Goal: Task Accomplishment & Management: Manage account settings

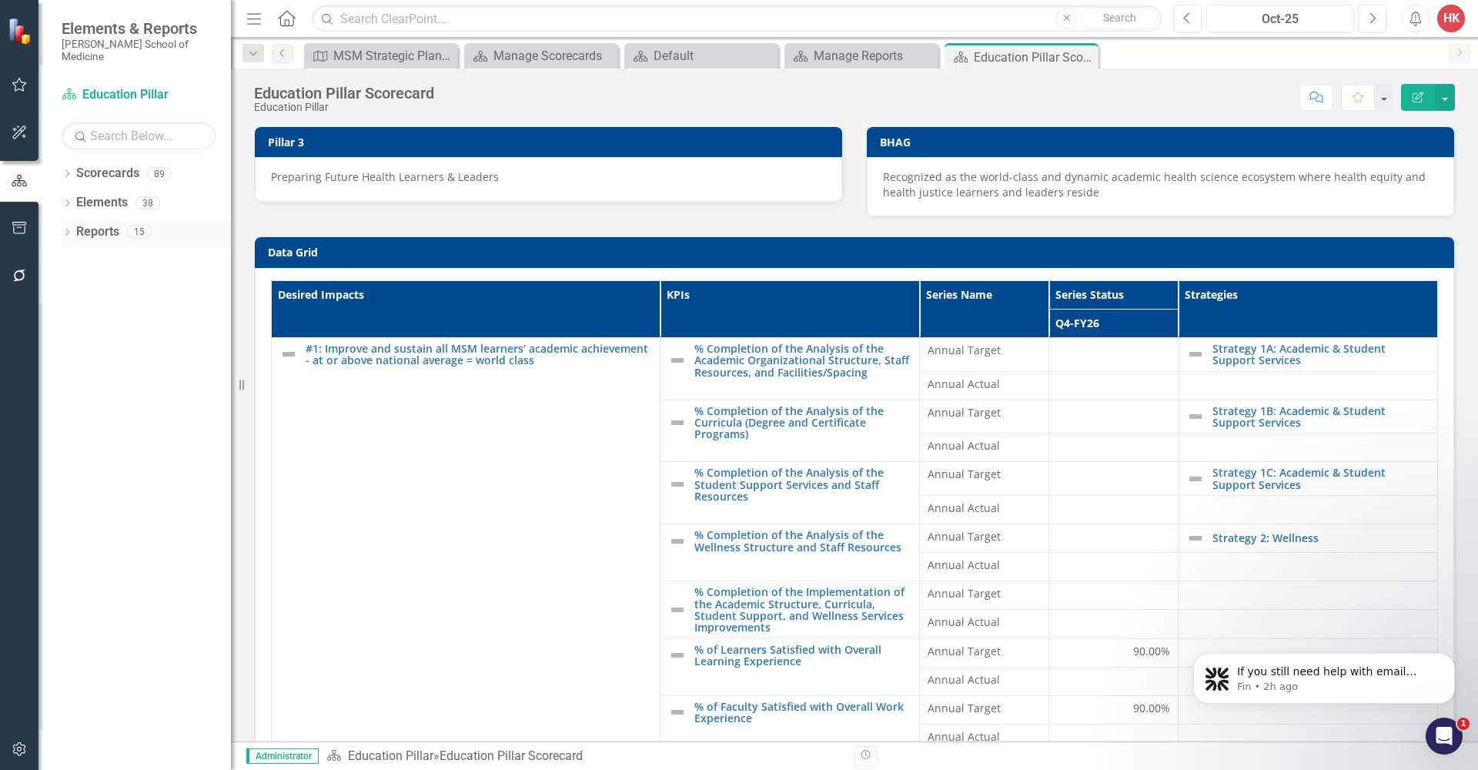
click at [22, 281] on icon "button" at bounding box center [20, 275] width 16 height 12
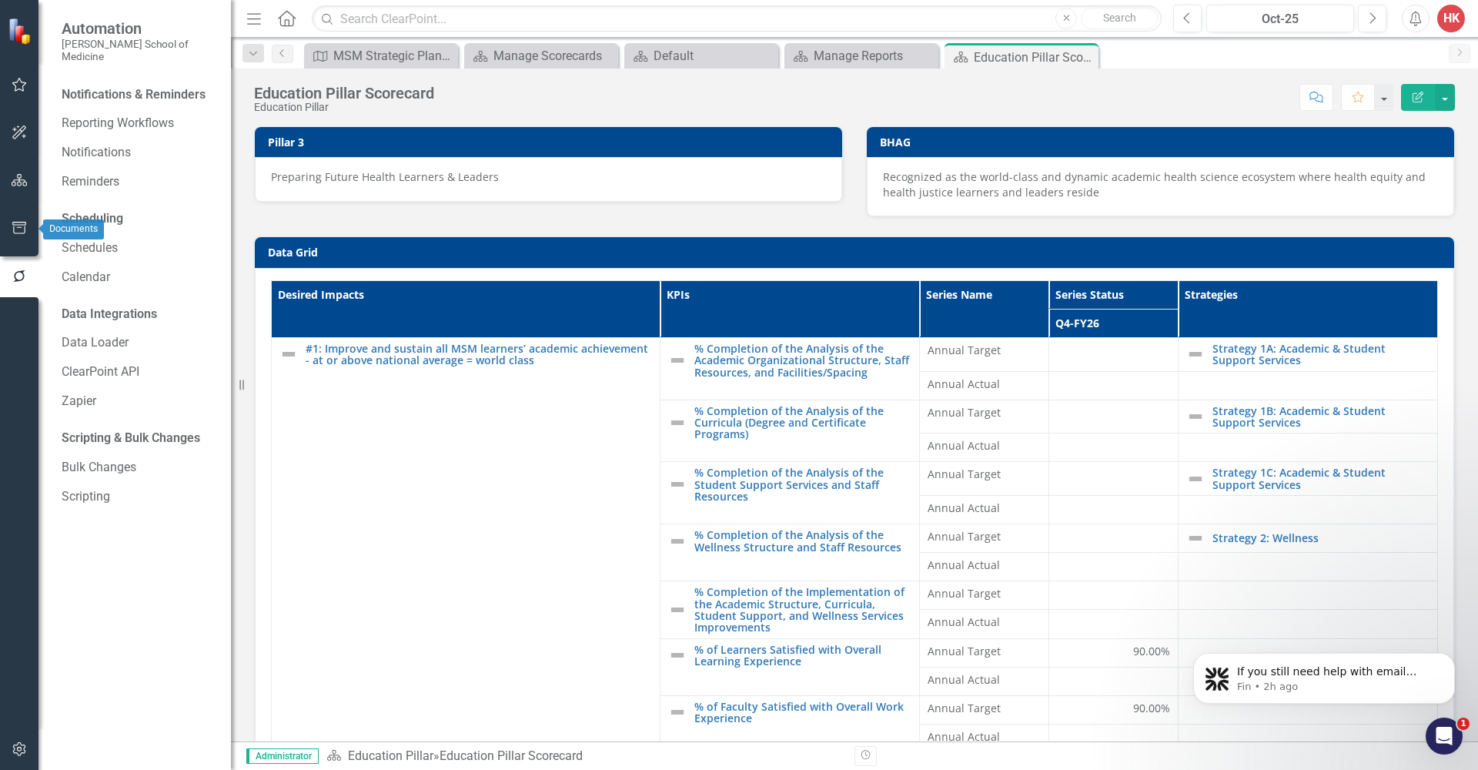
click at [26, 229] on icon "button" at bounding box center [20, 228] width 16 height 12
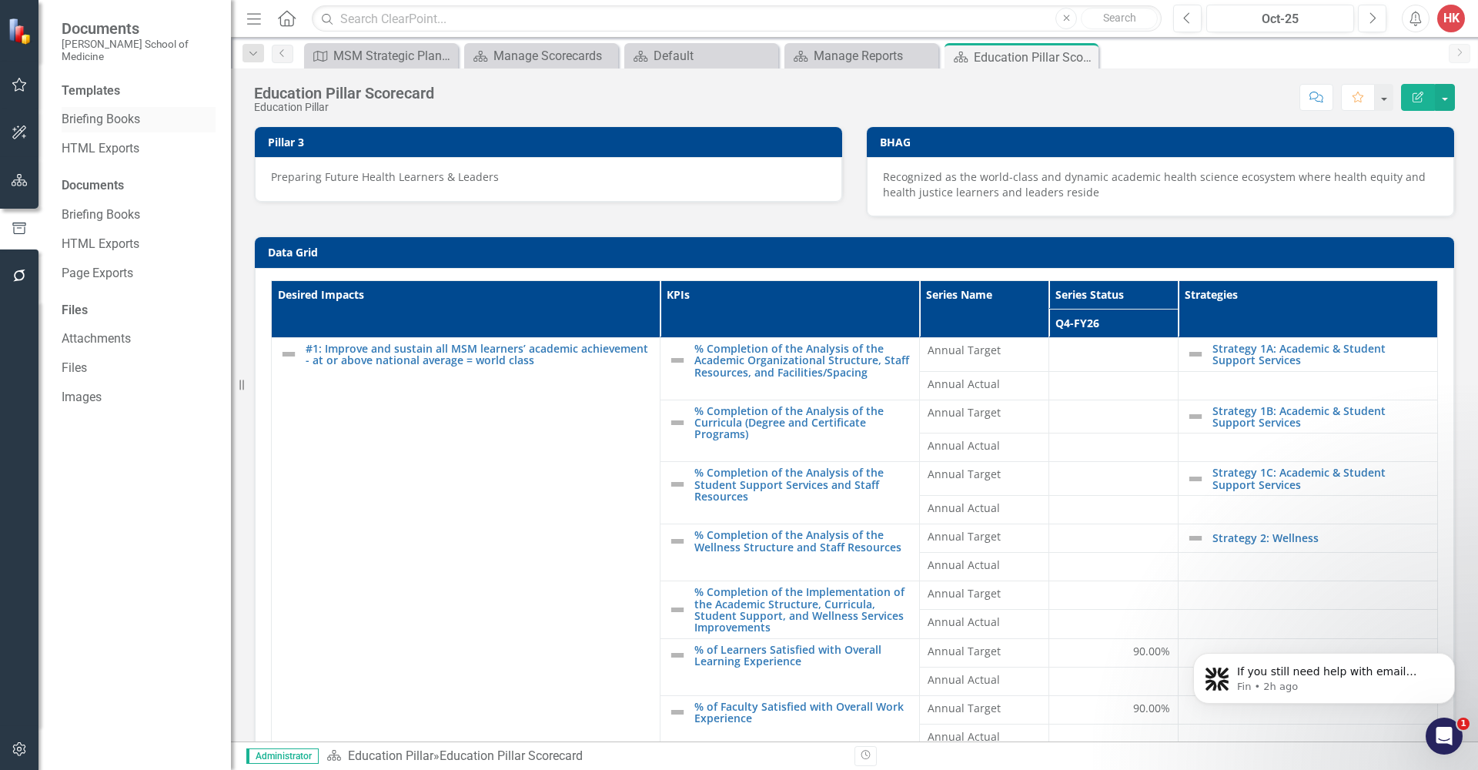
click at [122, 111] on link "Briefing Books" at bounding box center [139, 120] width 154 height 18
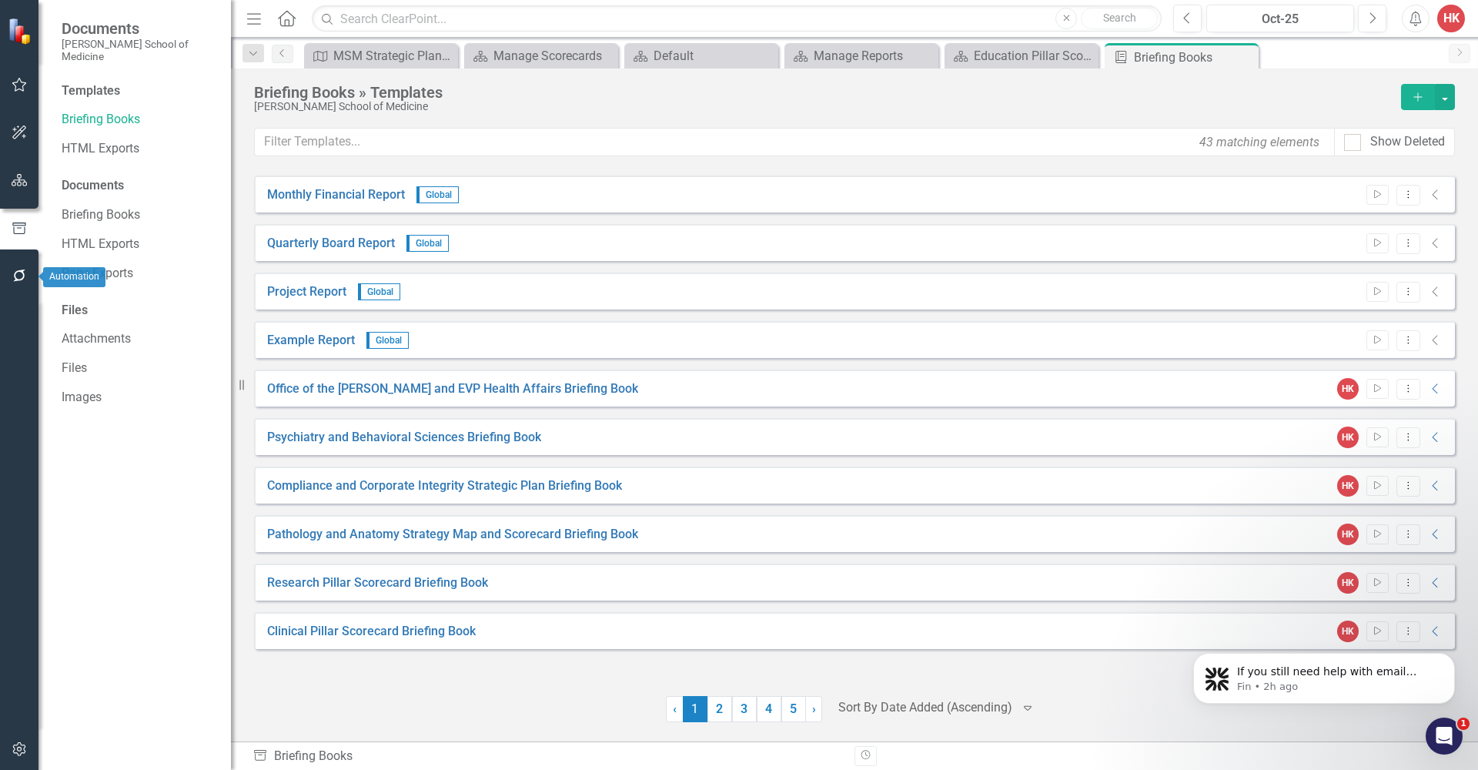
click at [19, 276] on icon "button" at bounding box center [20, 275] width 16 height 12
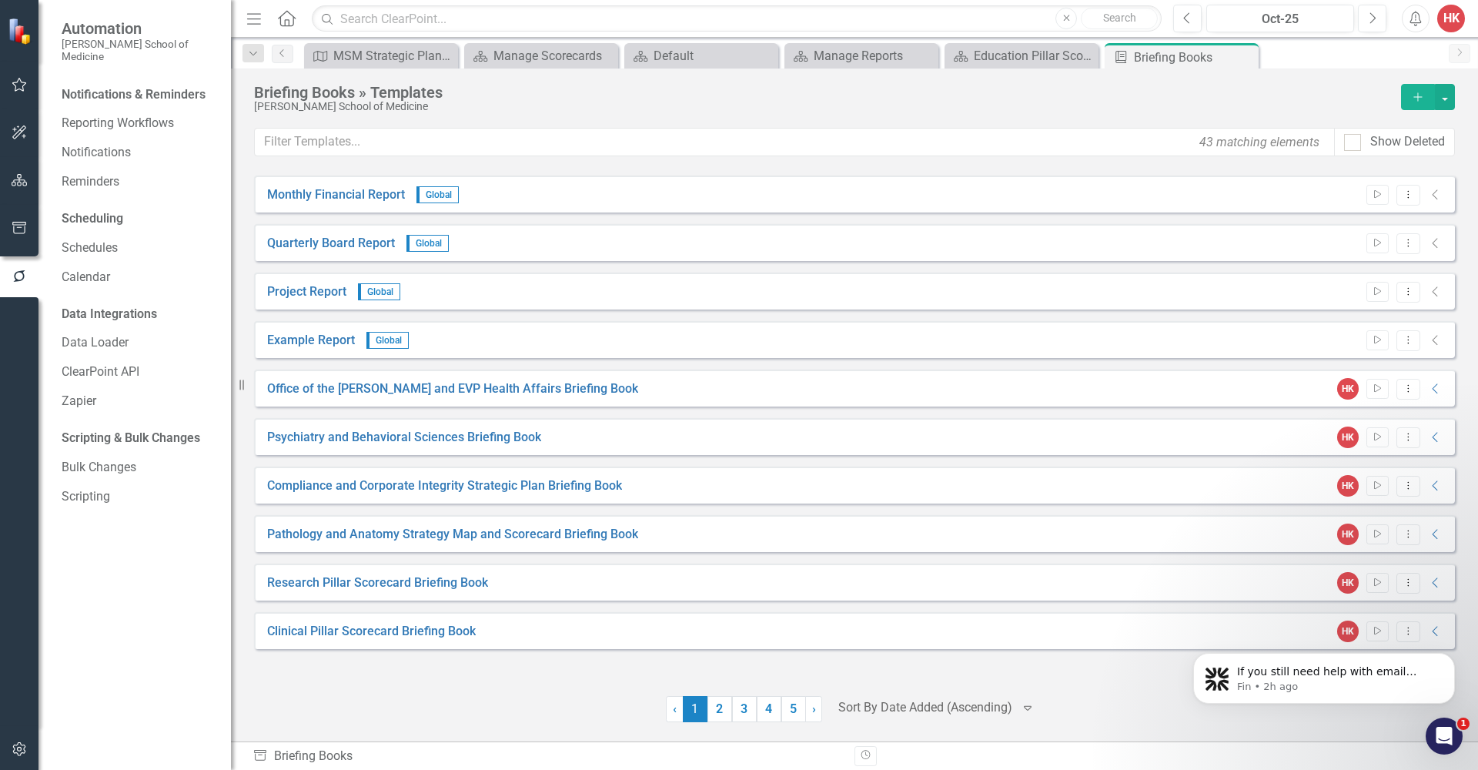
click at [104, 210] on div "Scheduling" at bounding box center [93, 219] width 62 height 18
click at [90, 210] on div "Scheduling" at bounding box center [93, 219] width 62 height 18
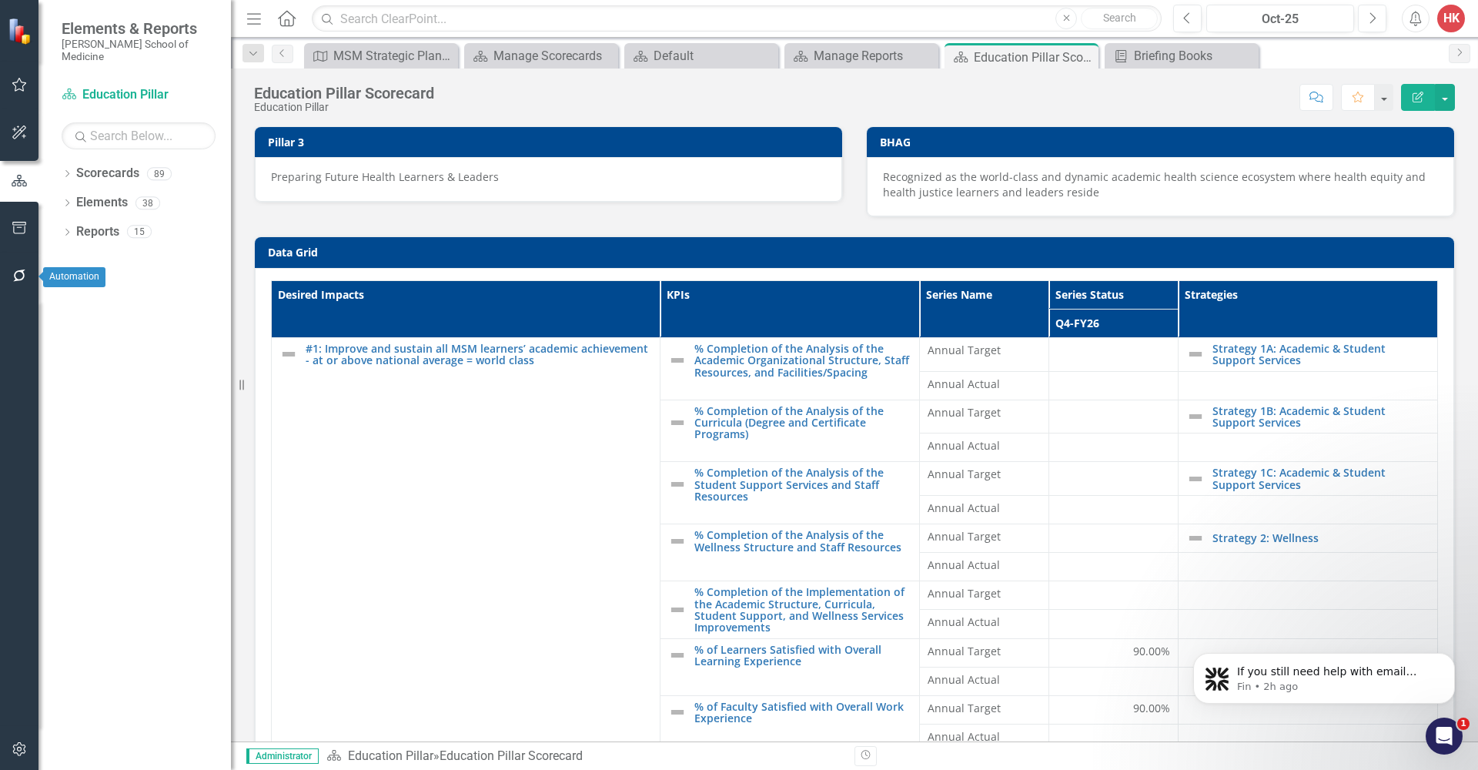
click at [21, 278] on icon "button" at bounding box center [20, 275] width 16 height 12
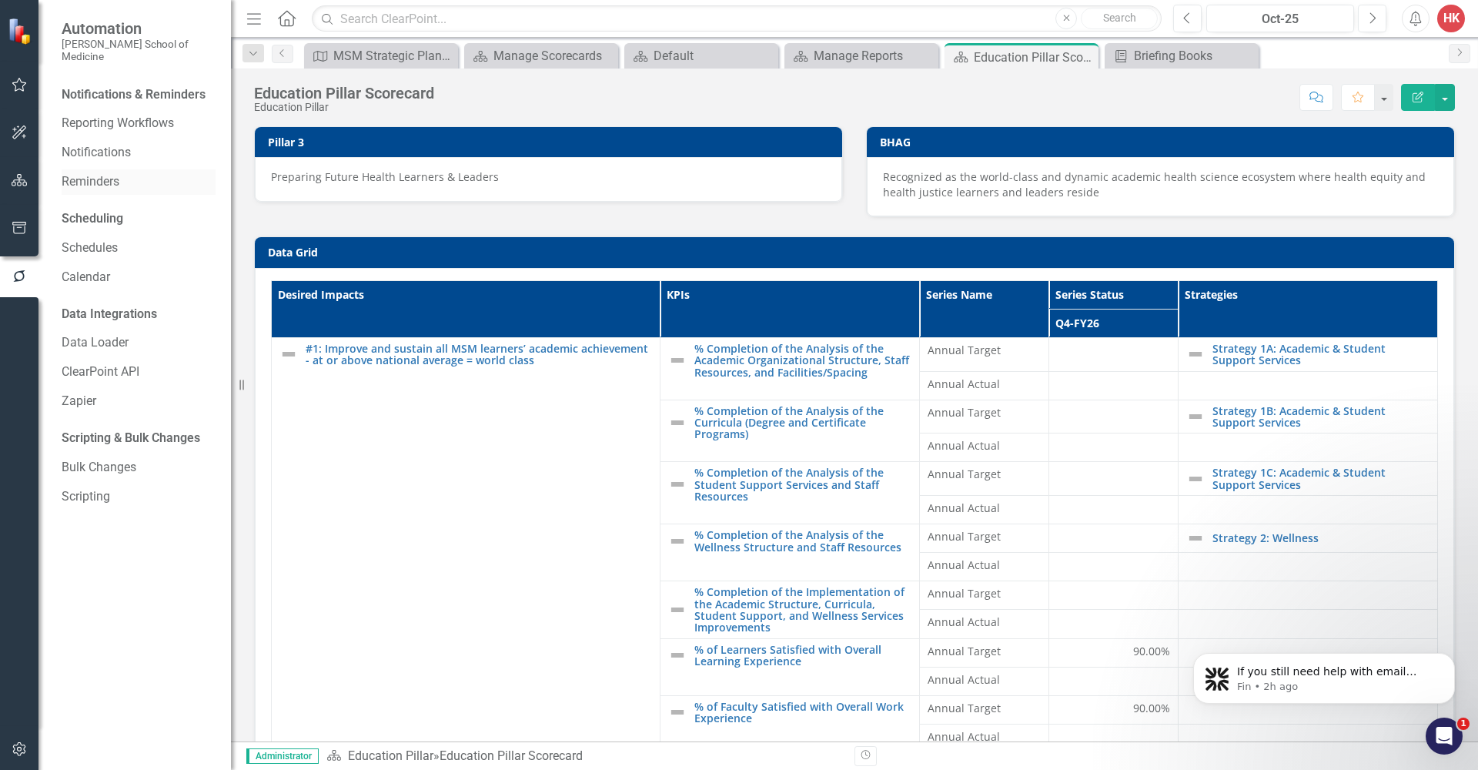
click at [95, 173] on link "Reminders" at bounding box center [139, 182] width 154 height 18
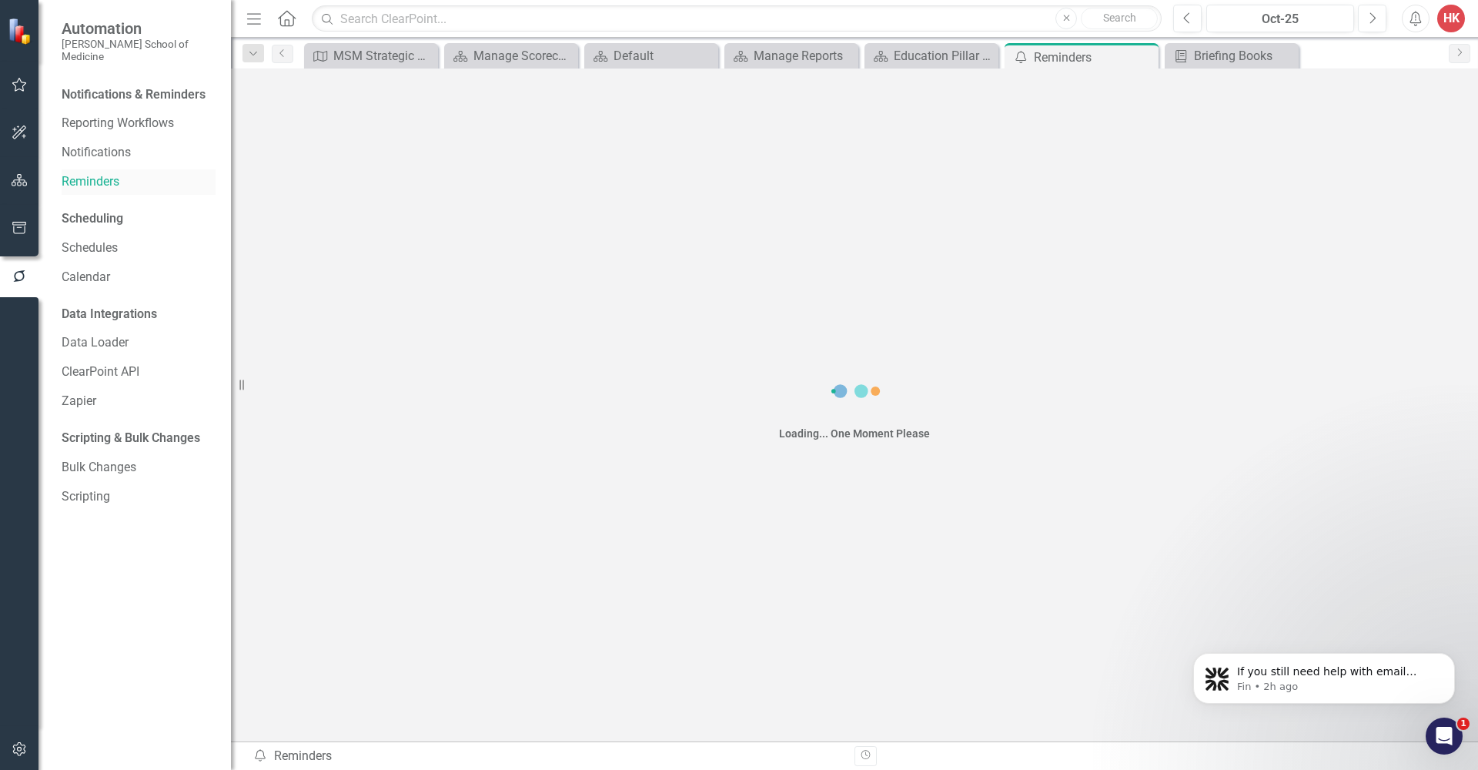
click at [95, 173] on link "Reminders" at bounding box center [139, 182] width 154 height 18
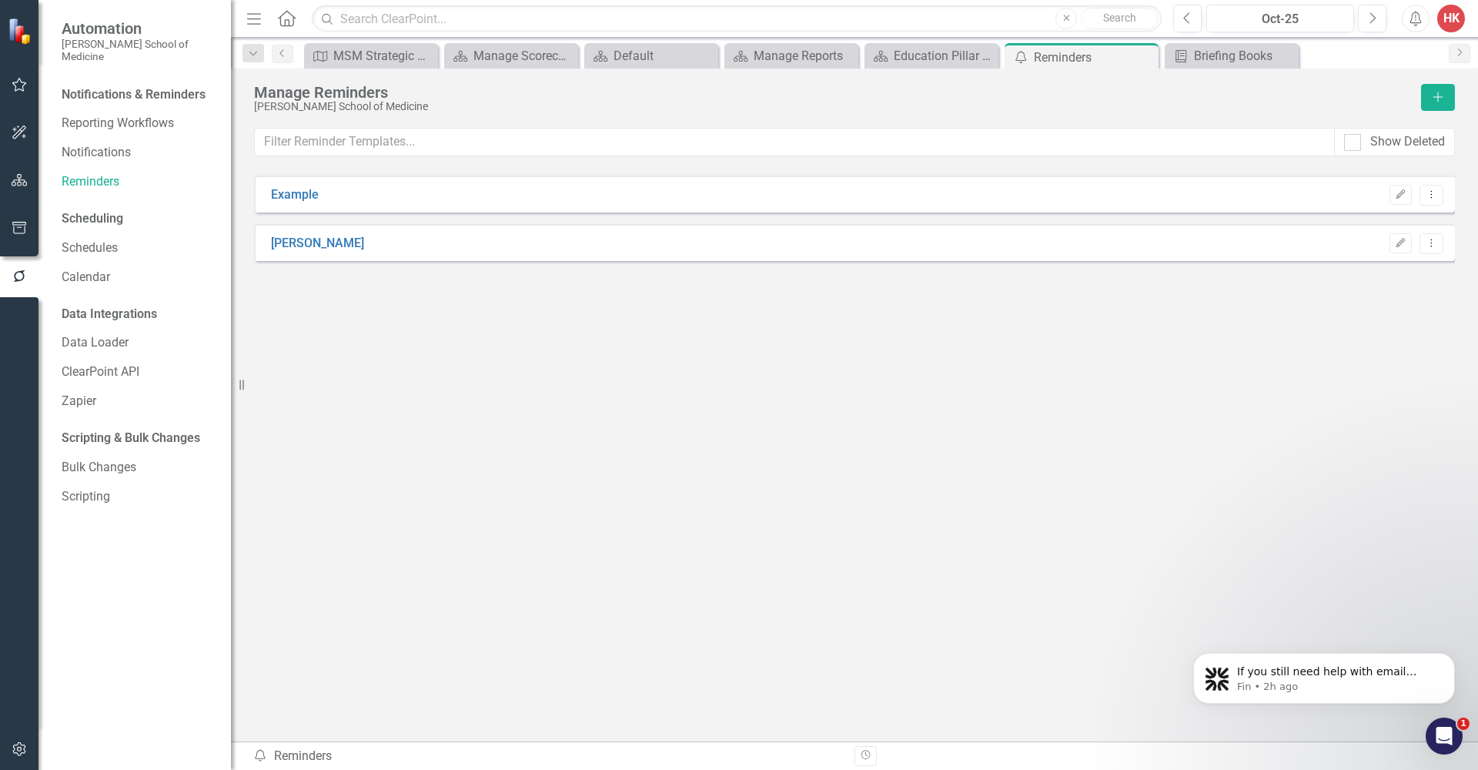
click at [105, 210] on div "Scheduling" at bounding box center [93, 219] width 62 height 18
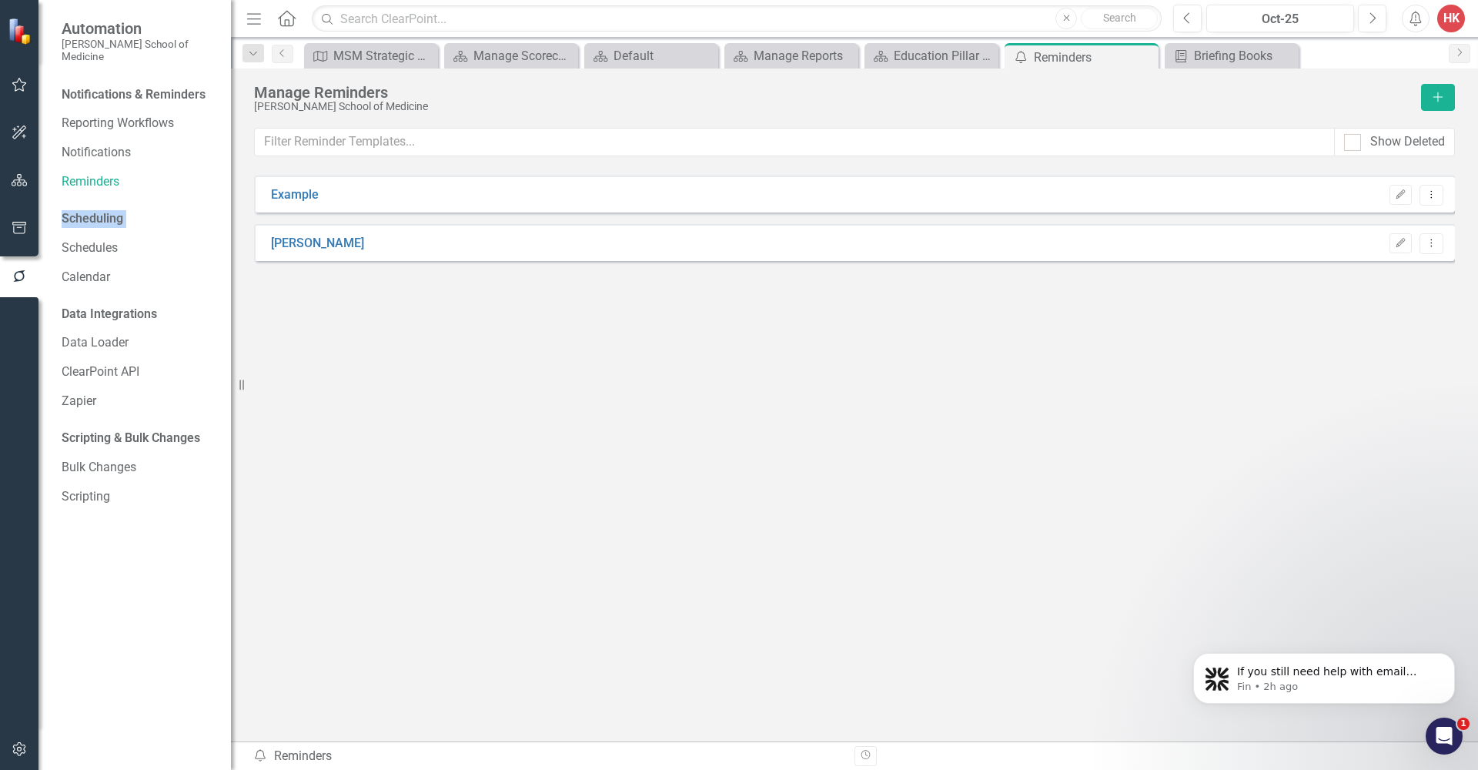
click at [104, 210] on div "Scheduling" at bounding box center [93, 219] width 62 height 18
click at [84, 239] on link "Schedules" at bounding box center [139, 248] width 154 height 18
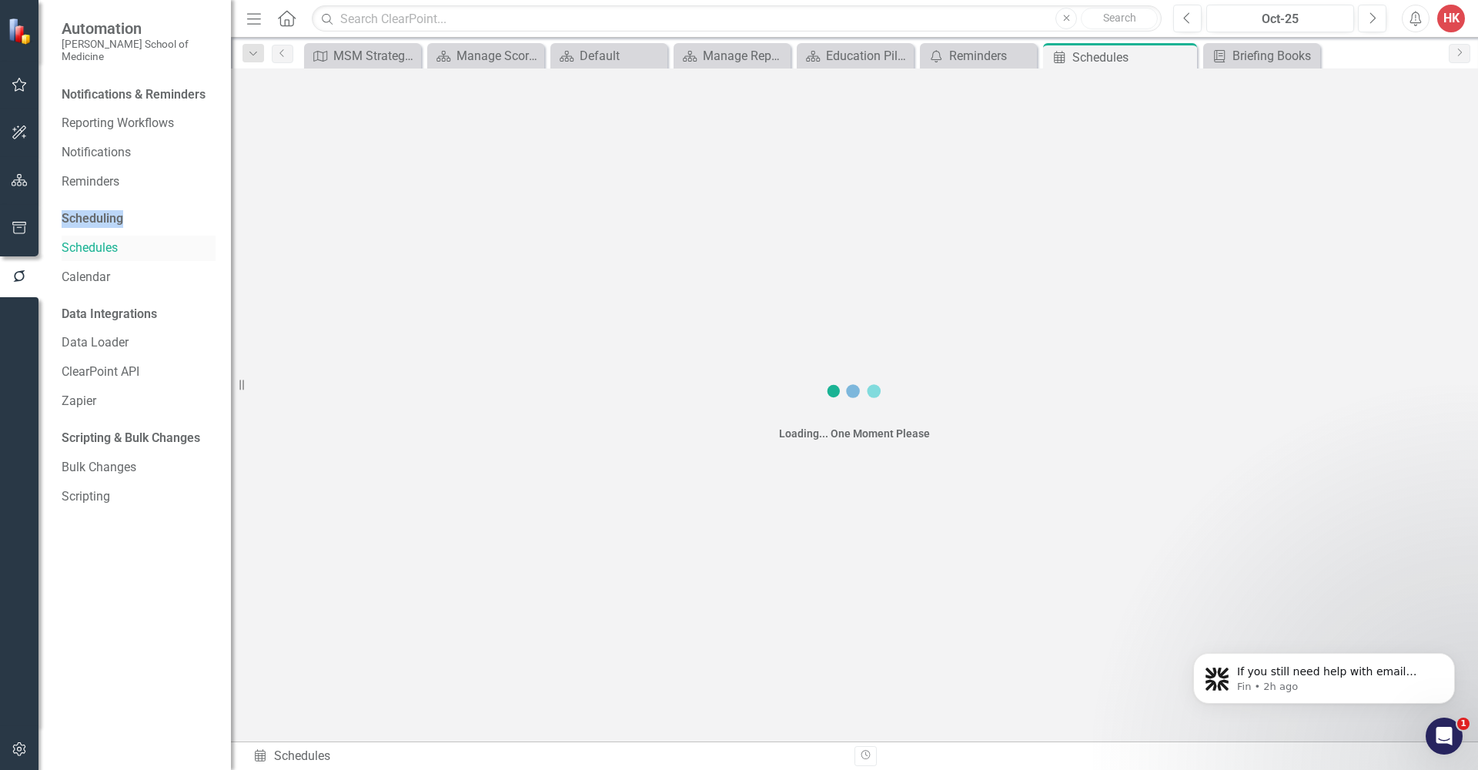
click at [84, 239] on link "Schedules" at bounding box center [139, 248] width 154 height 18
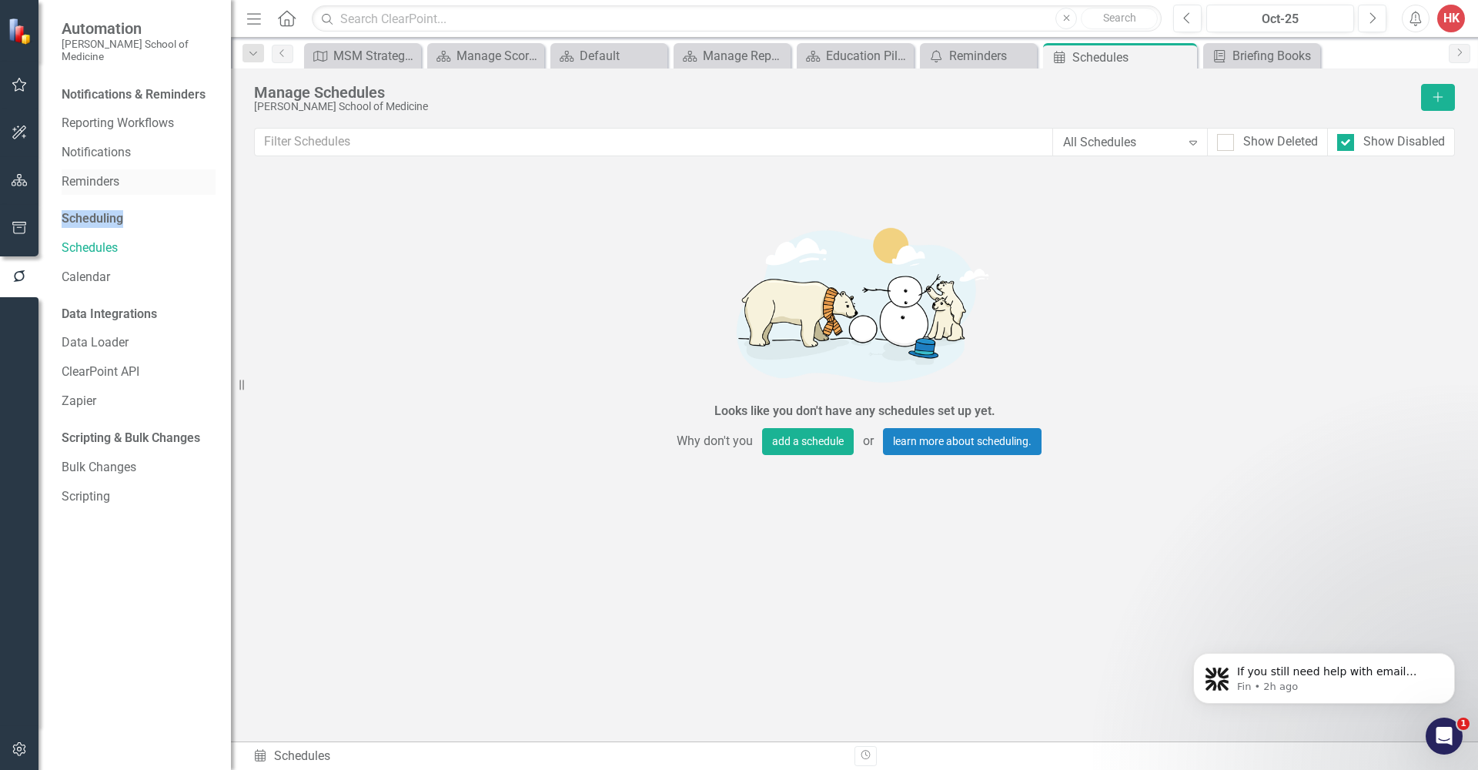
click at [92, 173] on link "Reminders" at bounding box center [139, 182] width 154 height 18
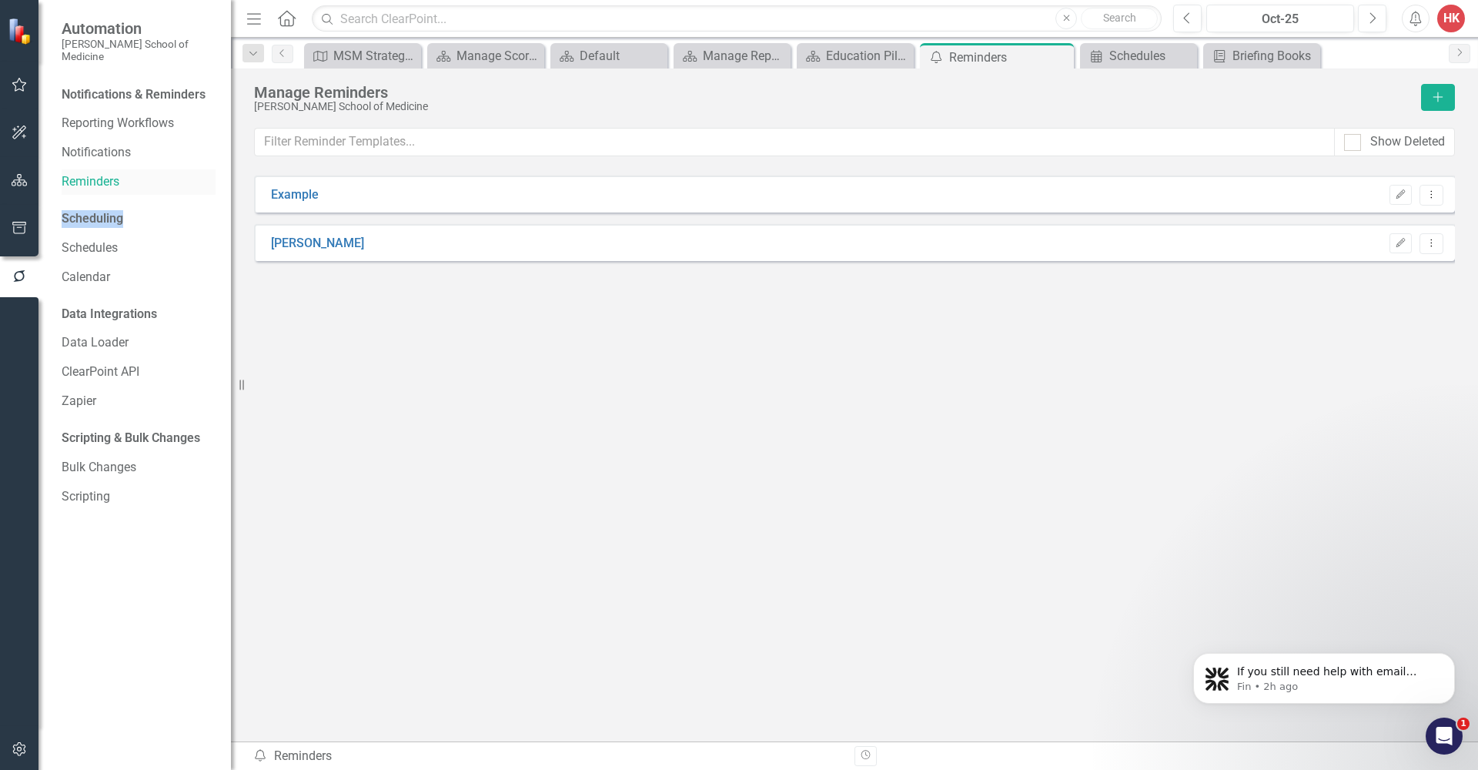
click at [92, 173] on link "Reminders" at bounding box center [139, 182] width 154 height 18
click at [280, 246] on link "Latonya" at bounding box center [317, 244] width 93 height 18
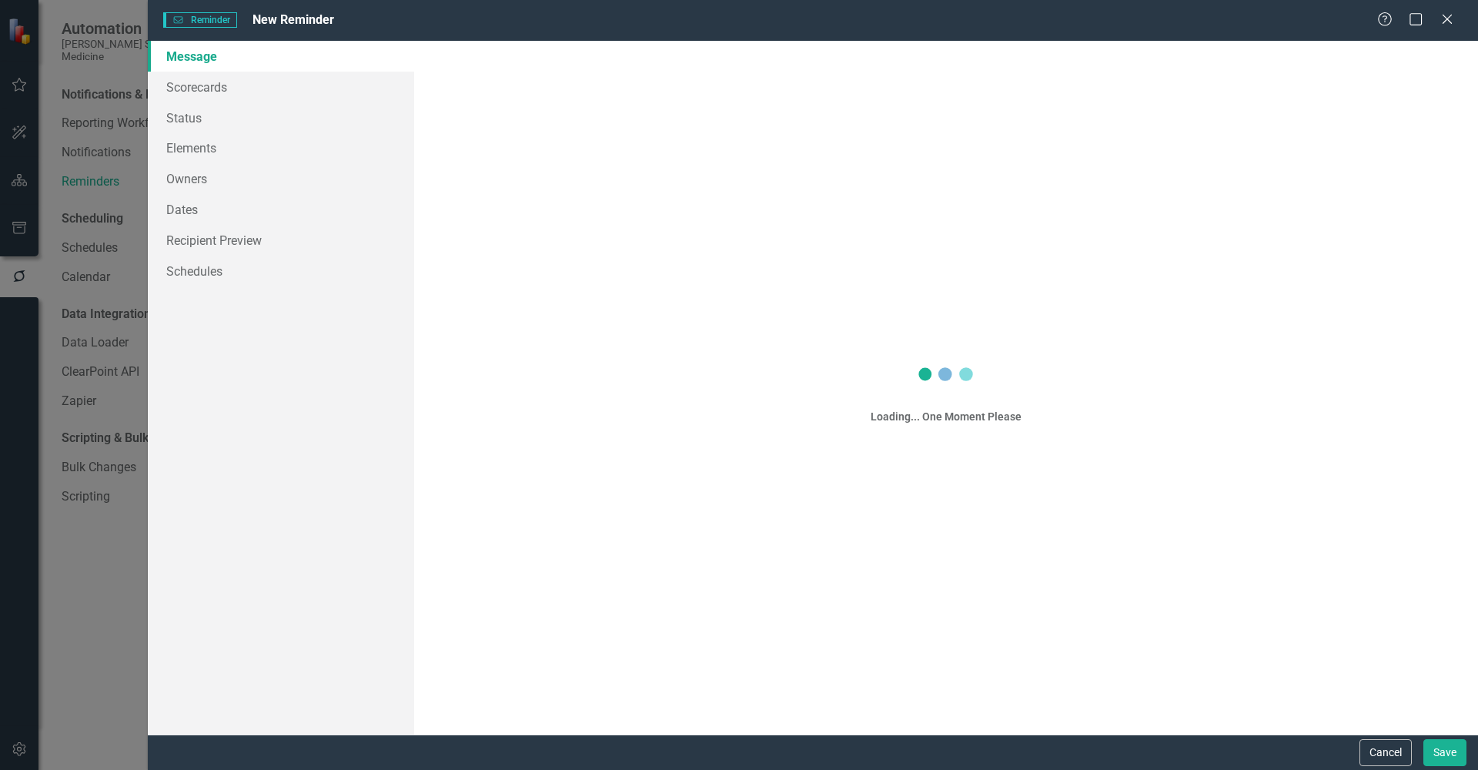
click at [280, 246] on div "Reminder Reminder New Reminder Help Maximize Close Message Scorecards Status El…" at bounding box center [739, 385] width 1478 height 770
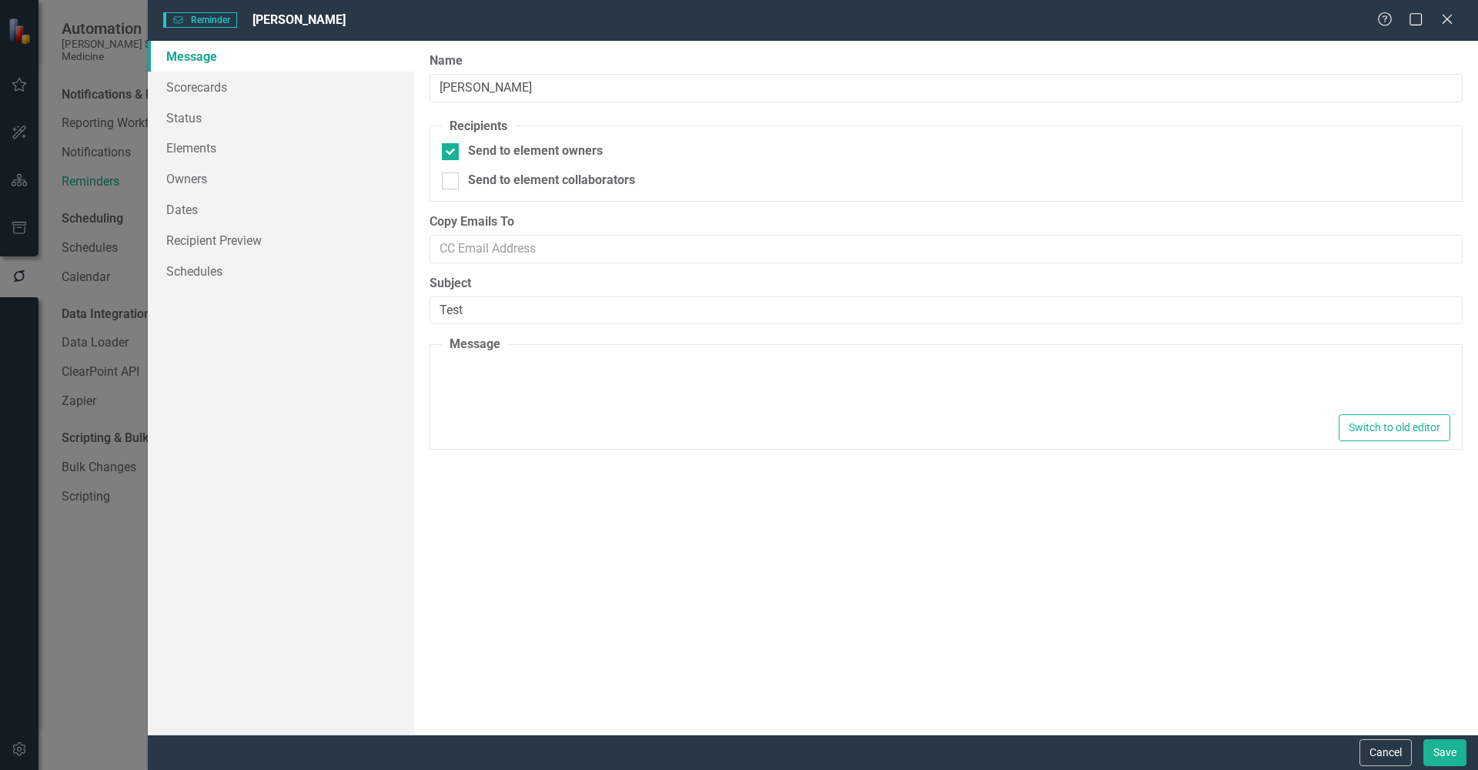
type textarea "<p>Dear {FirstName}, Please log into ClearPoint and update the following items …"
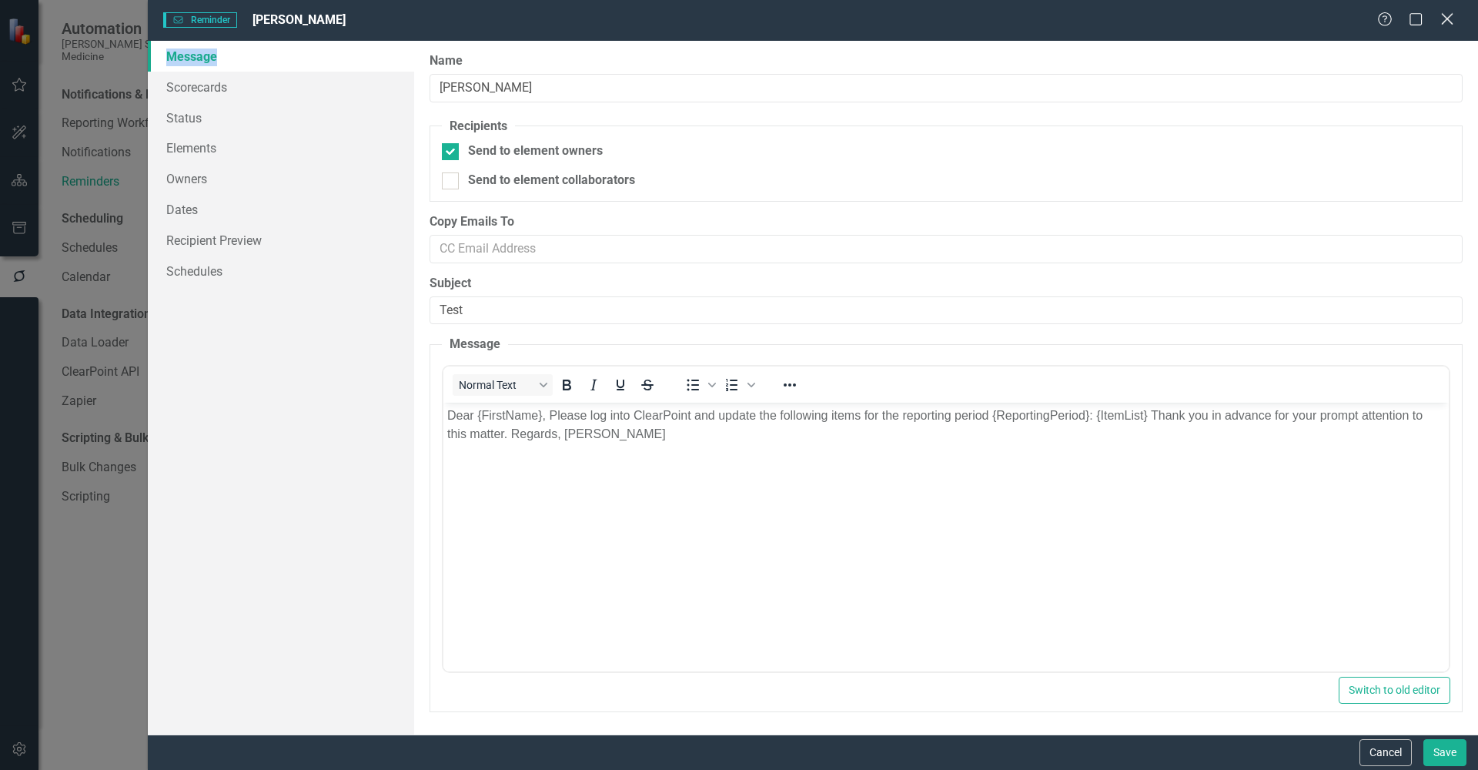
click at [1444, 18] on icon "Close" at bounding box center [1447, 19] width 19 height 15
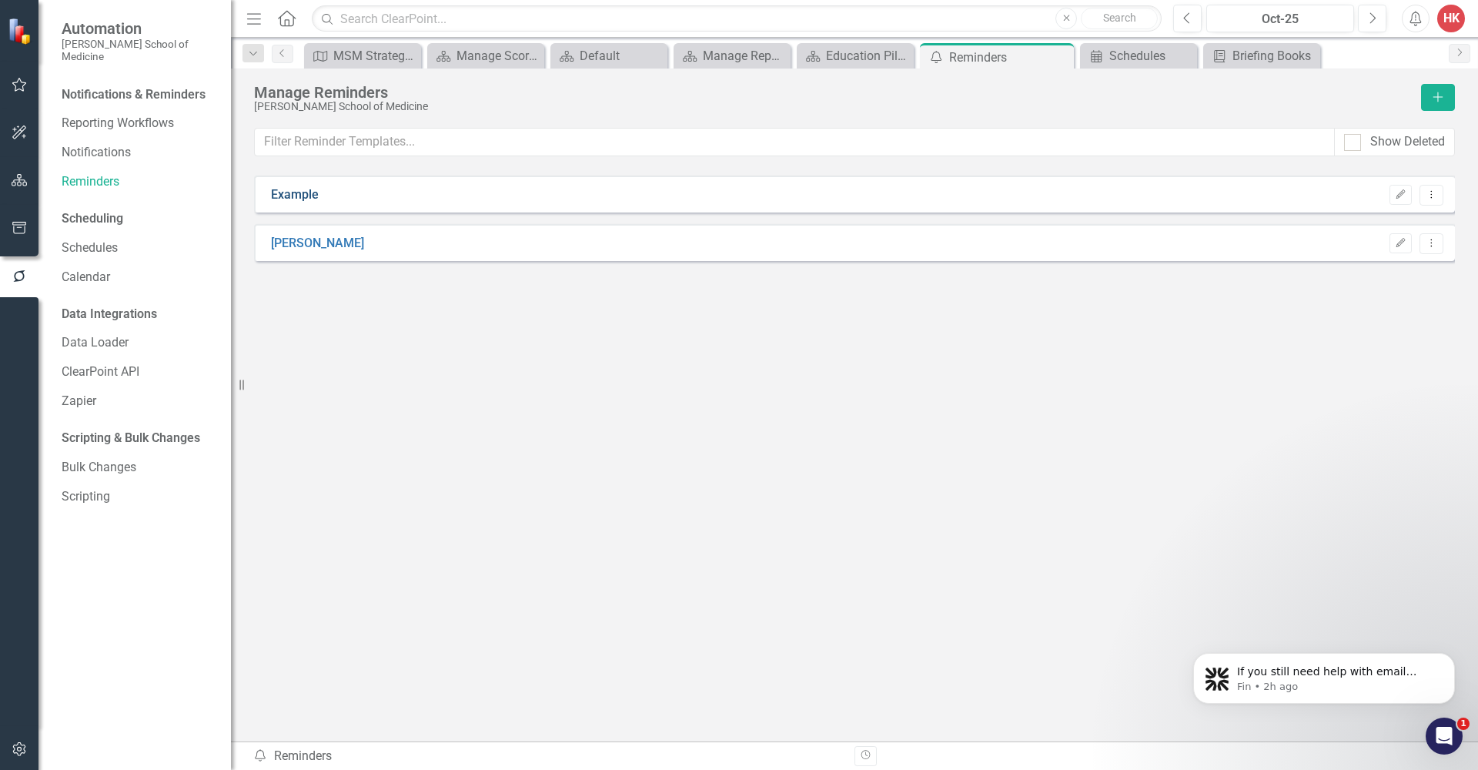
click at [292, 198] on link "Example" at bounding box center [295, 195] width 48 height 18
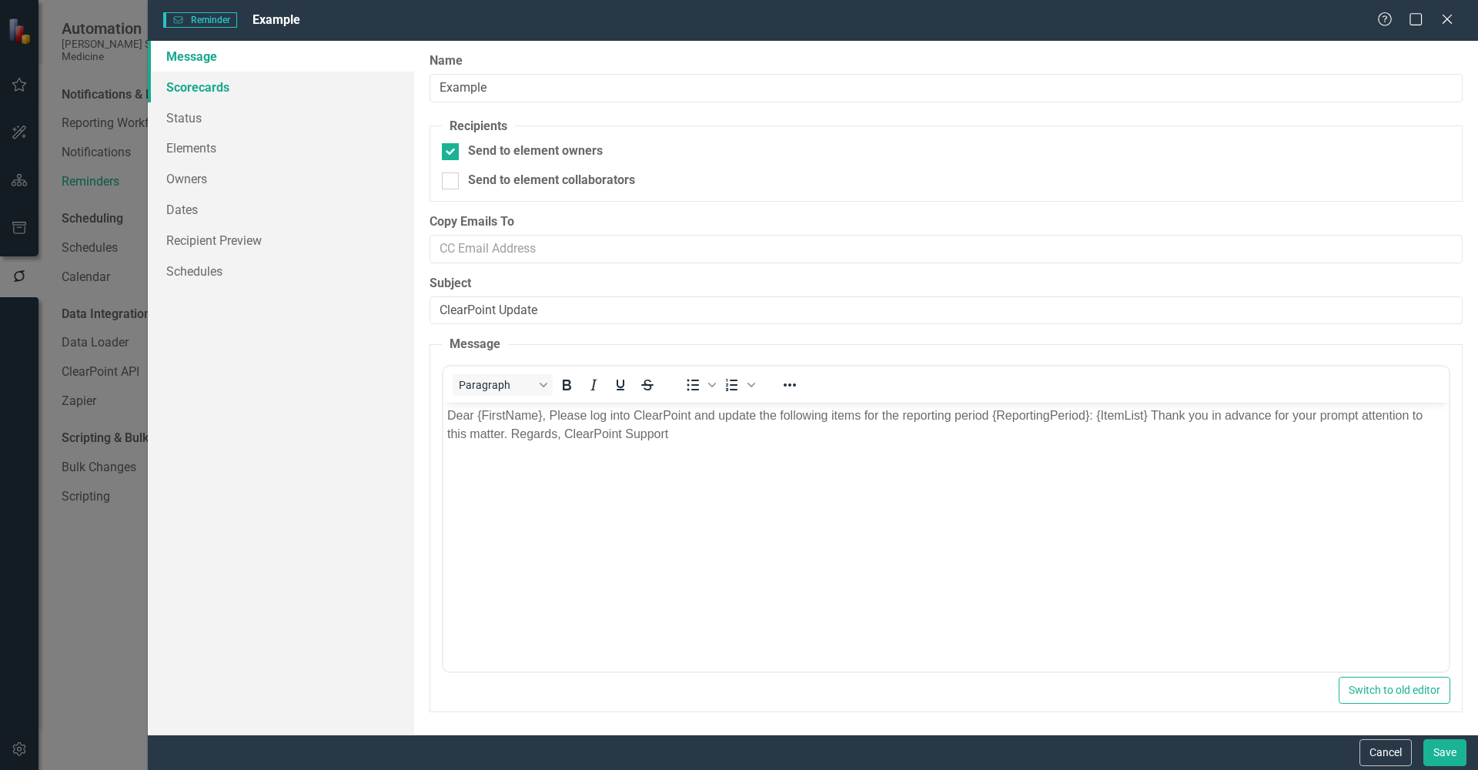
click at [199, 86] on link "Scorecards" at bounding box center [281, 87] width 266 height 31
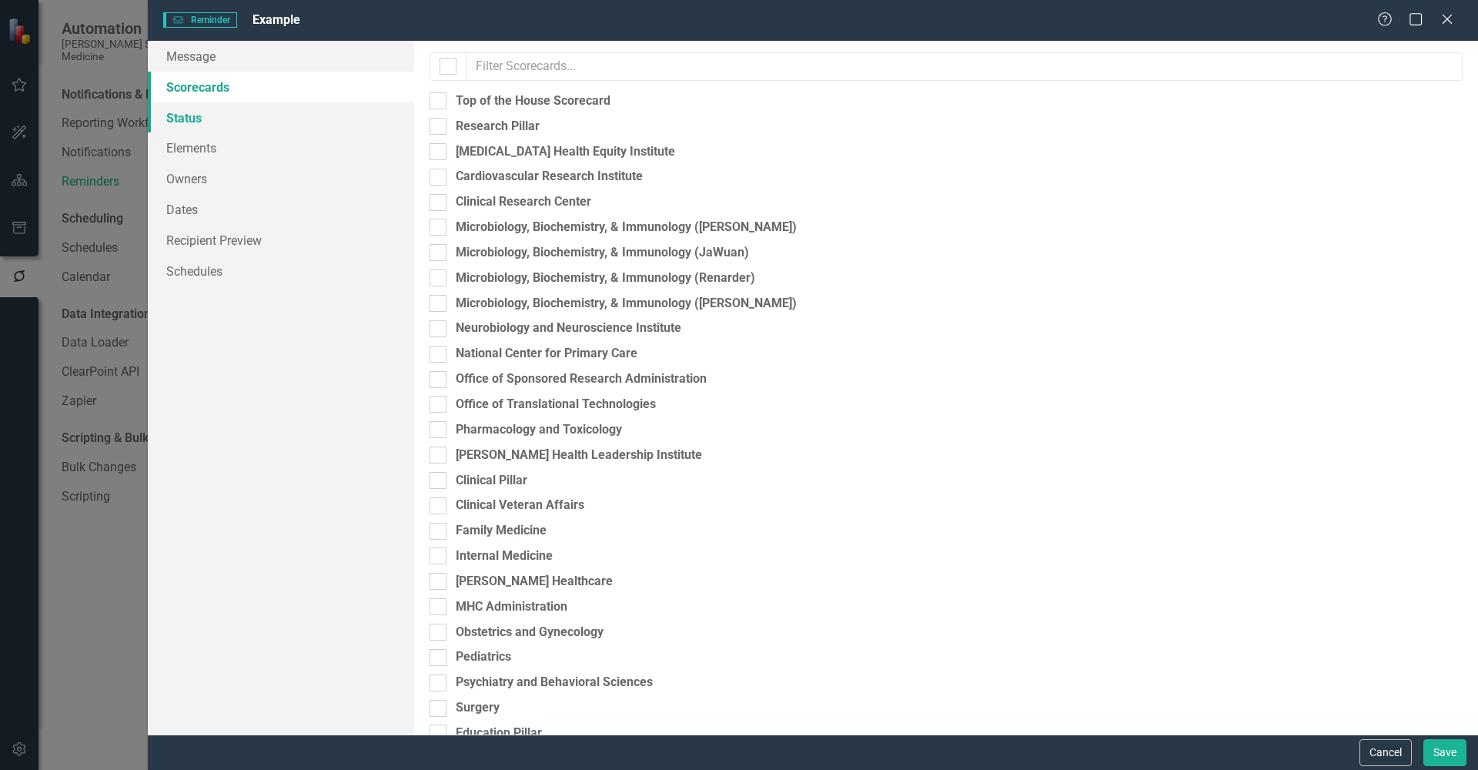
click at [195, 119] on link "Status" at bounding box center [281, 117] width 266 height 31
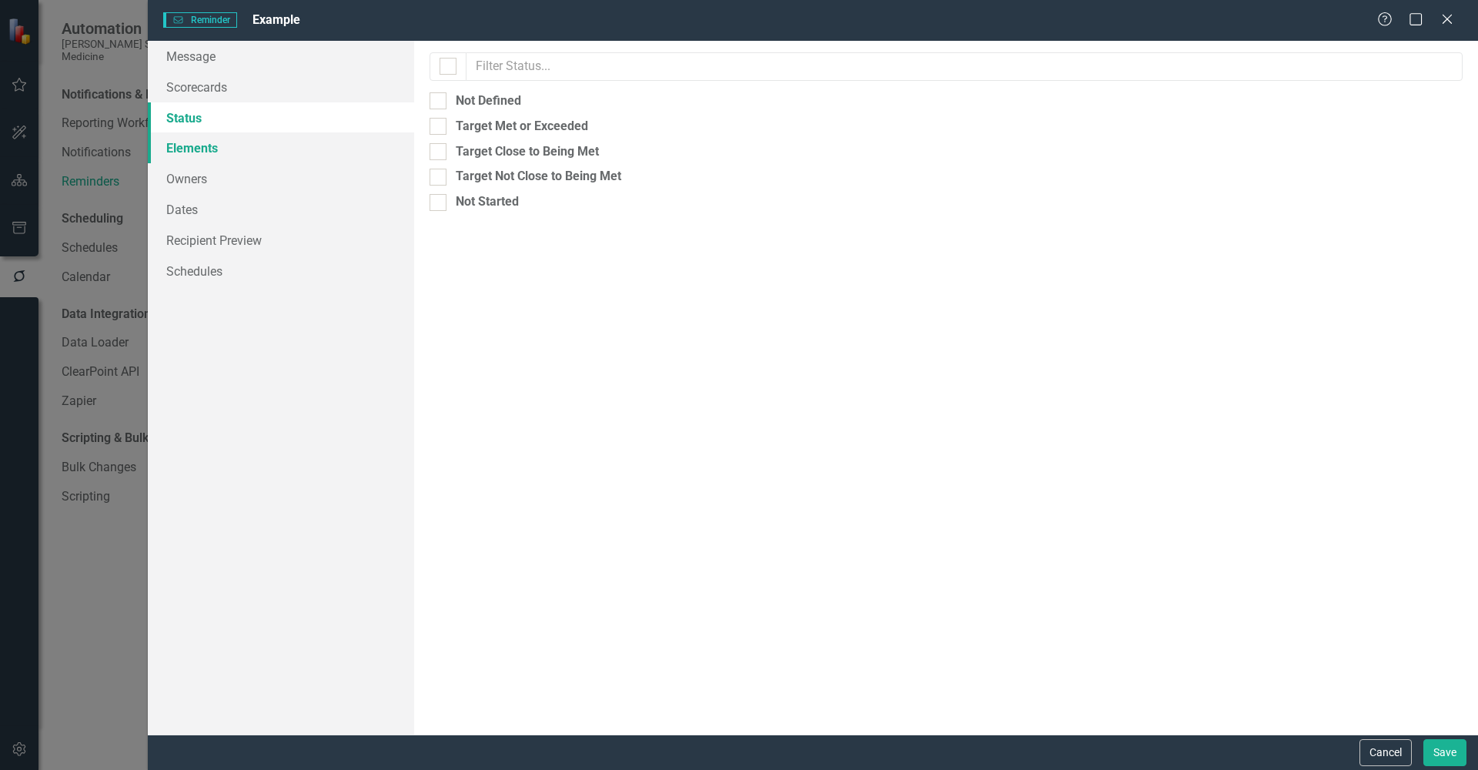
click at [197, 146] on link "Elements" at bounding box center [281, 147] width 266 height 31
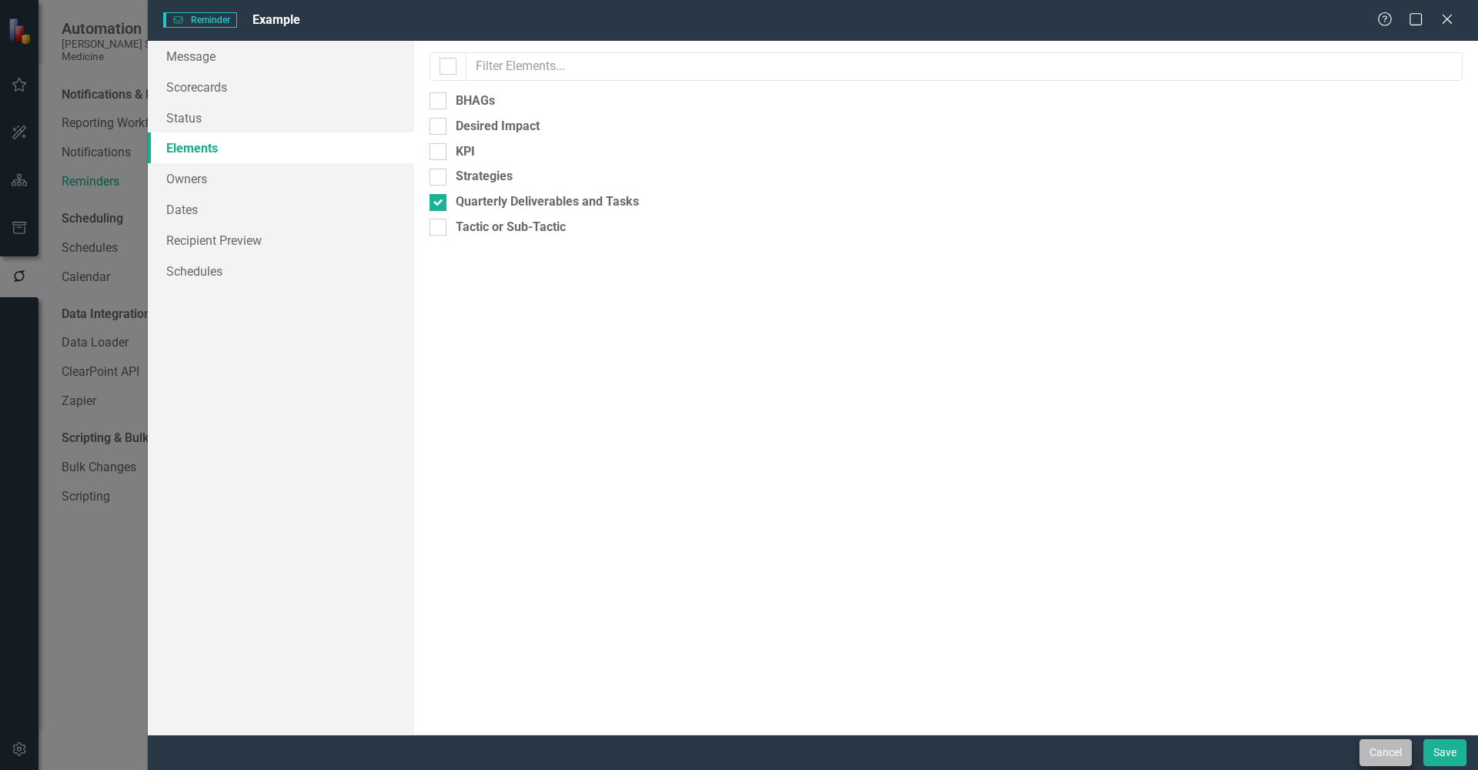
click at [1381, 758] on button "Cancel" at bounding box center [1386, 752] width 52 height 27
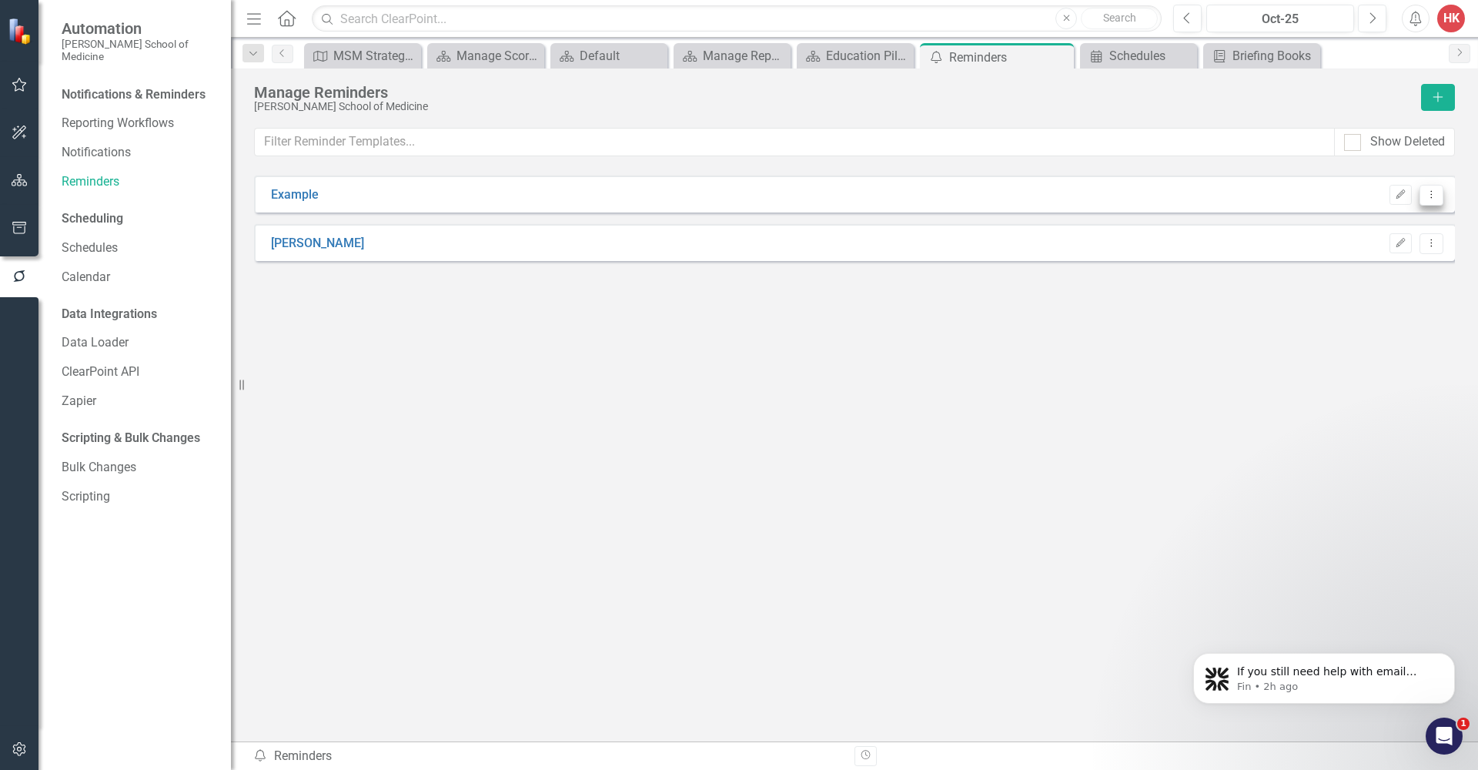
click at [1434, 196] on icon "Dropdown Menu" at bounding box center [1431, 194] width 13 height 10
click at [299, 198] on link "Example" at bounding box center [295, 195] width 48 height 18
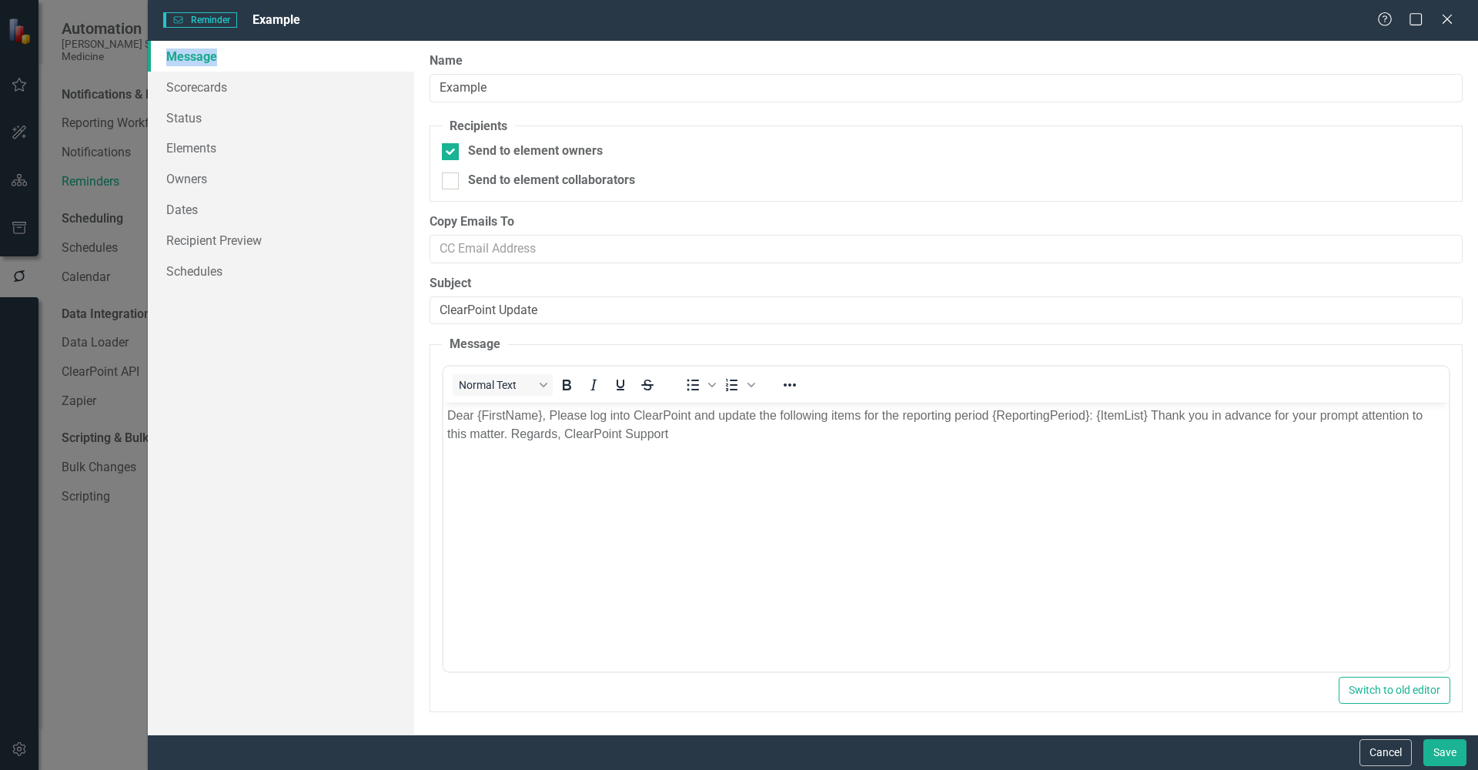
click at [299, 198] on div "Reminder Reminder Example Help Maximize Close Message Scorecards Status Element…" at bounding box center [739, 385] width 1478 height 770
click at [1378, 756] on button "Cancel" at bounding box center [1386, 752] width 52 height 27
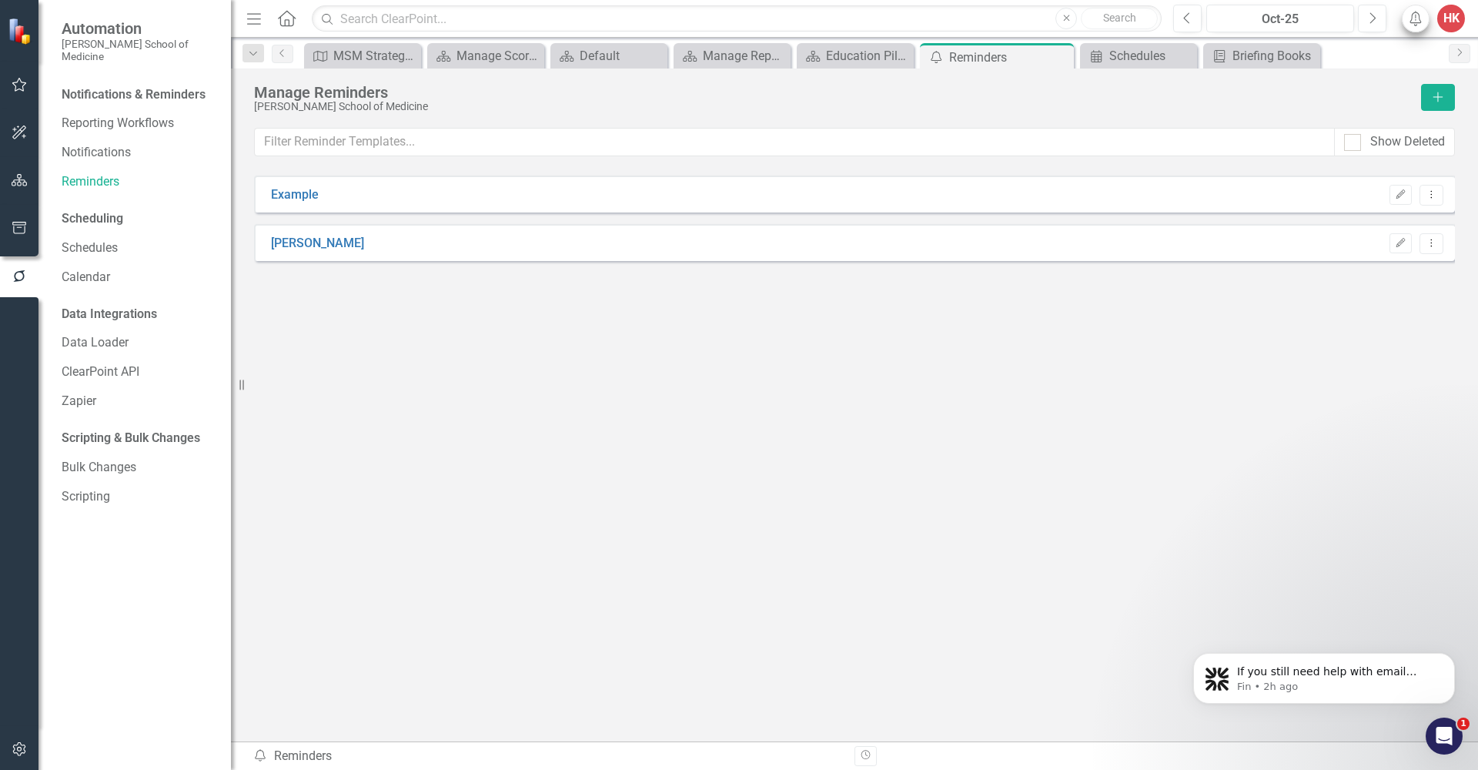
click at [1414, 18] on icon "Alerts" at bounding box center [1416, 18] width 16 height 15
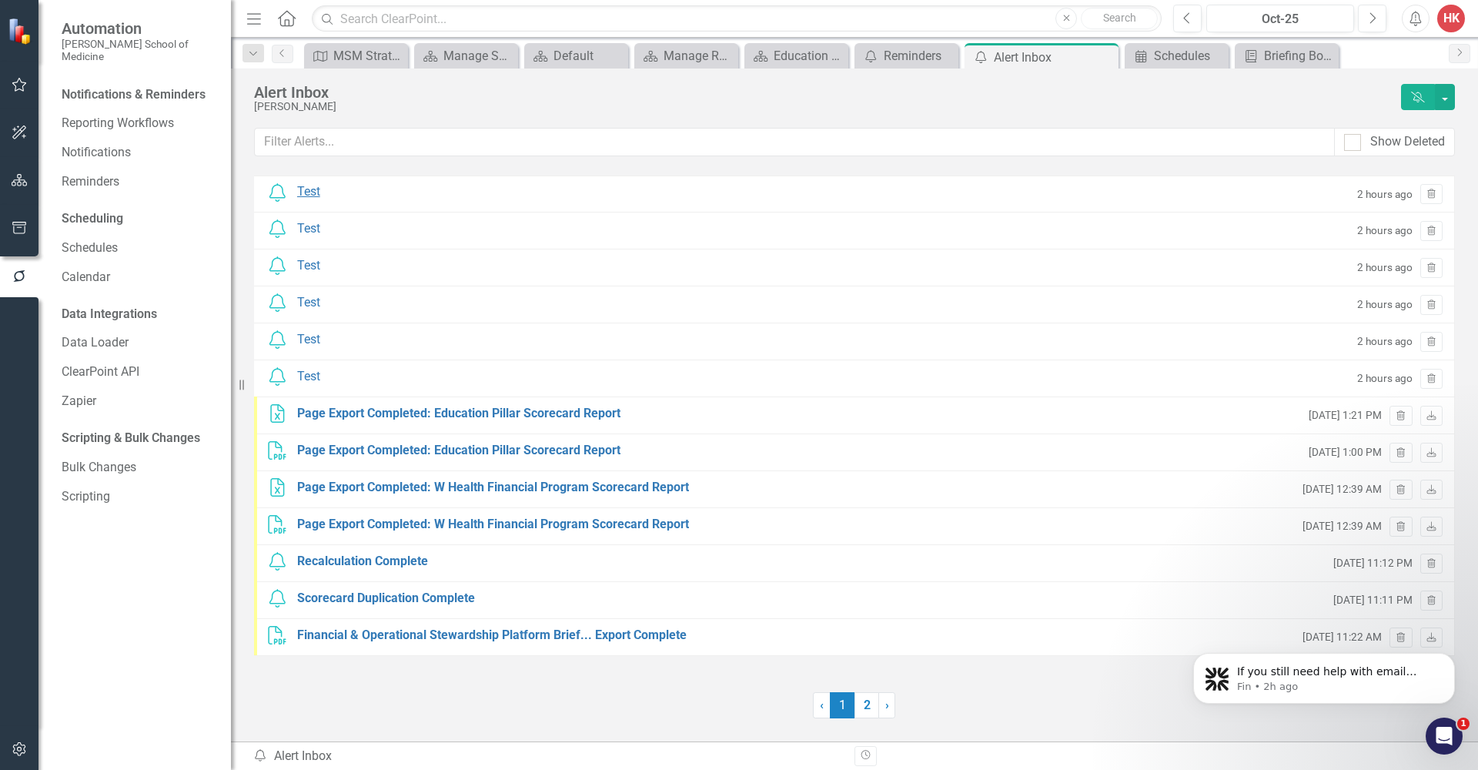
click at [313, 193] on div "Test" at bounding box center [308, 192] width 23 height 18
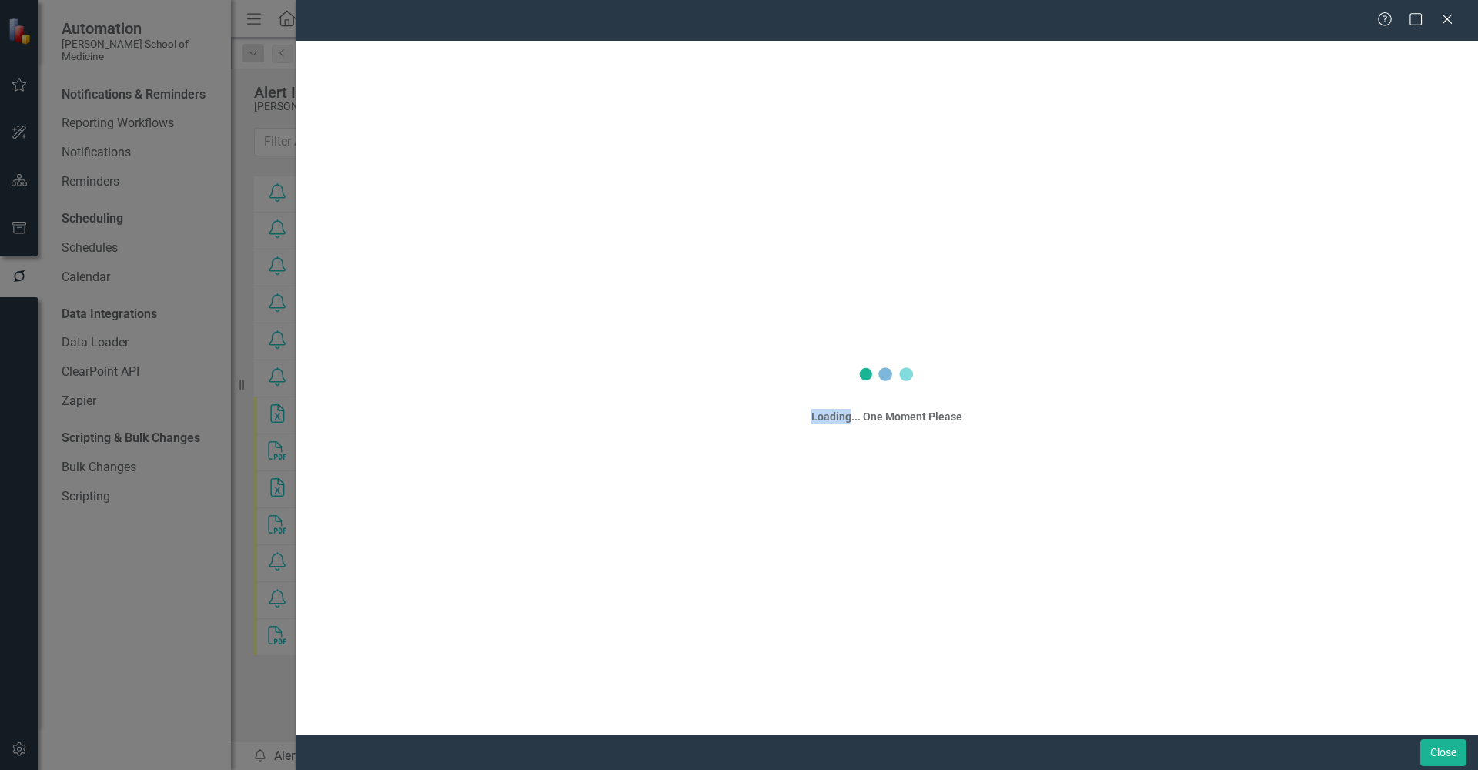
click at [313, 193] on div "Help Maximize Close Loading... One Moment Please Close" at bounding box center [739, 385] width 1478 height 770
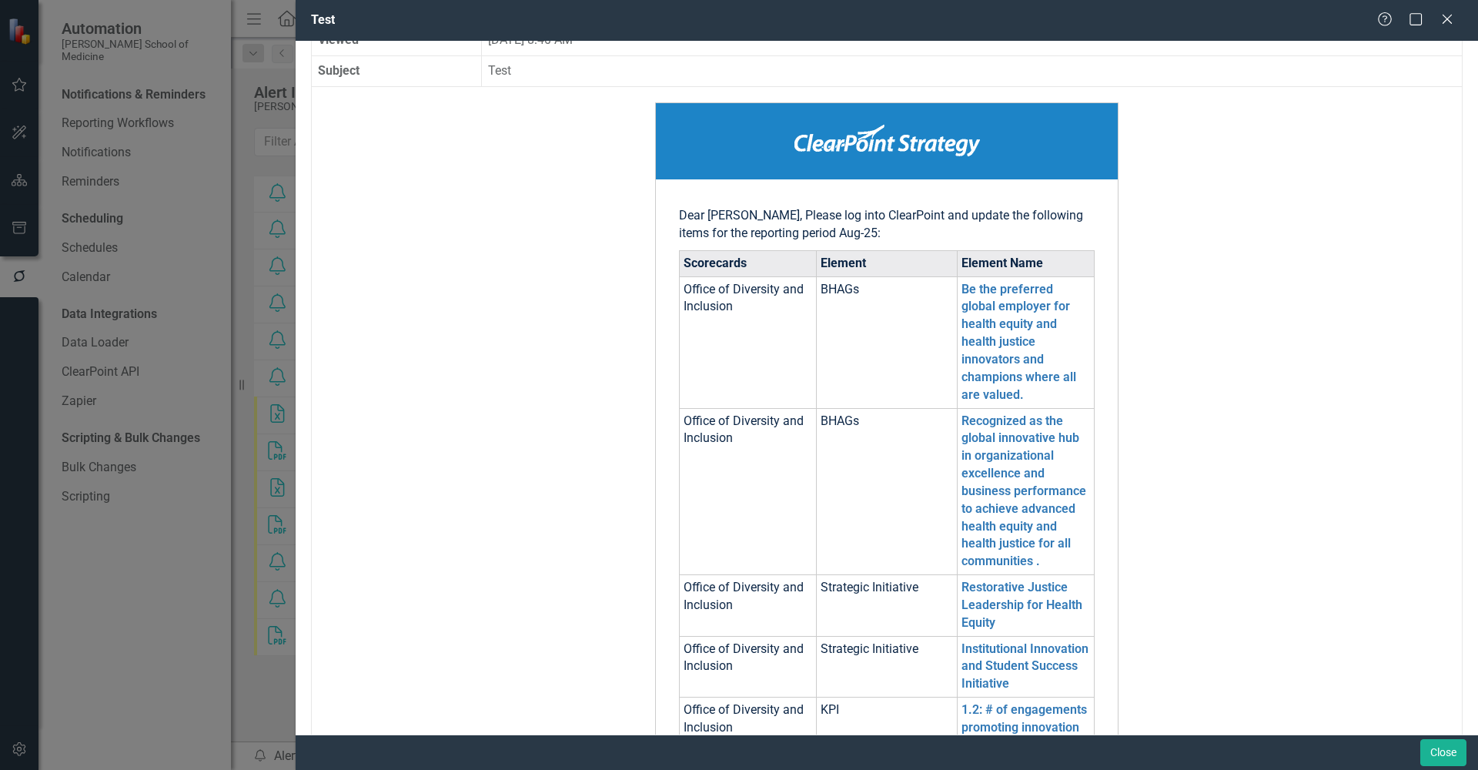
scroll to position [412, 0]
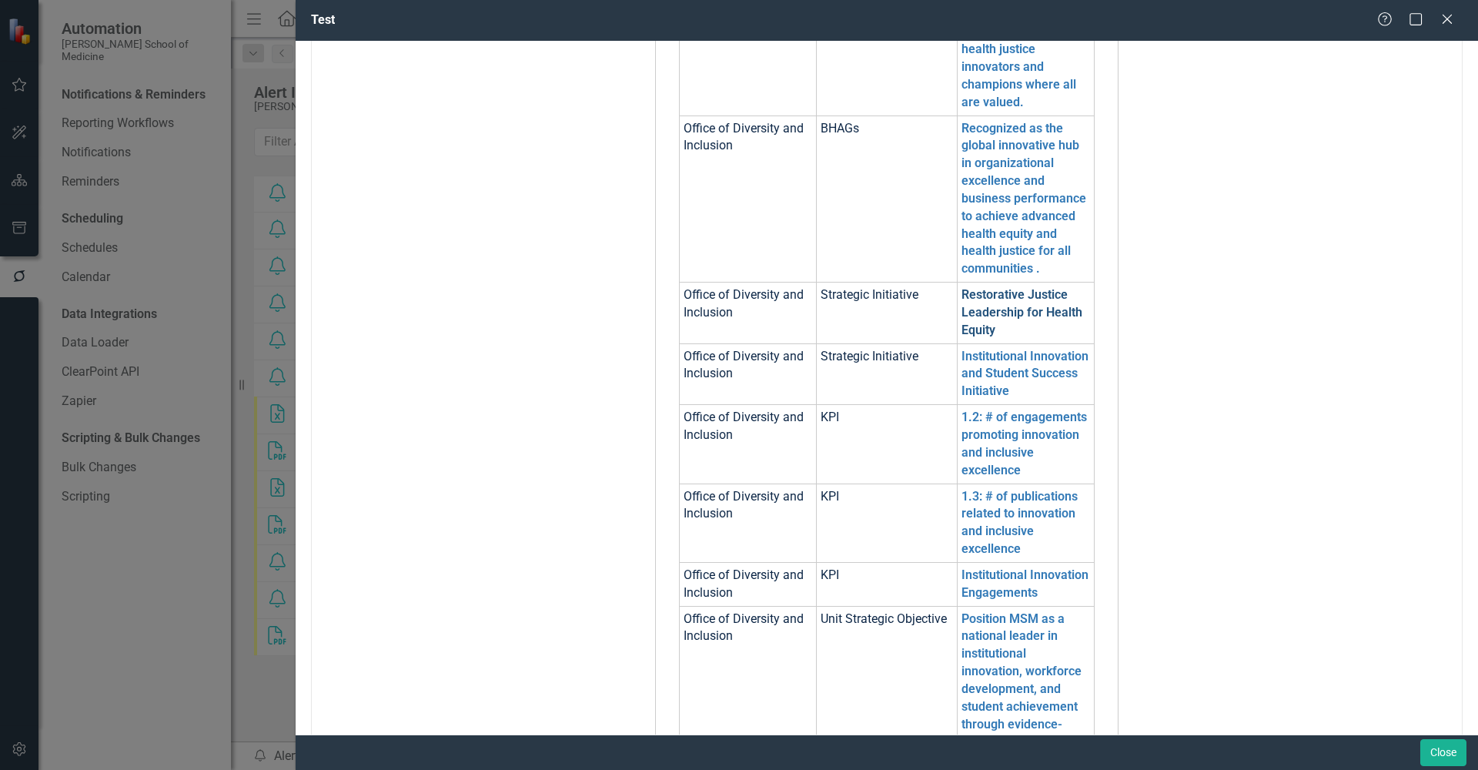
click at [993, 287] on link "Restorative Justice Leadership for Health Equity" at bounding box center [1022, 312] width 121 height 50
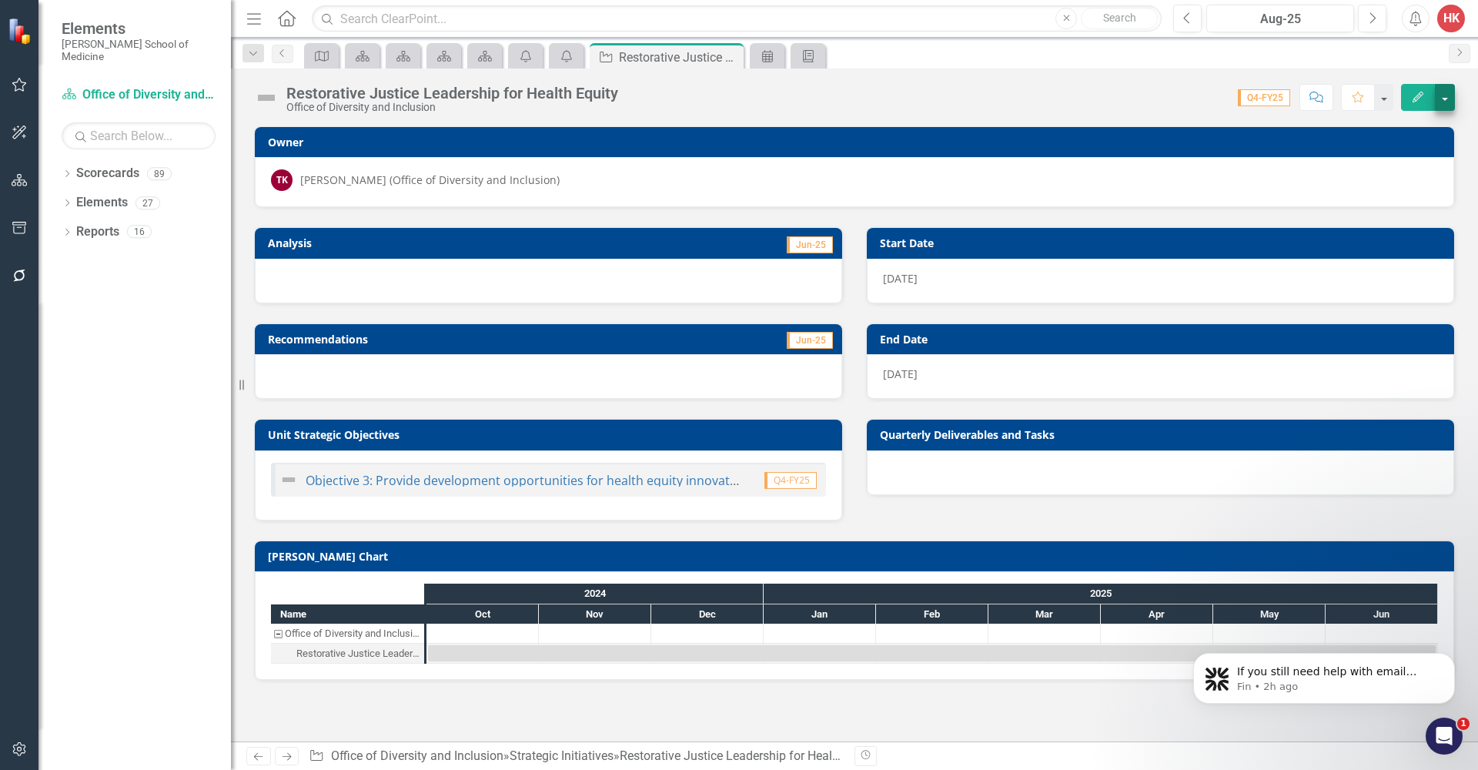
click at [1449, 99] on button "button" at bounding box center [1445, 97] width 20 height 27
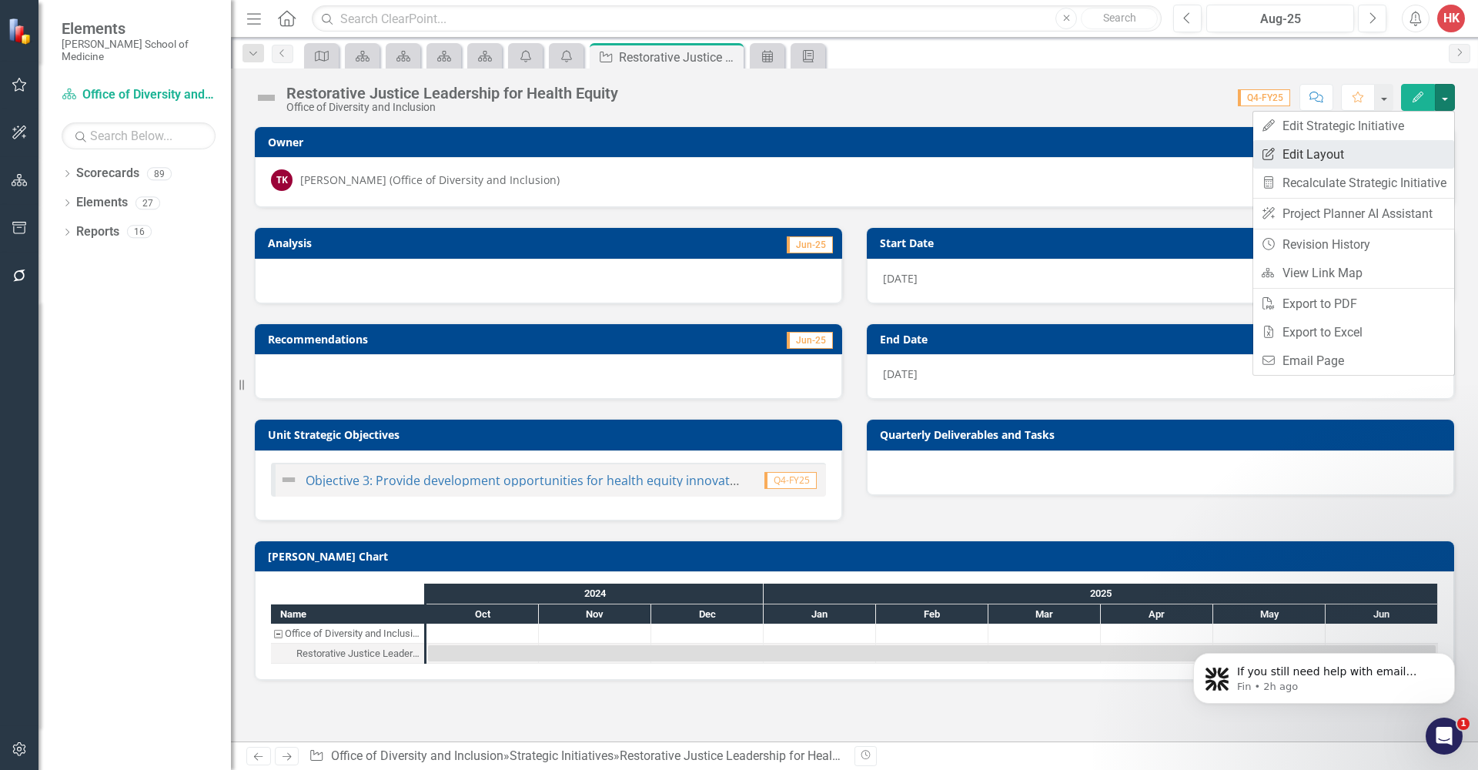
click at [1317, 154] on link "Edit Report Edit Layout" at bounding box center [1354, 154] width 201 height 28
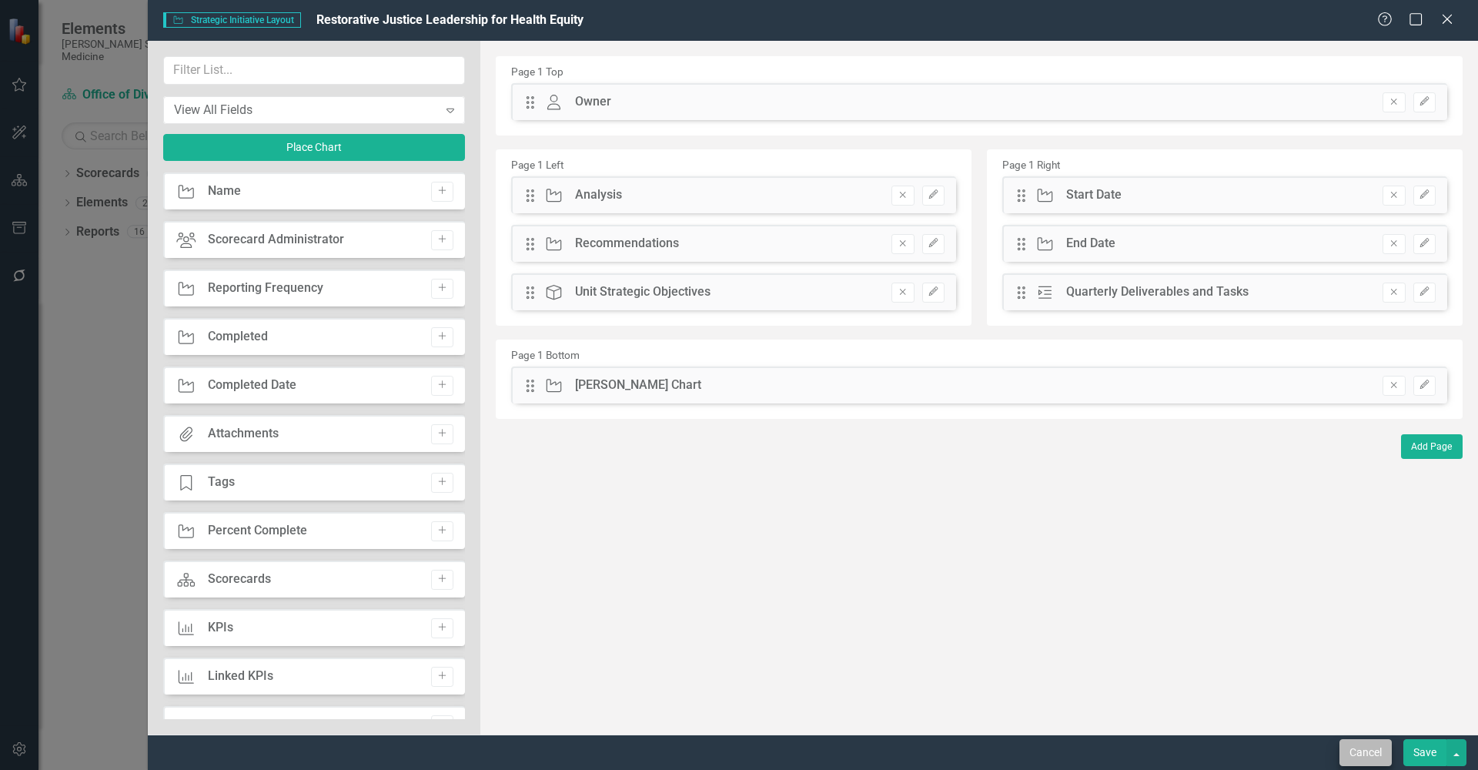
click at [1376, 759] on button "Cancel" at bounding box center [1366, 752] width 52 height 27
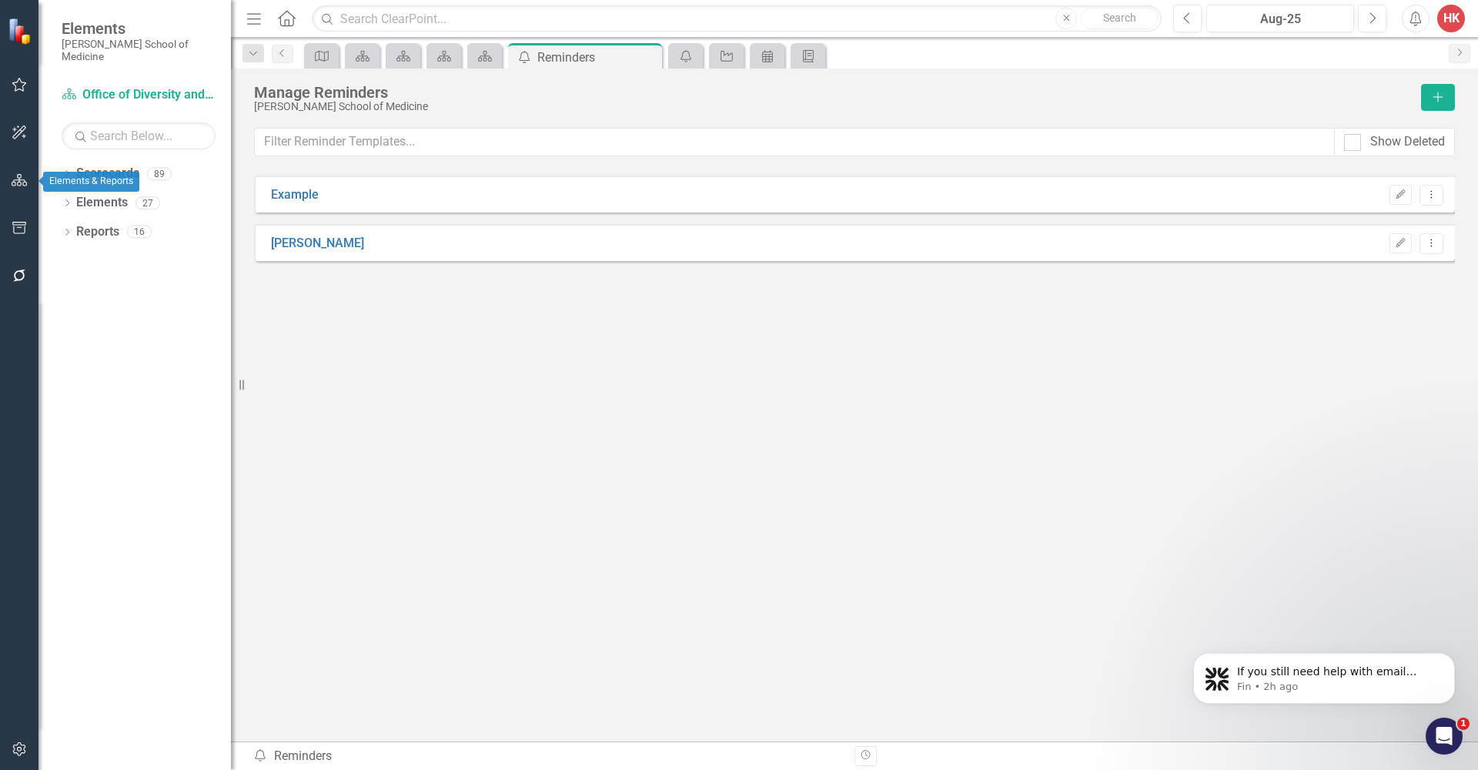
click at [18, 184] on icon "button" at bounding box center [20, 180] width 16 height 12
click at [18, 184] on icon "button" at bounding box center [19, 181] width 17 height 14
click at [120, 165] on link "Scorecards" at bounding box center [107, 174] width 63 height 18
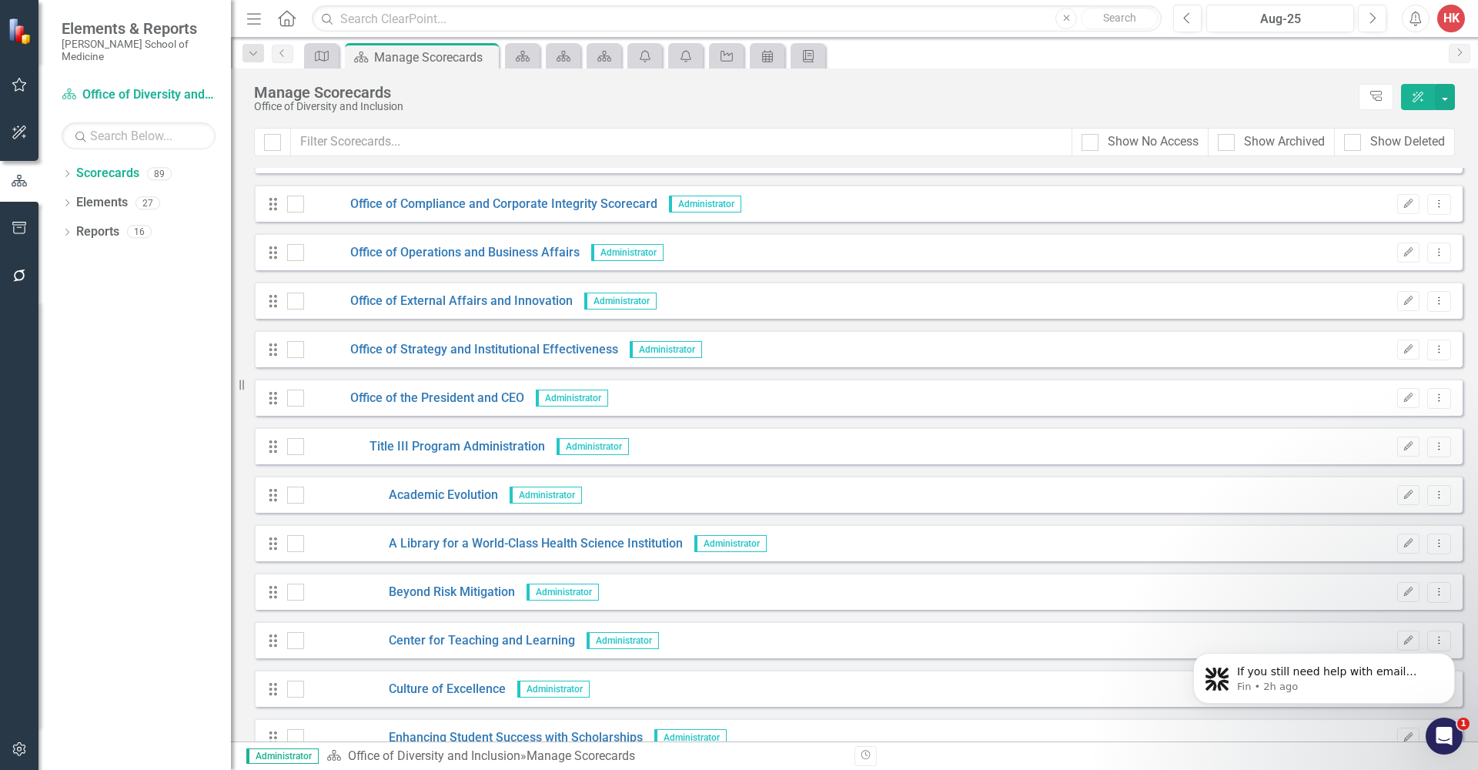
scroll to position [3042, 0]
click at [463, 493] on link "Academic Evolution" at bounding box center [401, 493] width 194 height 18
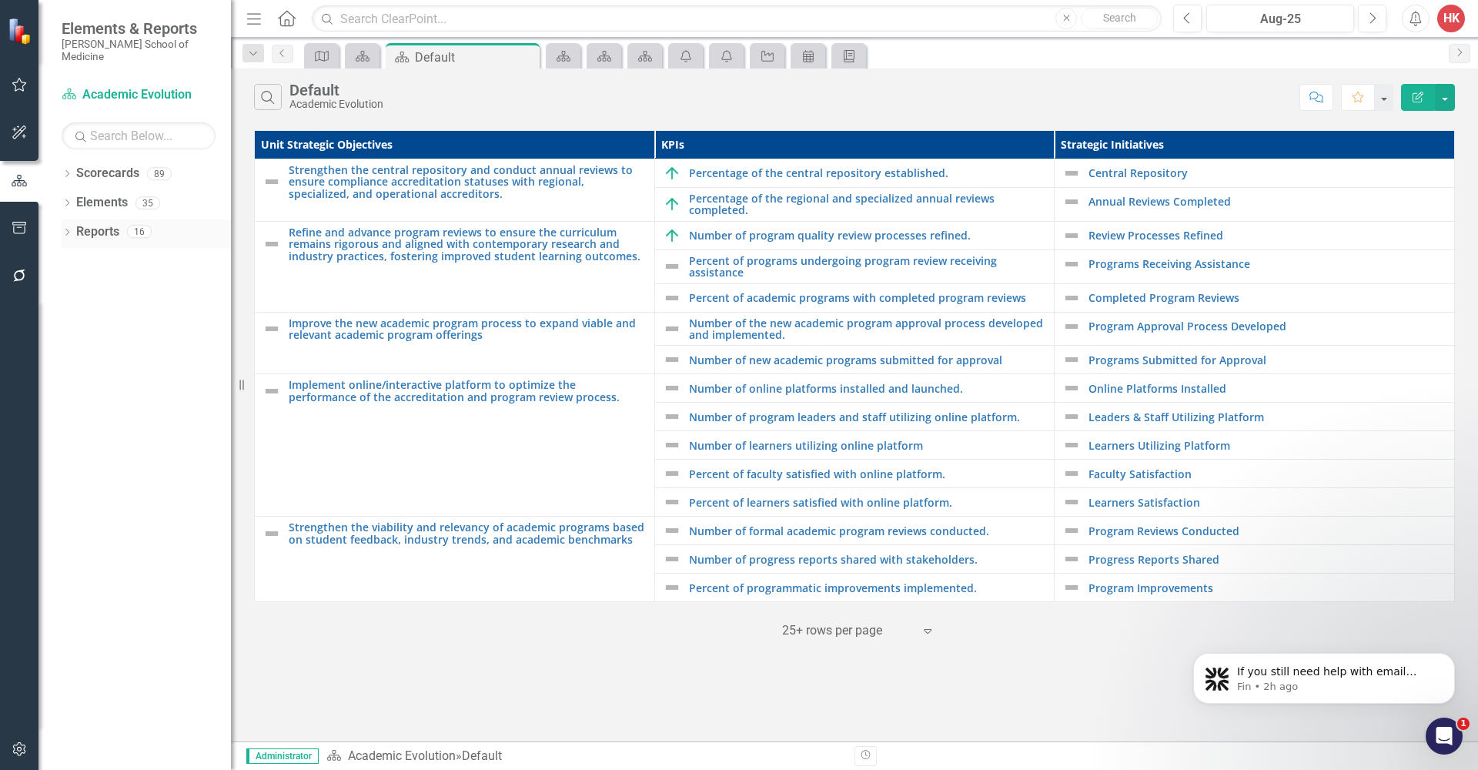
click at [100, 223] on link "Reports" at bounding box center [97, 232] width 43 height 18
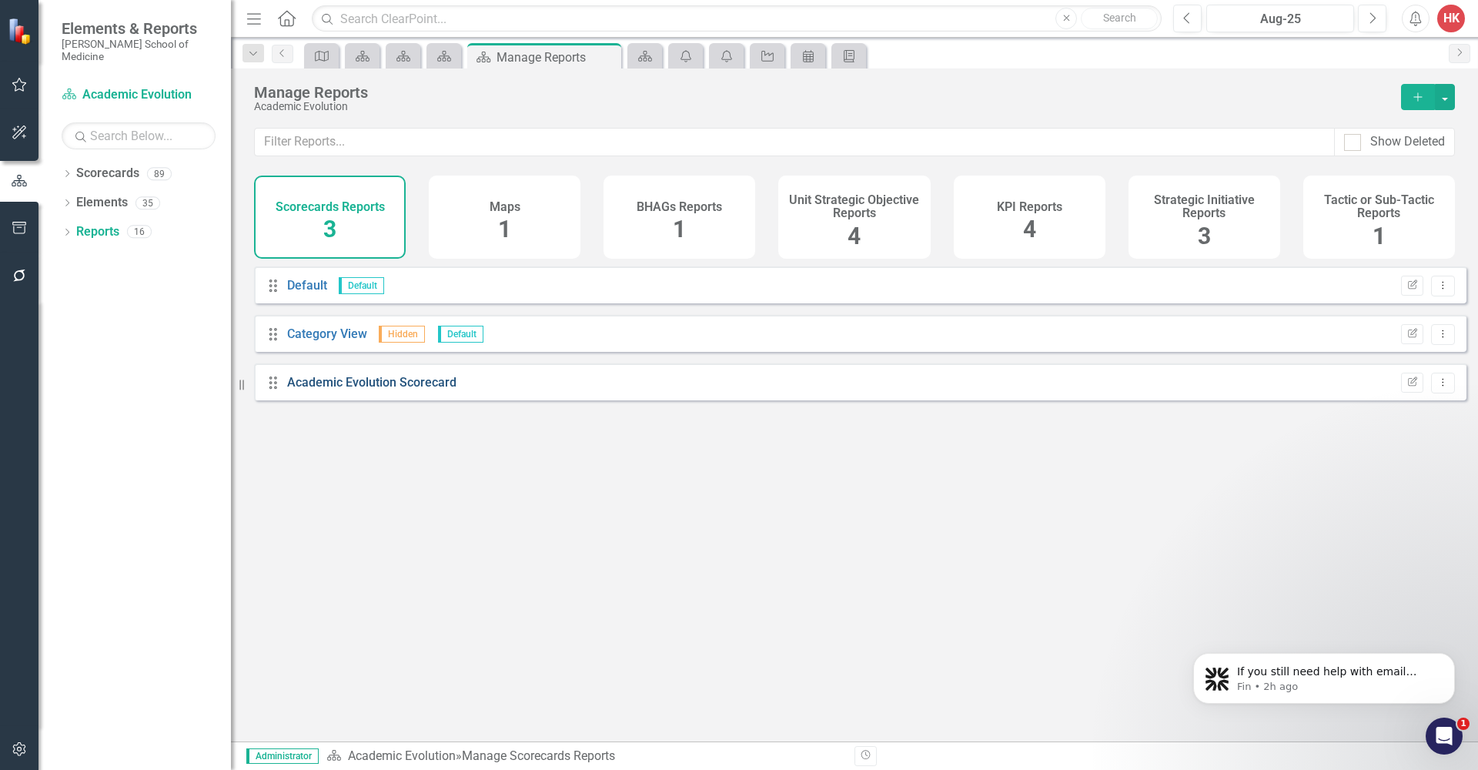
click at [410, 390] on link "Academic Evolution Scorecard" at bounding box center [371, 382] width 169 height 15
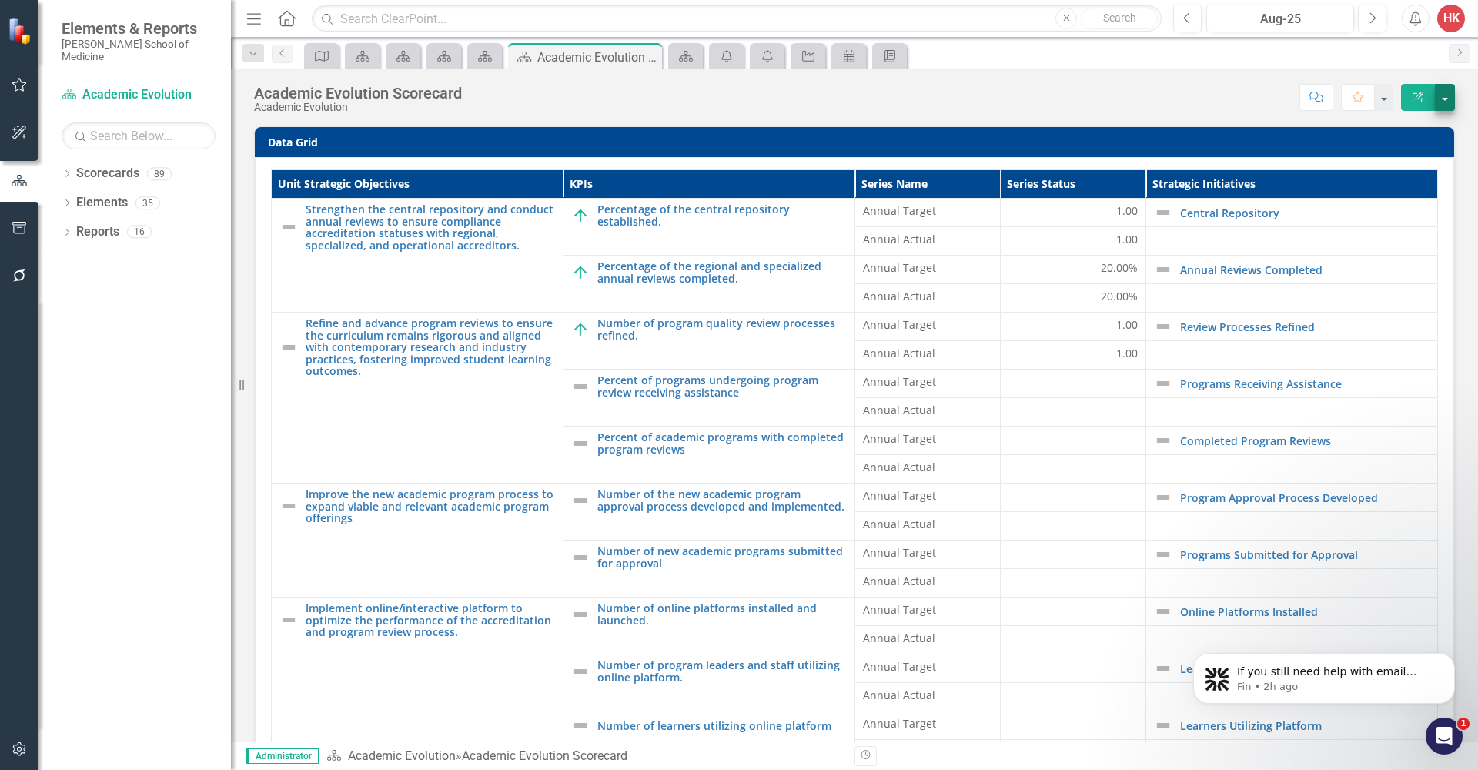
click at [1449, 104] on button "button" at bounding box center [1445, 97] width 20 height 27
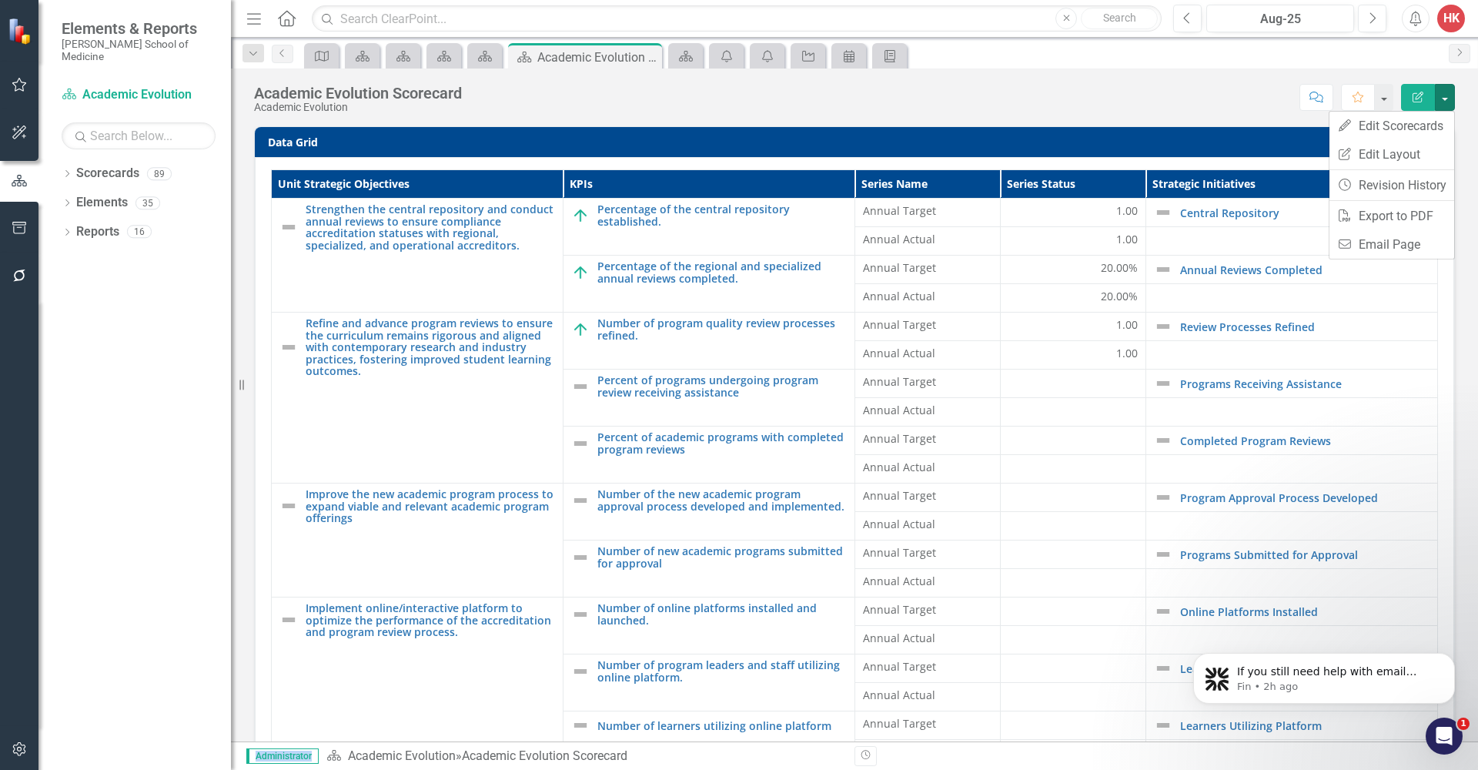
click at [1222, 171] on th "Strategic Initiatives" at bounding box center [1292, 184] width 292 height 28
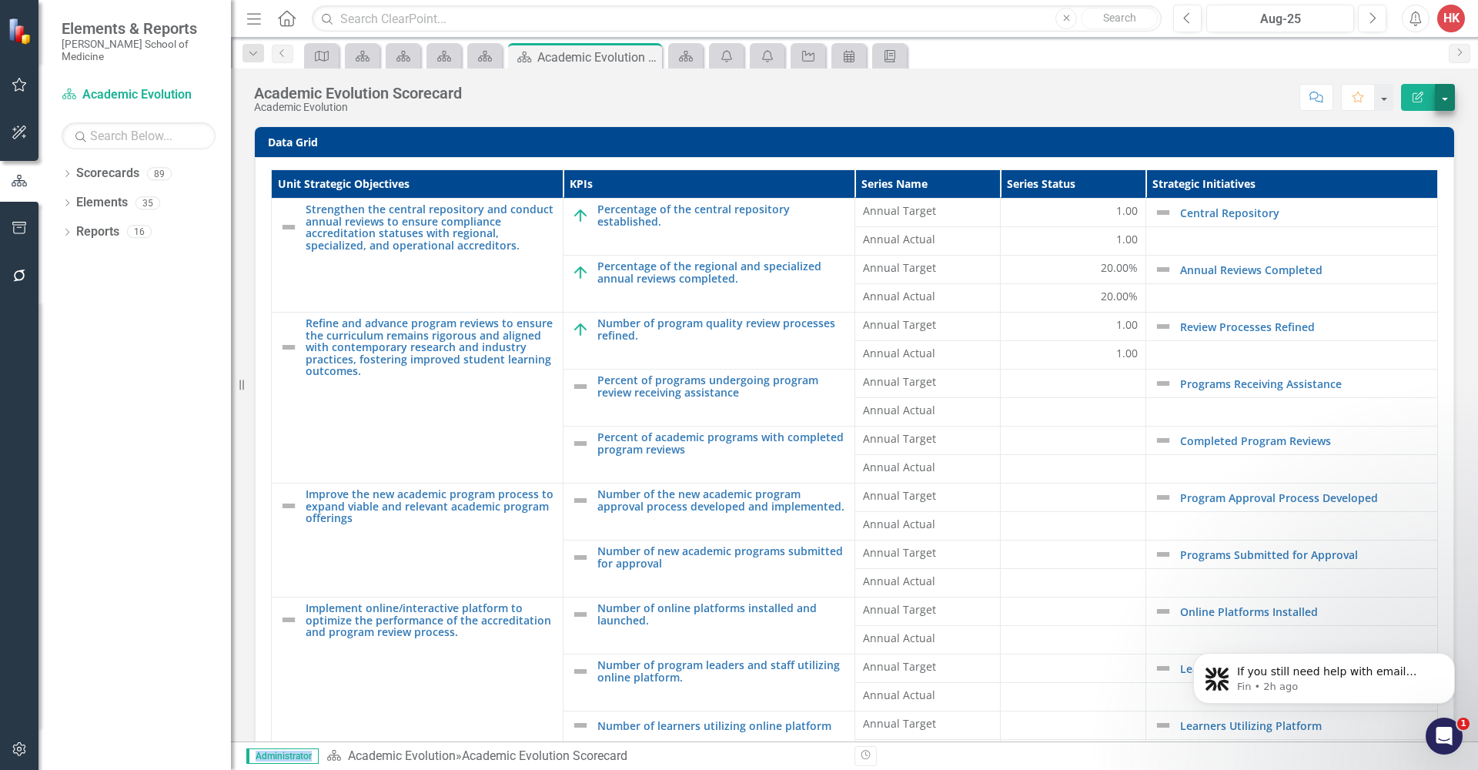
click at [1446, 102] on button "button" at bounding box center [1445, 97] width 20 height 27
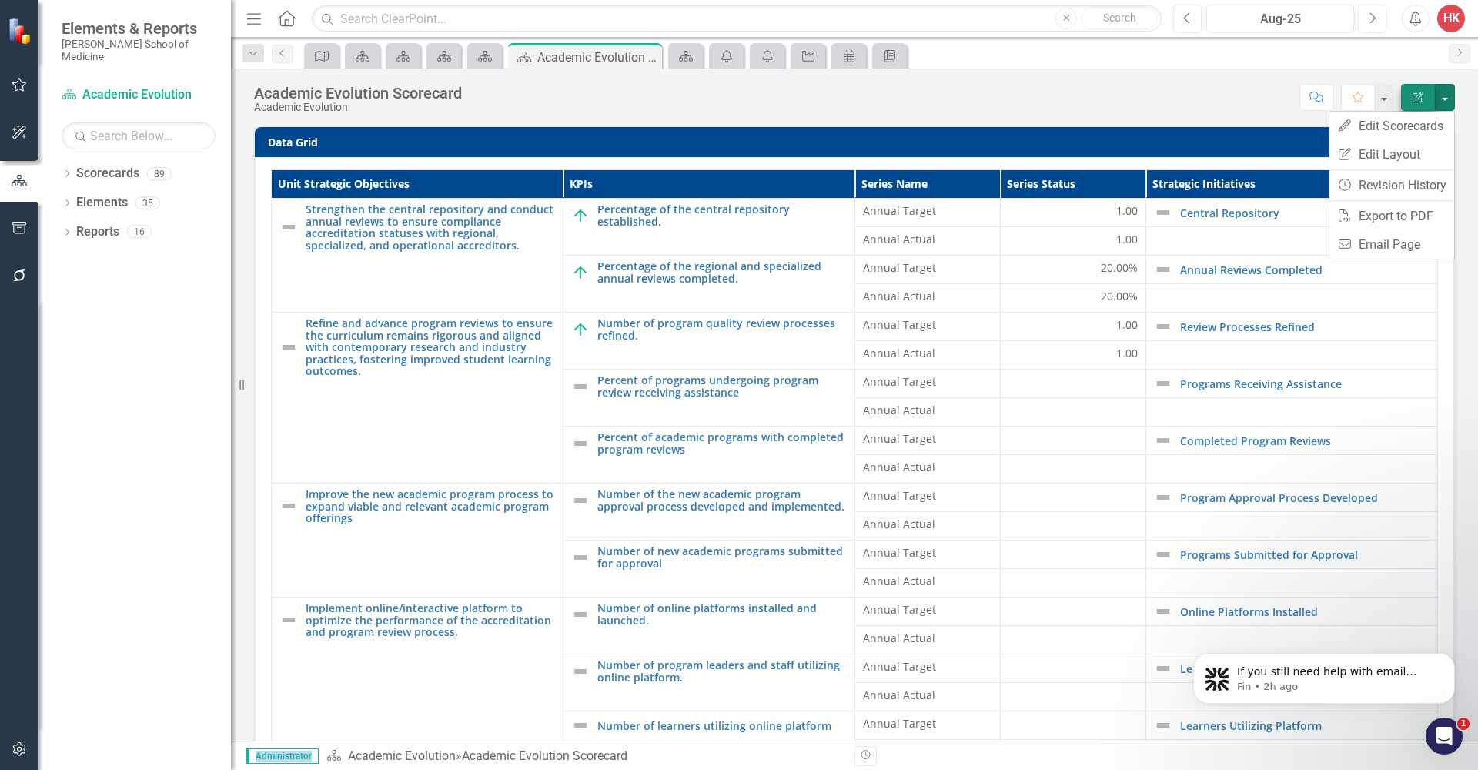
click at [1421, 96] on icon "button" at bounding box center [1418, 97] width 11 height 11
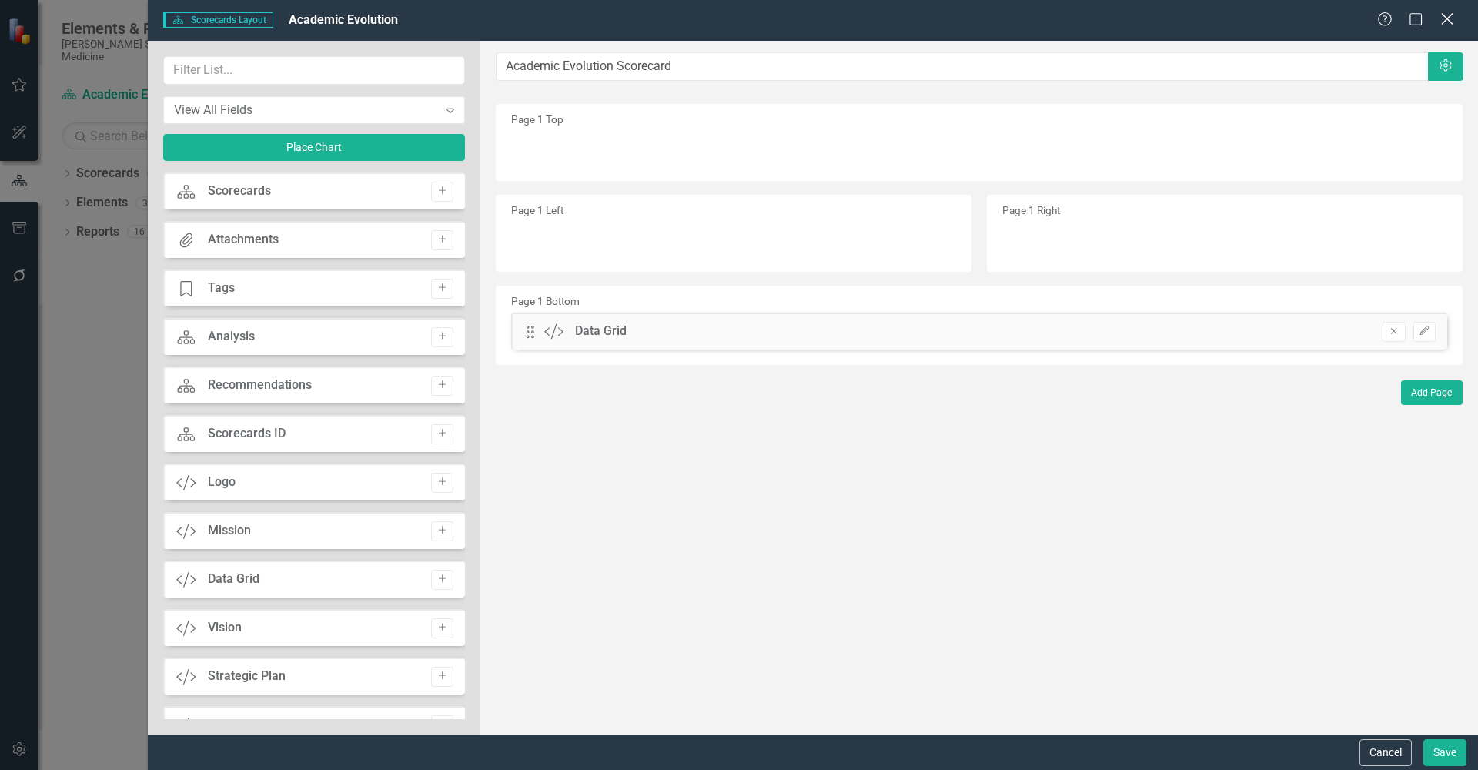
click at [1447, 25] on icon "Close" at bounding box center [1447, 19] width 19 height 15
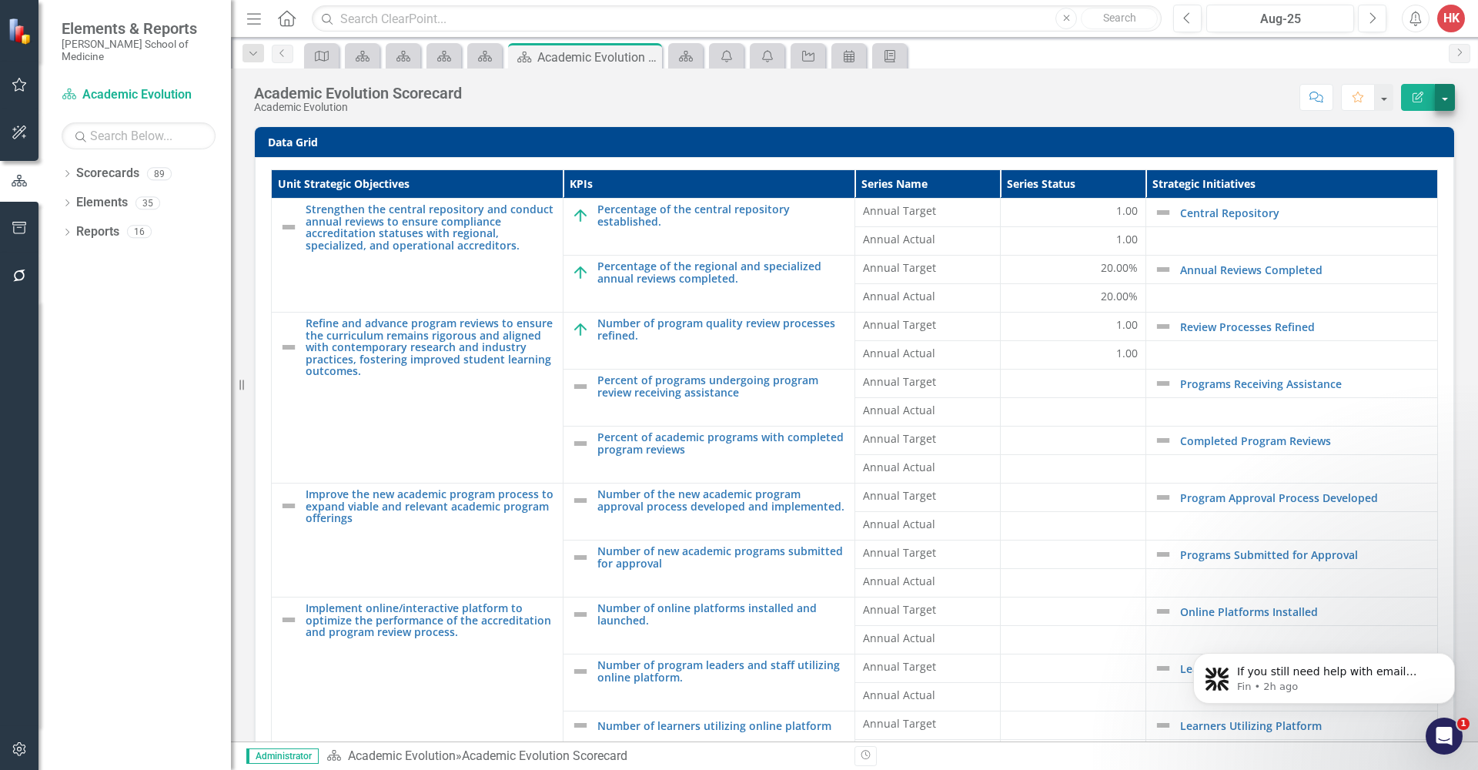
click at [1444, 102] on button "button" at bounding box center [1445, 97] width 20 height 27
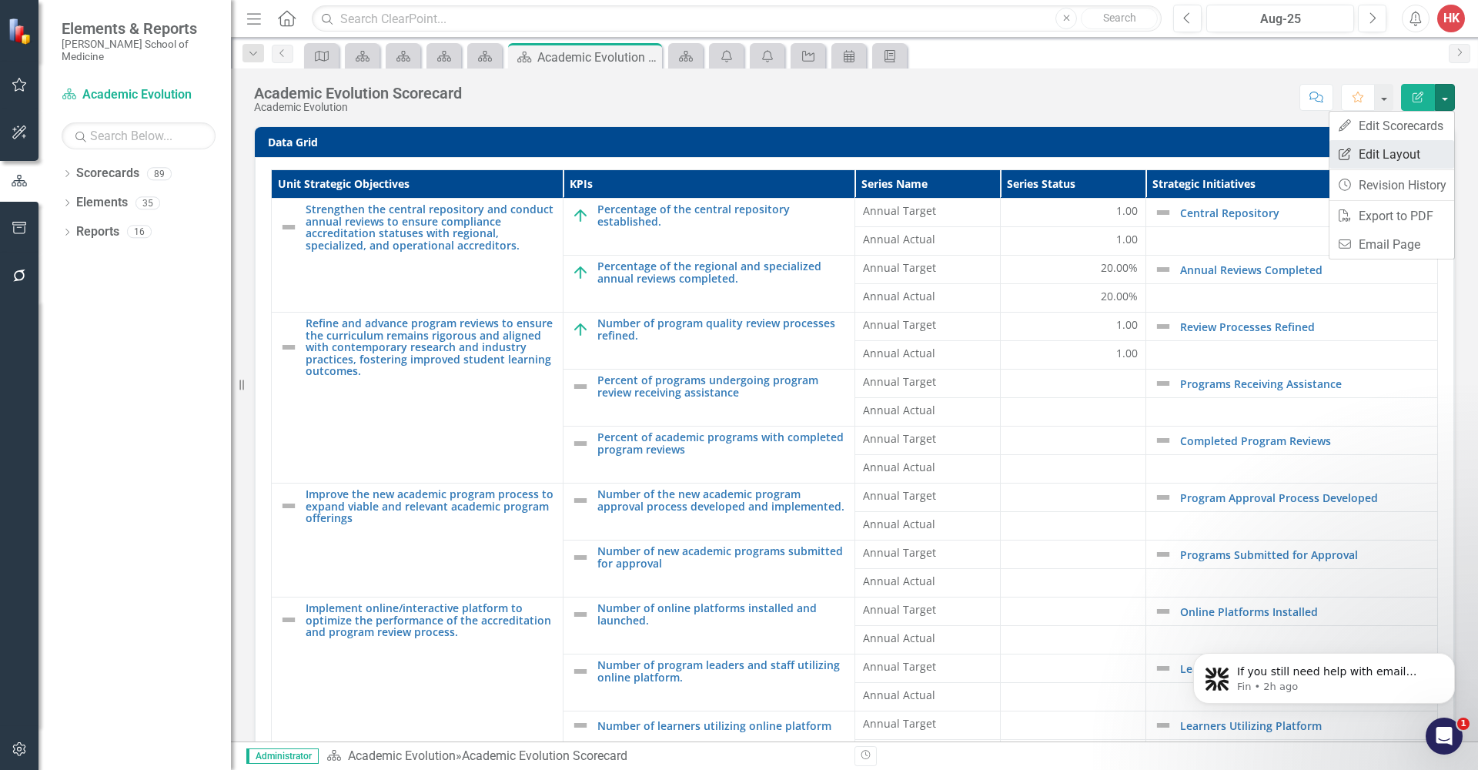
click at [1402, 162] on link "Edit Report Edit Layout" at bounding box center [1392, 154] width 125 height 28
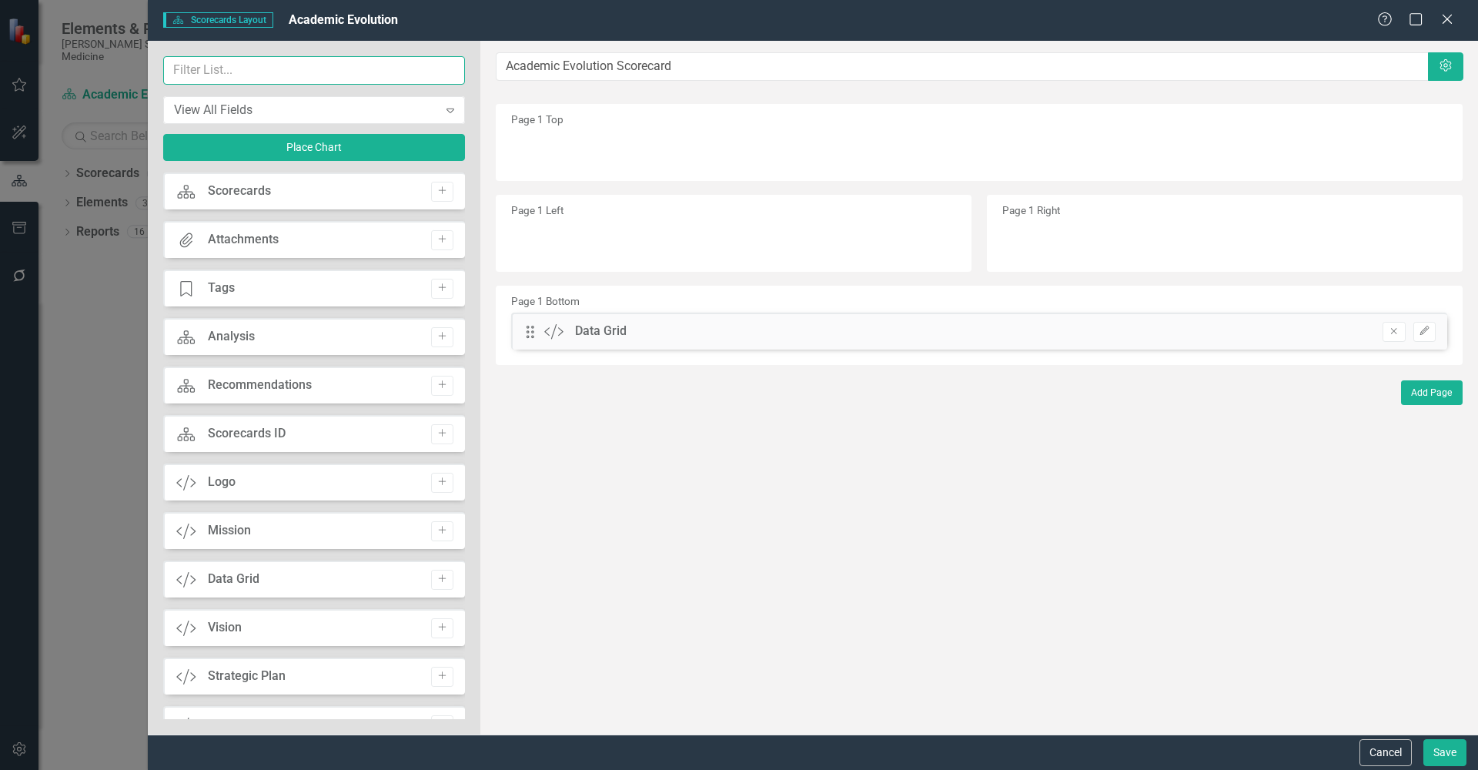
click at [204, 71] on input "text" at bounding box center [314, 70] width 302 height 28
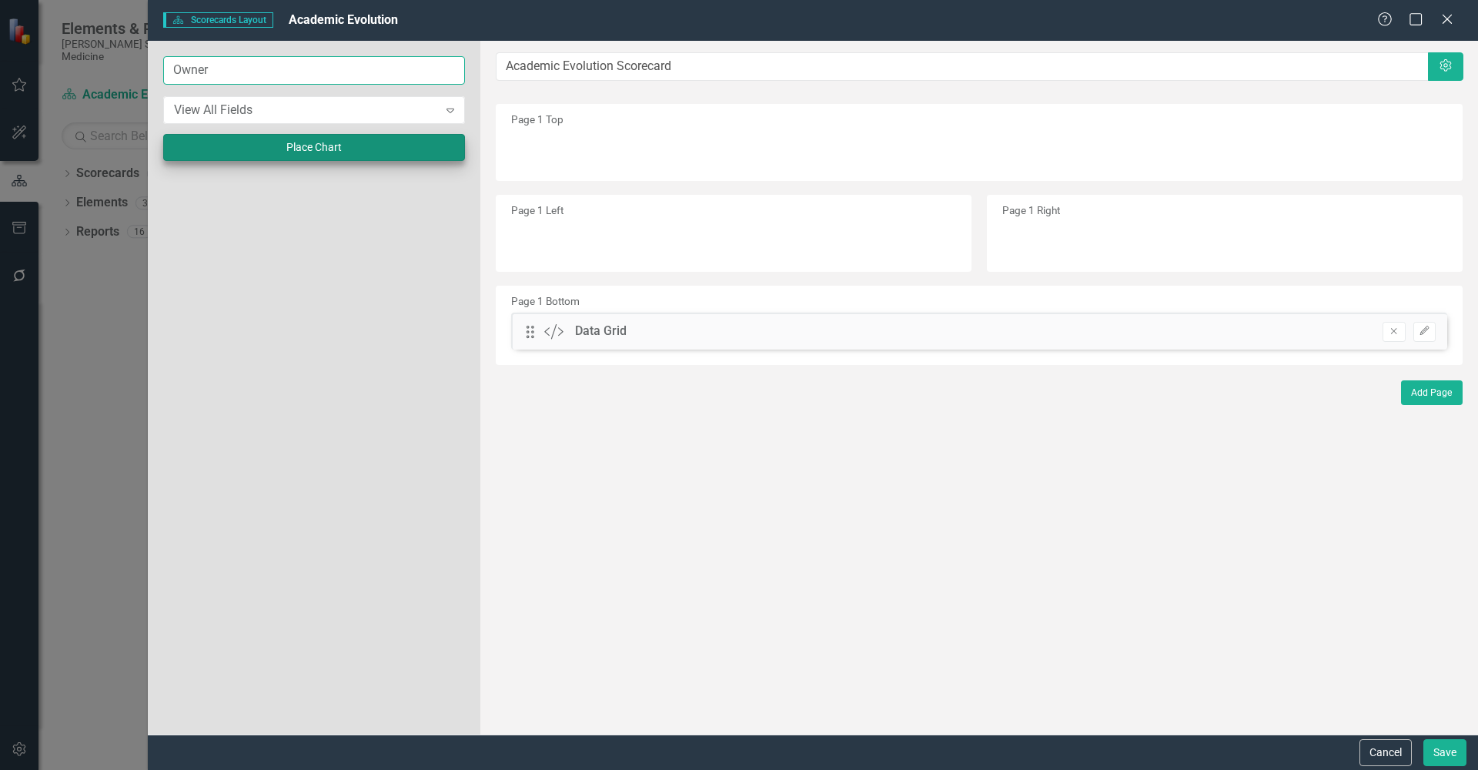
type input "Owner"
click at [356, 152] on button "Place Chart" at bounding box center [314, 147] width 302 height 27
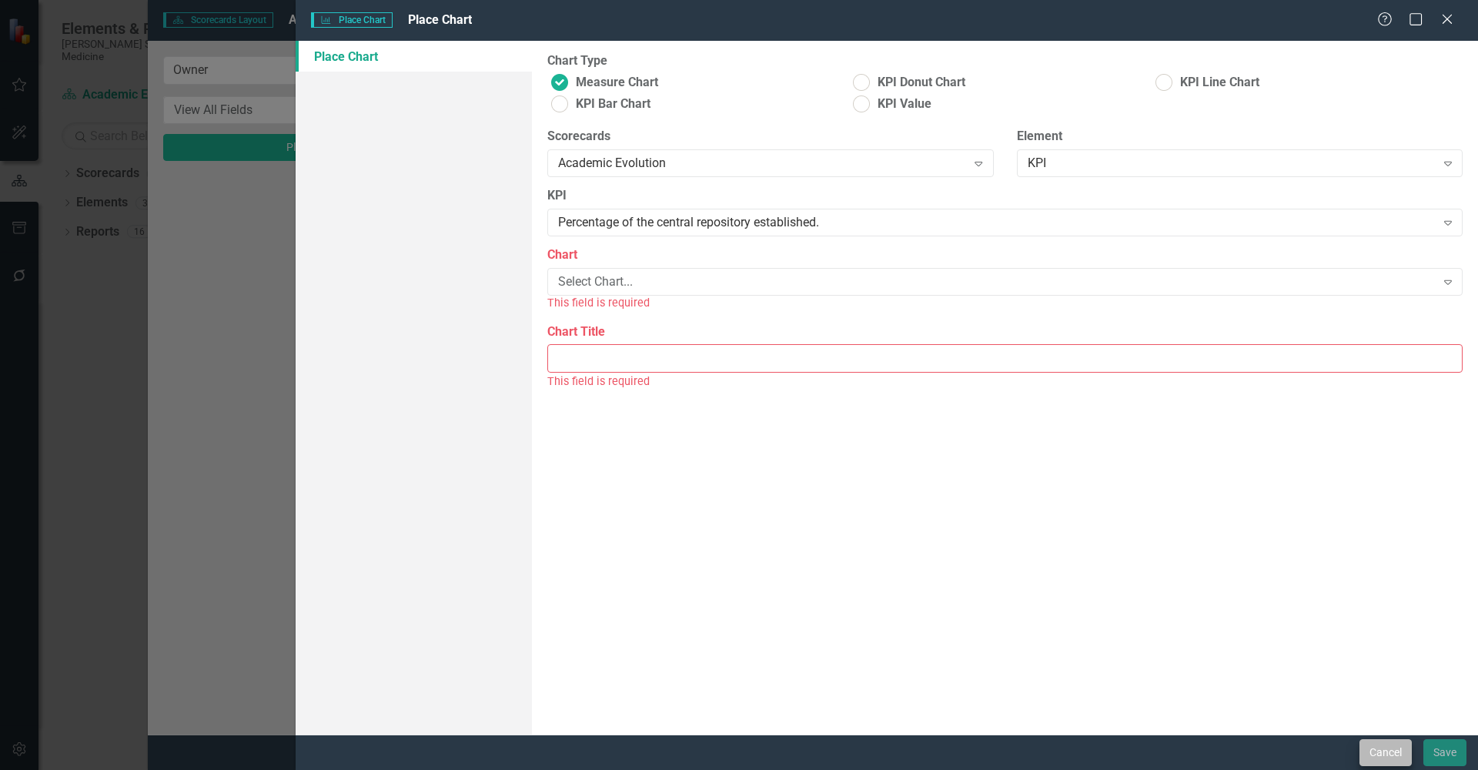
click at [1392, 751] on button "Cancel" at bounding box center [1386, 752] width 52 height 27
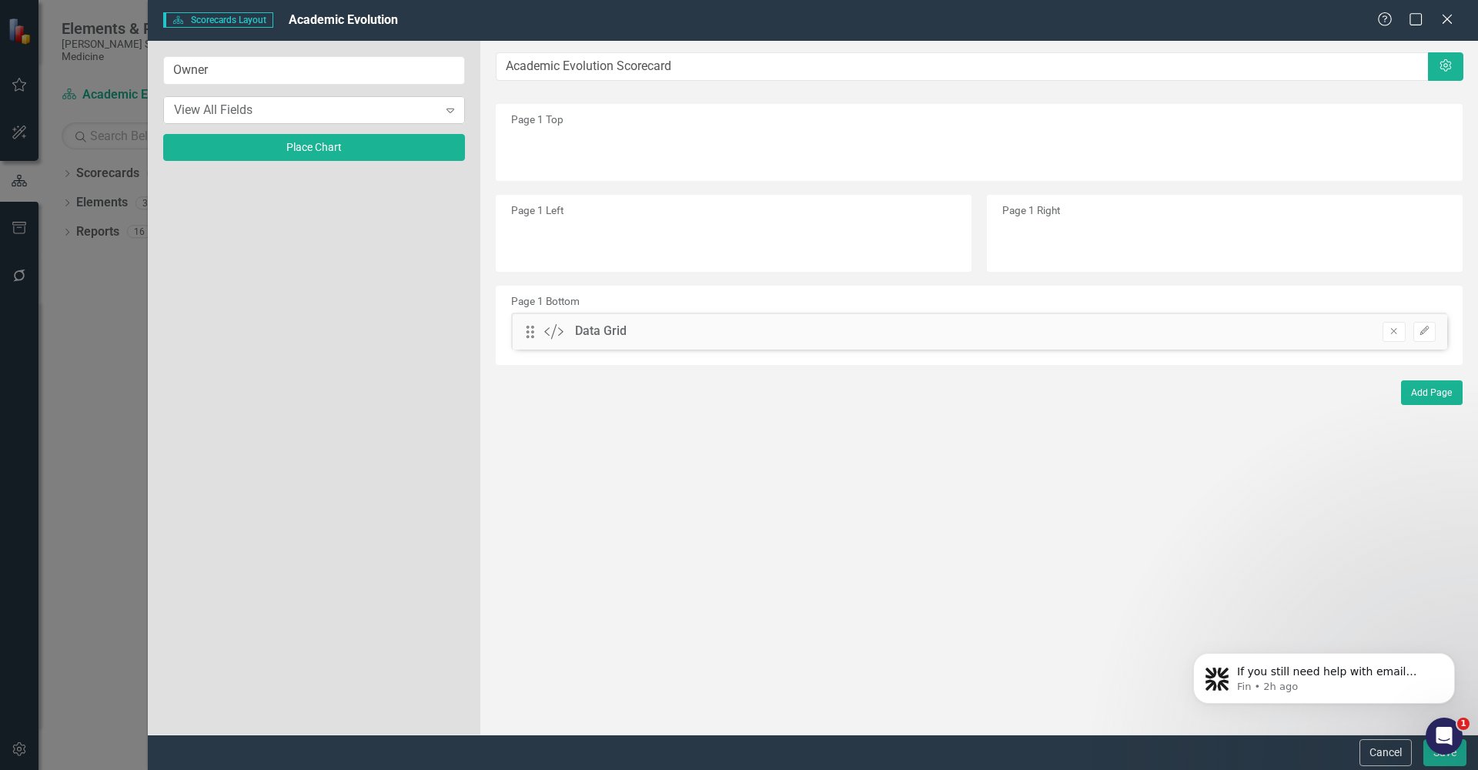
click at [458, 106] on div "Expand" at bounding box center [451, 110] width 28 height 25
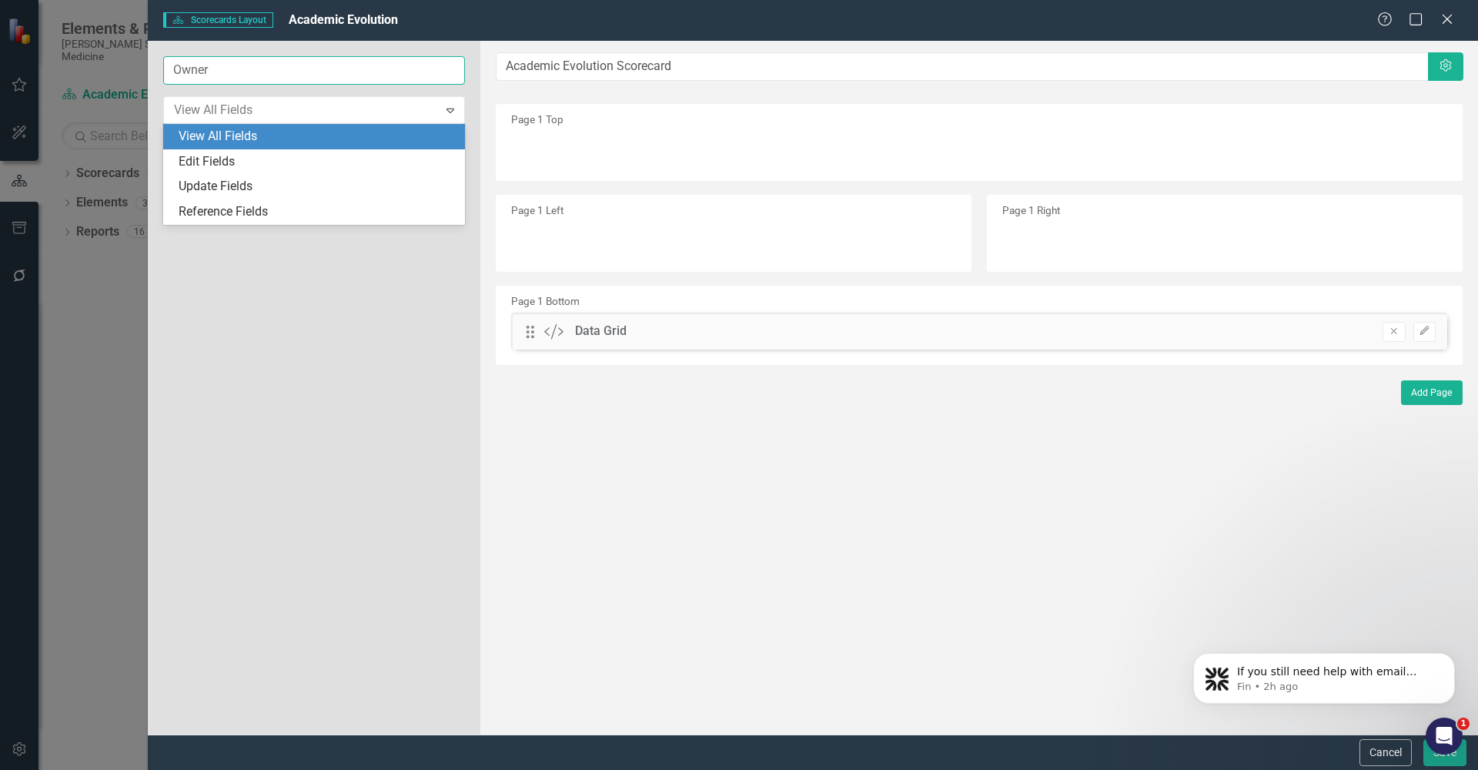
drag, startPoint x: 286, startPoint y: 80, endPoint x: 284, endPoint y: 88, distance: 7.9
click at [285, 87] on div "Owner View All Fields, 1 of 4. 4 results available. Use Up and Down to choose o…" at bounding box center [314, 115] width 302 height 119
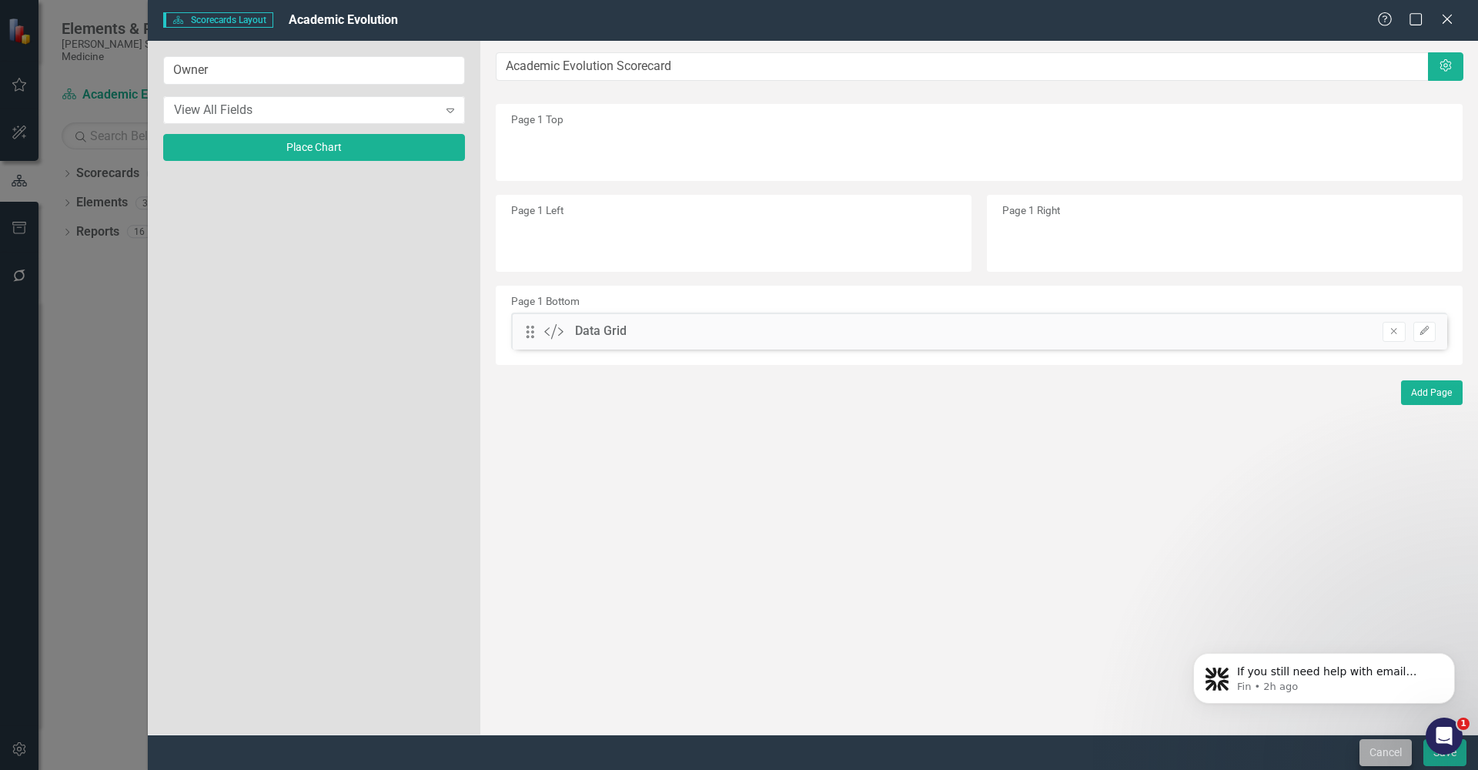
click at [1386, 756] on button "Cancel" at bounding box center [1386, 752] width 52 height 27
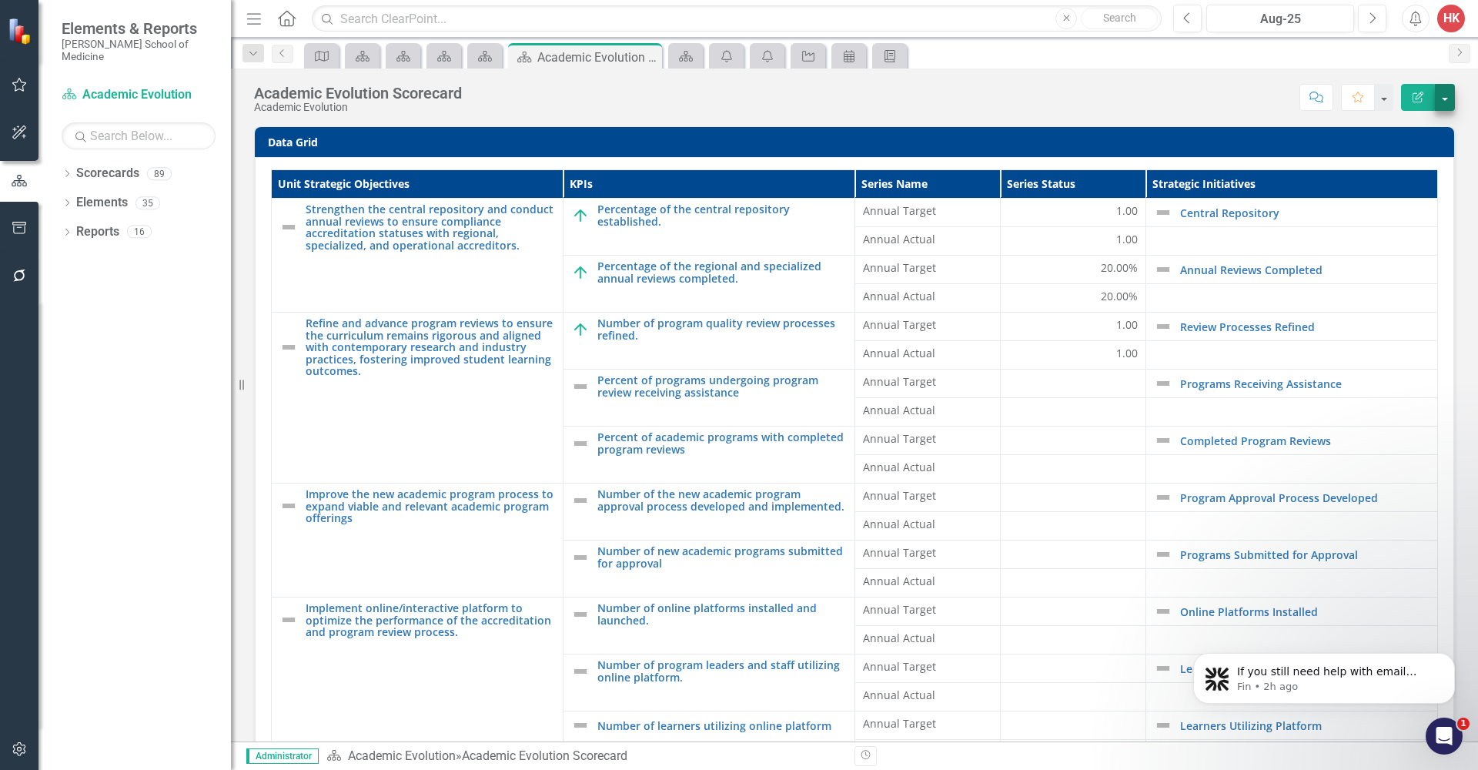
click at [1447, 101] on button "button" at bounding box center [1445, 97] width 20 height 27
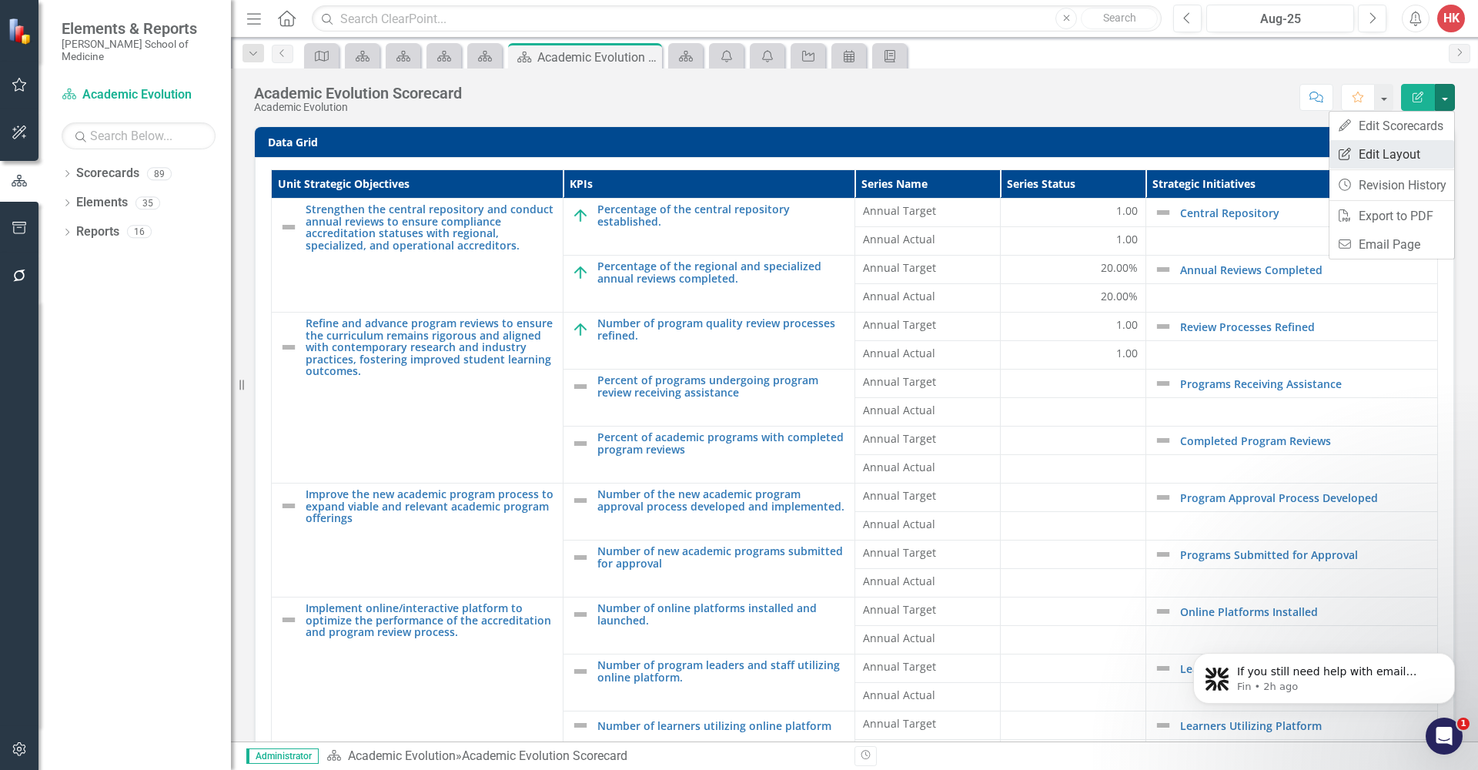
click at [1394, 160] on link "Edit Report Edit Layout" at bounding box center [1392, 154] width 125 height 28
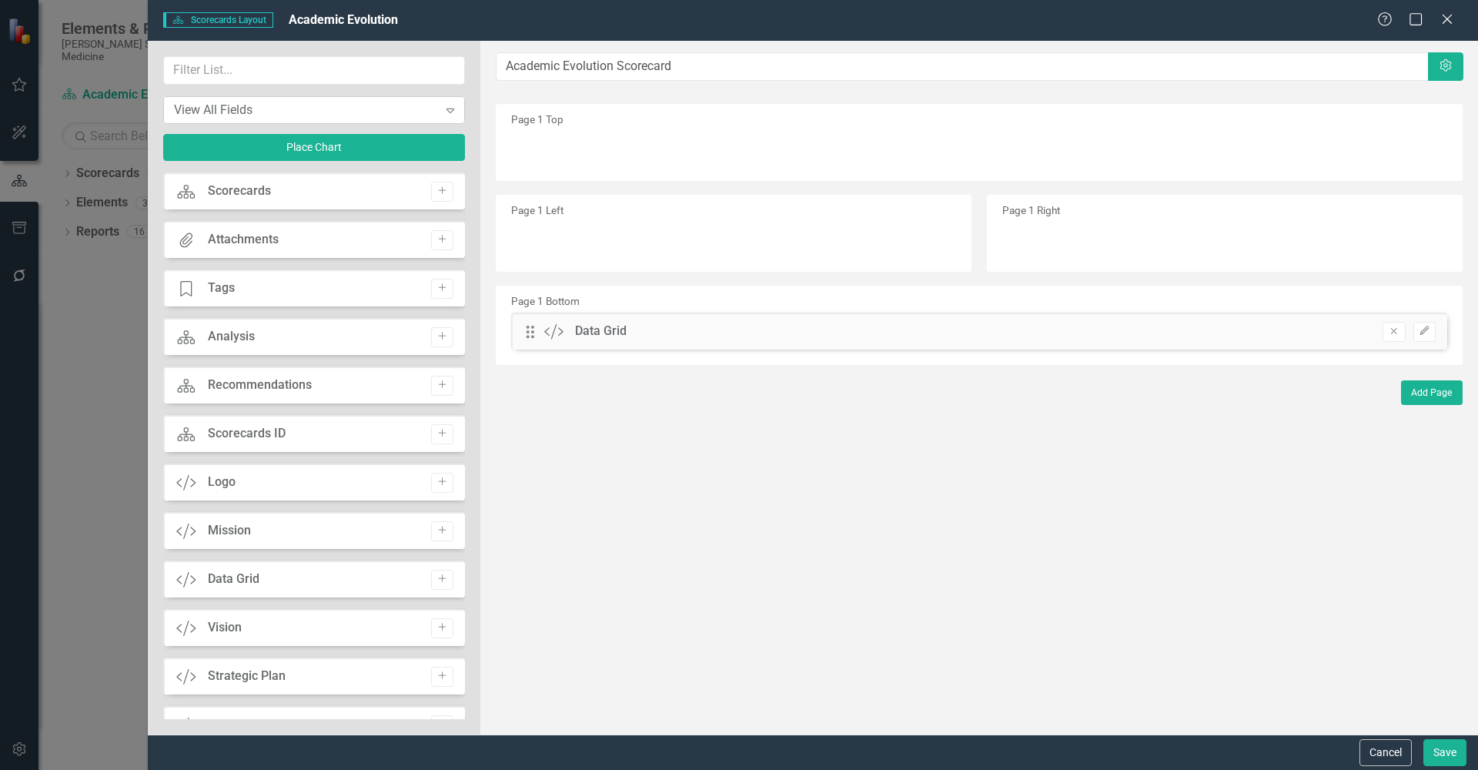
click at [451, 109] on icon "Expand" at bounding box center [450, 110] width 15 height 12
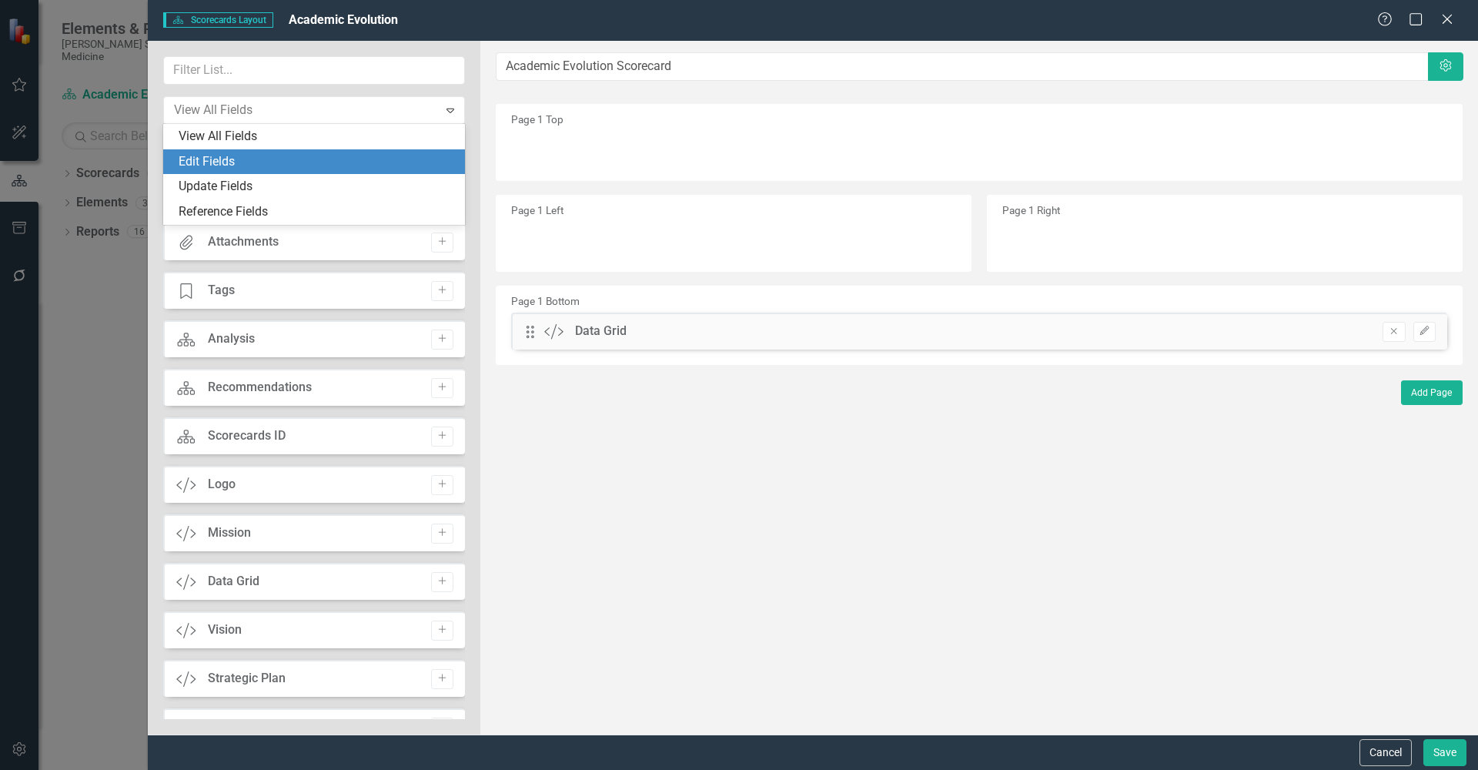
click at [217, 166] on div "Edit Fields" at bounding box center [317, 162] width 277 height 18
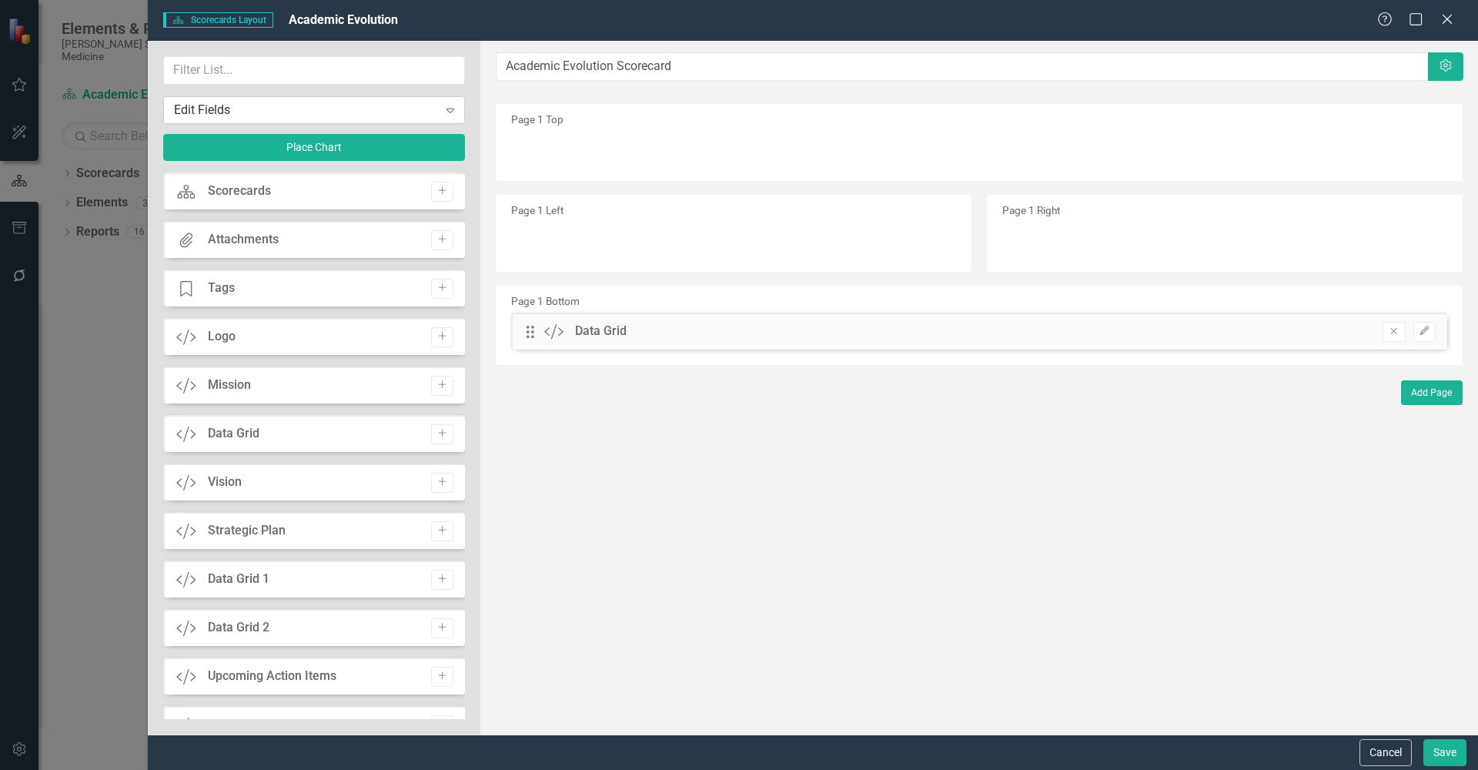
click at [447, 109] on icon at bounding box center [451, 111] width 8 height 5
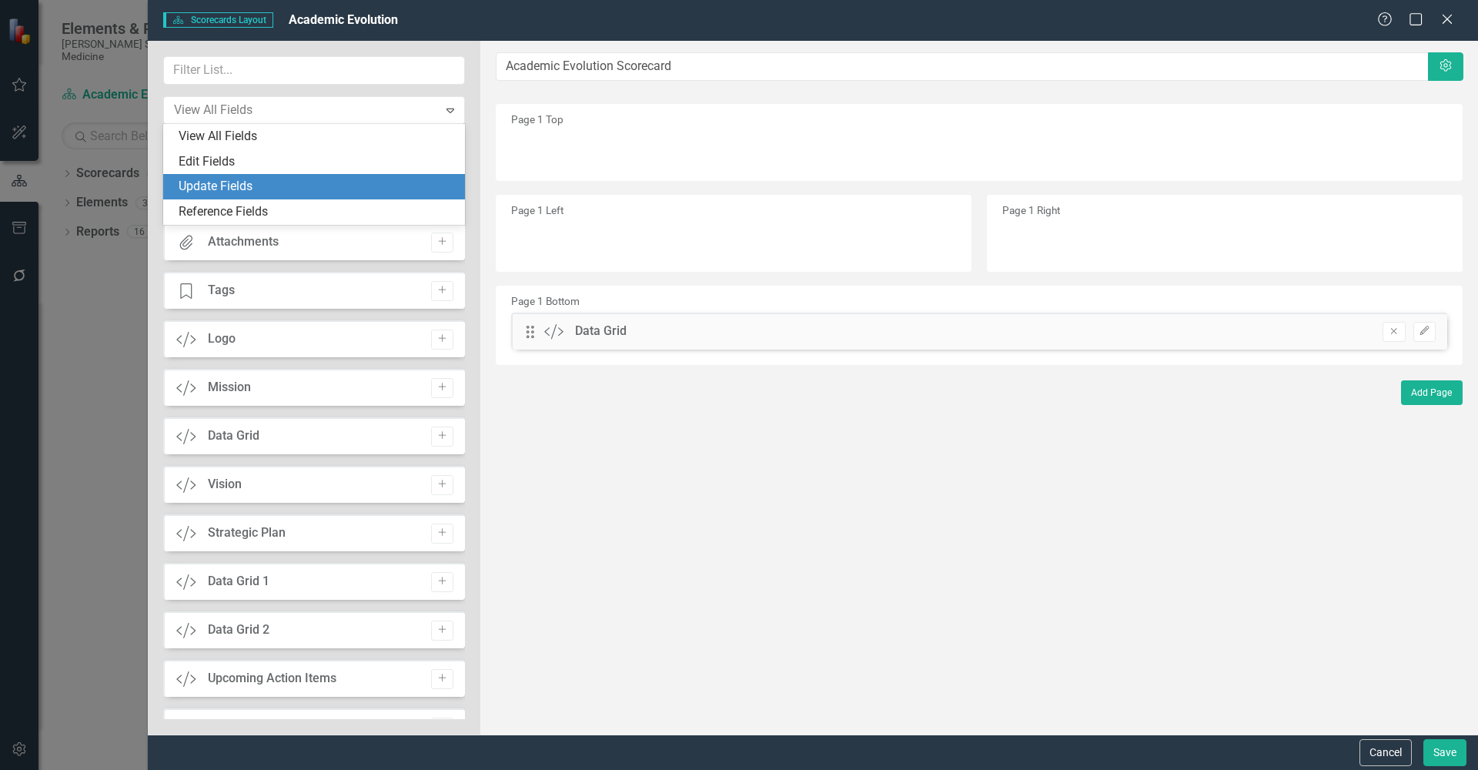
click at [251, 186] on div "Update Fields" at bounding box center [317, 187] width 277 height 18
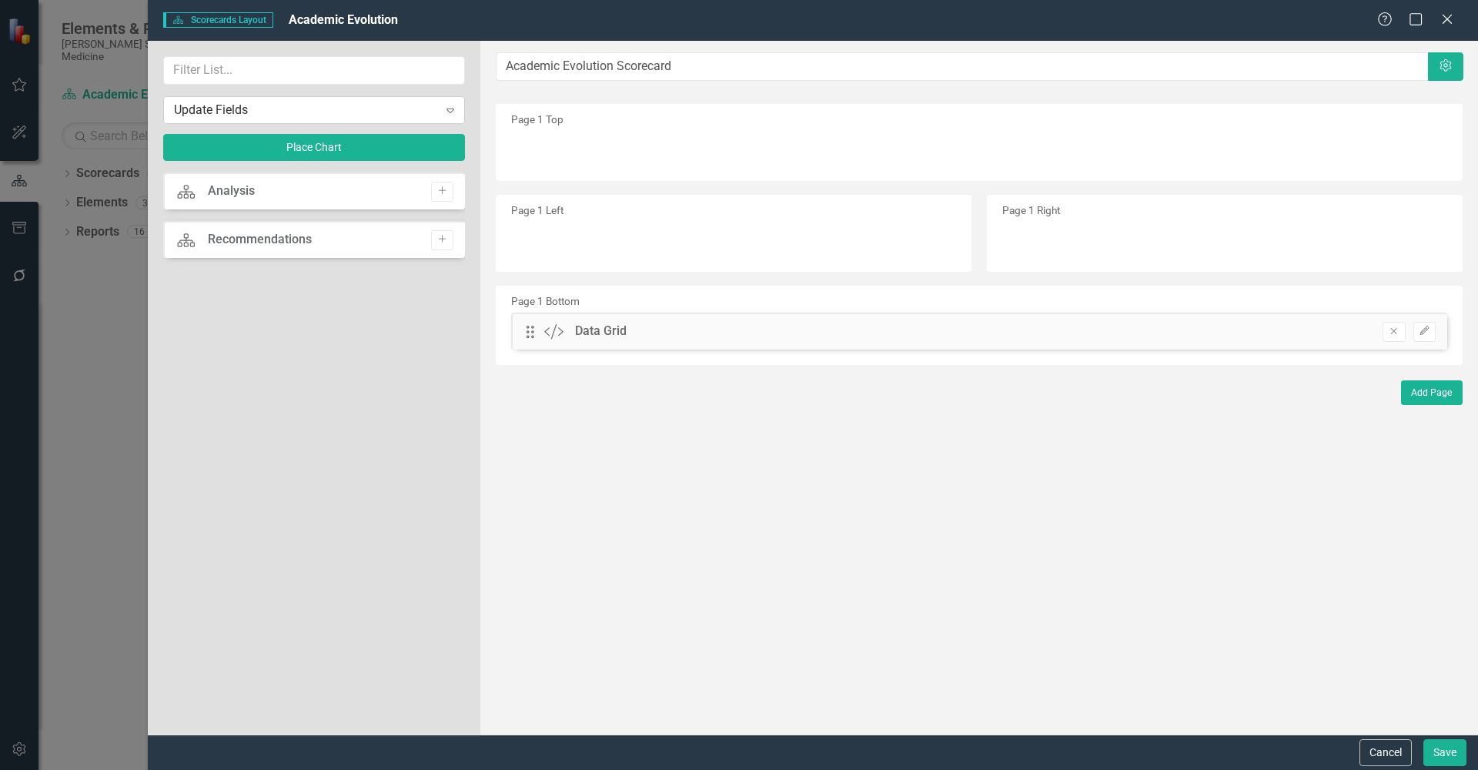
click at [454, 109] on icon at bounding box center [451, 111] width 8 height 5
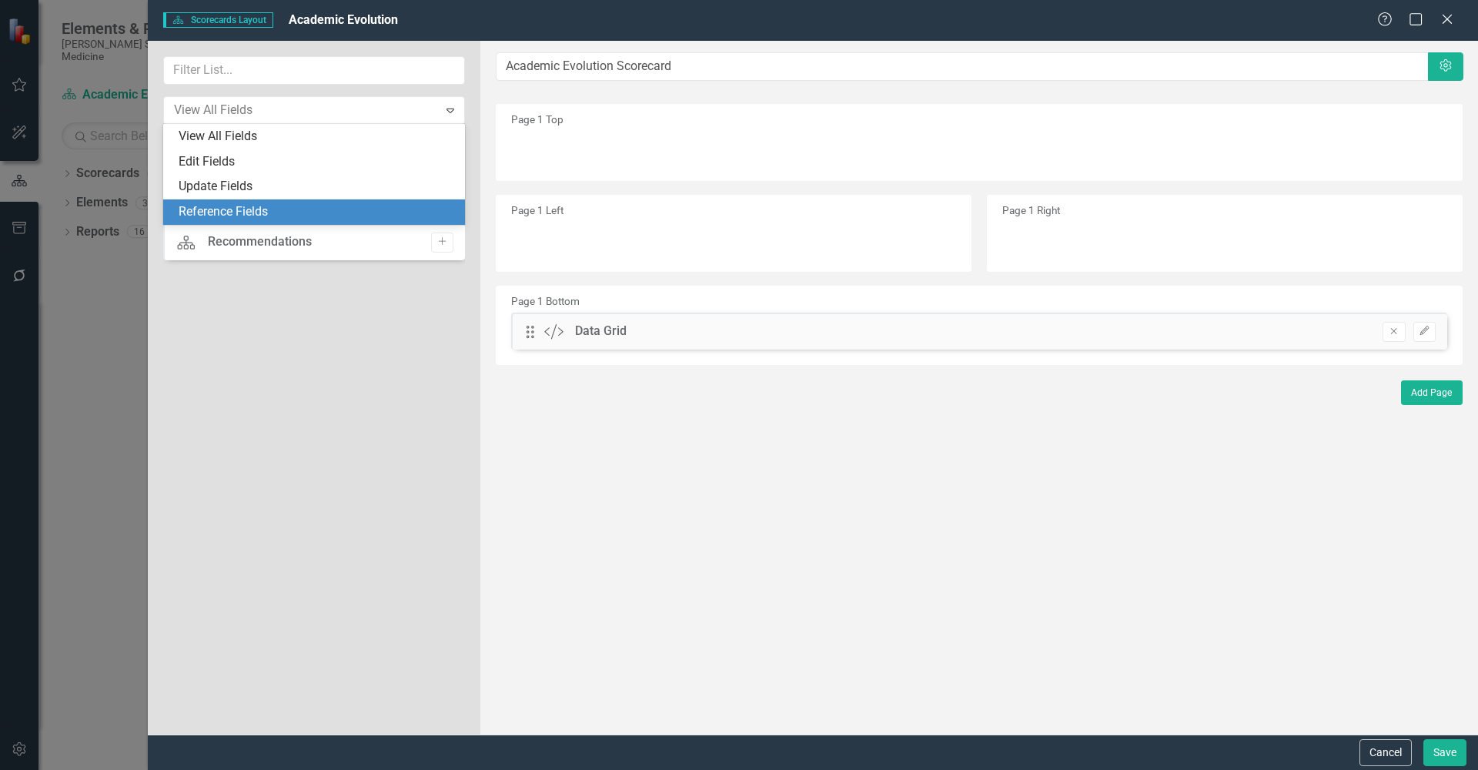
click at [239, 212] on div "Reference Fields" at bounding box center [317, 212] width 277 height 18
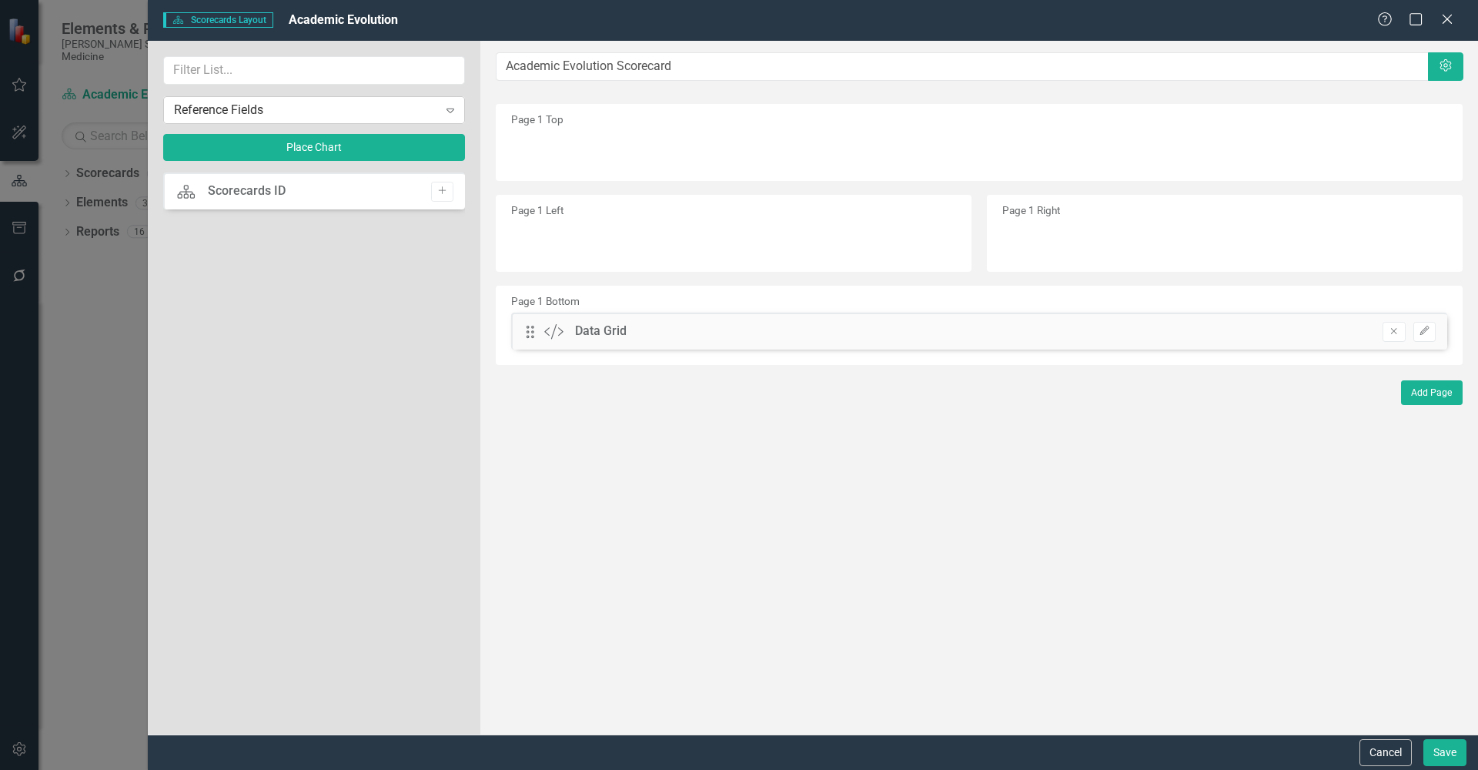
click at [453, 112] on icon "Expand" at bounding box center [450, 110] width 15 height 12
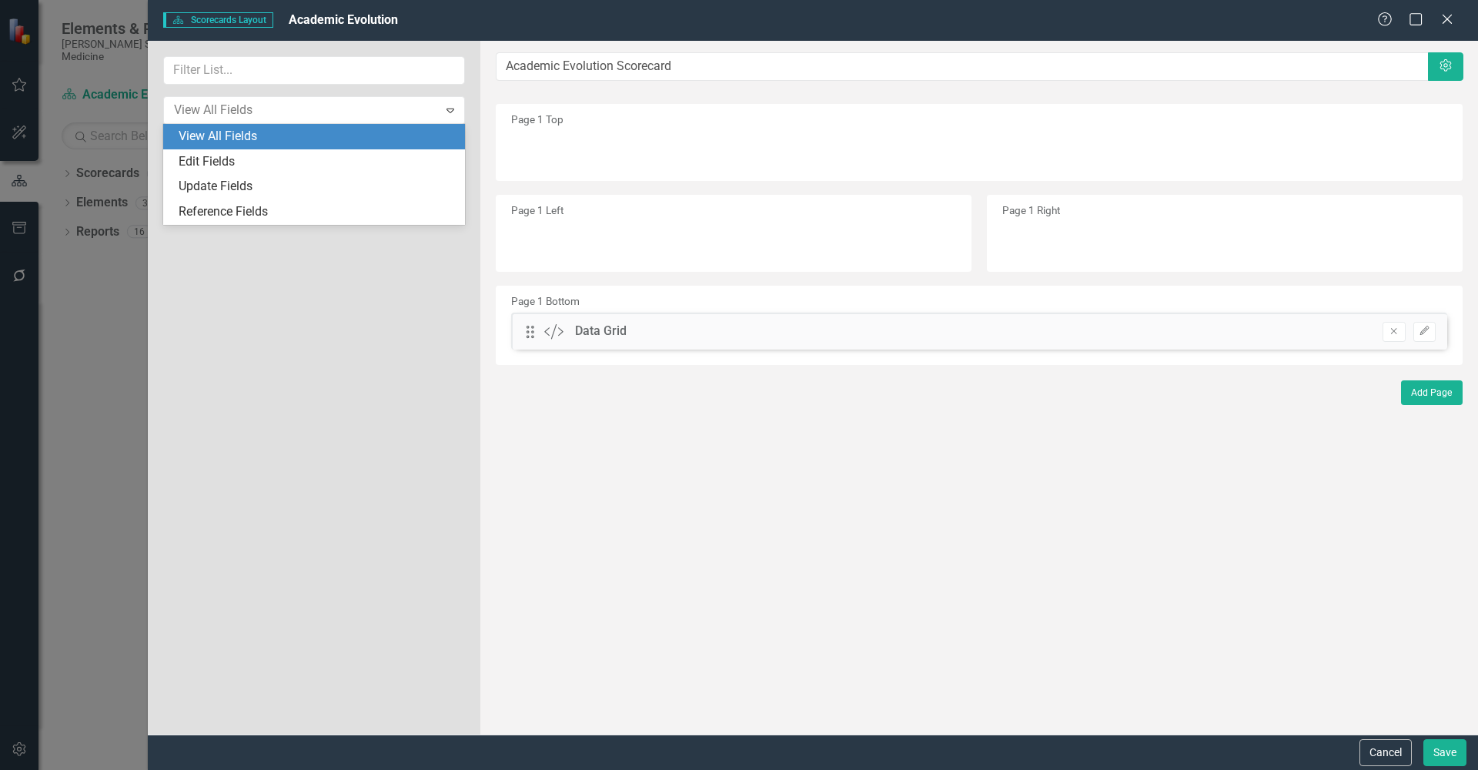
click at [274, 143] on div "View All Fields" at bounding box center [317, 137] width 277 height 18
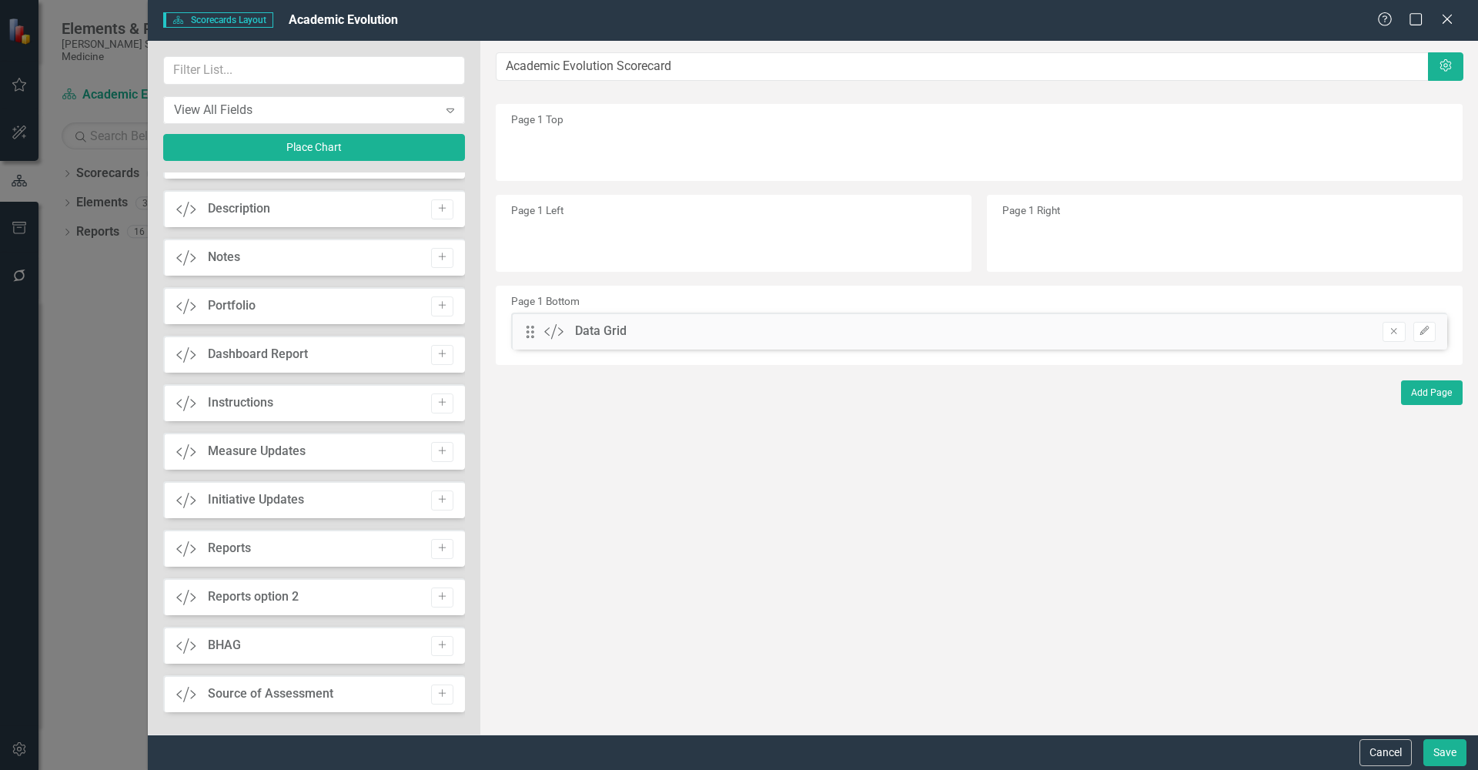
scroll to position [956, 0]
click at [1451, 24] on icon "Close" at bounding box center [1447, 19] width 19 height 15
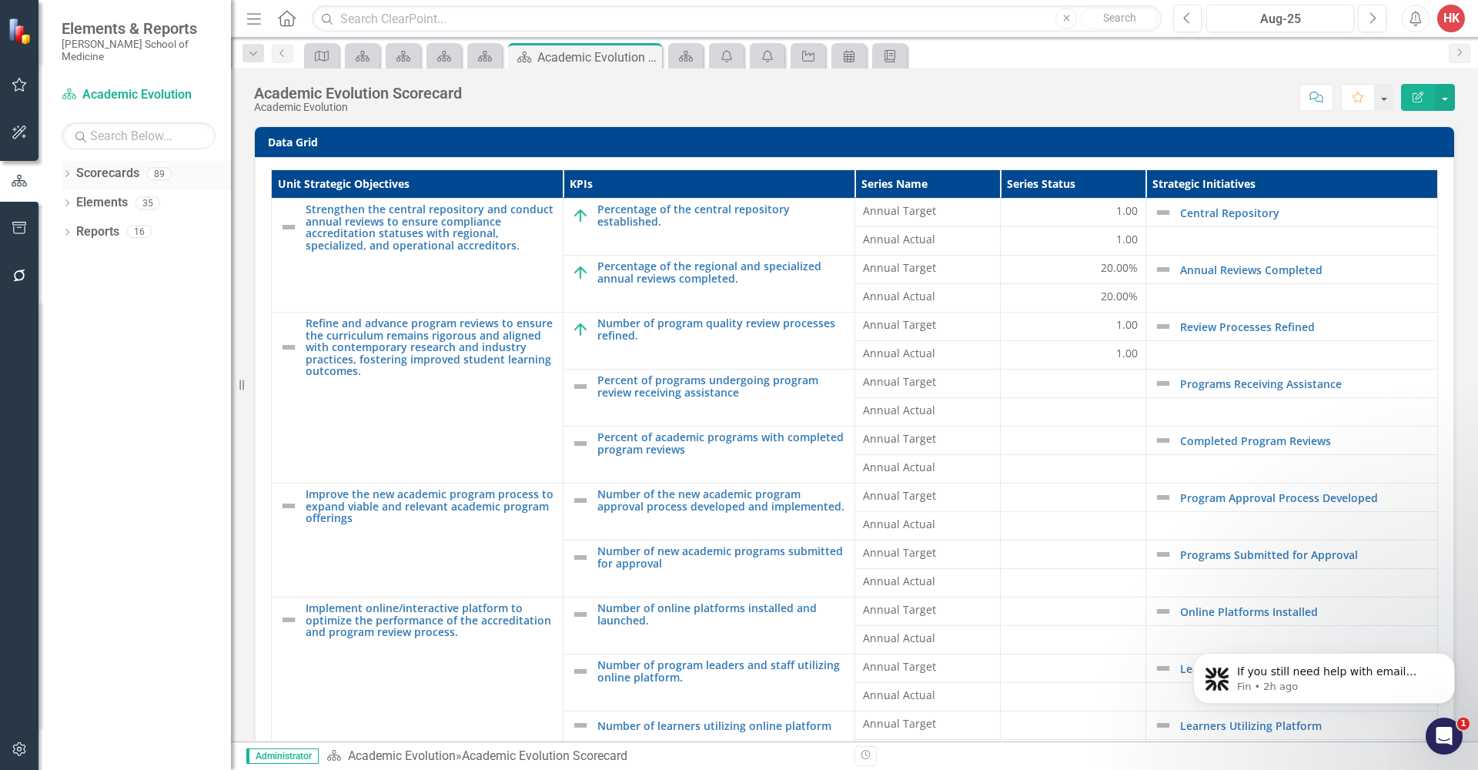
click at [113, 165] on link "Scorecards" at bounding box center [107, 174] width 63 height 18
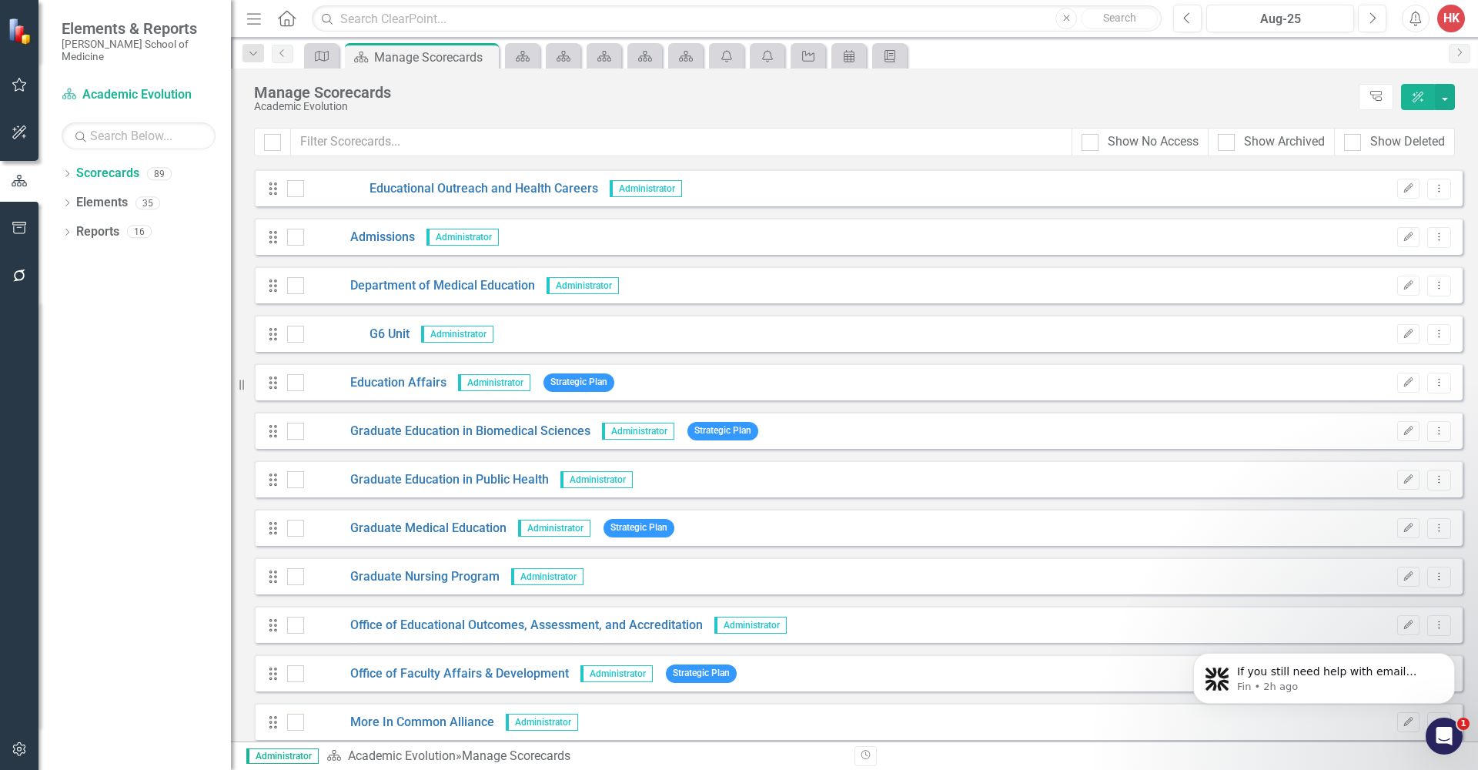
scroll to position [1387, 0]
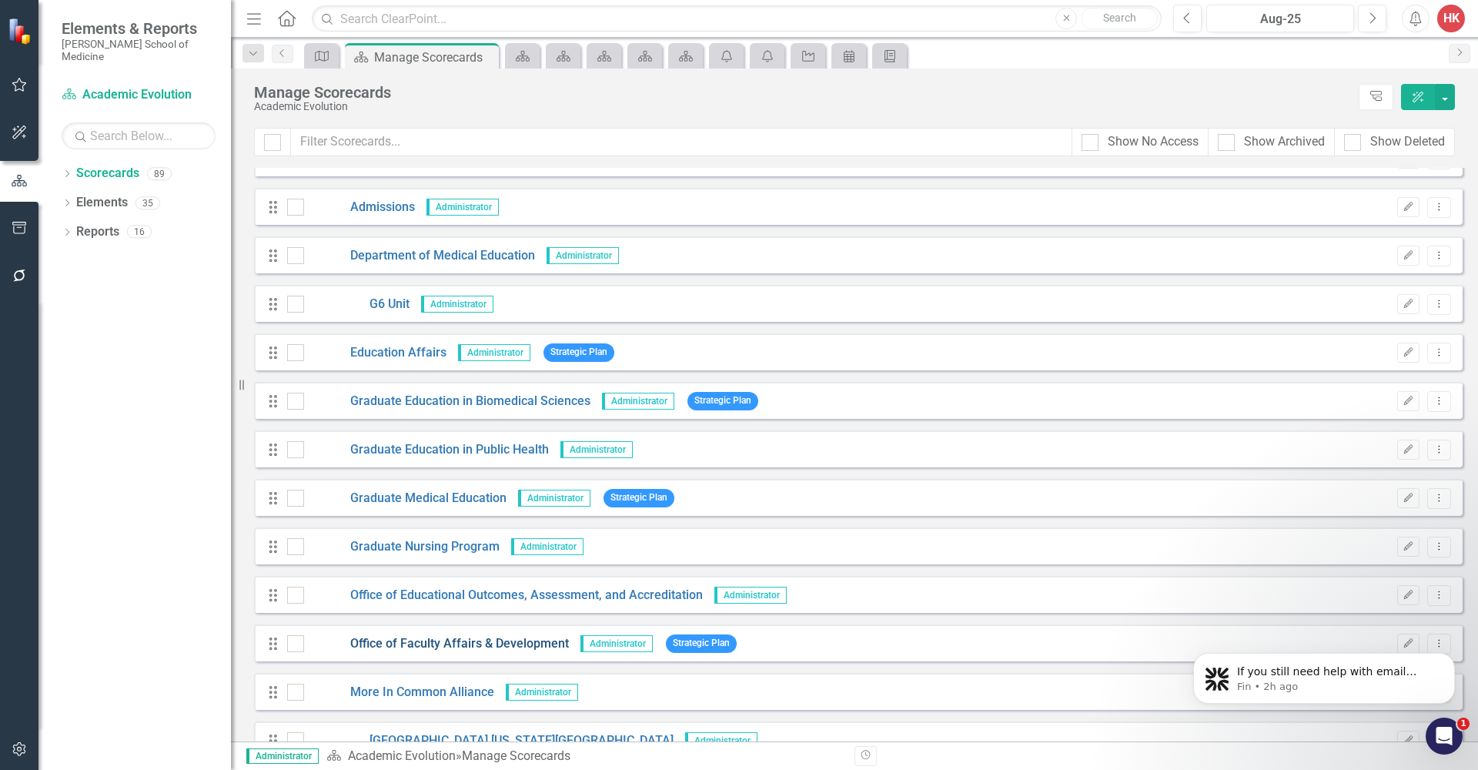
click at [470, 645] on link "Office of Faculty Affairs & Development" at bounding box center [436, 644] width 265 height 18
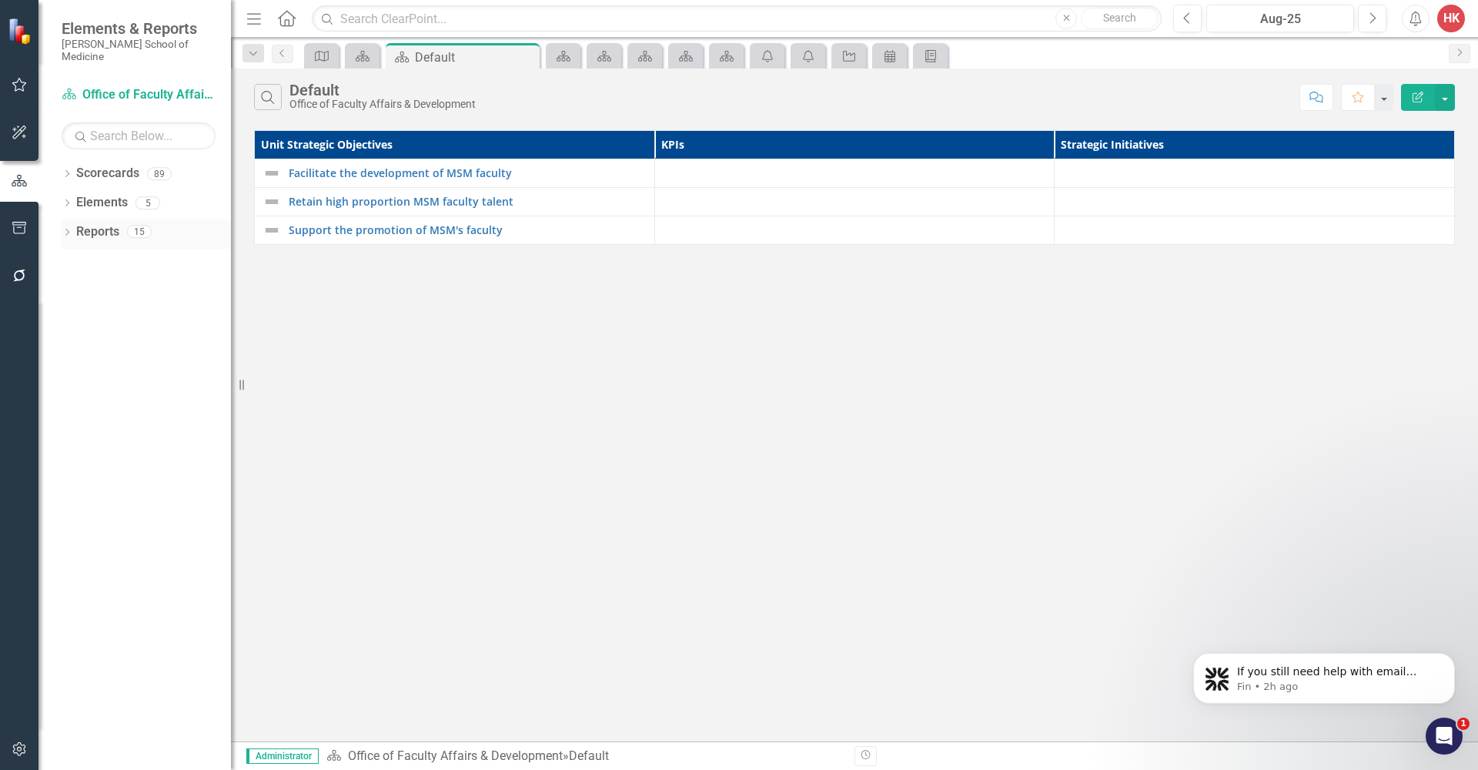
click at [99, 223] on link "Reports" at bounding box center [97, 232] width 43 height 18
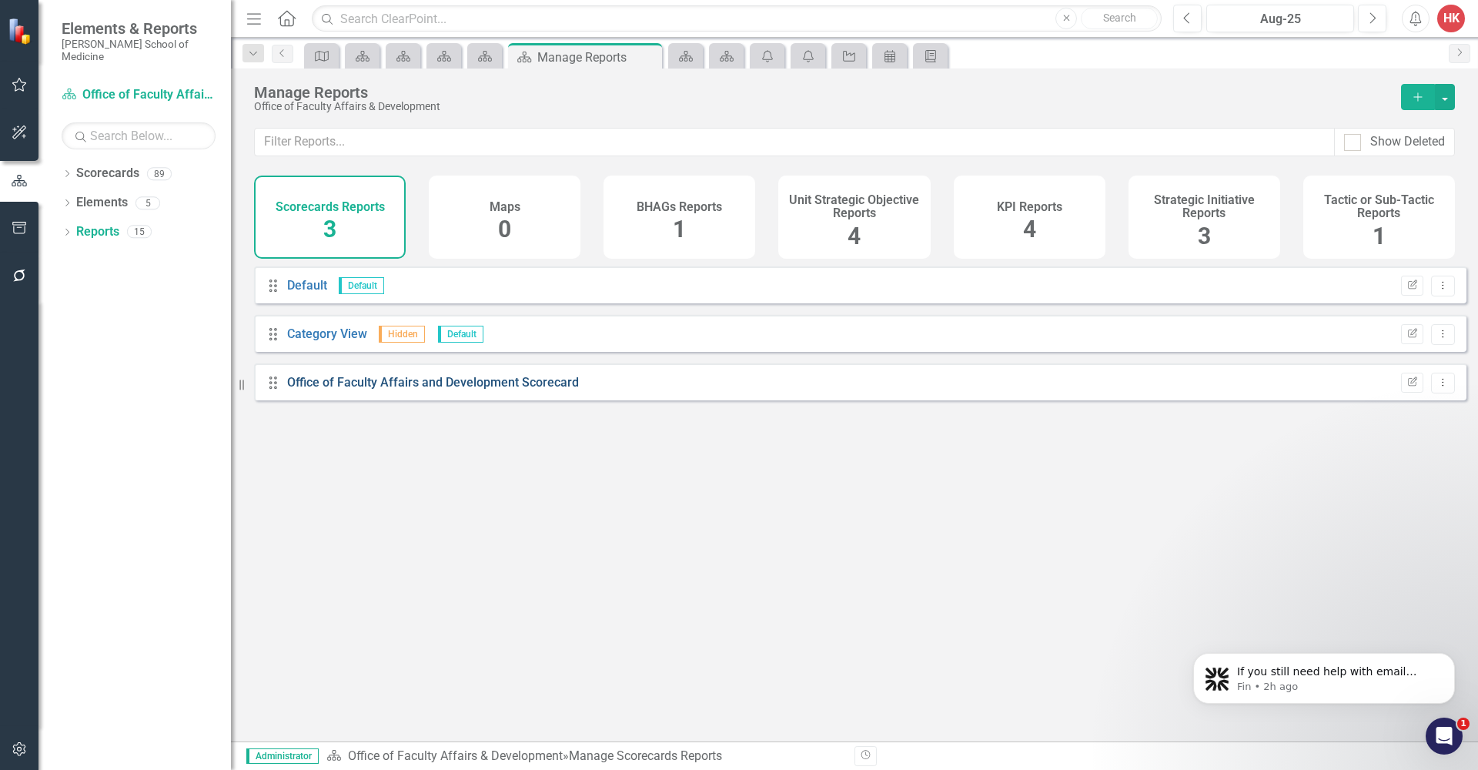
click at [415, 390] on link "Office of Faculty Affairs and Development Scorecard" at bounding box center [433, 382] width 292 height 15
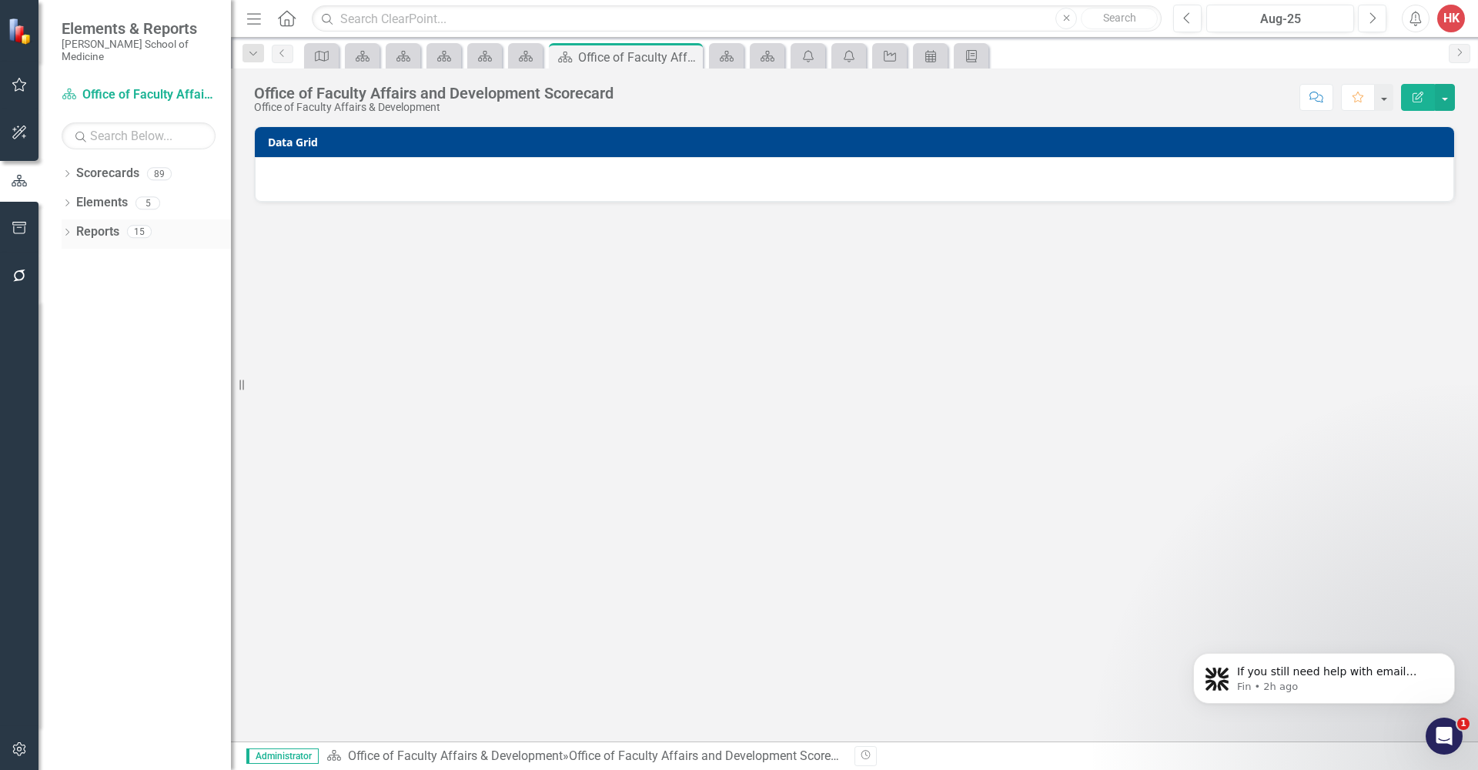
click at [90, 223] on link "Reports" at bounding box center [97, 232] width 43 height 18
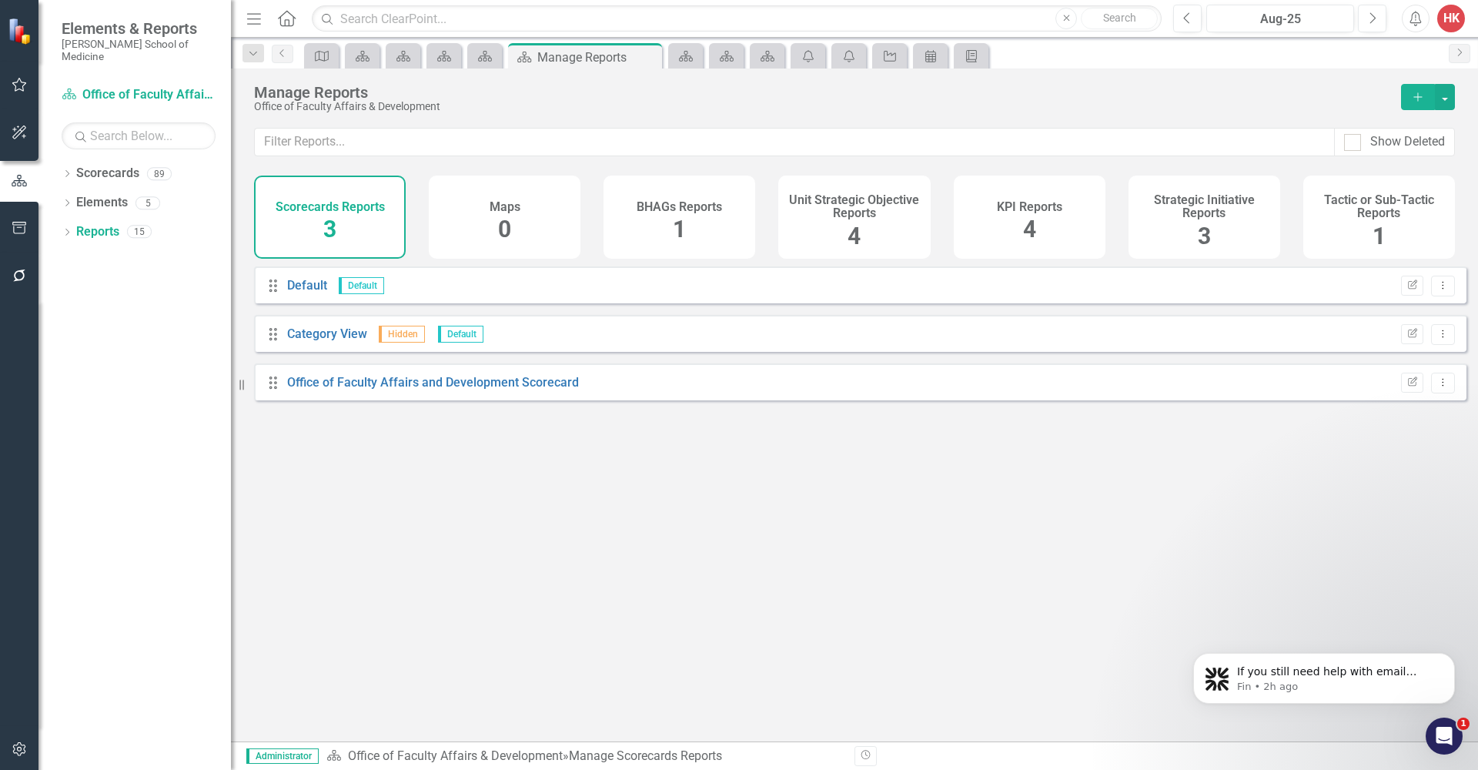
click at [497, 392] on div "Office of Faculty Affairs and Development Scorecard" at bounding box center [433, 383] width 292 height 18
click at [496, 390] on link "Office of Faculty Affairs and Development Scorecard" at bounding box center [433, 382] width 292 height 15
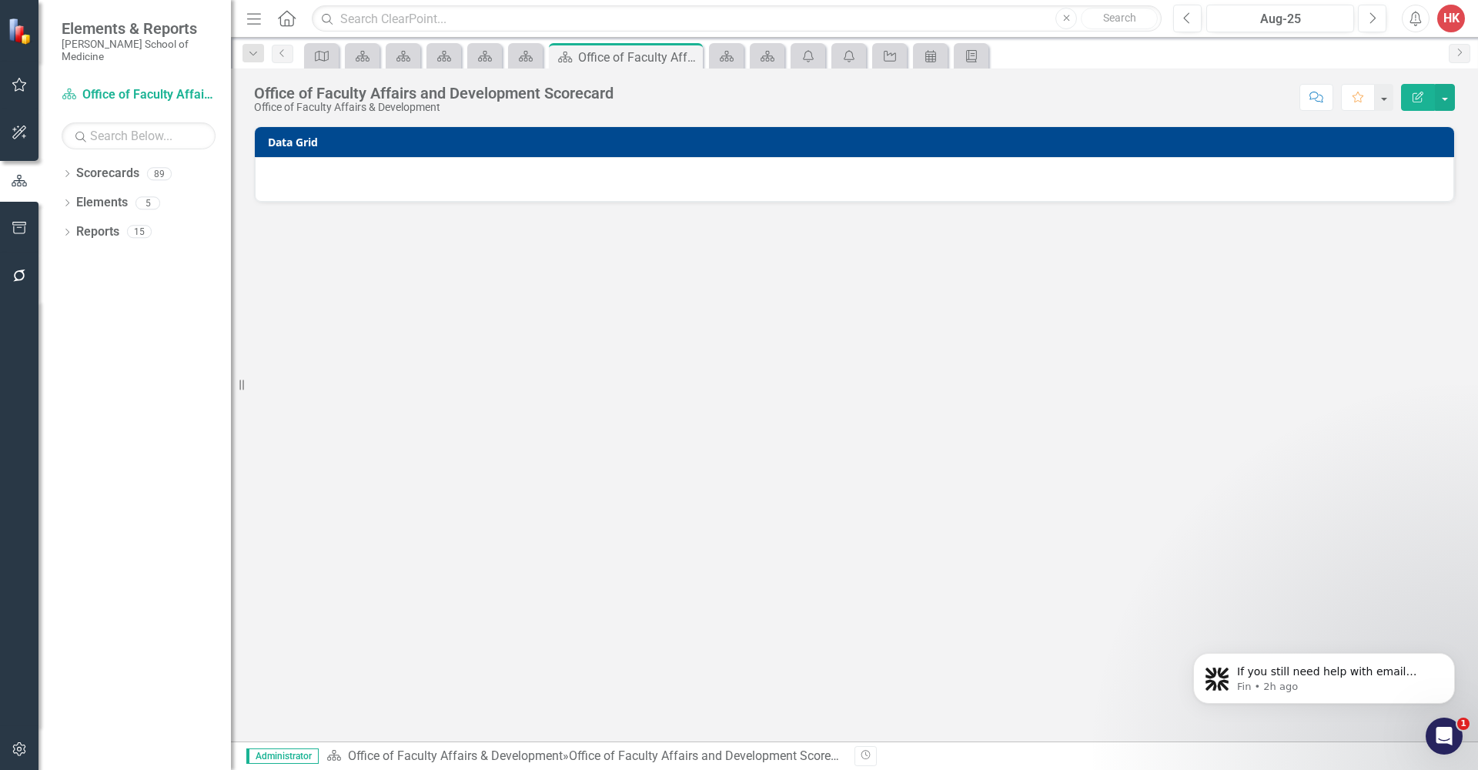
click at [1428, 144] on h3 "Data Grid" at bounding box center [857, 142] width 1179 height 12
click at [1428, 145] on h3 "Data Grid" at bounding box center [857, 142] width 1179 height 12
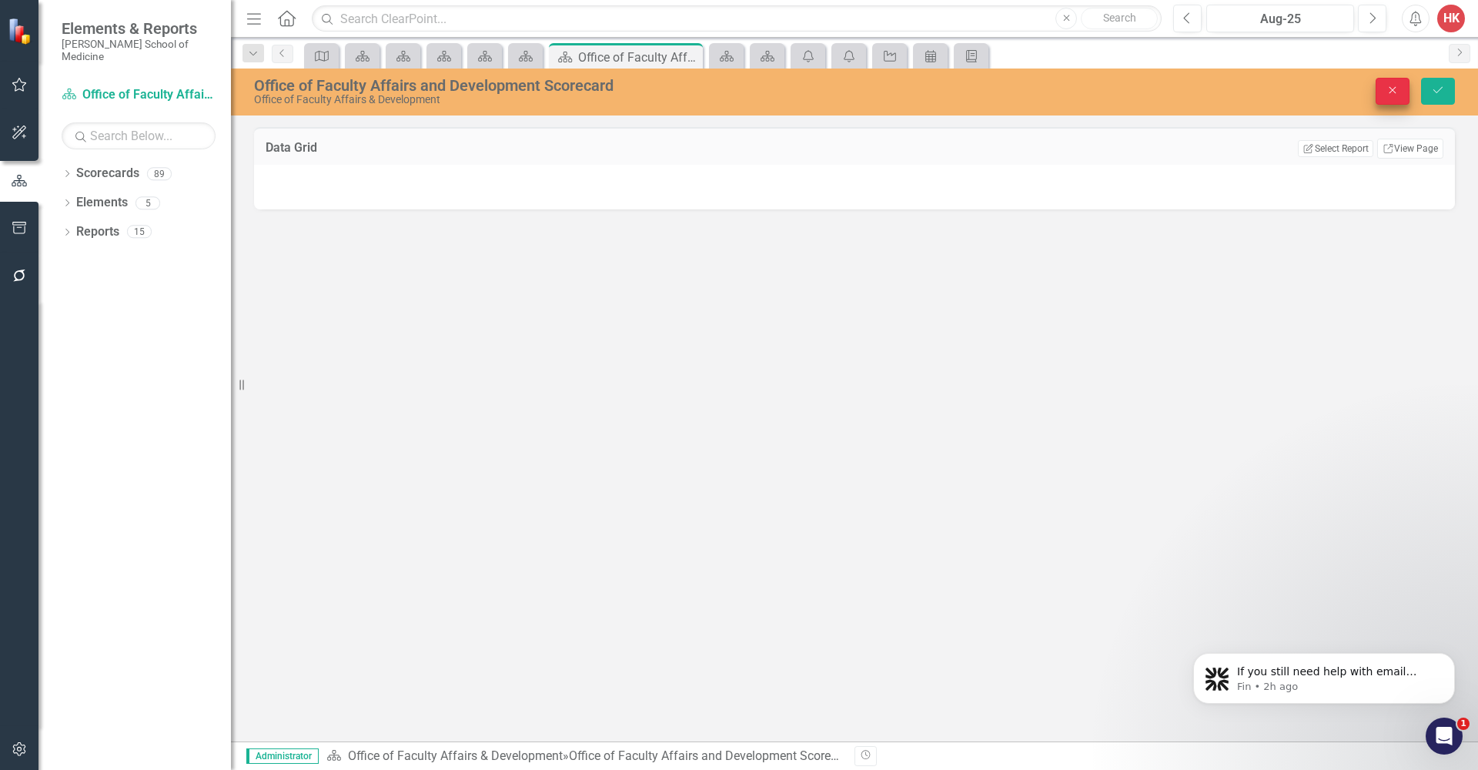
click at [1398, 93] on icon "Close" at bounding box center [1393, 90] width 14 height 11
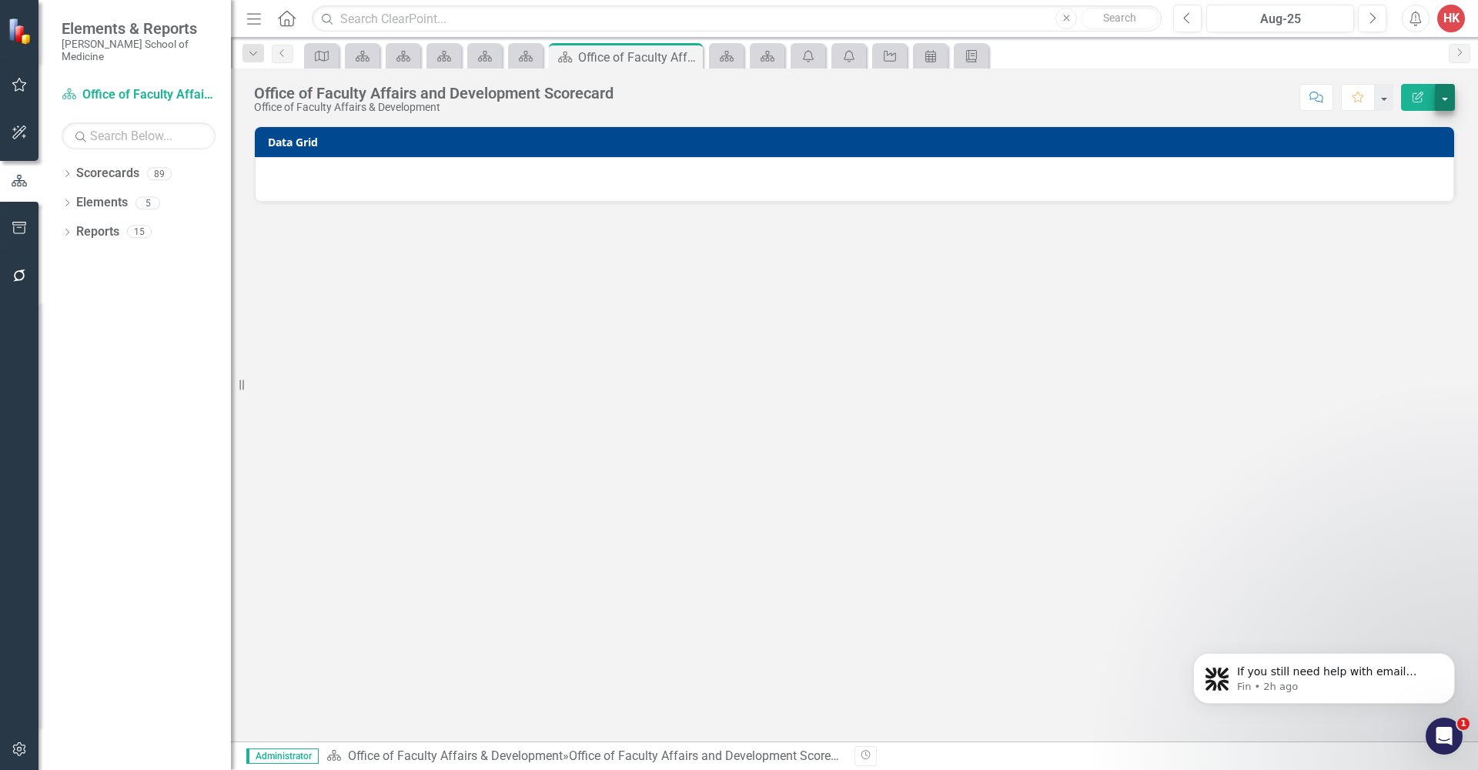
click at [1446, 105] on button "button" at bounding box center [1445, 97] width 20 height 27
click at [1210, 160] on div at bounding box center [855, 179] width 1200 height 45
click at [1293, 139] on h3 "Data Grid" at bounding box center [857, 142] width 1179 height 12
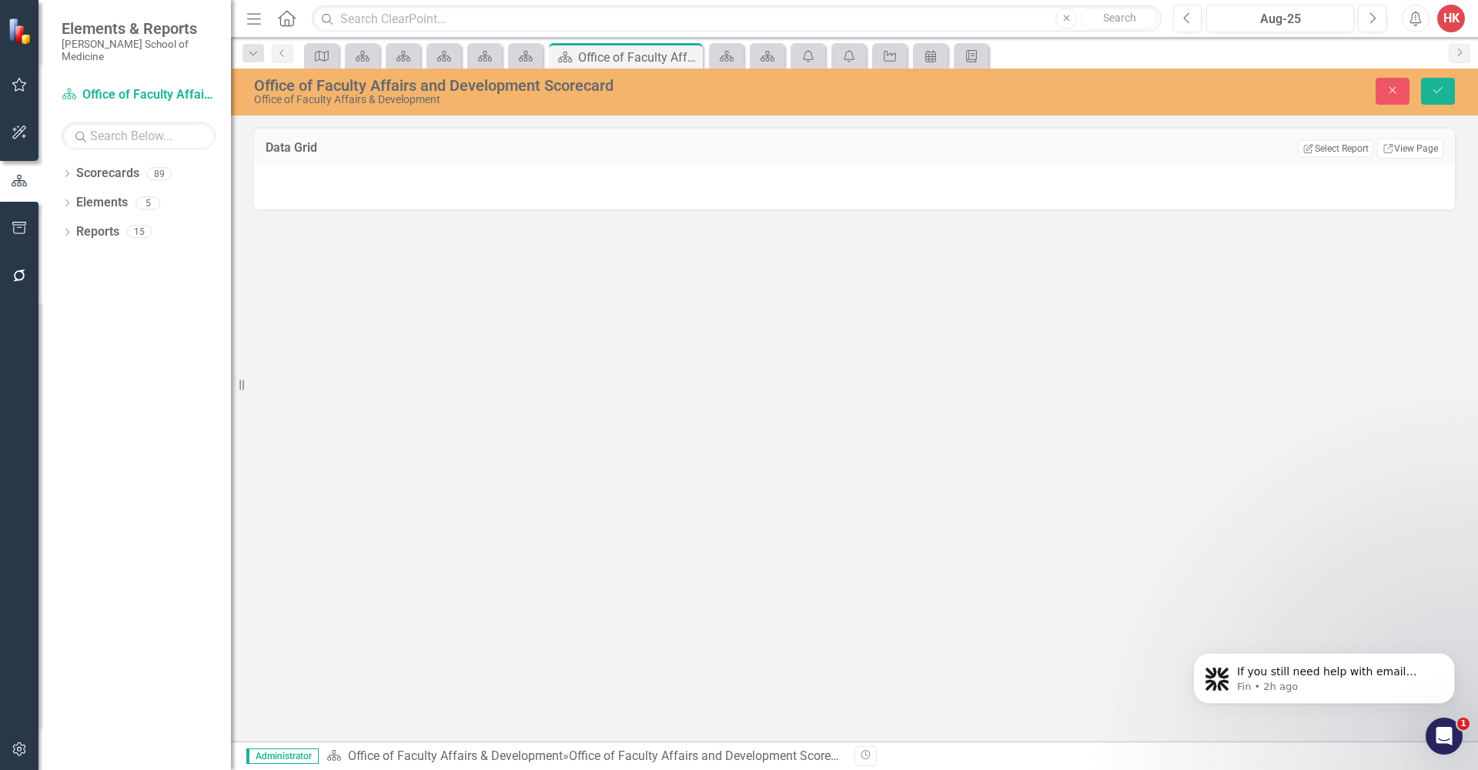
click at [1293, 138] on div "Data Grid Edit Report Select Report Link View Page" at bounding box center [854, 146] width 1201 height 38
click at [1351, 152] on button "Edit Report Select Report" at bounding box center [1335, 148] width 75 height 17
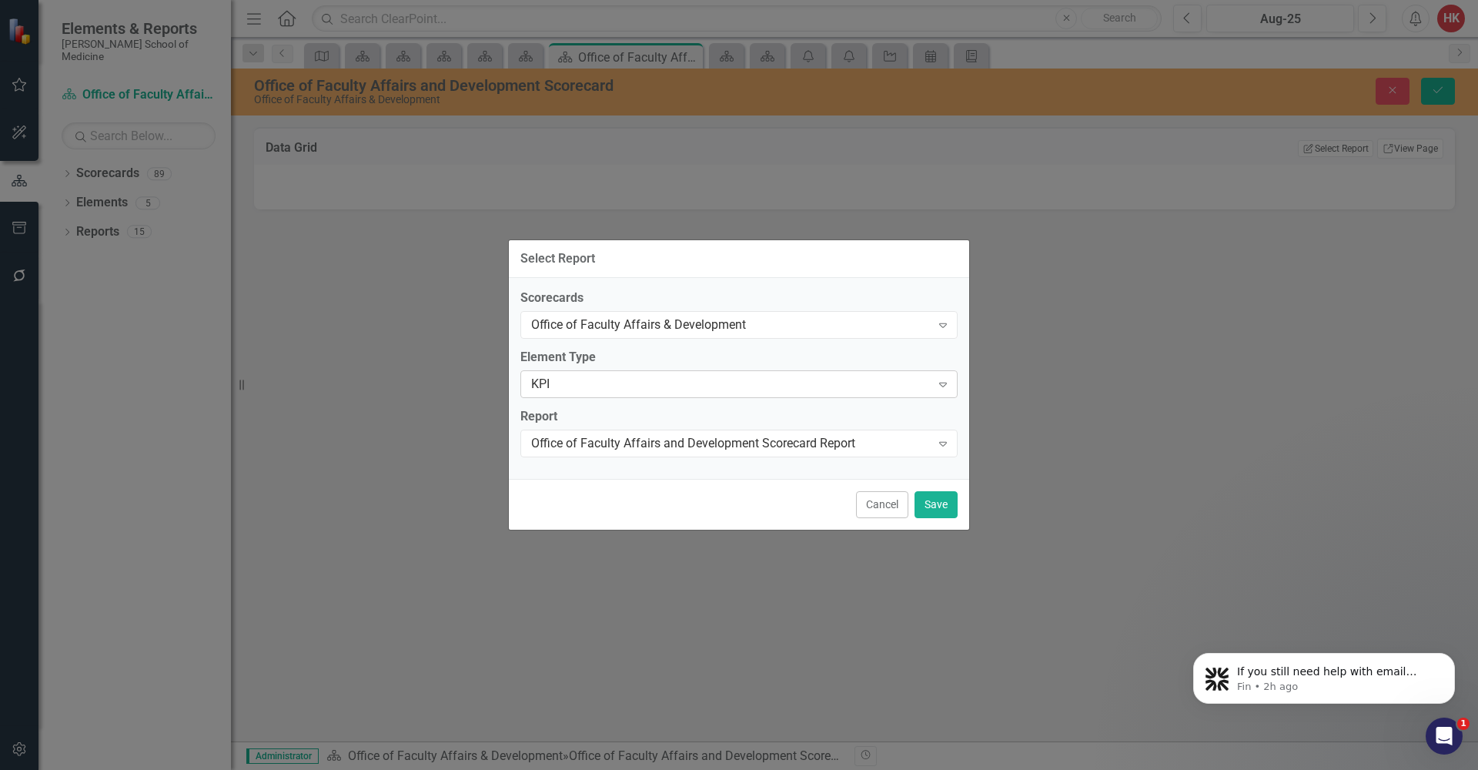
click at [949, 383] on icon "Expand" at bounding box center [943, 384] width 15 height 12
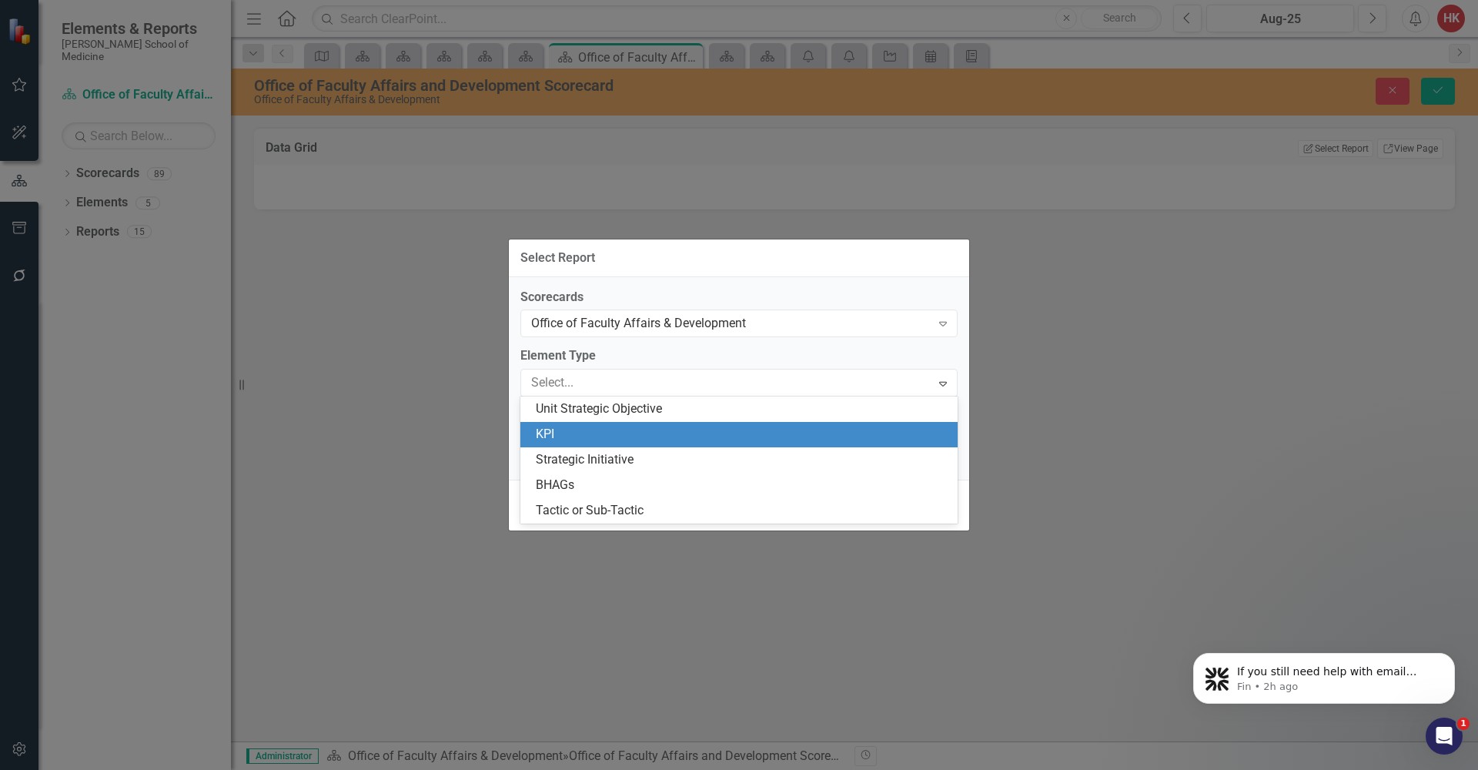
click at [622, 433] on div "KPI" at bounding box center [742, 435] width 413 height 18
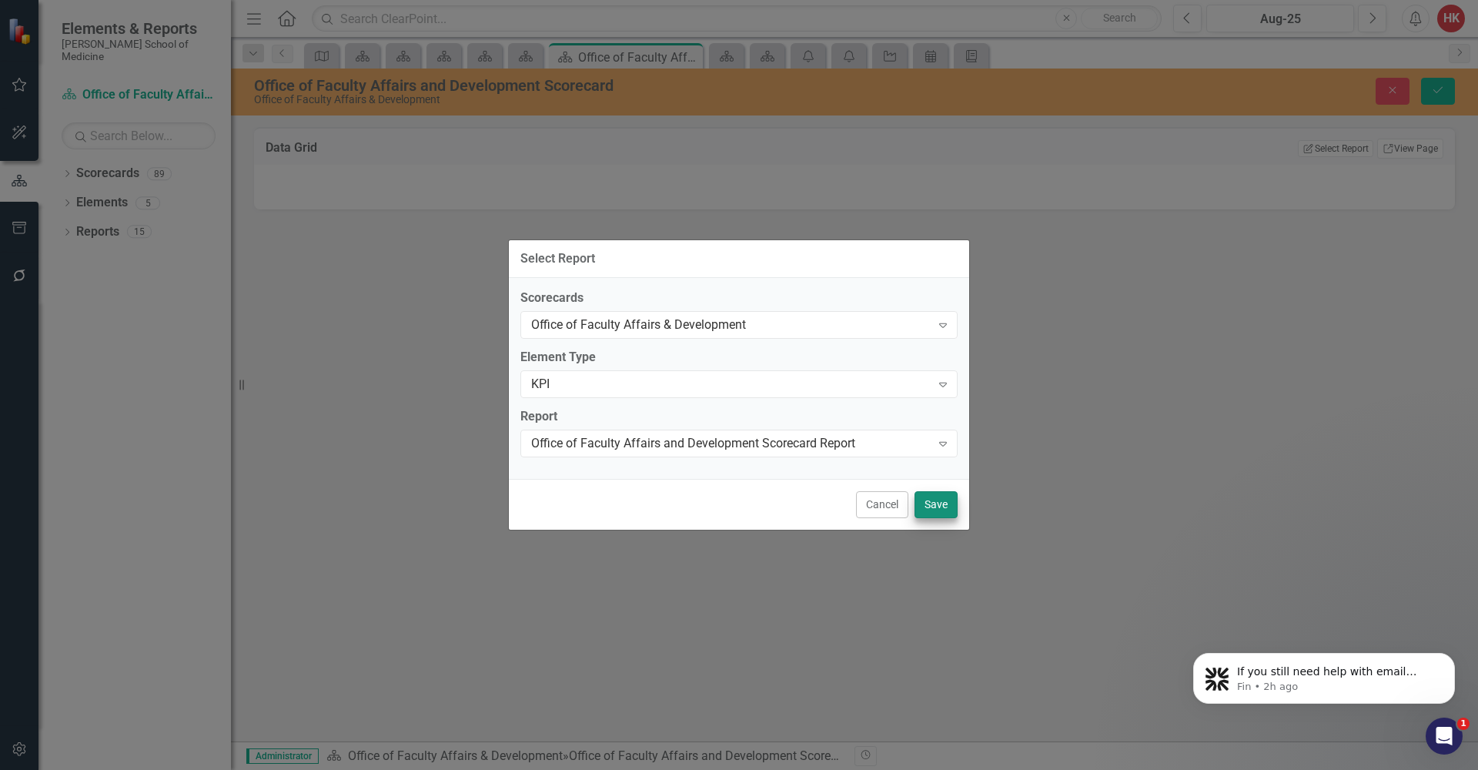
click at [933, 502] on button "Save" at bounding box center [936, 504] width 43 height 27
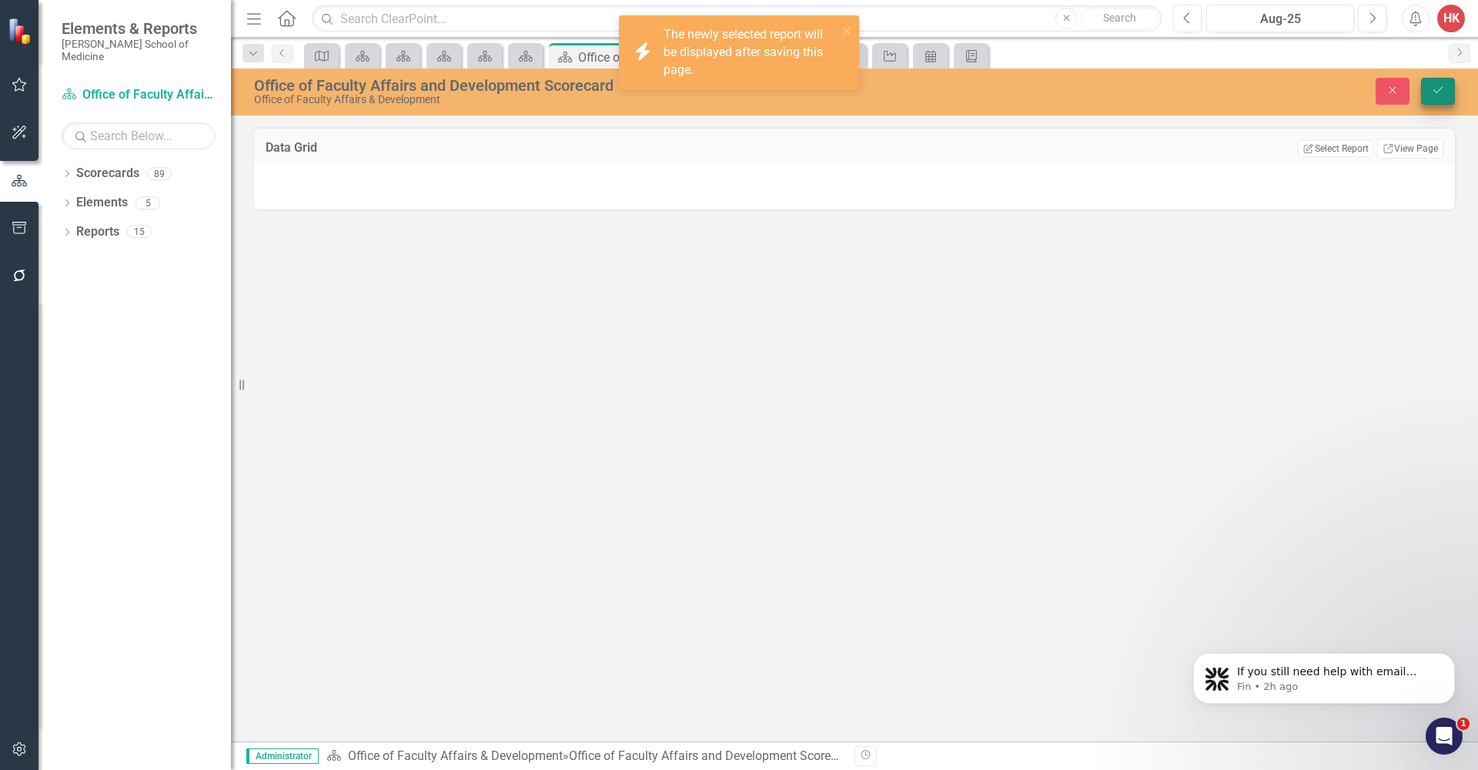
click at [1442, 96] on button "Save" at bounding box center [1438, 91] width 34 height 27
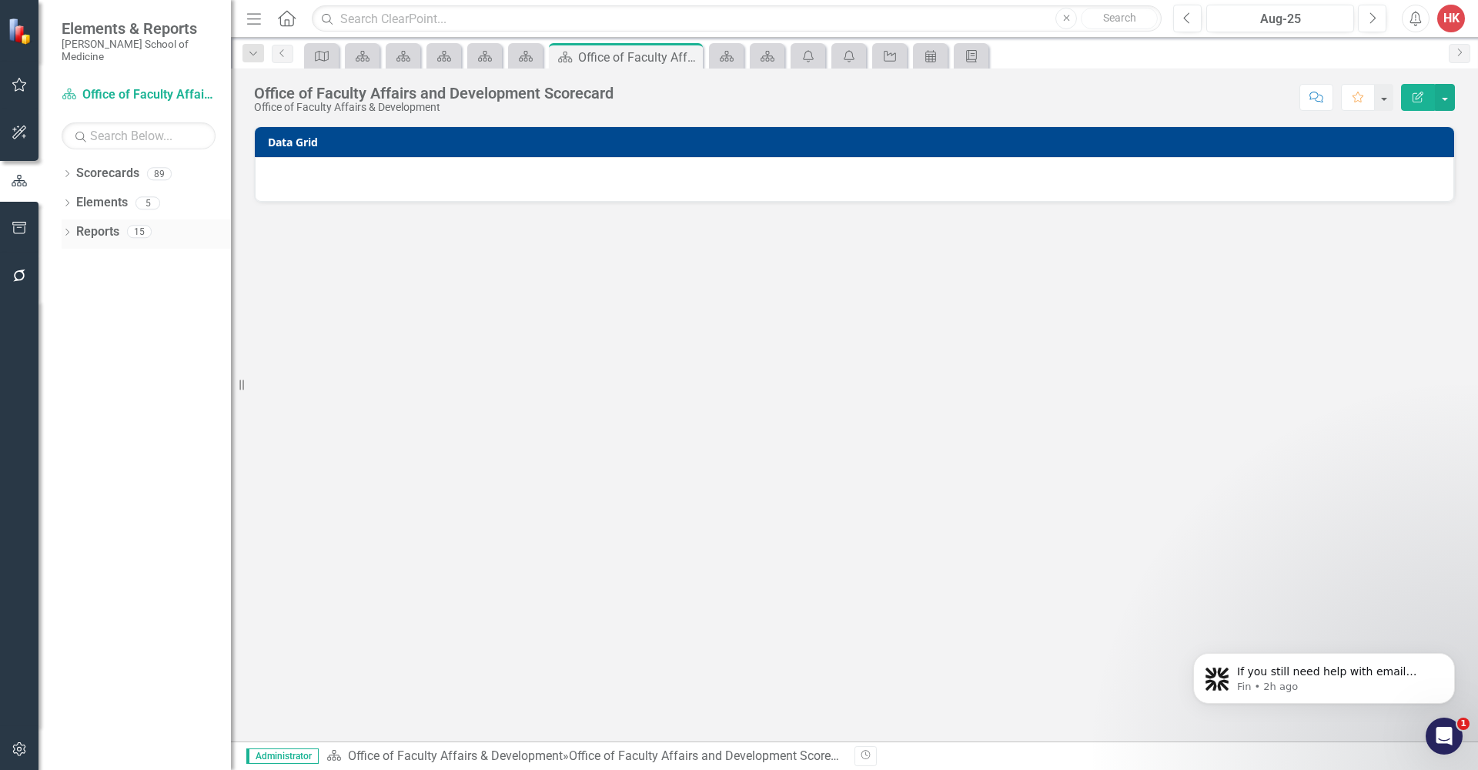
click at [92, 223] on link "Reports" at bounding box center [97, 232] width 43 height 18
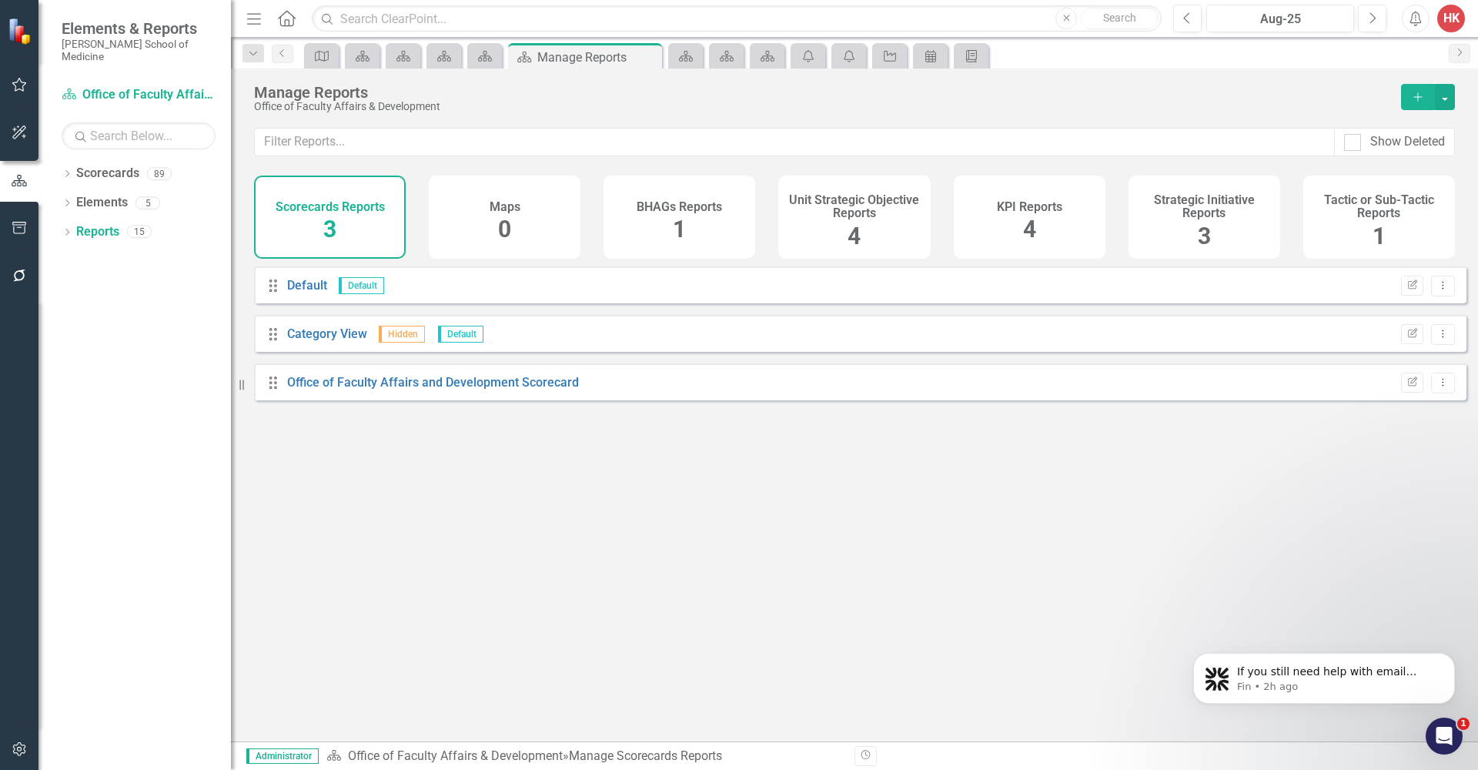
click at [1067, 219] on div "KPI Reports 4" at bounding box center [1030, 217] width 152 height 83
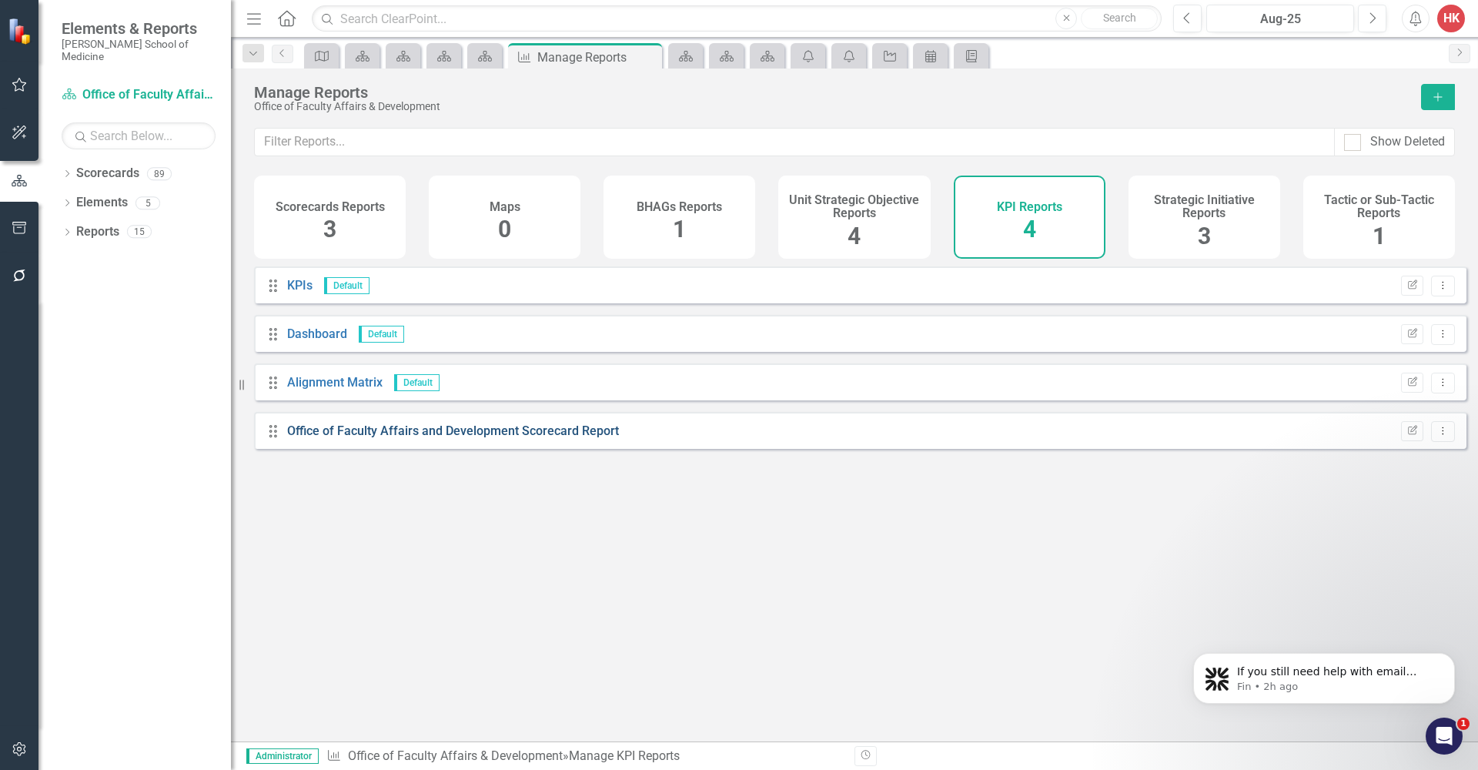
click at [576, 438] on link "Office of Faculty Affairs and Development Scorecard Report" at bounding box center [453, 430] width 332 height 15
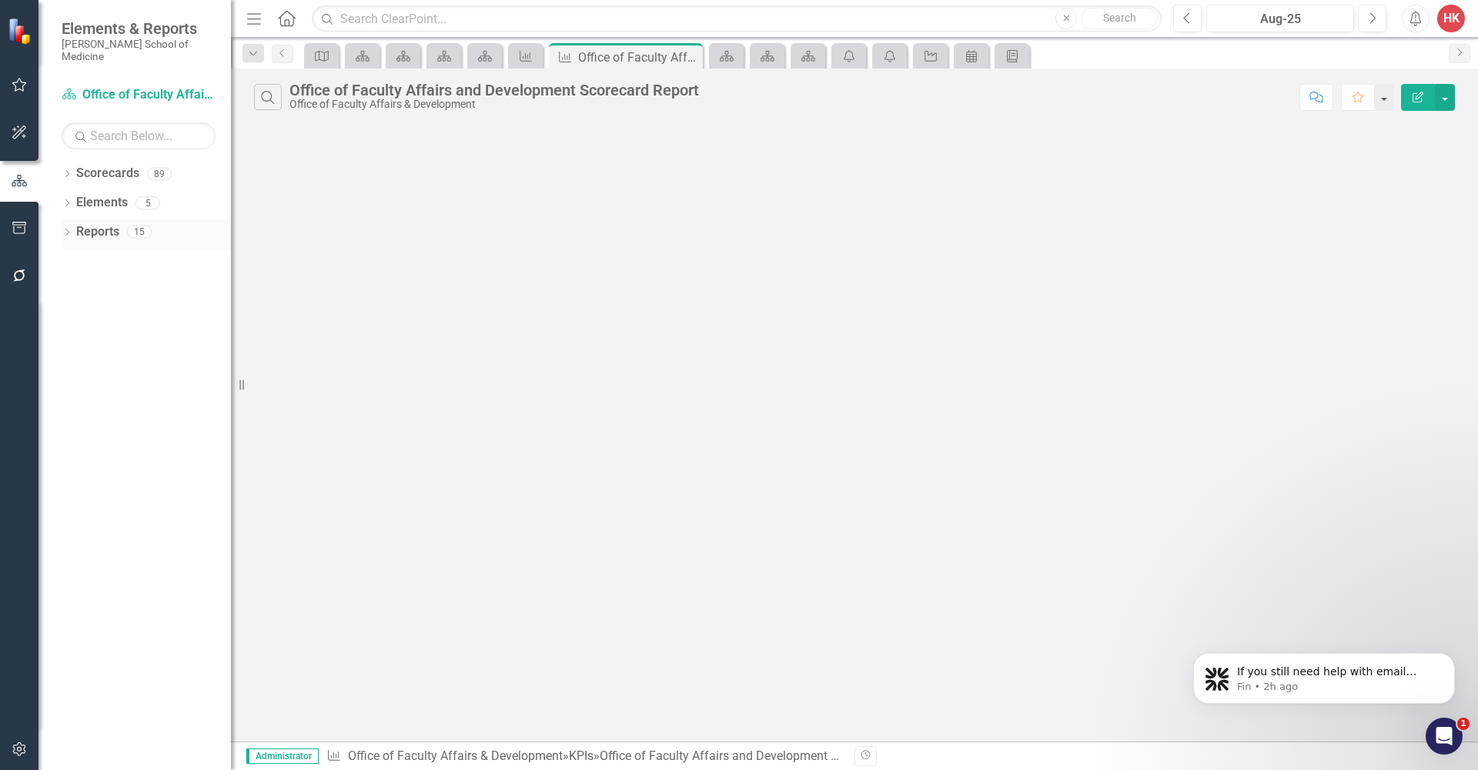
click at [97, 223] on link "Reports" at bounding box center [97, 232] width 43 height 18
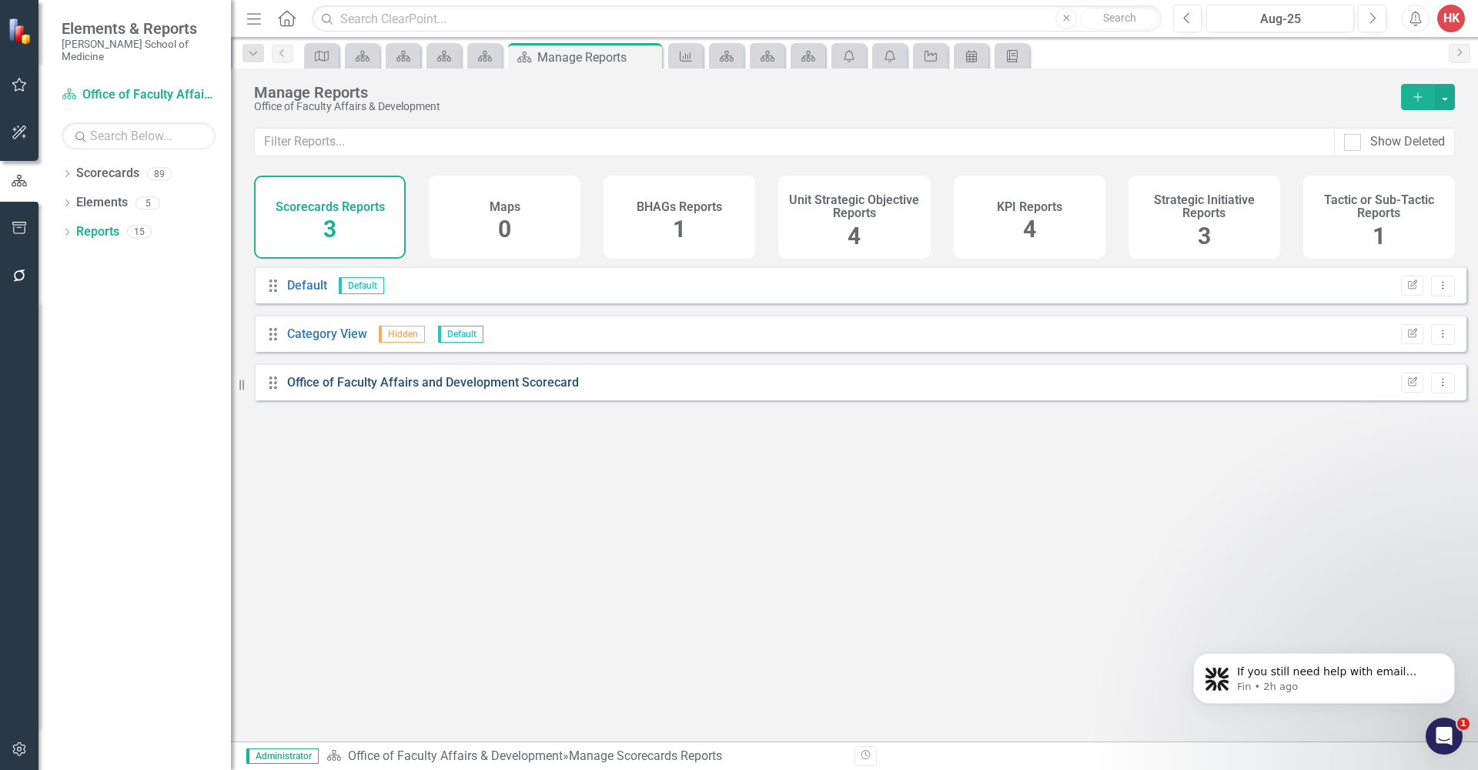
click at [388, 390] on link "Office of Faculty Affairs and Development Scorecard" at bounding box center [433, 382] width 292 height 15
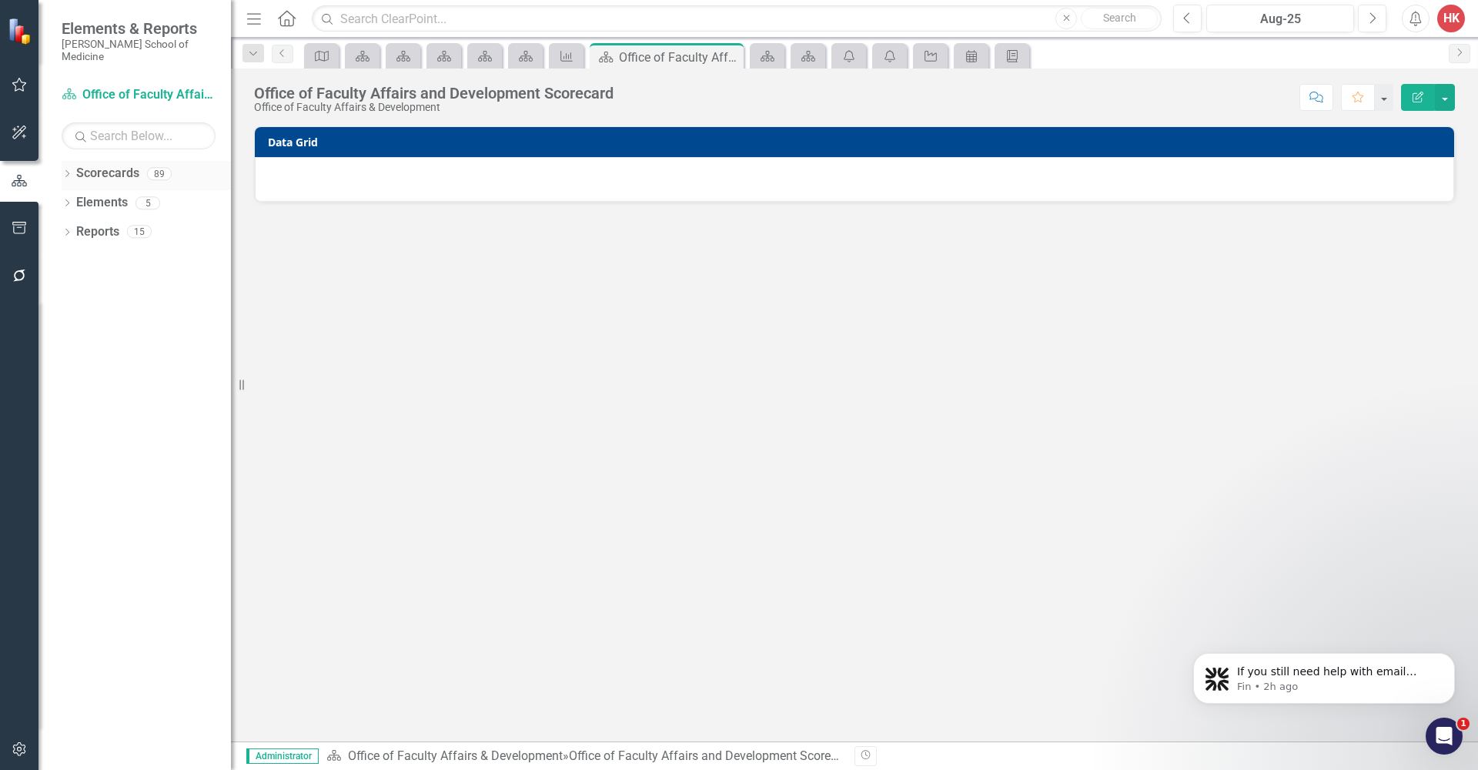
click at [96, 167] on link "Scorecards" at bounding box center [107, 174] width 63 height 18
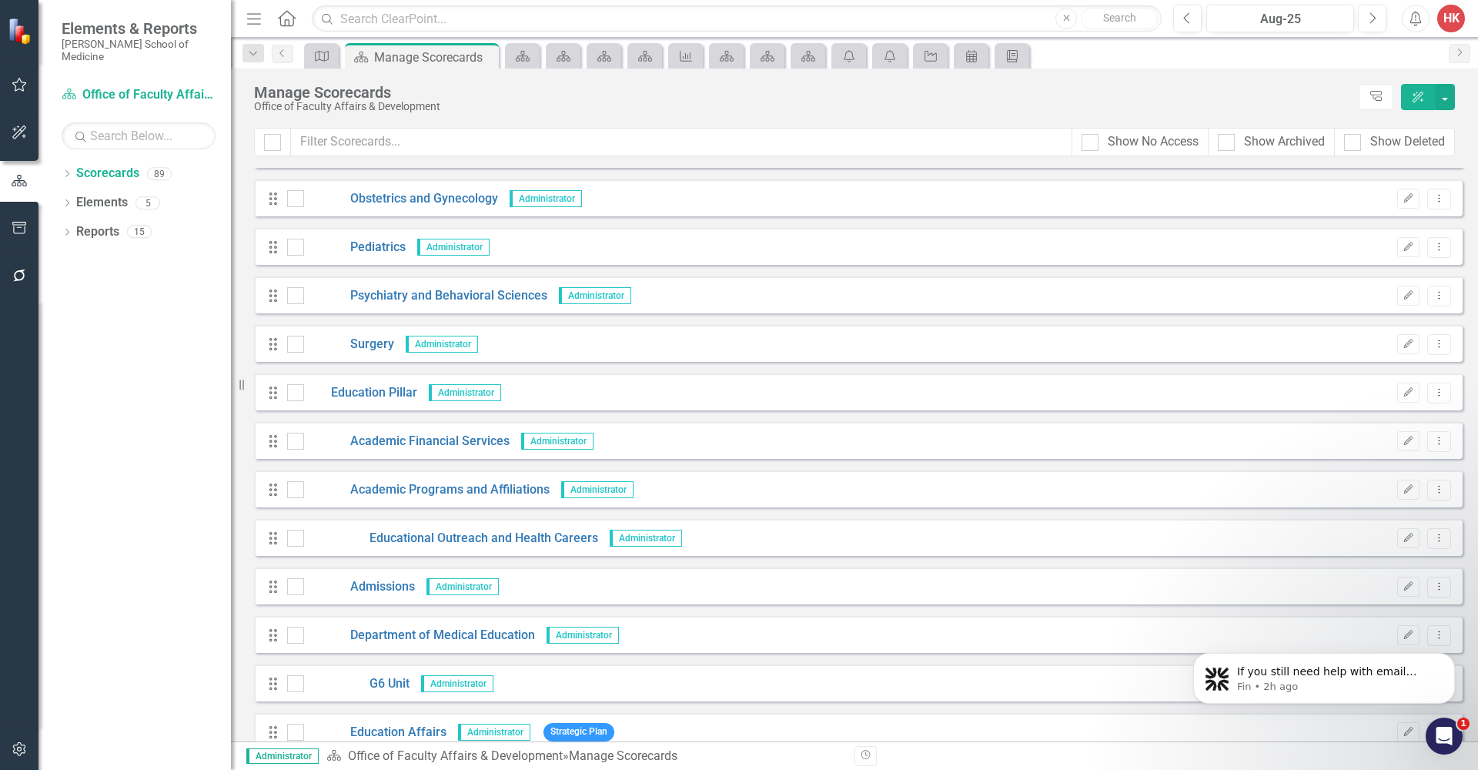
scroll to position [1456, 0]
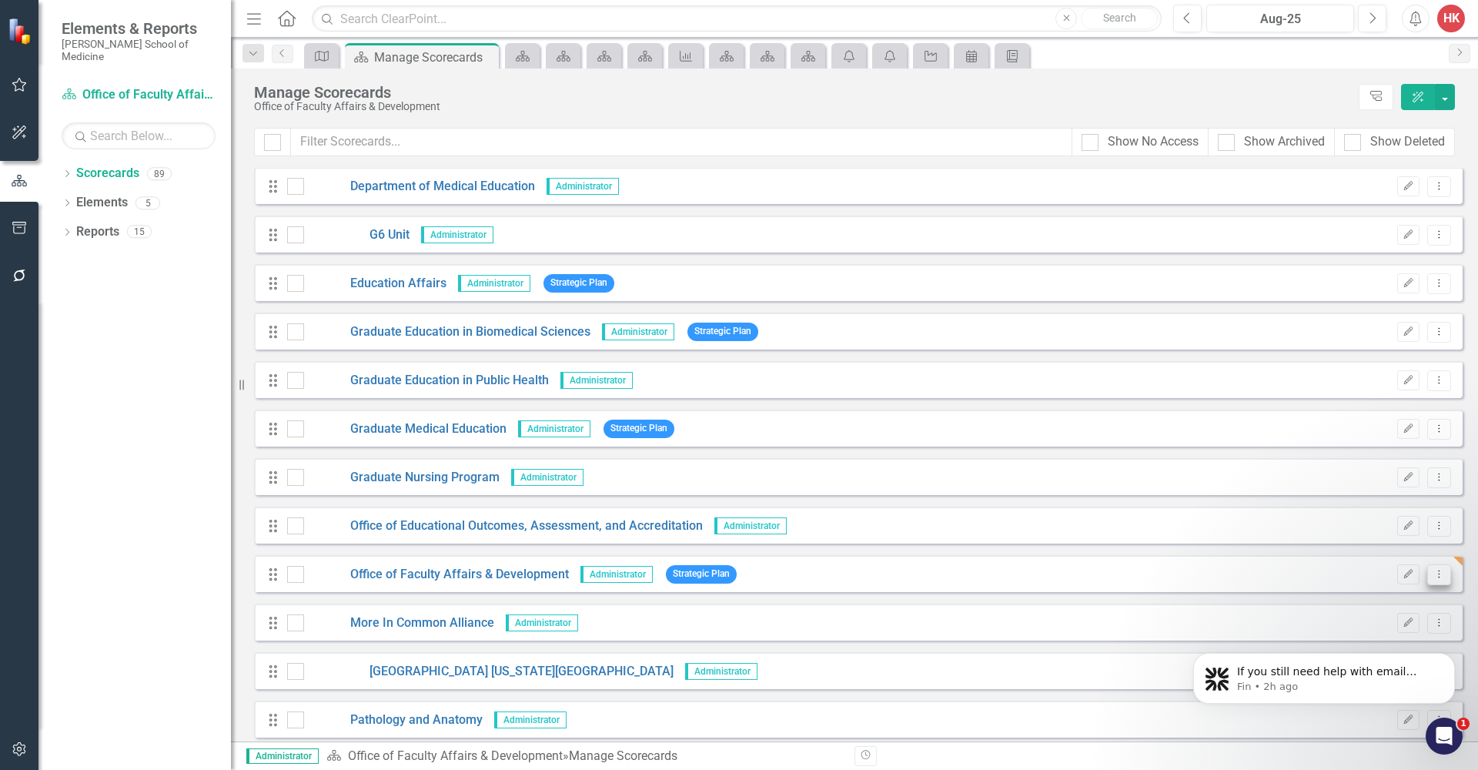
click at [1433, 577] on icon "Dropdown Menu" at bounding box center [1439, 574] width 13 height 10
click at [1344, 601] on link "Edit Edit Scorecards" at bounding box center [1351, 599] width 176 height 28
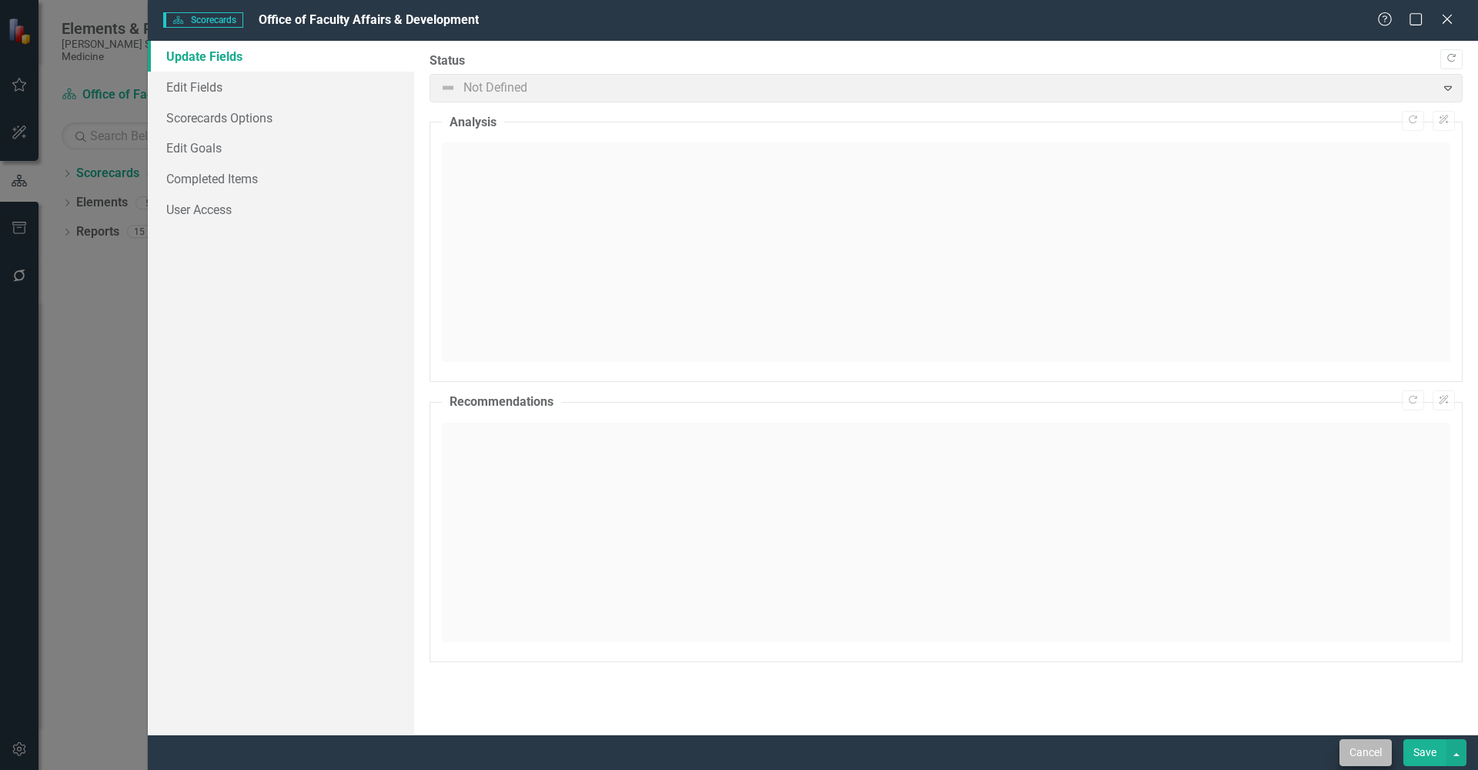
click at [1370, 757] on button "Cancel" at bounding box center [1366, 752] width 52 height 27
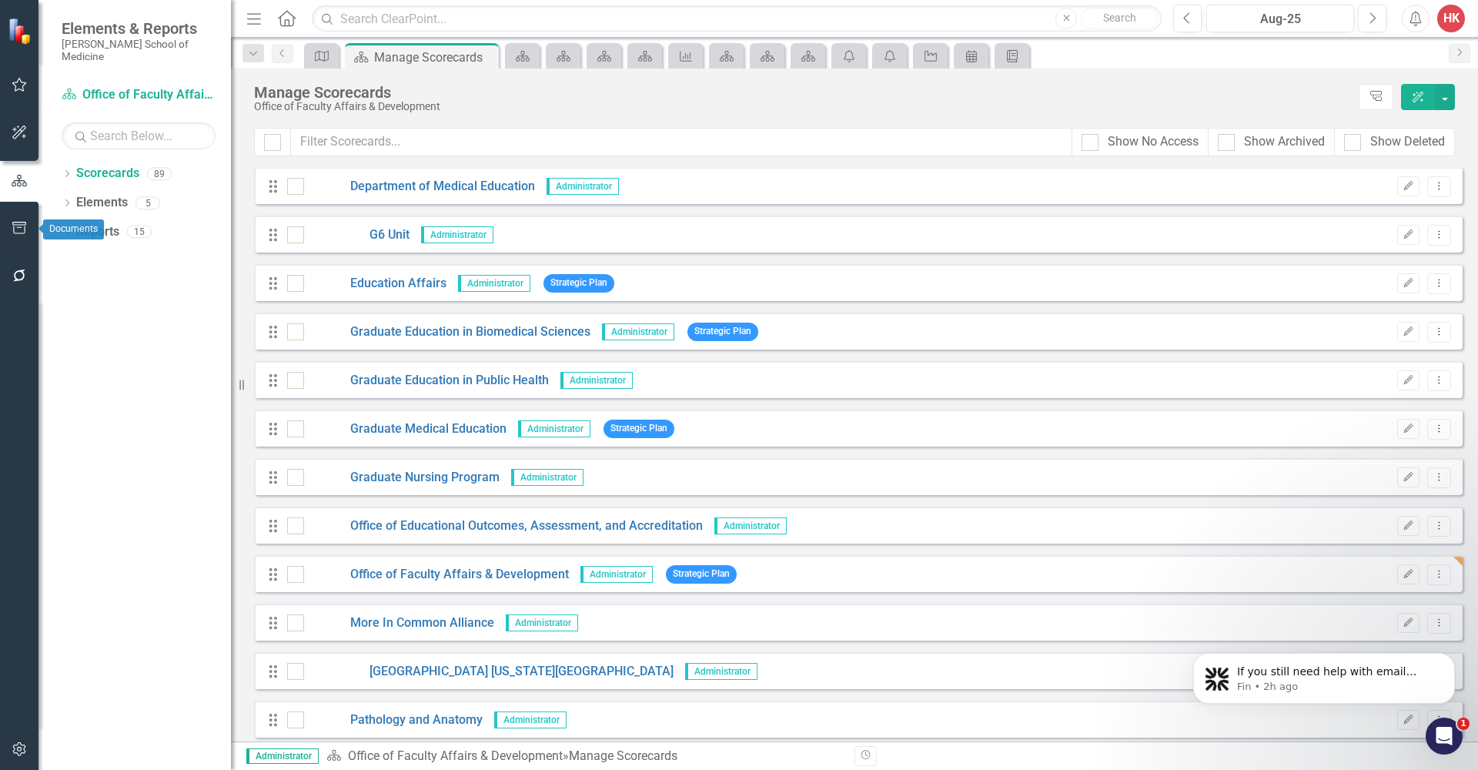
click at [12, 235] on button "button" at bounding box center [19, 229] width 35 height 32
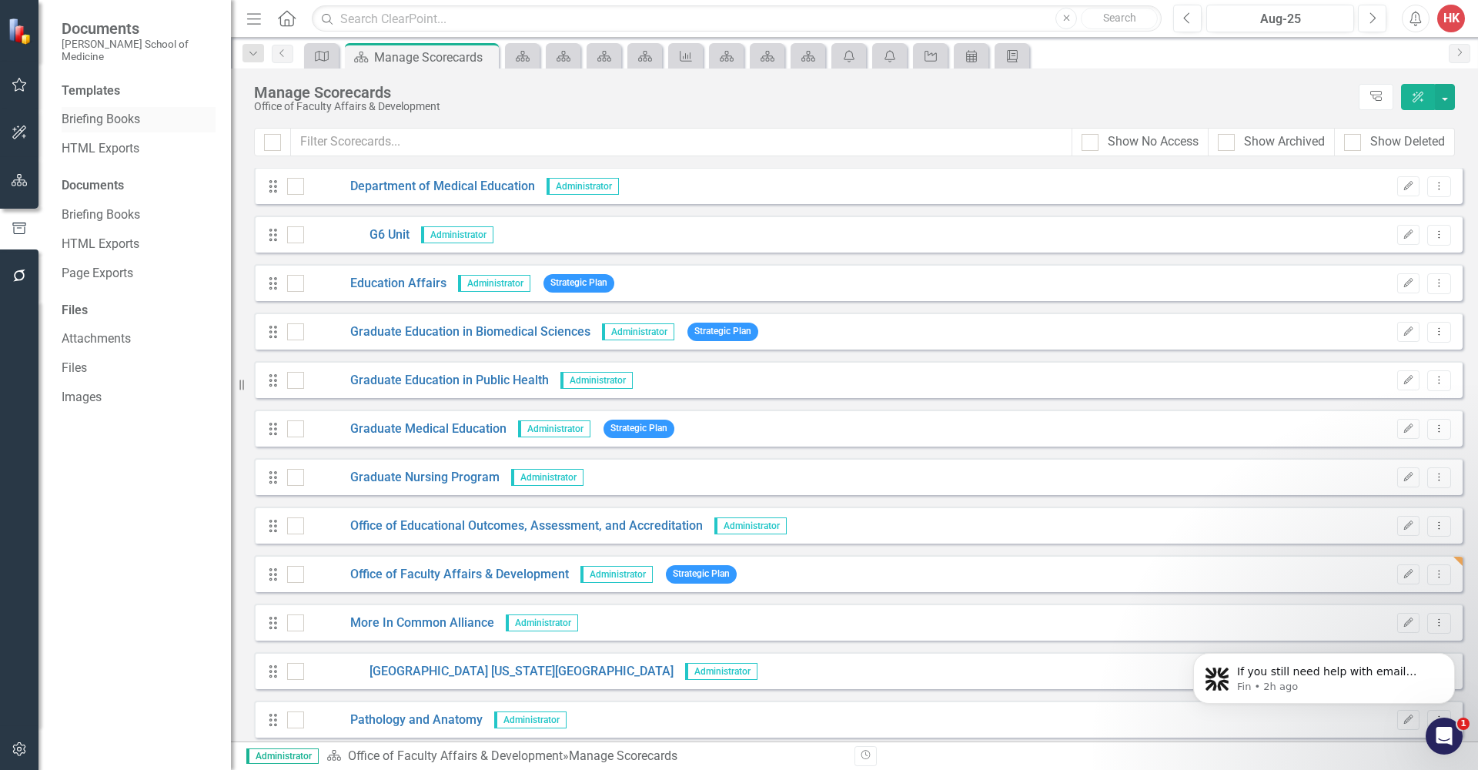
click at [124, 111] on link "Briefing Books" at bounding box center [139, 120] width 154 height 18
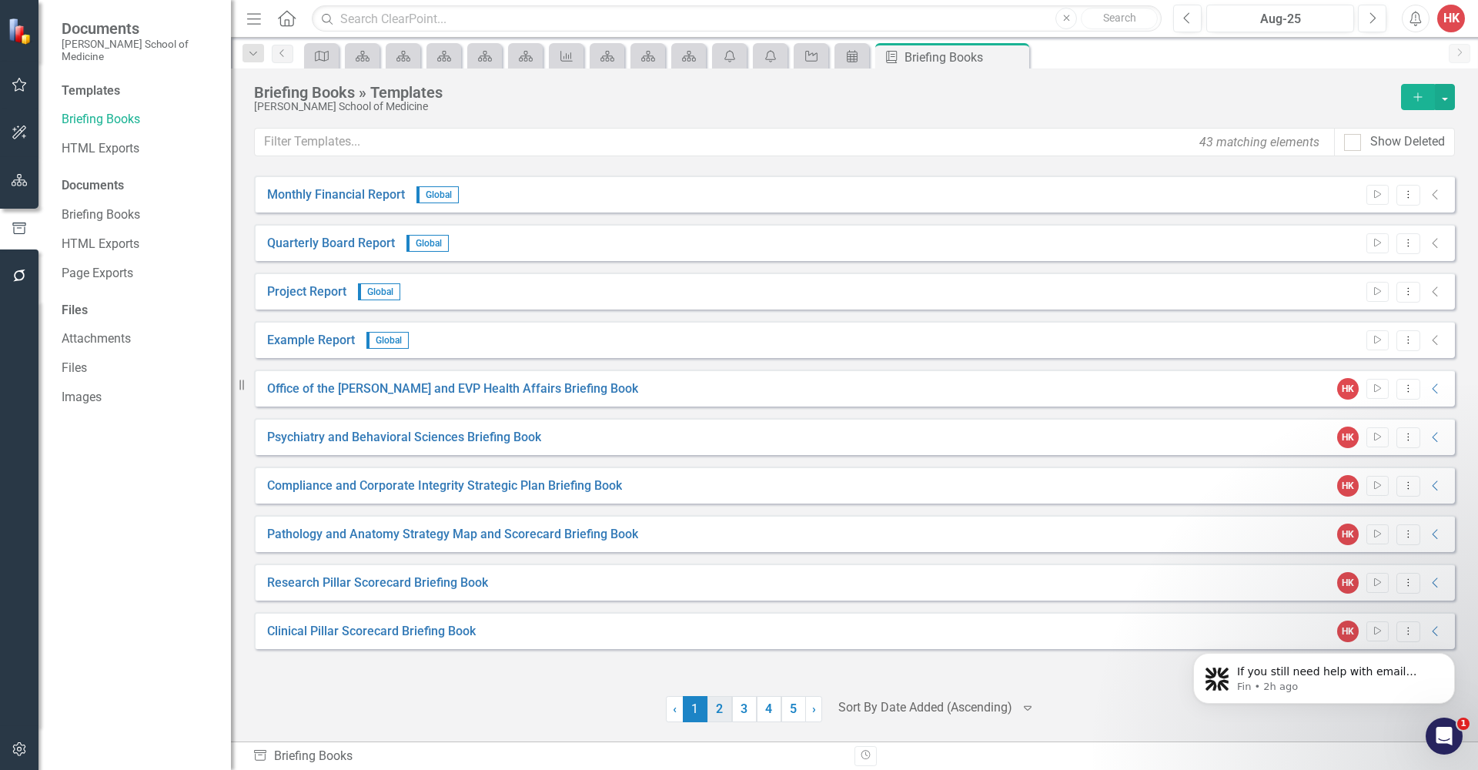
click at [720, 705] on link "2" at bounding box center [720, 709] width 25 height 26
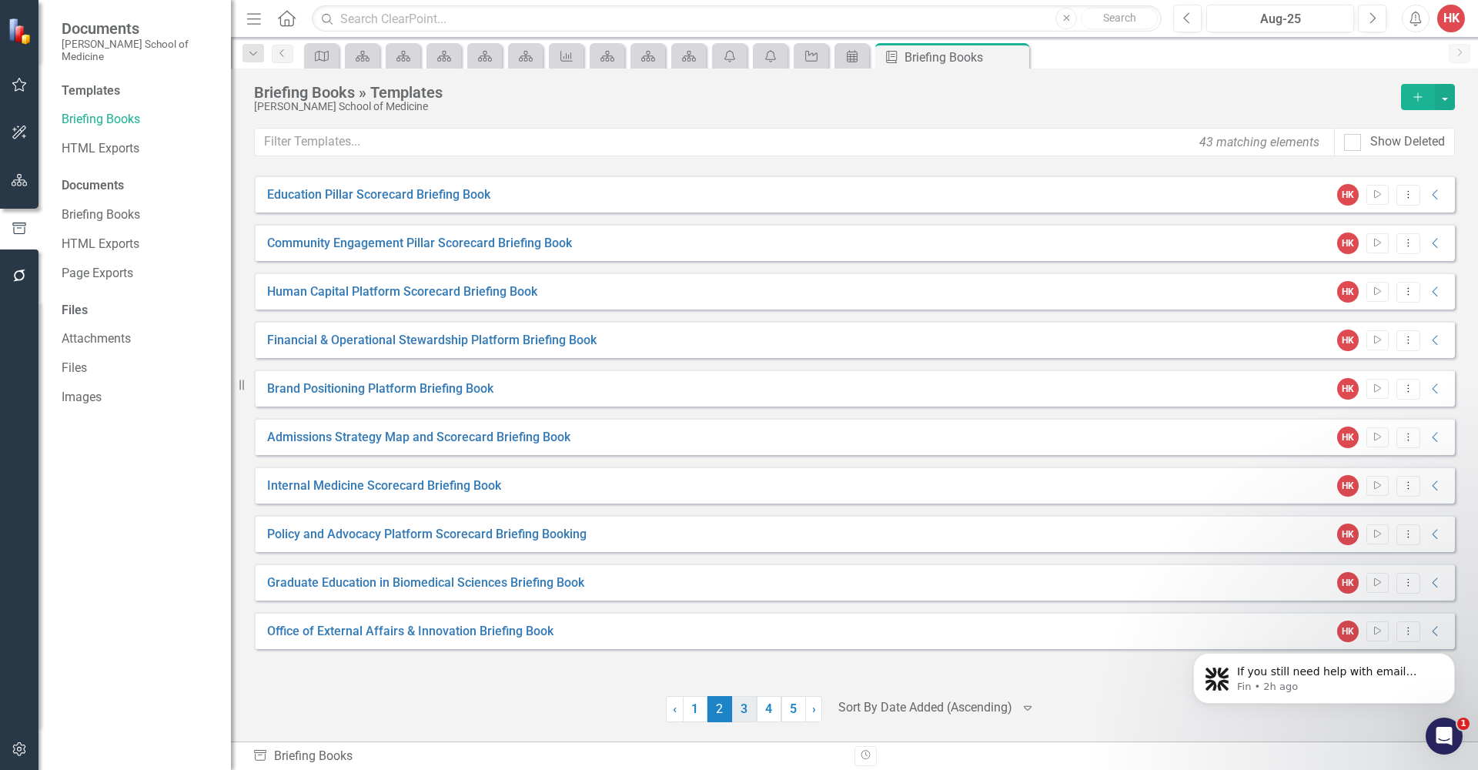
click at [746, 711] on link "3" at bounding box center [744, 709] width 25 height 26
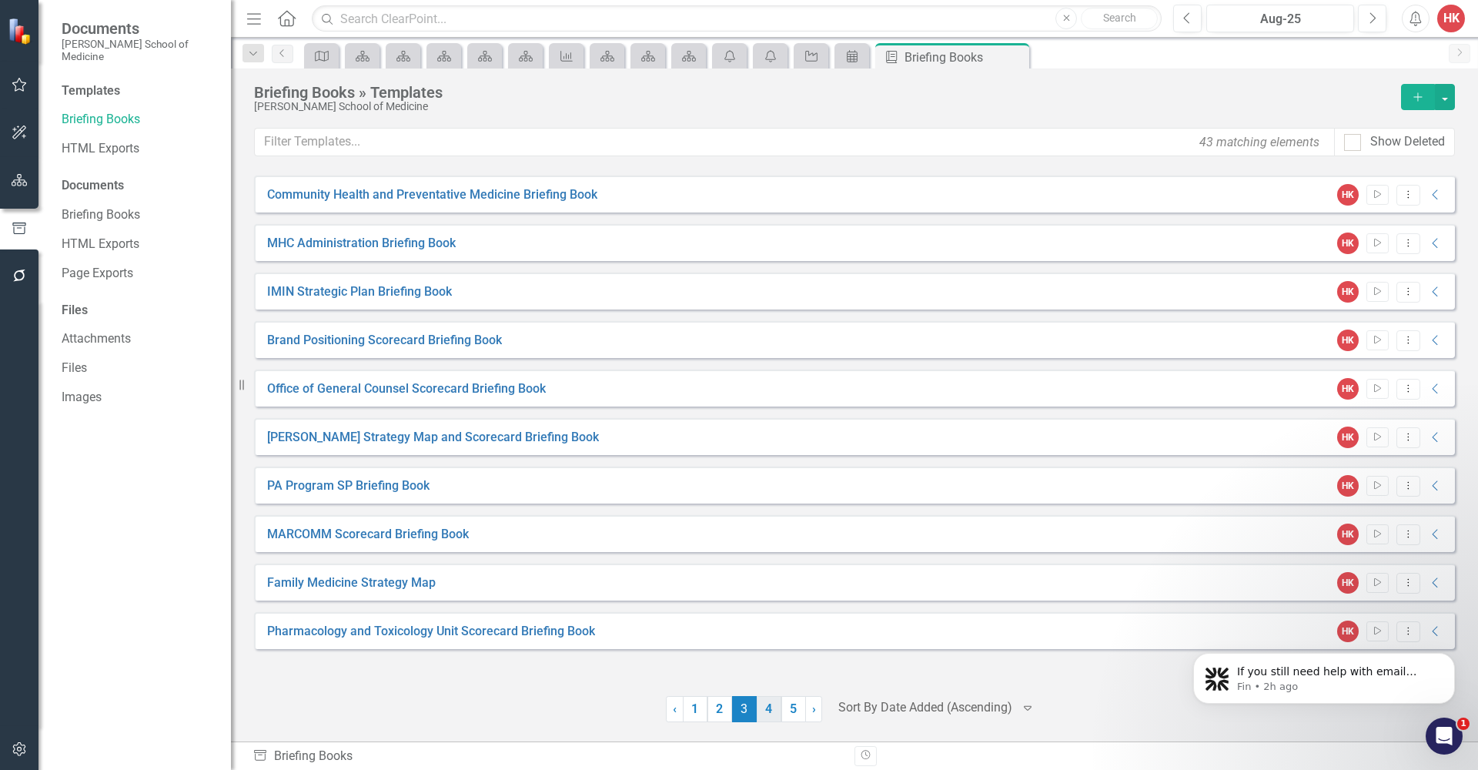
click at [765, 715] on link "4" at bounding box center [769, 709] width 25 height 26
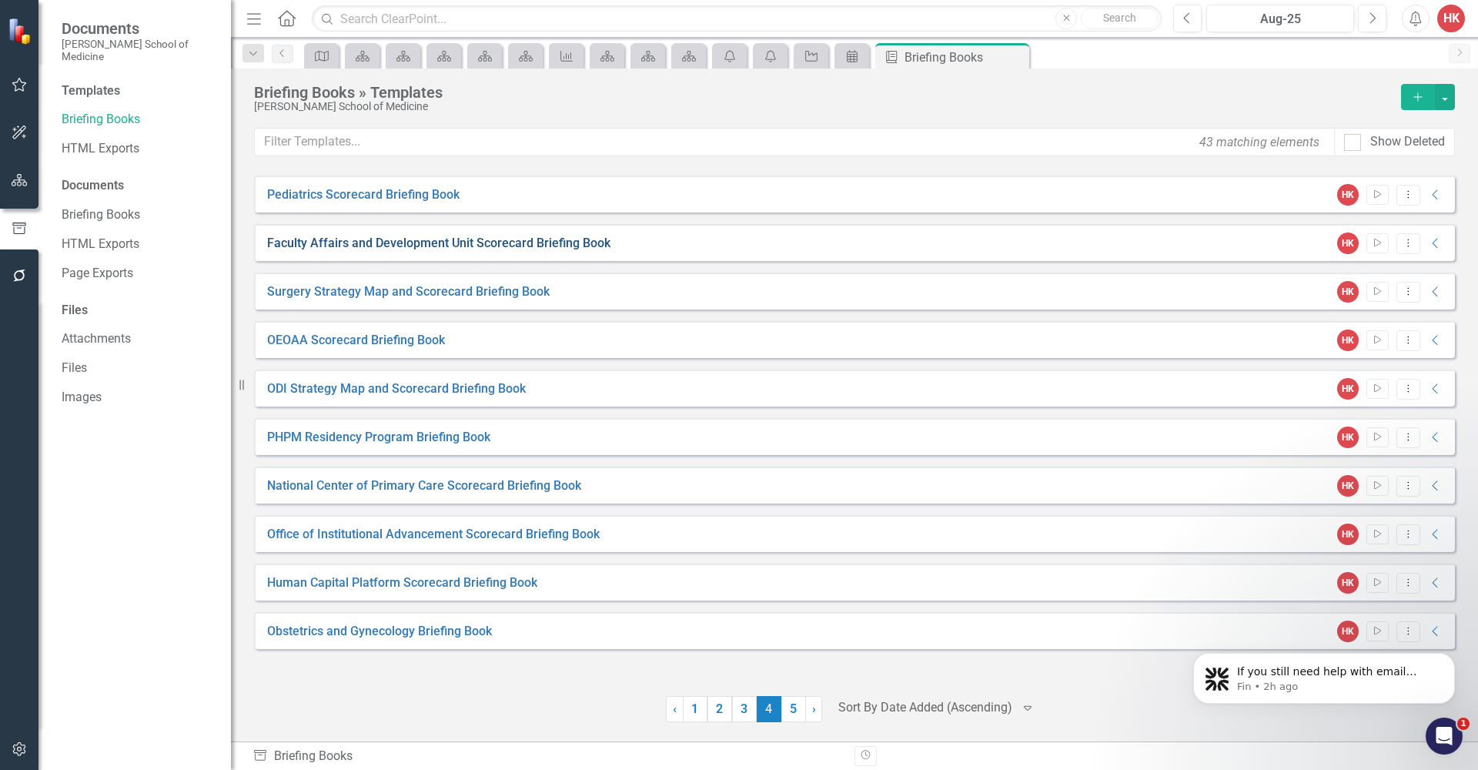
click at [470, 247] on link "Faculty Affairs and Development Unit Scorecard Briefing Book" at bounding box center [438, 244] width 343 height 18
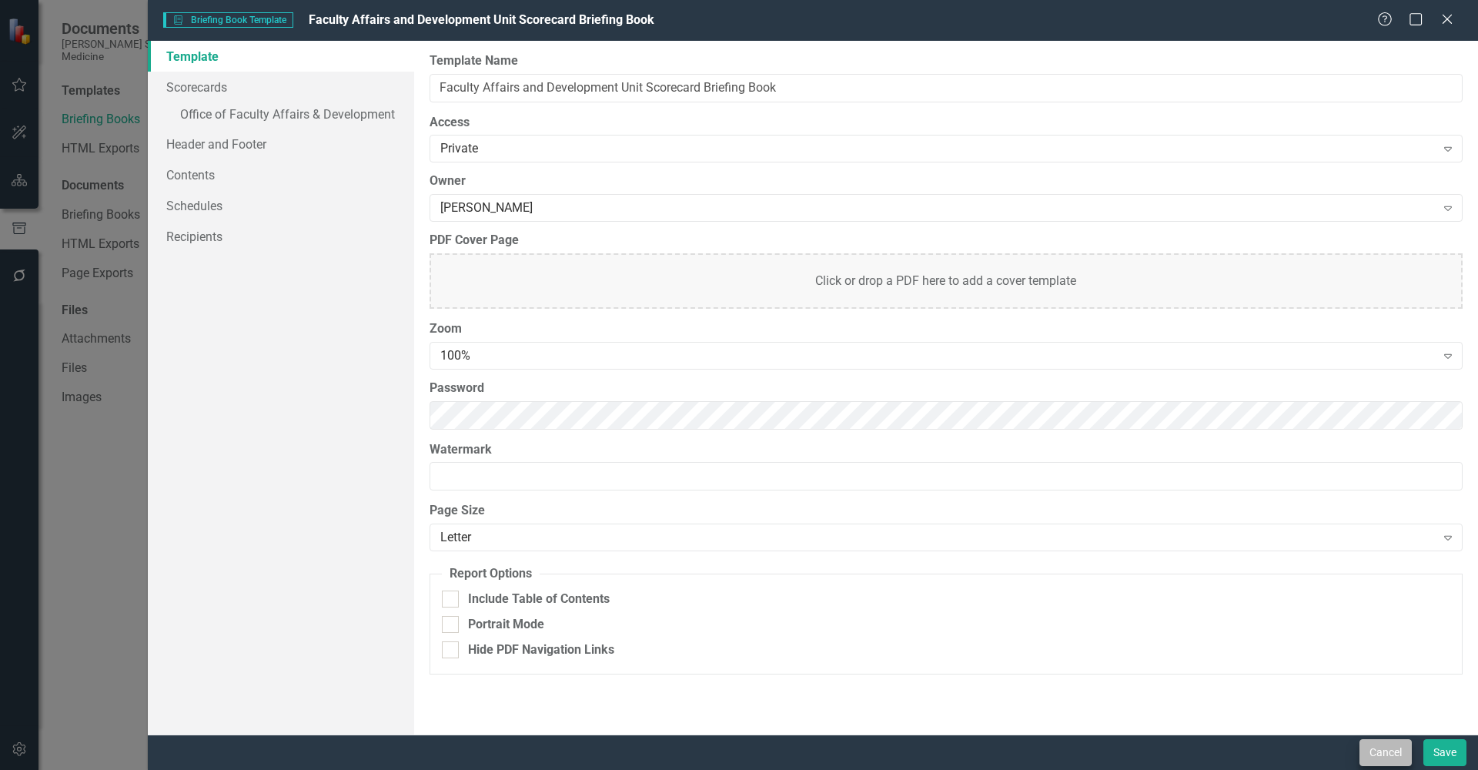
click at [1396, 760] on button "Cancel" at bounding box center [1386, 752] width 52 height 27
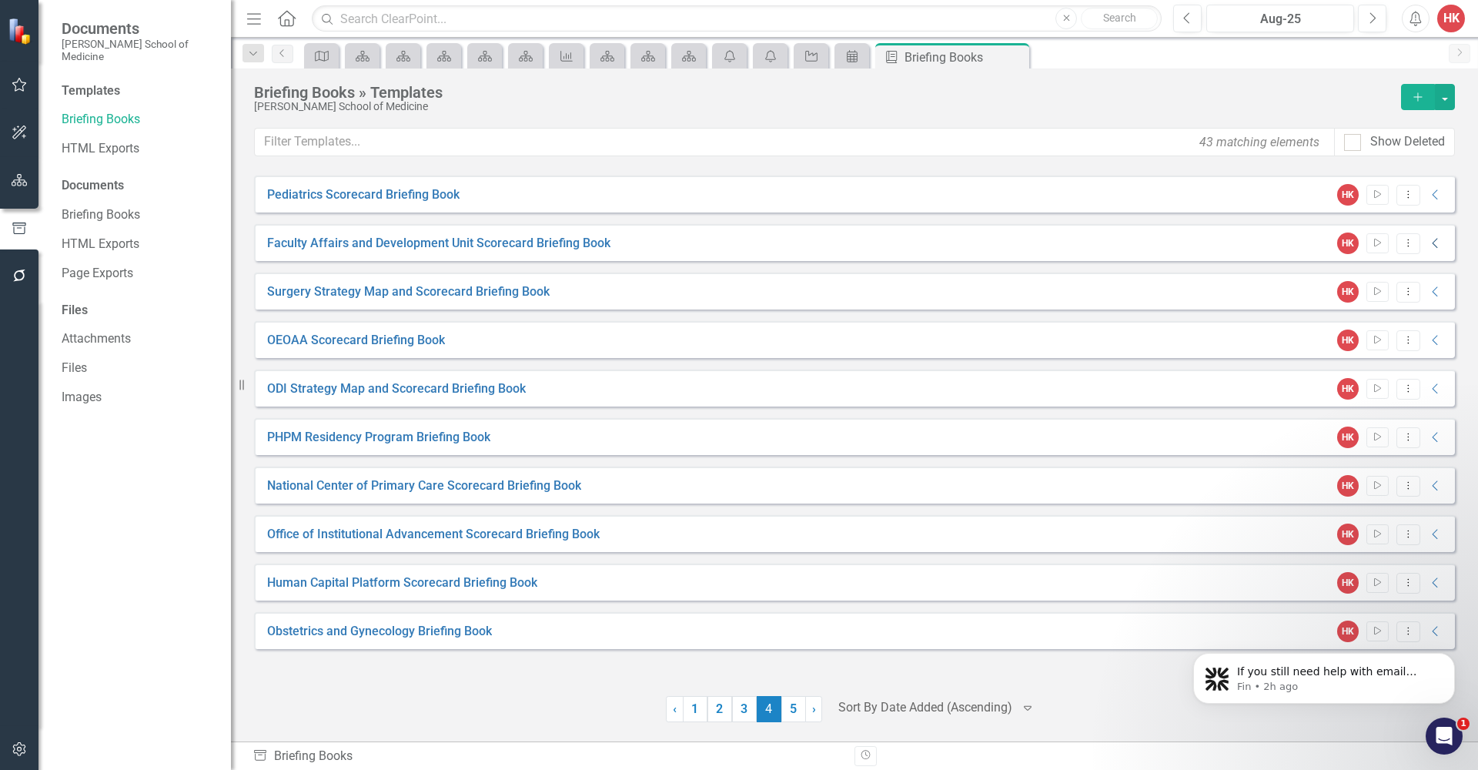
click at [1433, 246] on icon "Collapse" at bounding box center [1435, 243] width 15 height 12
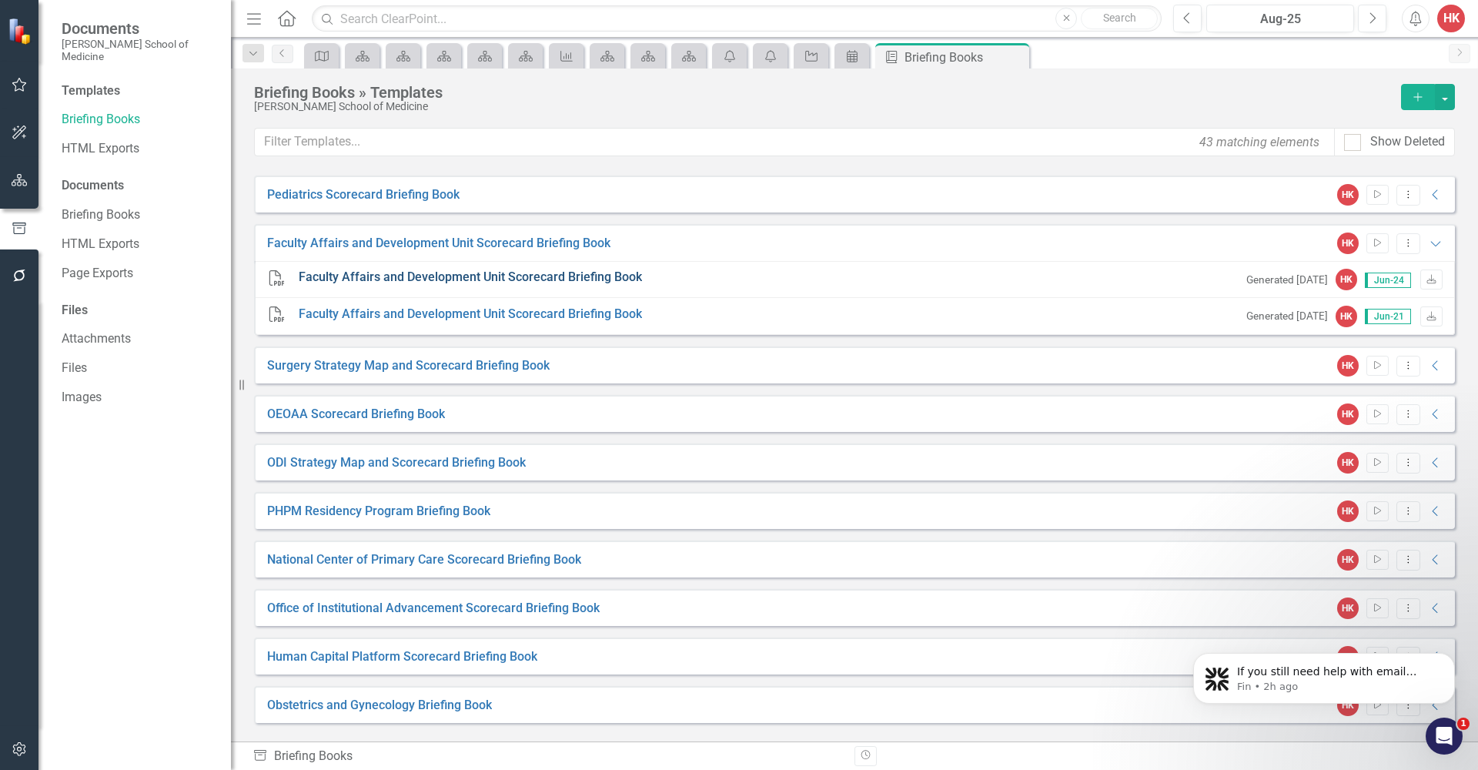
click at [555, 274] on link "Faculty Affairs and Development Unit Scorecard Briefing Book" at bounding box center [470, 278] width 343 height 18
click at [10, 181] on button "button" at bounding box center [19, 181] width 35 height 32
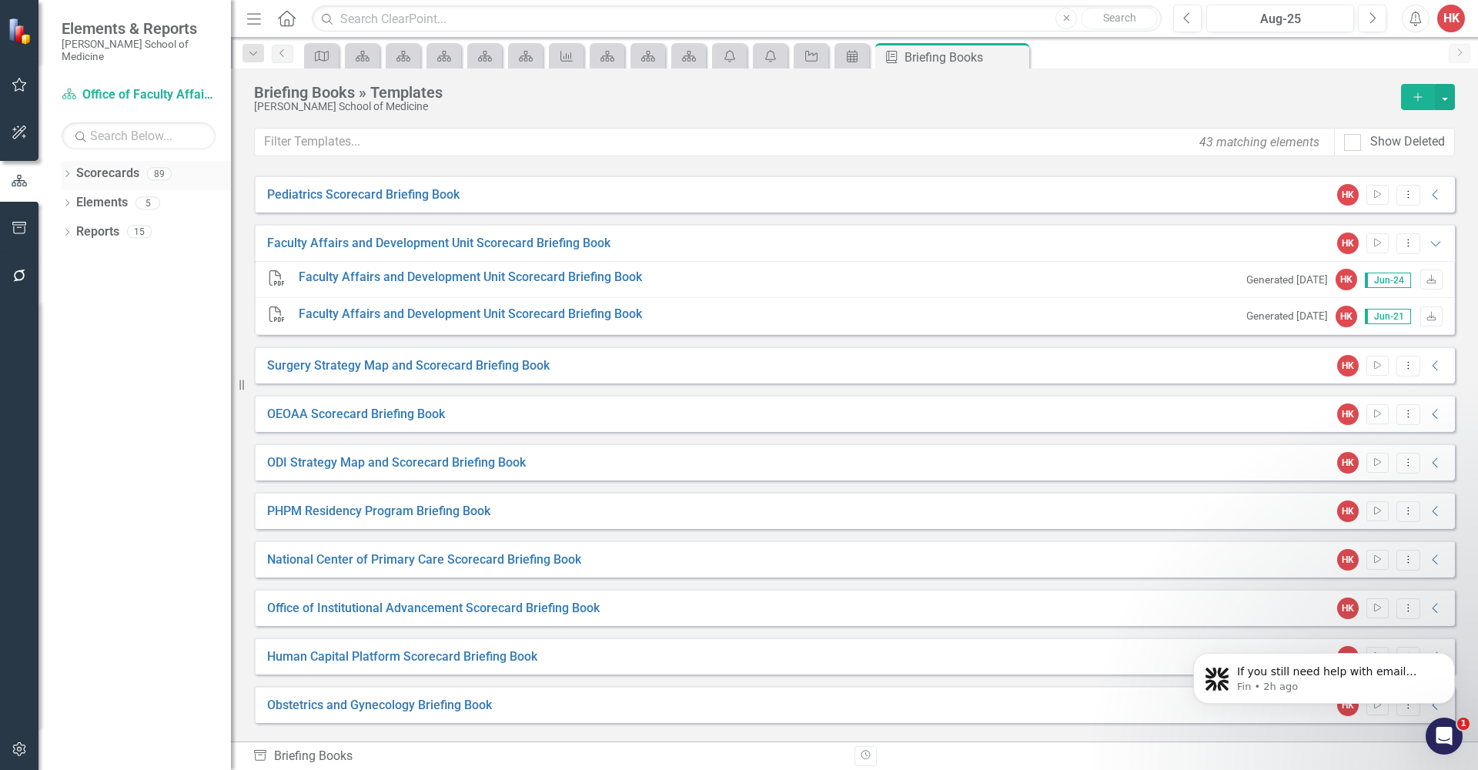
click at [97, 165] on link "Scorecards" at bounding box center [107, 174] width 63 height 18
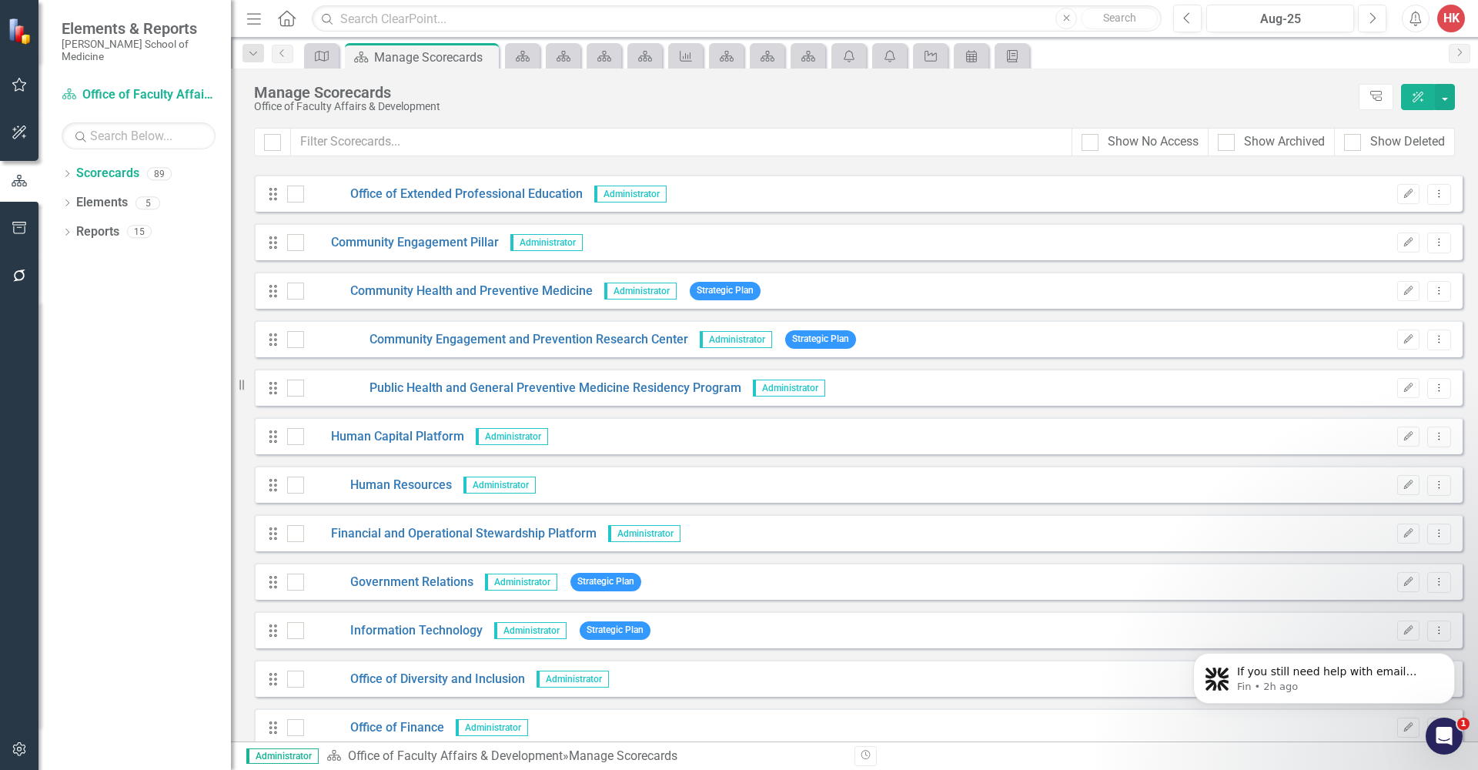
scroll to position [2574, 0]
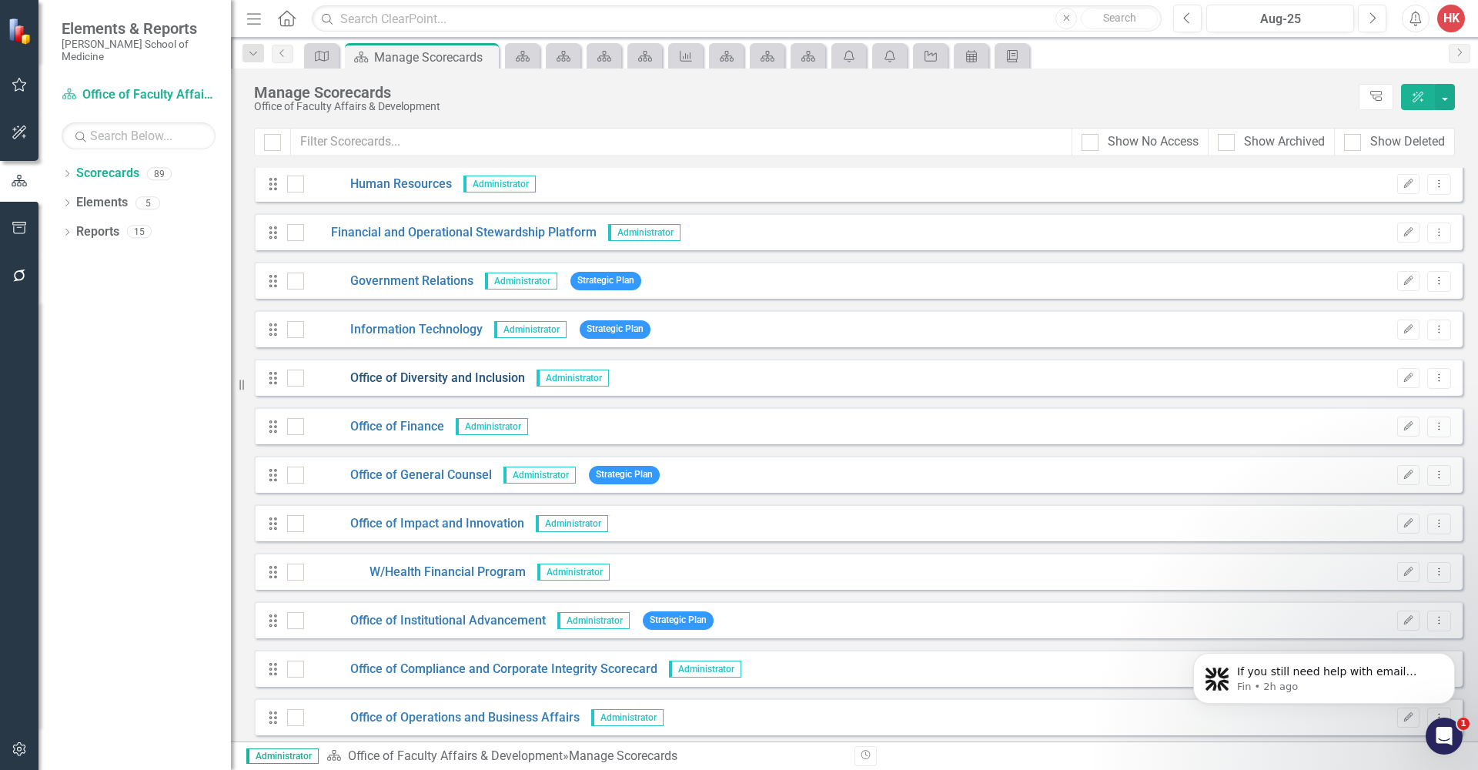
click at [481, 377] on link "Office of Diversity and Inclusion" at bounding box center [414, 379] width 221 height 18
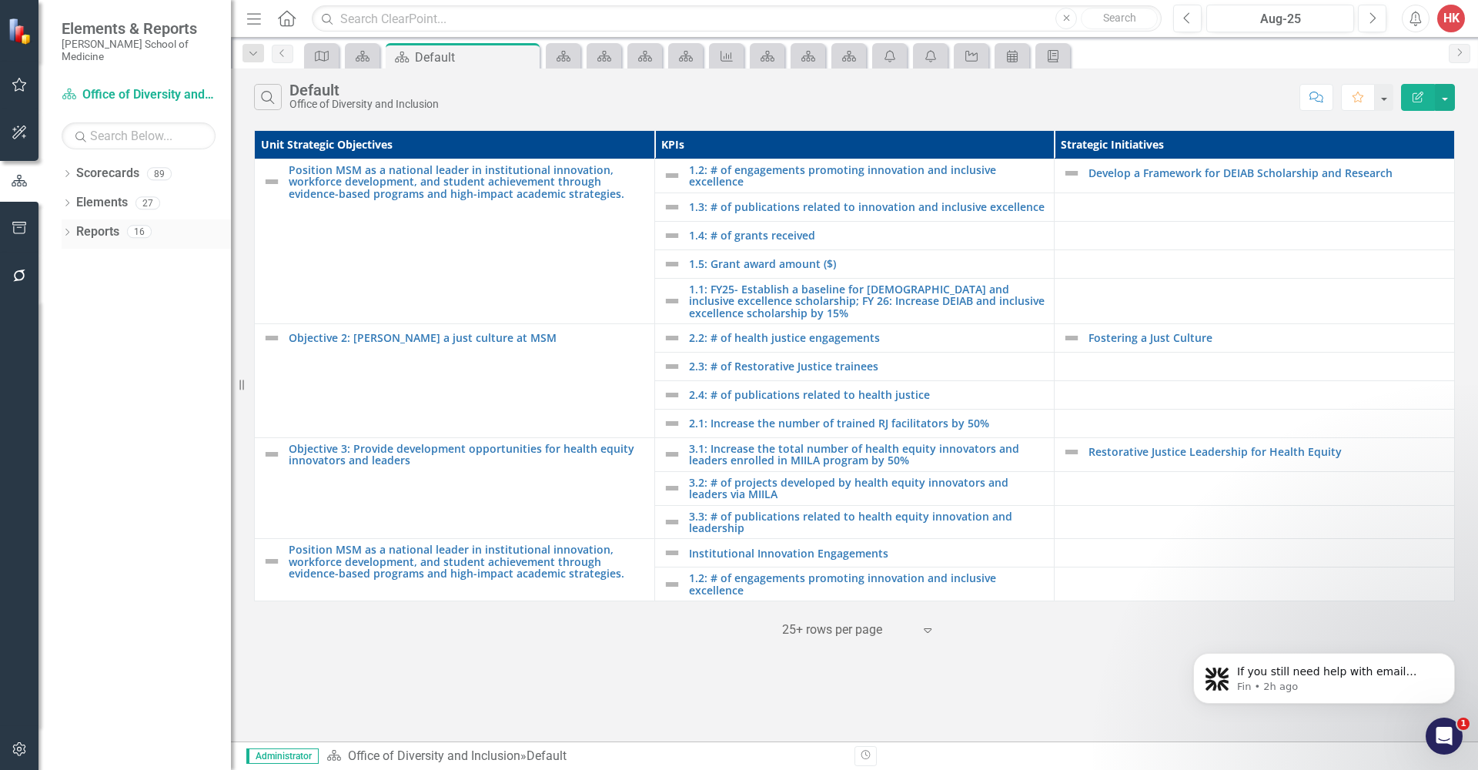
click at [87, 223] on link "Reports" at bounding box center [97, 232] width 43 height 18
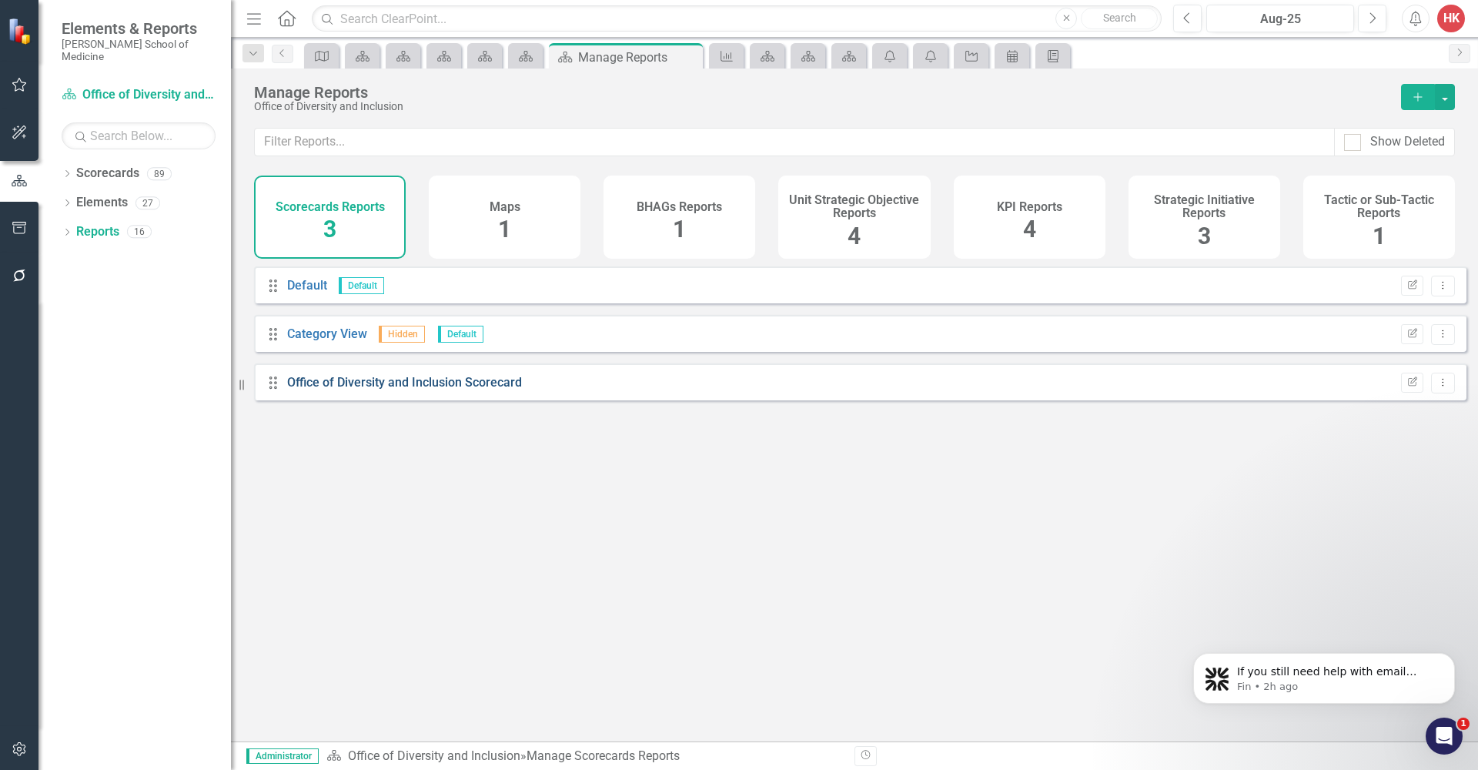
click at [389, 390] on link "Office of Diversity and Inclusion Scorecard" at bounding box center [404, 382] width 235 height 15
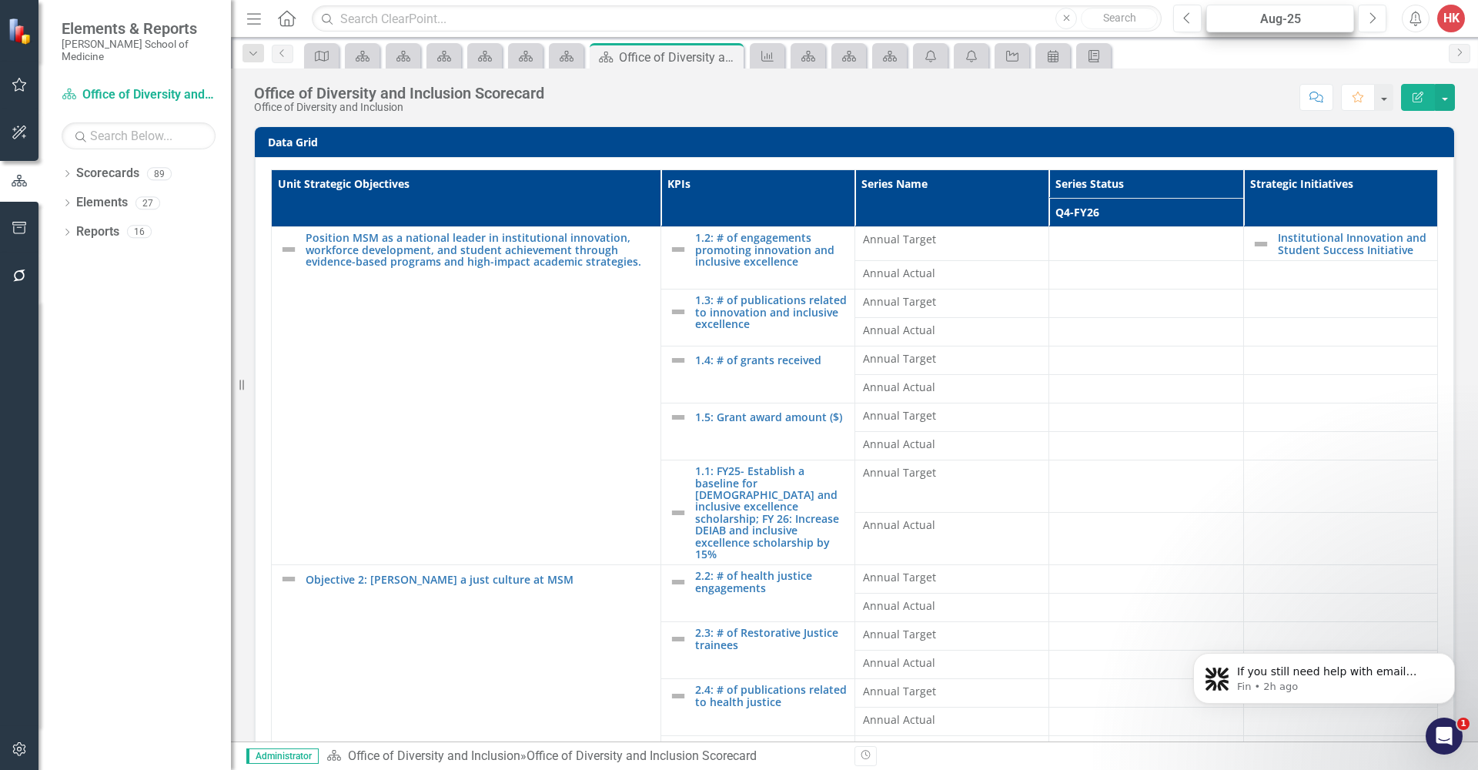
click at [1325, 23] on div "Aug-25" at bounding box center [1280, 19] width 137 height 18
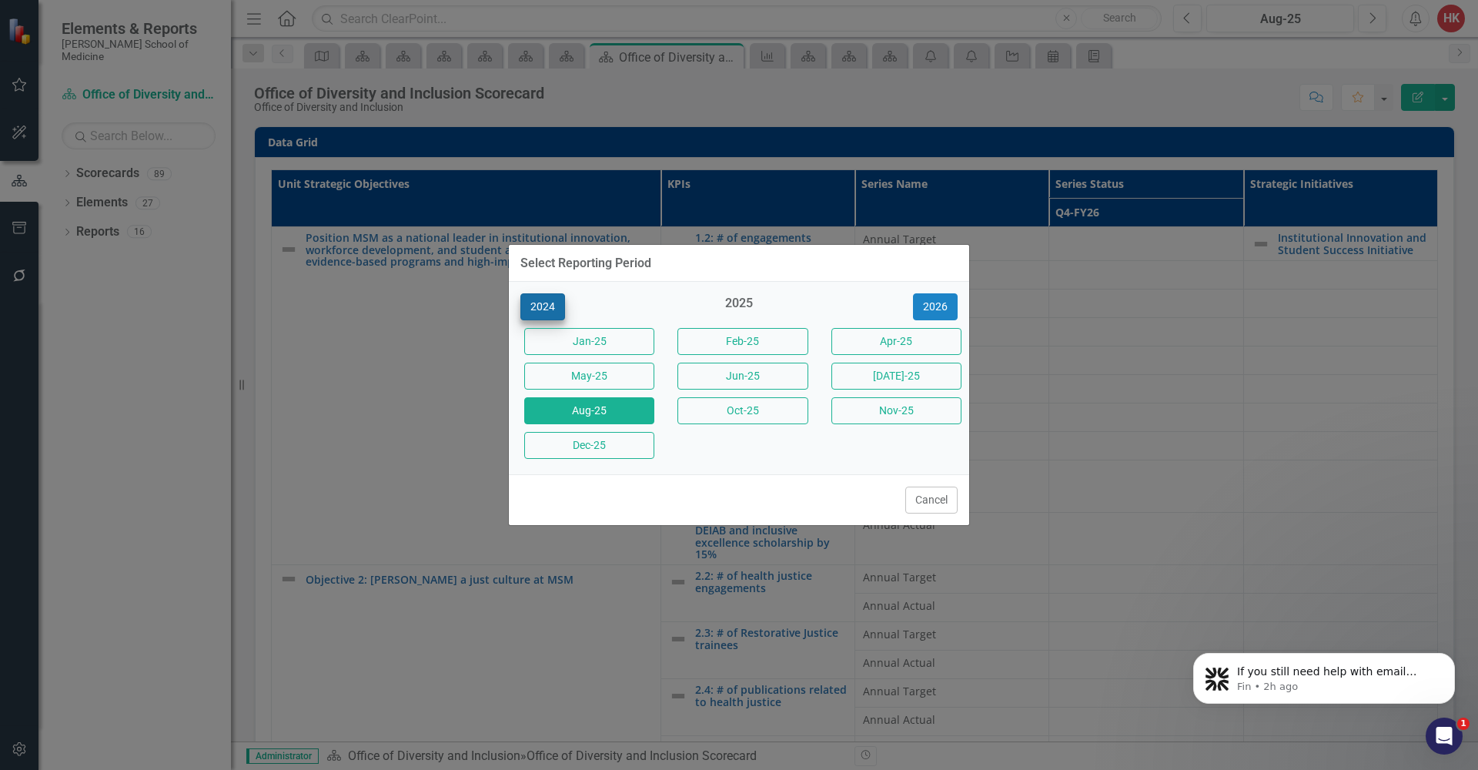
click at [547, 307] on button "2024" at bounding box center [543, 306] width 45 height 27
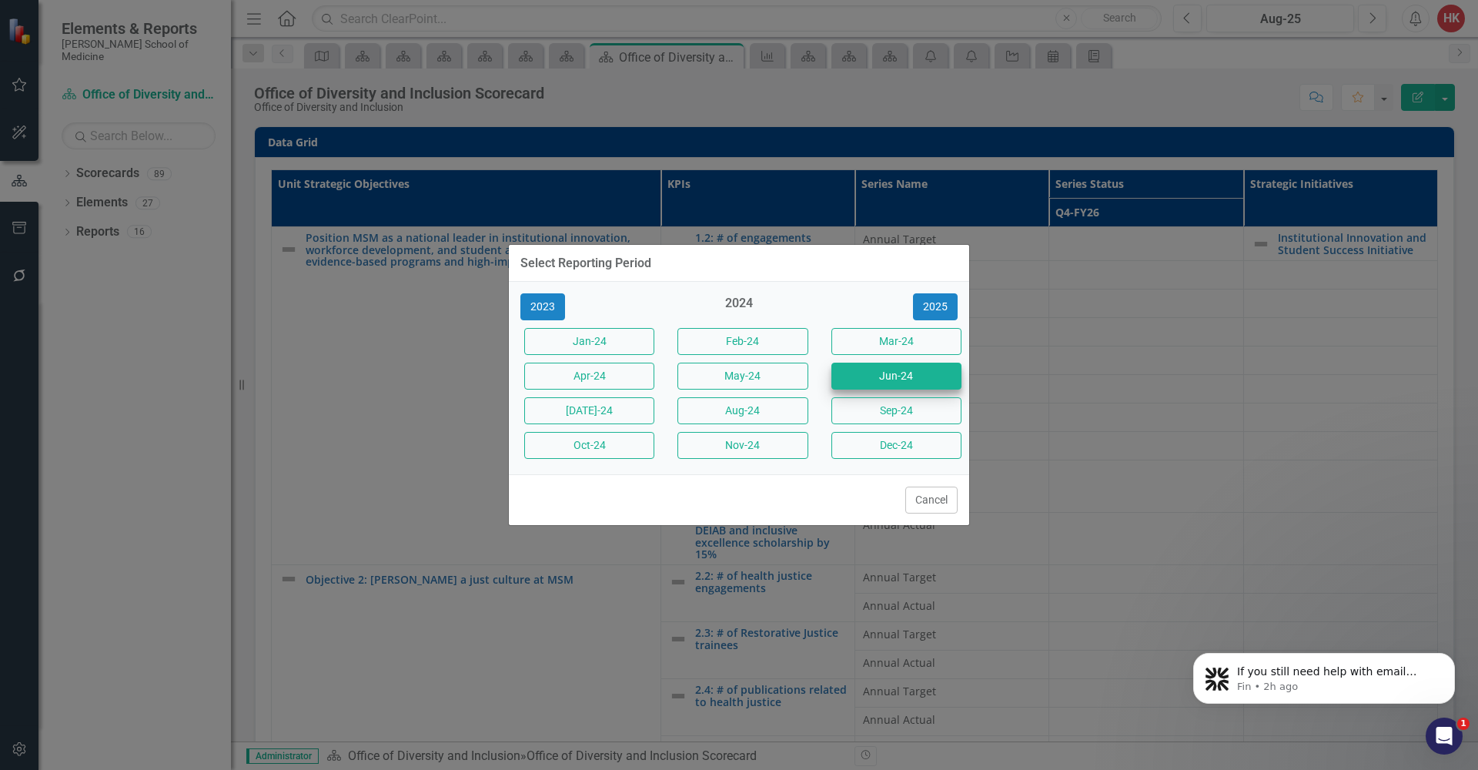
click at [901, 383] on button "Jun-24" at bounding box center [897, 376] width 130 height 27
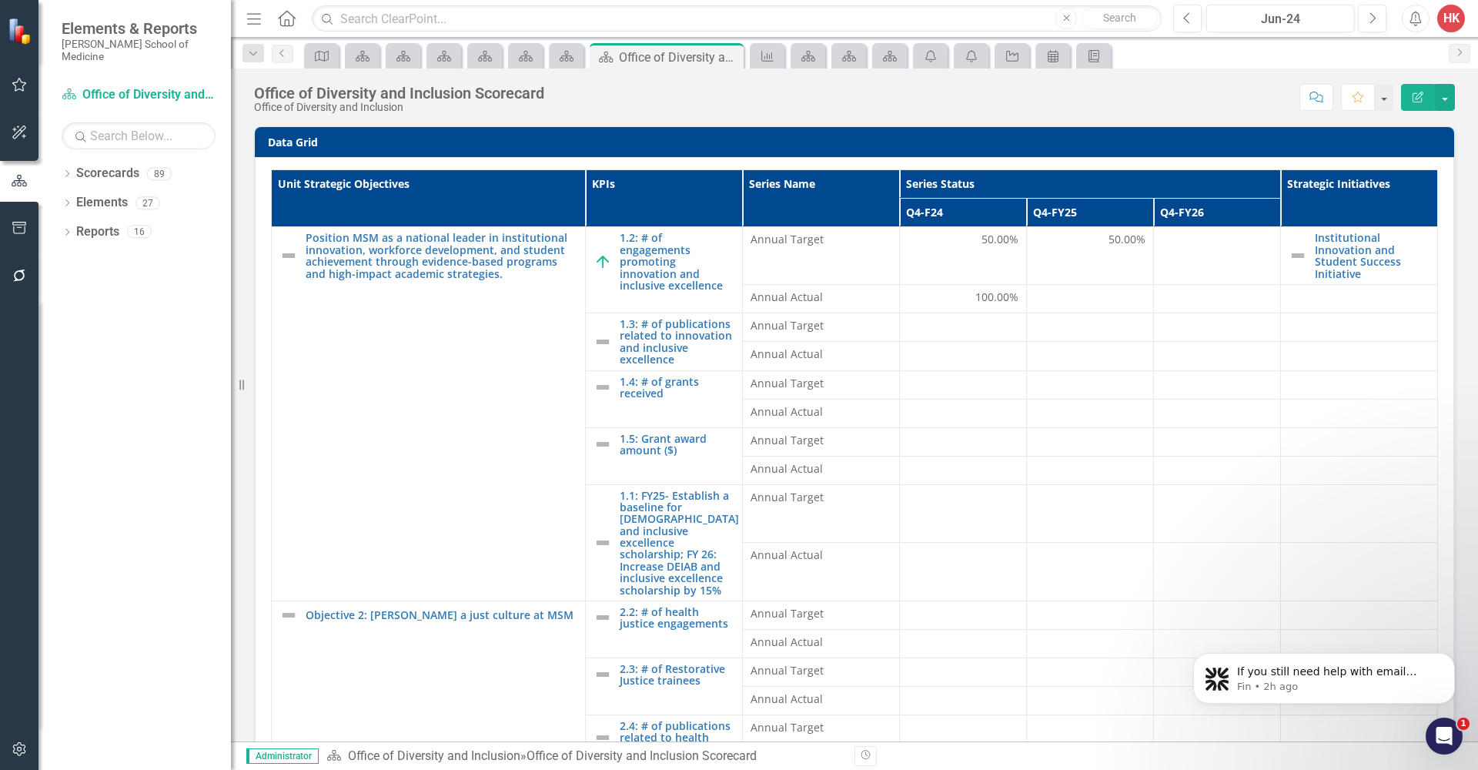
click at [122, 165] on link "Scorecards" at bounding box center [107, 174] width 63 height 18
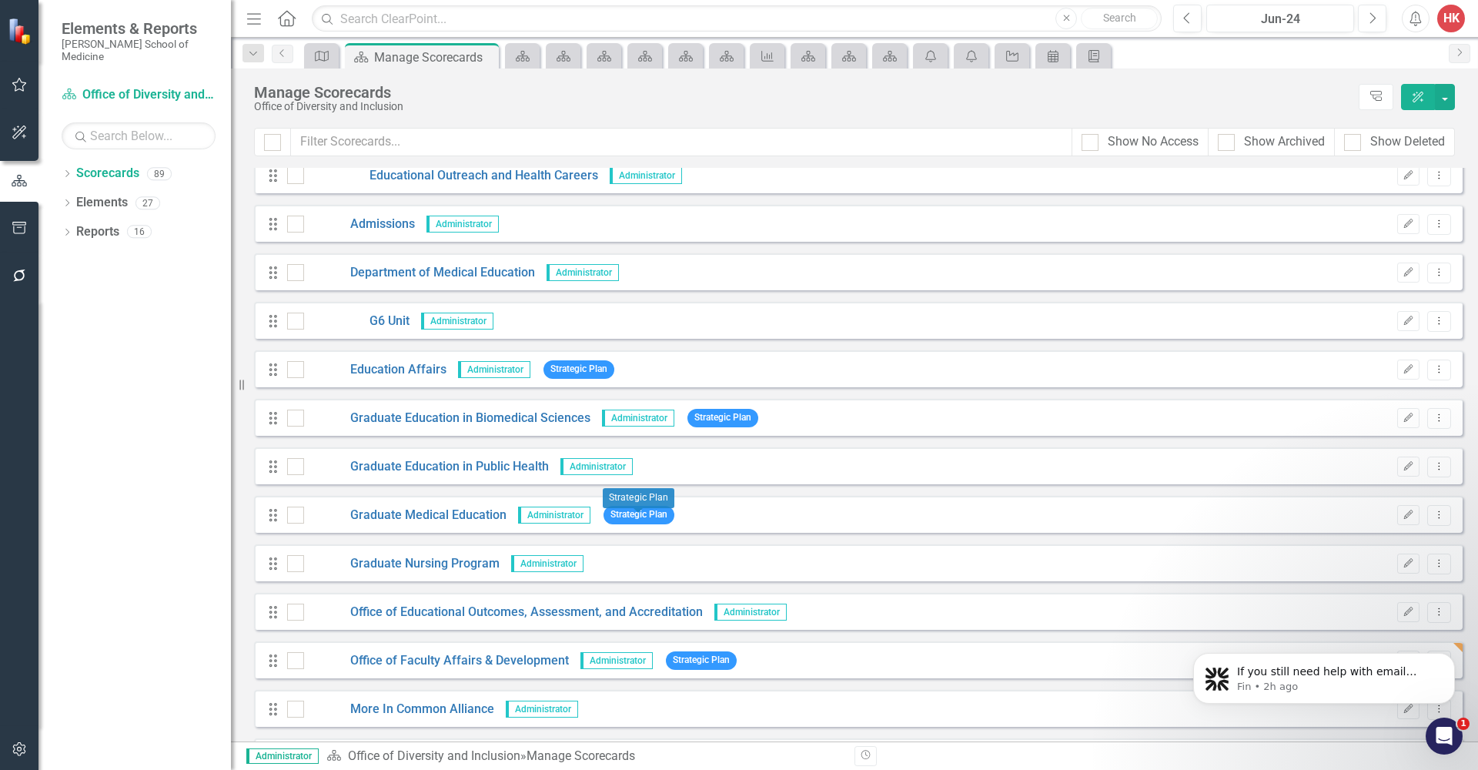
scroll to position [1414, 0]
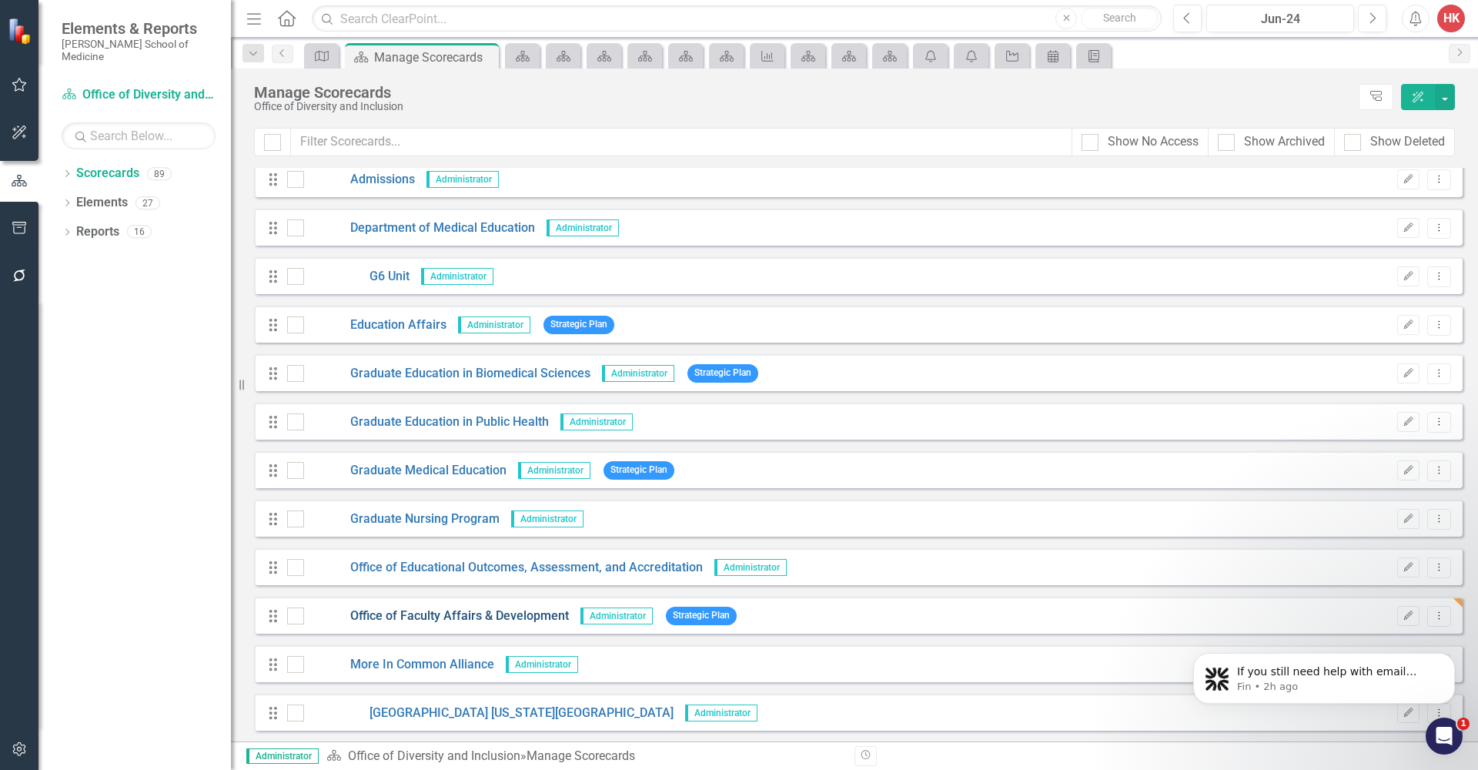
click at [508, 621] on link "Office of Faculty Affairs & Development" at bounding box center [436, 617] width 265 height 18
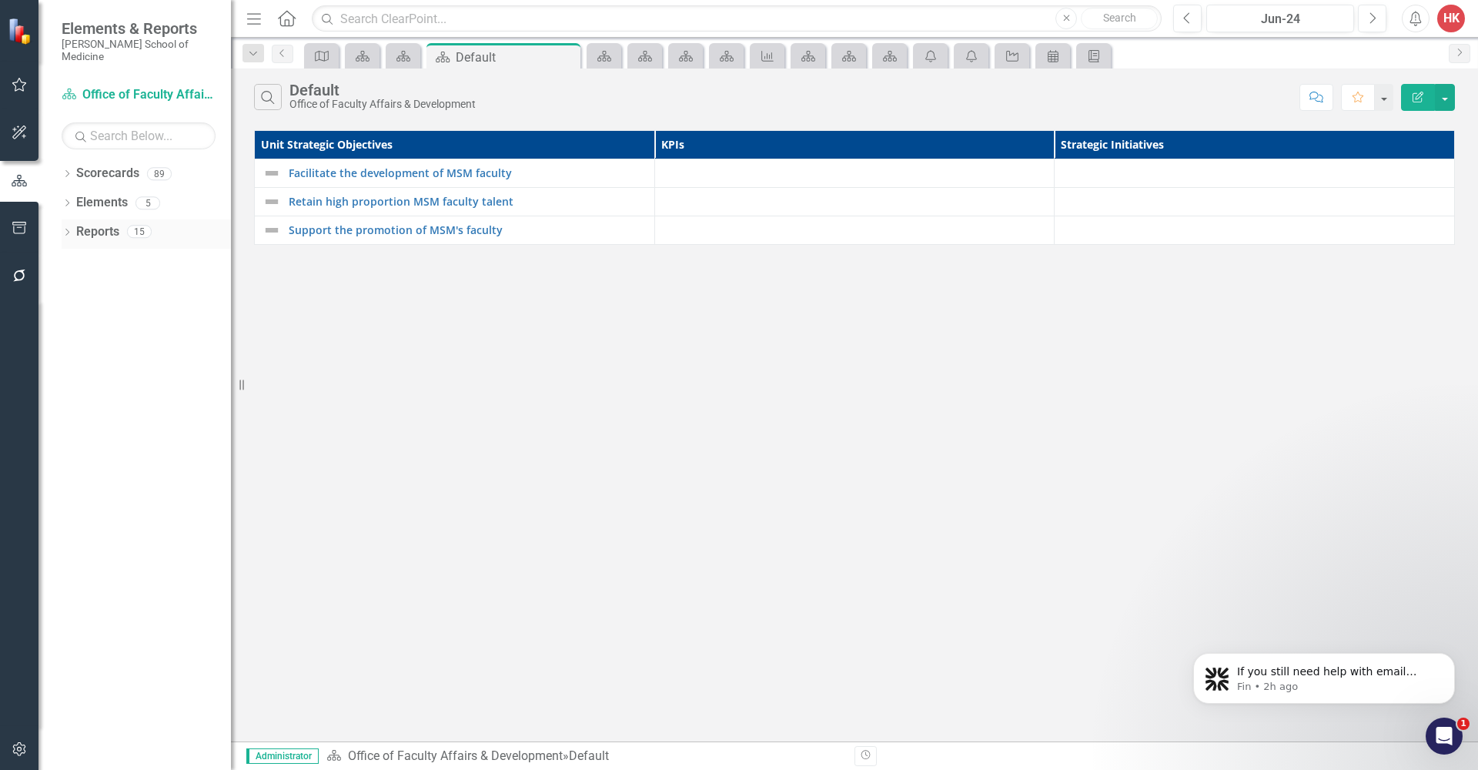
click at [104, 223] on link "Reports" at bounding box center [97, 232] width 43 height 18
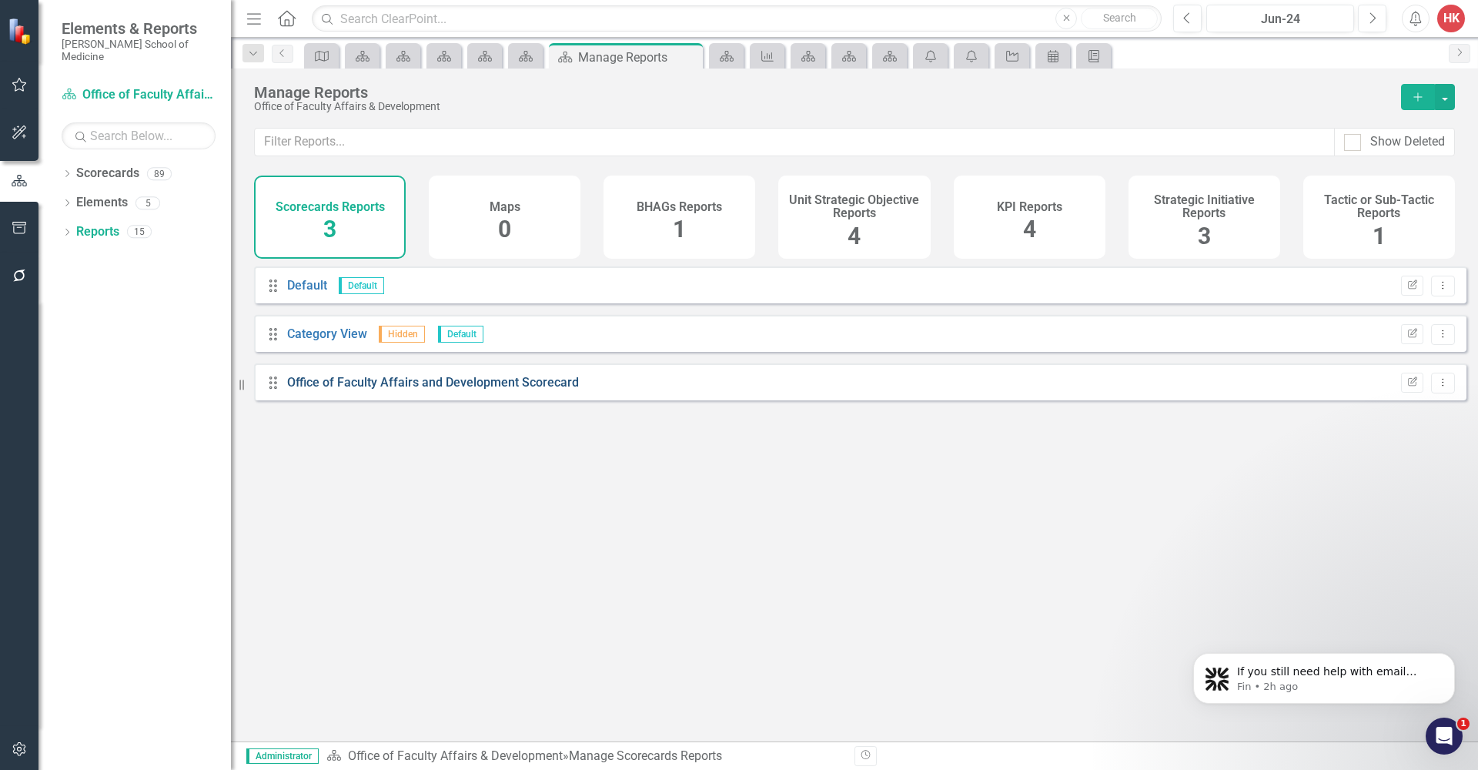
click at [407, 390] on link "Office of Faculty Affairs and Development Scorecard" at bounding box center [433, 382] width 292 height 15
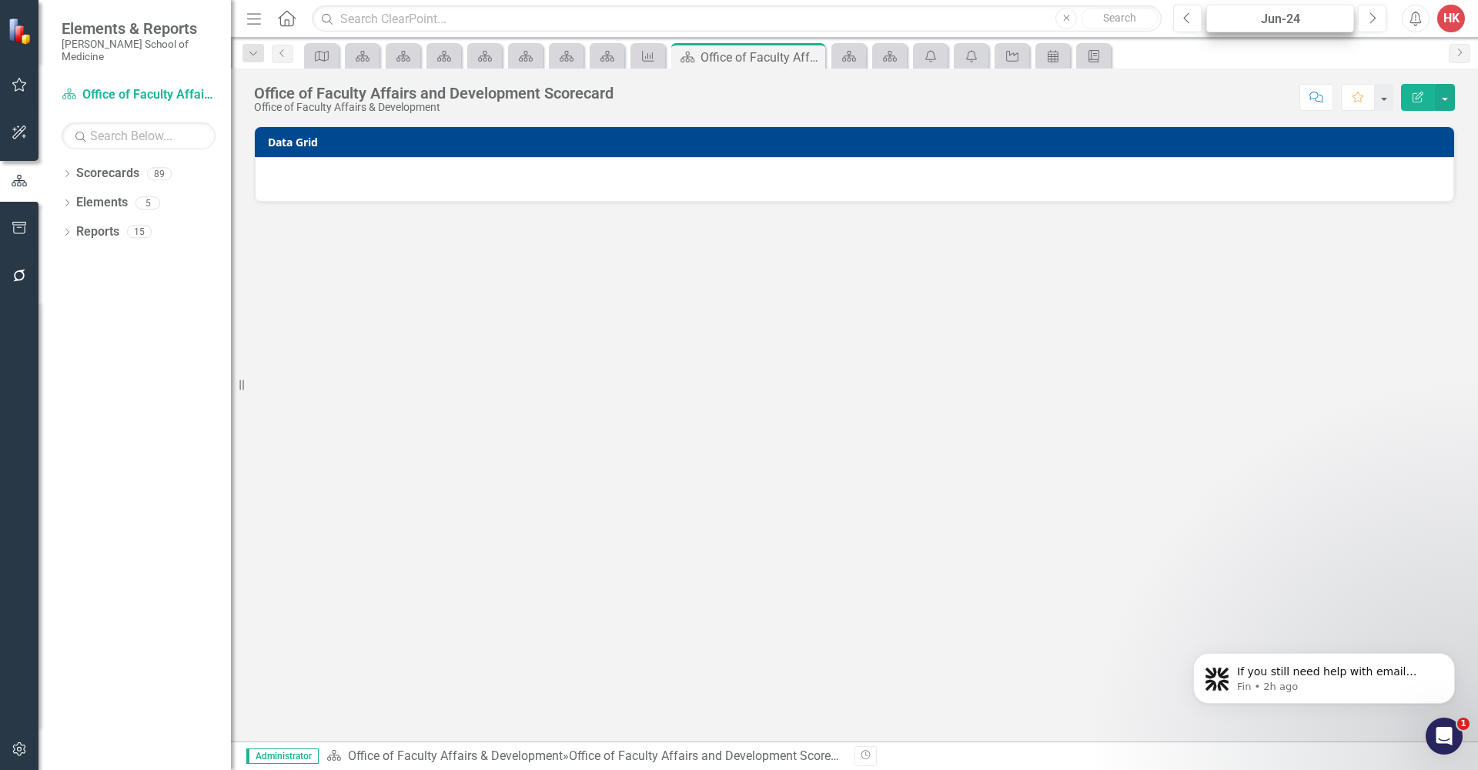
click at [1299, 15] on div "Jun-24" at bounding box center [1280, 19] width 137 height 18
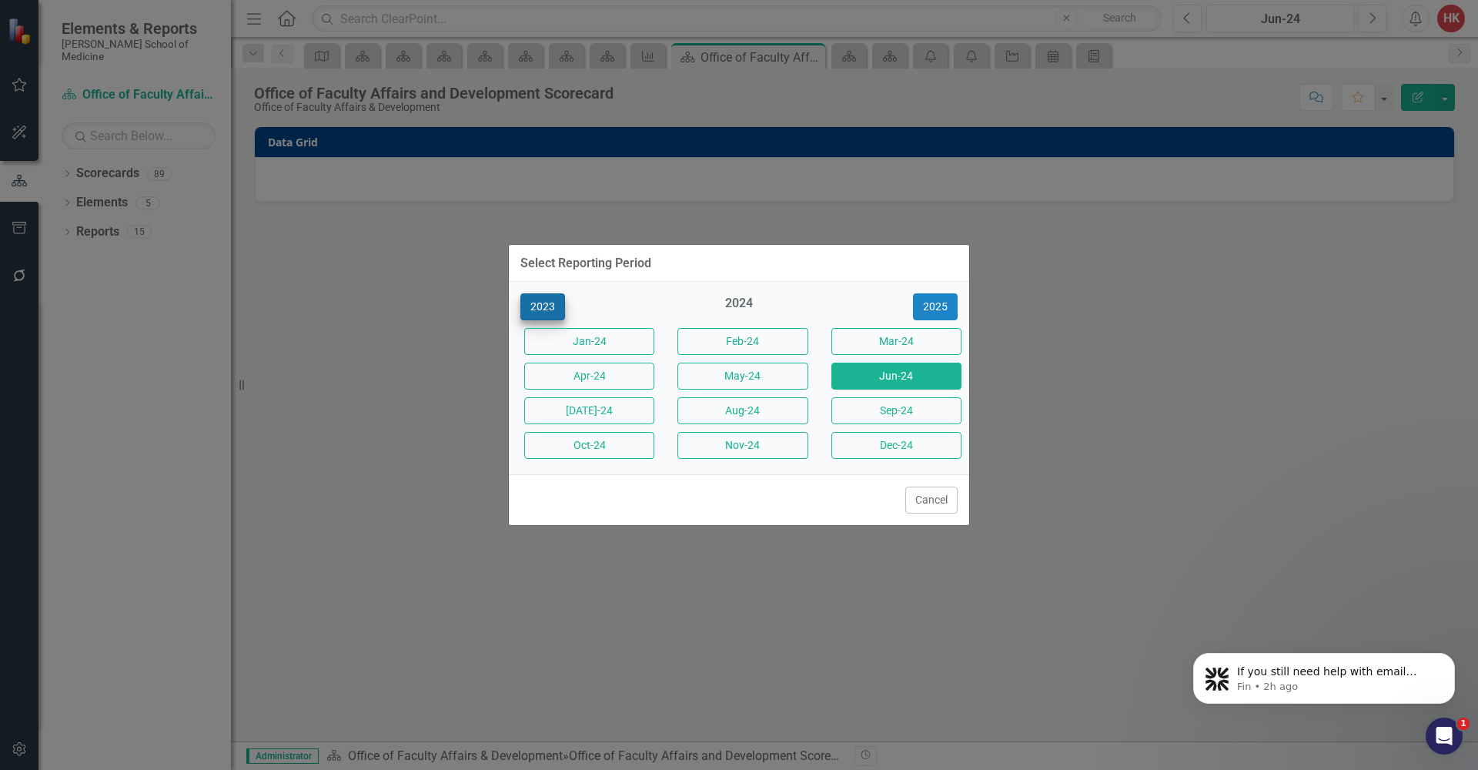
click at [550, 306] on button "2023" at bounding box center [543, 306] width 45 height 27
click at [919, 367] on button "Jun-23" at bounding box center [897, 376] width 130 height 27
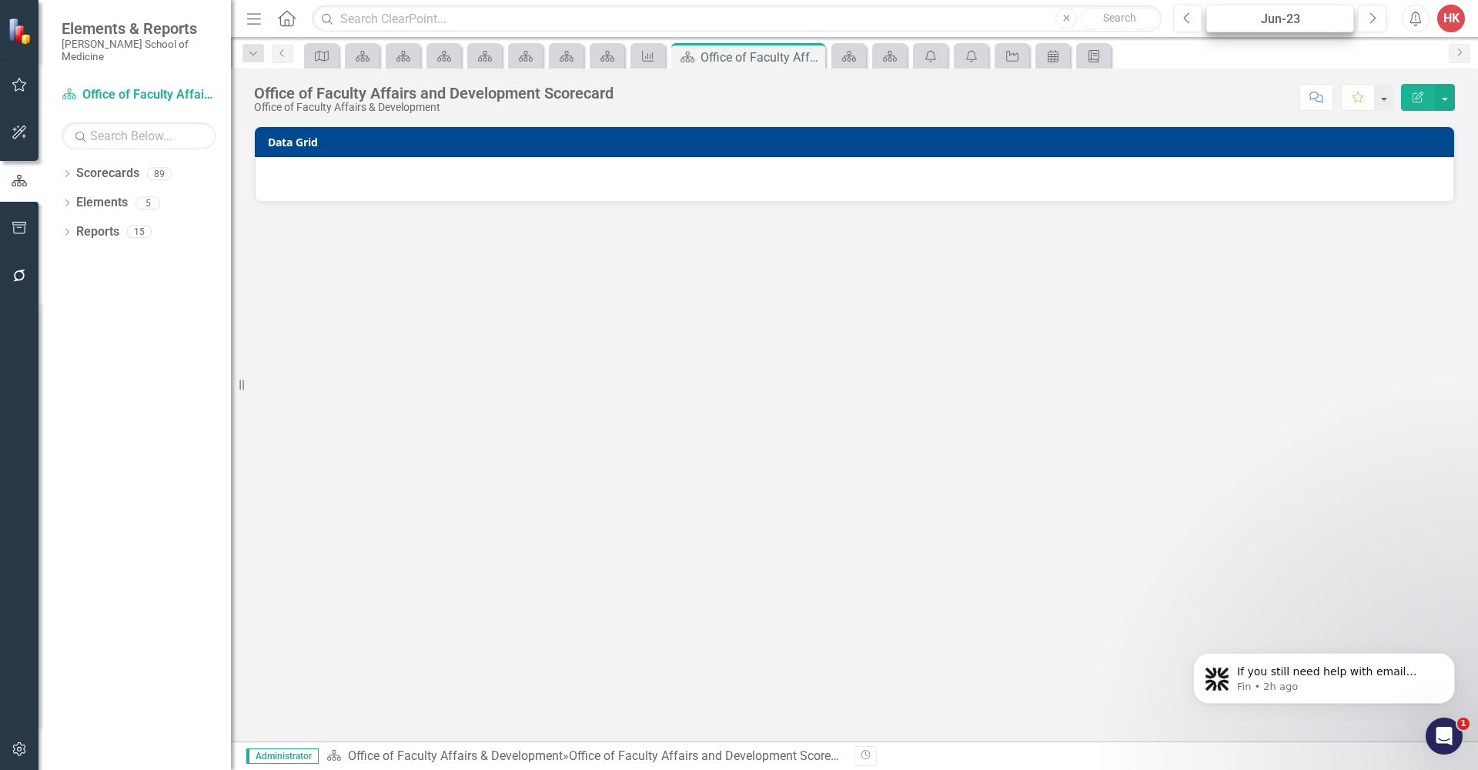
click at [1335, 23] on div "Jun-23" at bounding box center [1280, 19] width 137 height 18
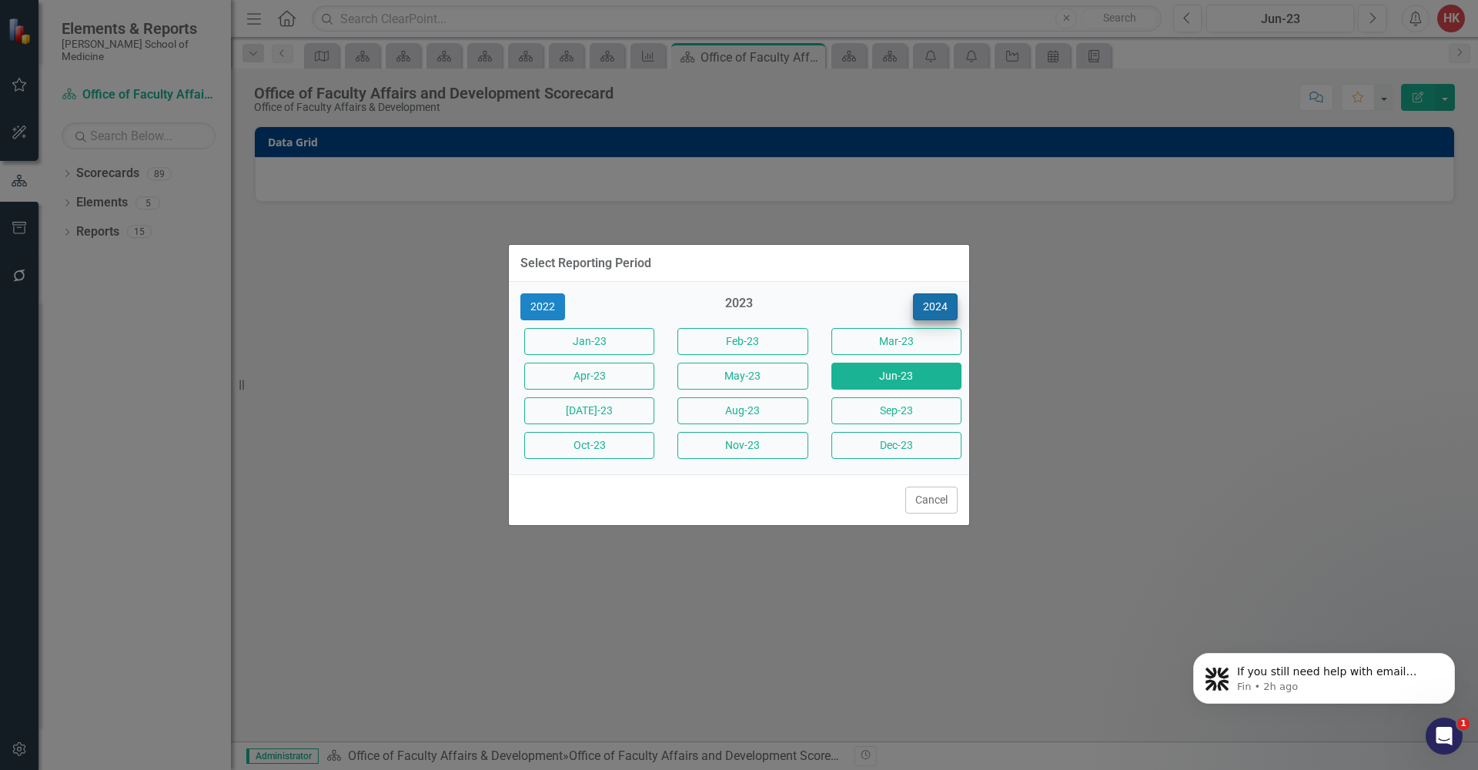
click at [945, 308] on button "2024" at bounding box center [935, 306] width 45 height 27
click at [913, 372] on button "Jun-24" at bounding box center [897, 376] width 130 height 27
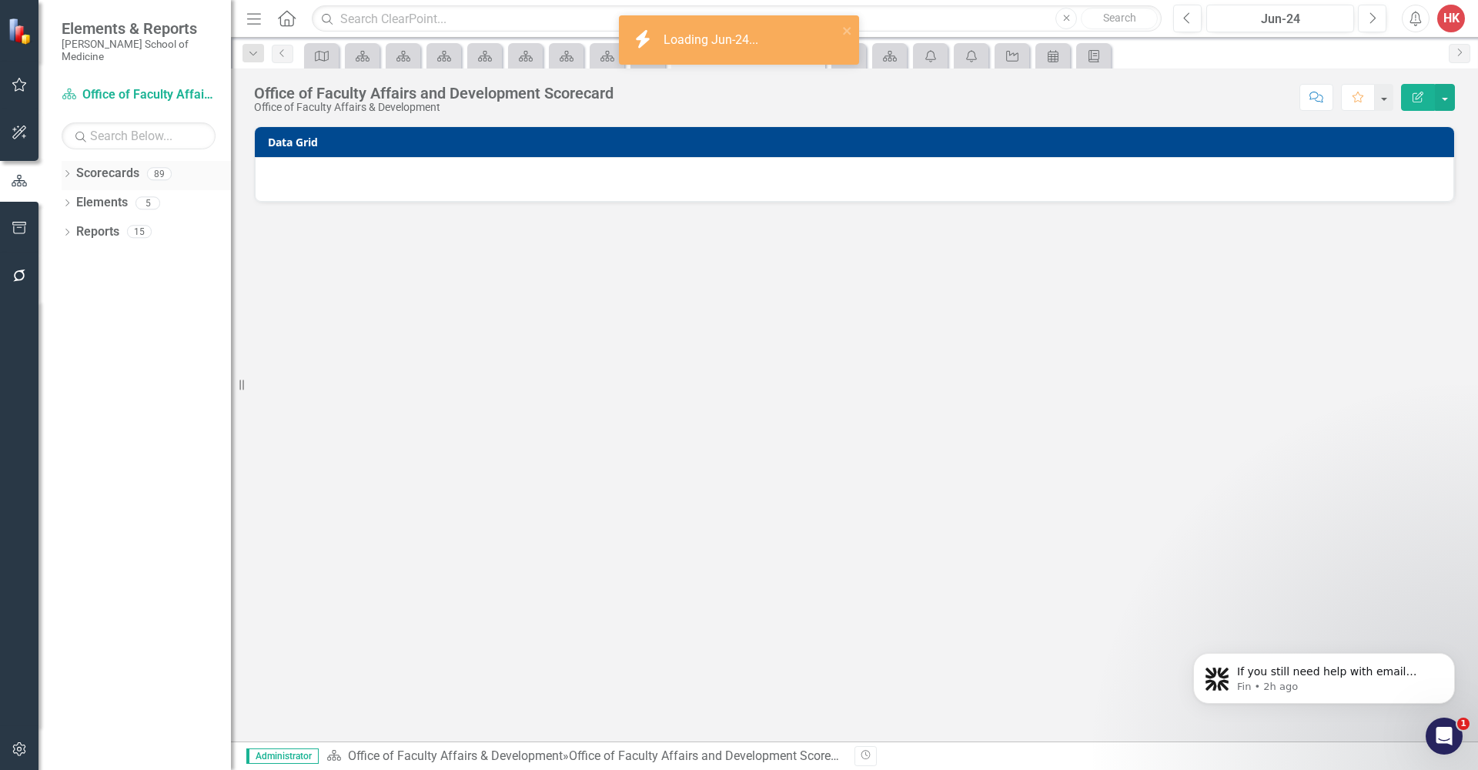
click at [112, 165] on link "Scorecards" at bounding box center [107, 174] width 63 height 18
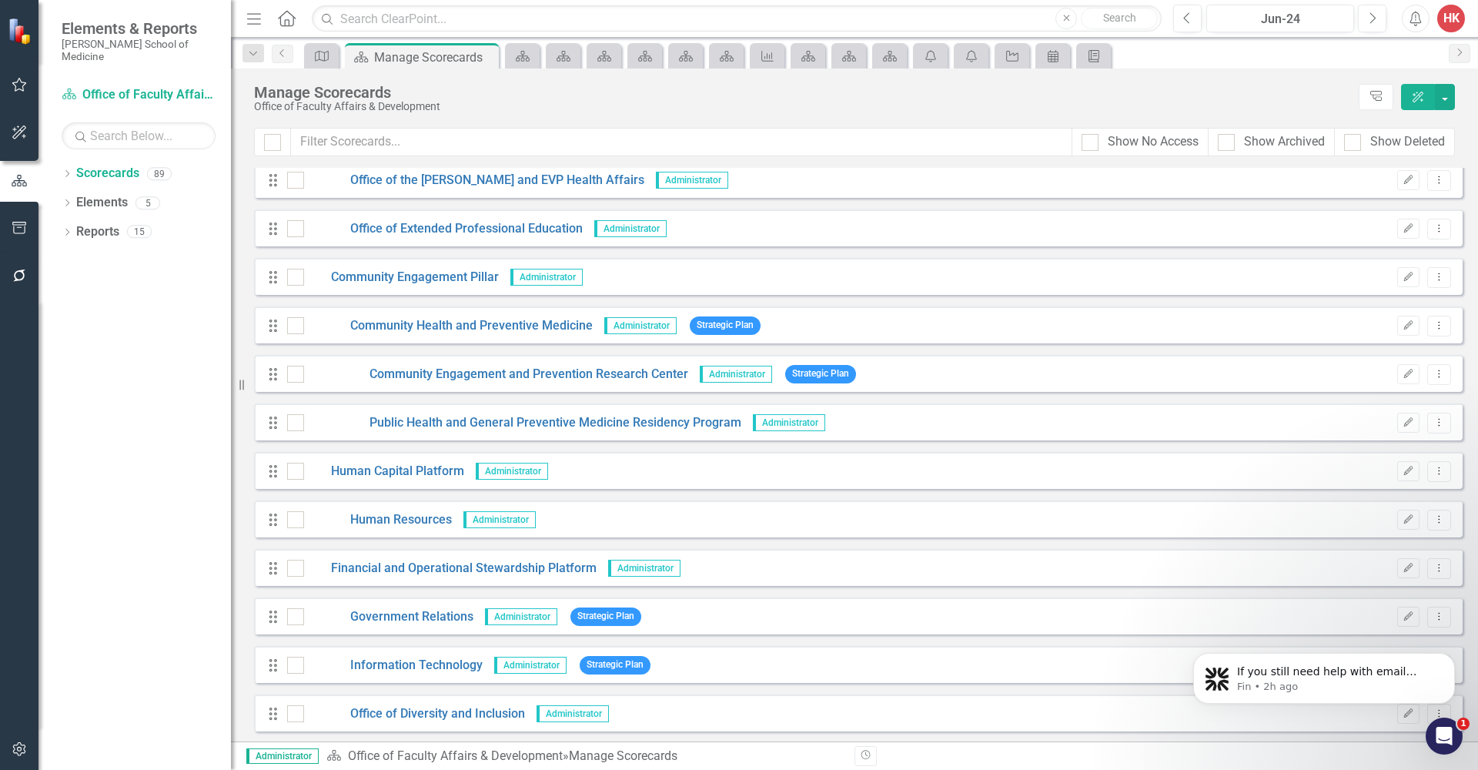
scroll to position [2428, 0]
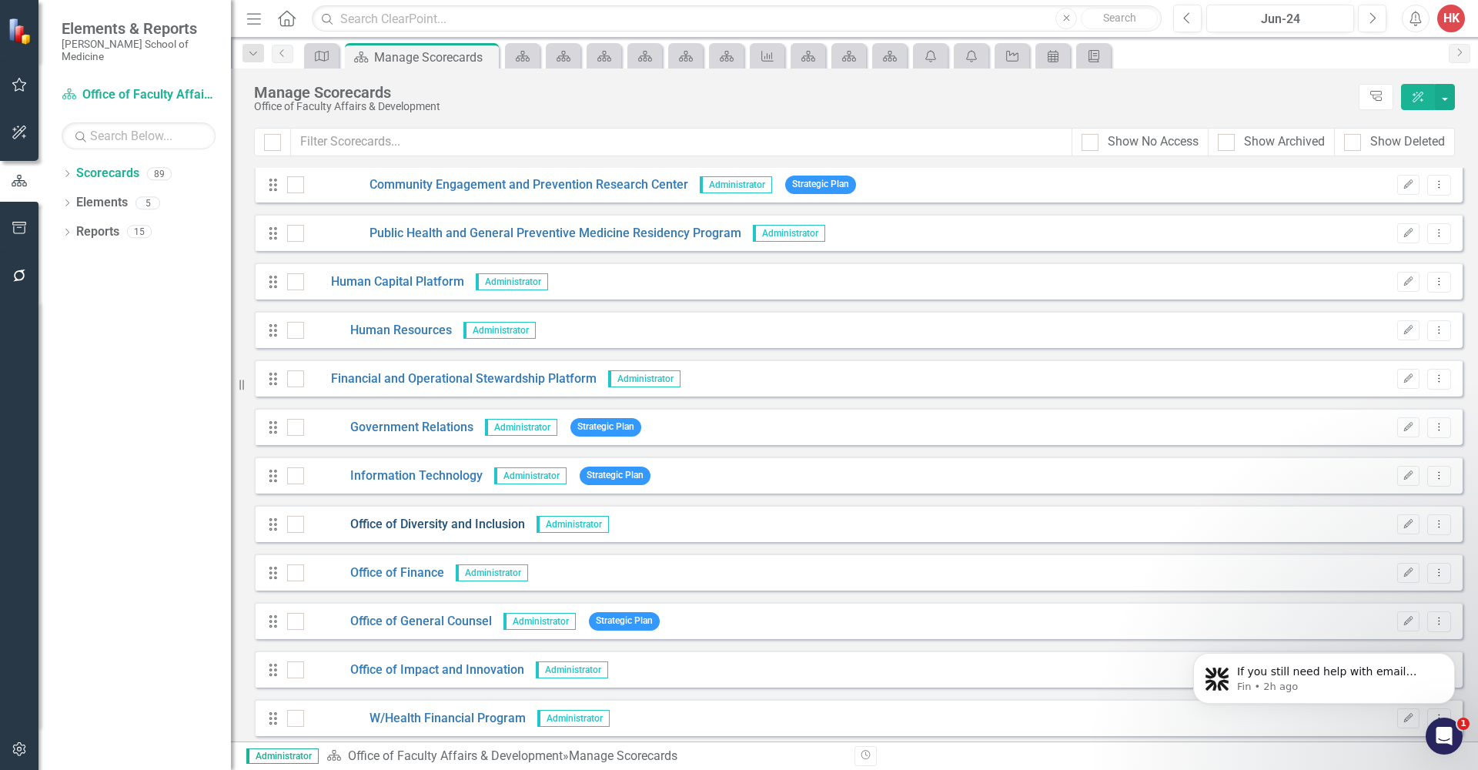
click at [441, 530] on link "Office of Diversity and Inclusion" at bounding box center [414, 525] width 221 height 18
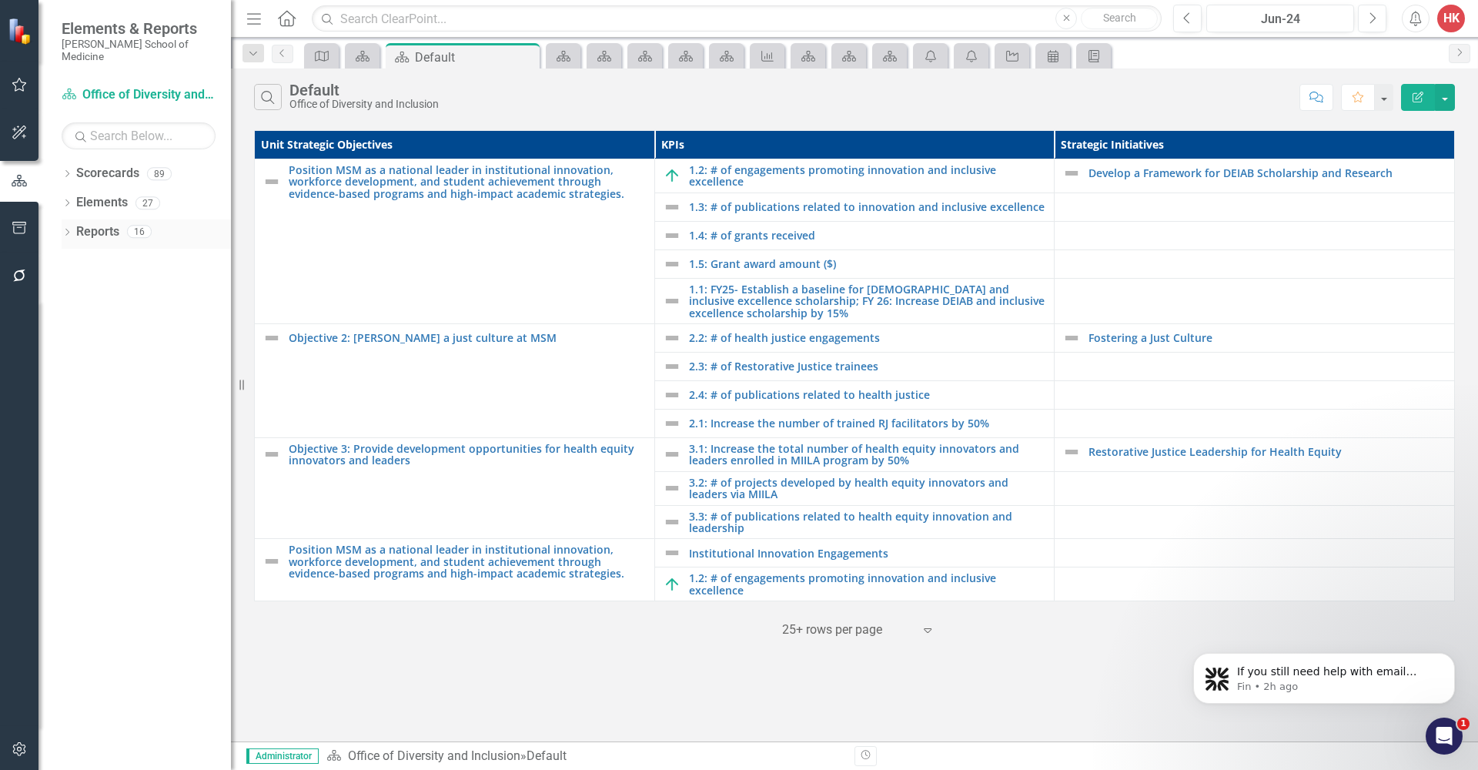
click at [108, 223] on link "Reports" at bounding box center [97, 232] width 43 height 18
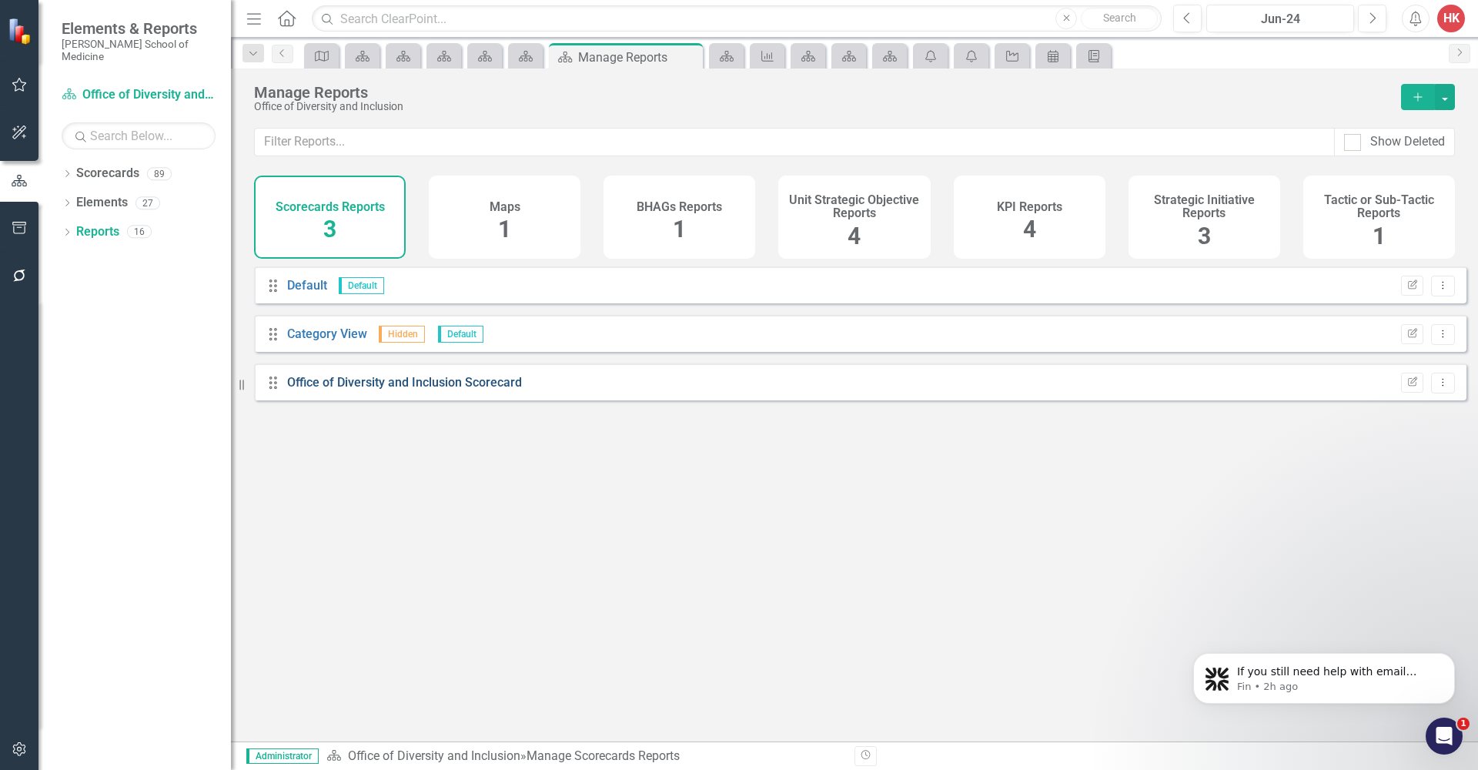
click at [386, 390] on link "Office of Diversity and Inclusion Scorecard" at bounding box center [404, 382] width 235 height 15
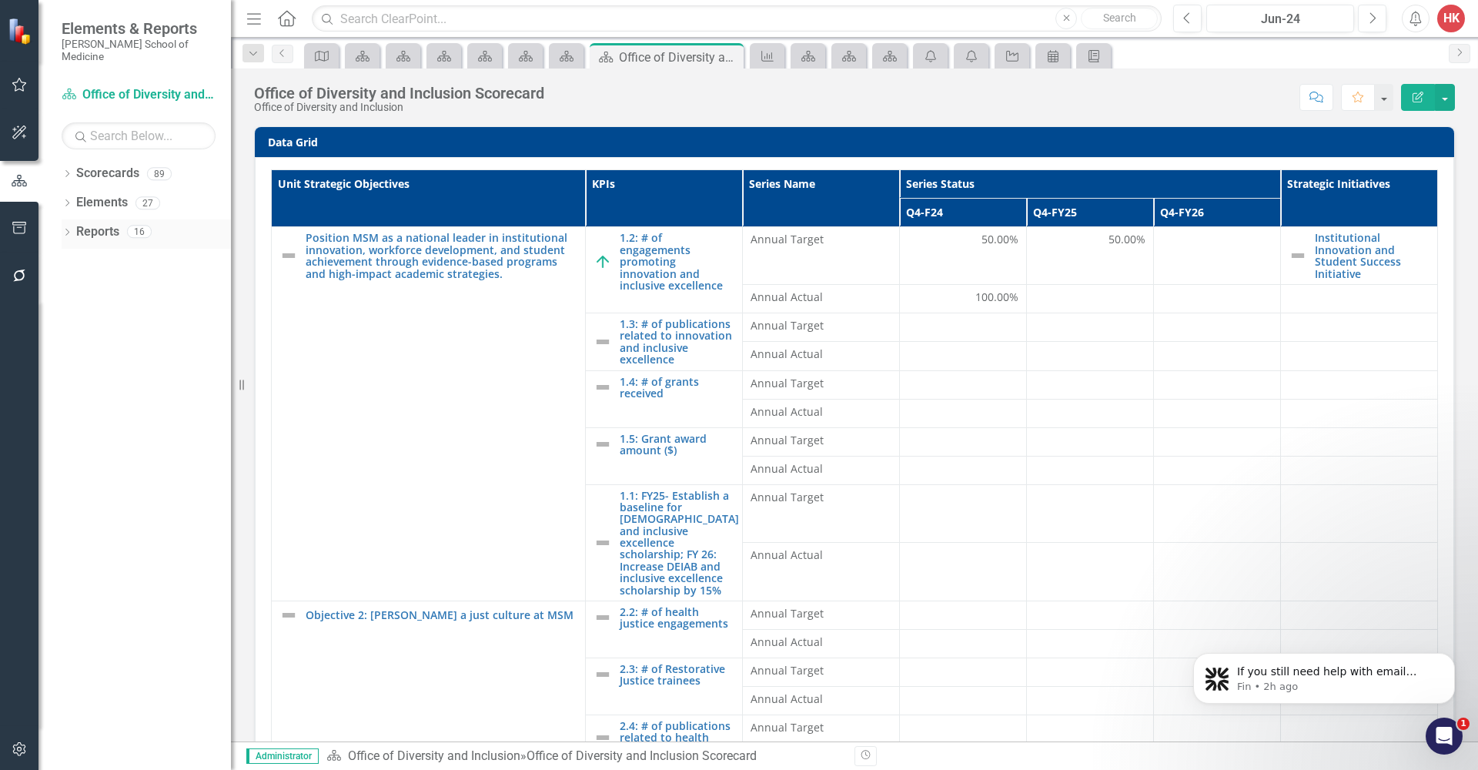
click at [108, 223] on link "Reports" at bounding box center [97, 232] width 43 height 18
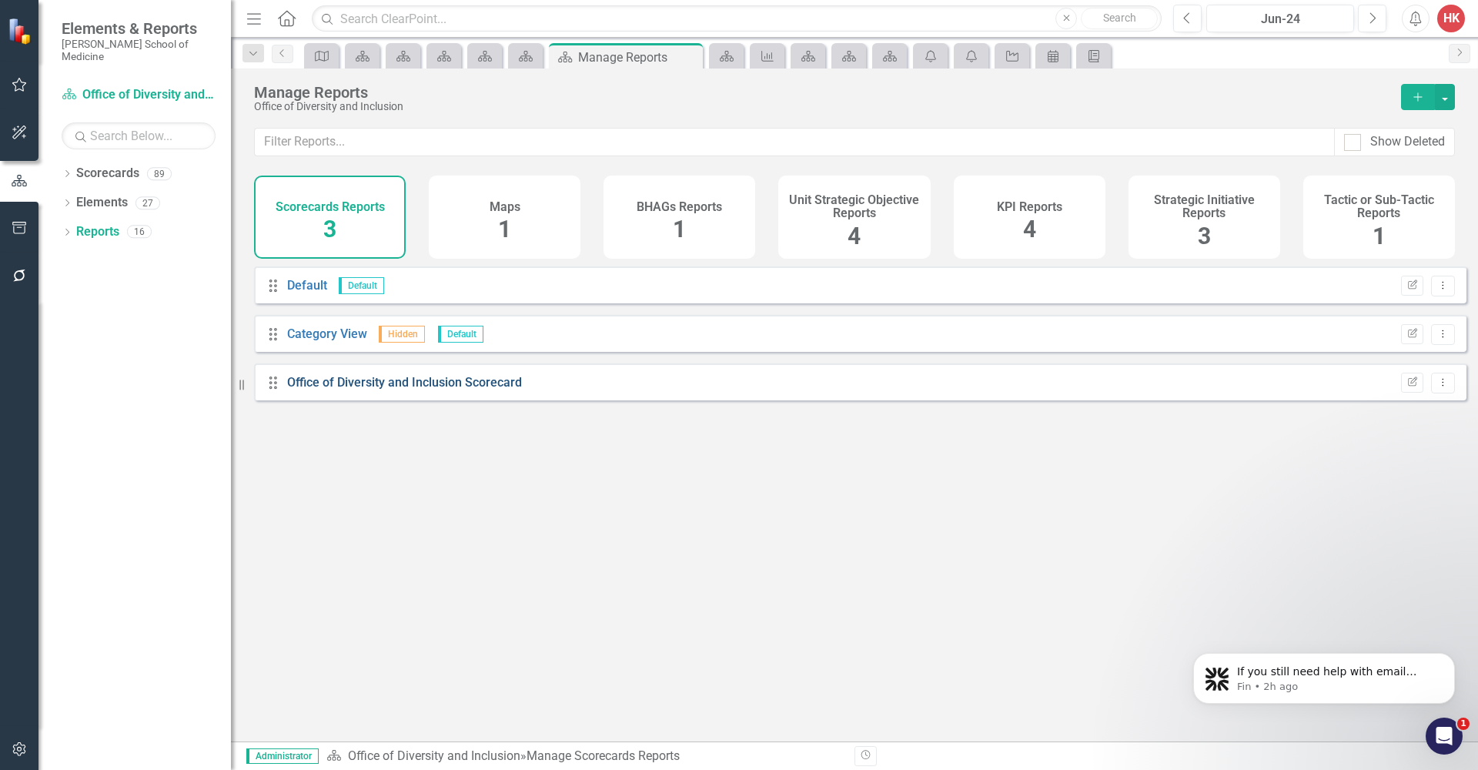
click at [431, 390] on link "Office of Diversity and Inclusion Scorecard" at bounding box center [404, 382] width 235 height 15
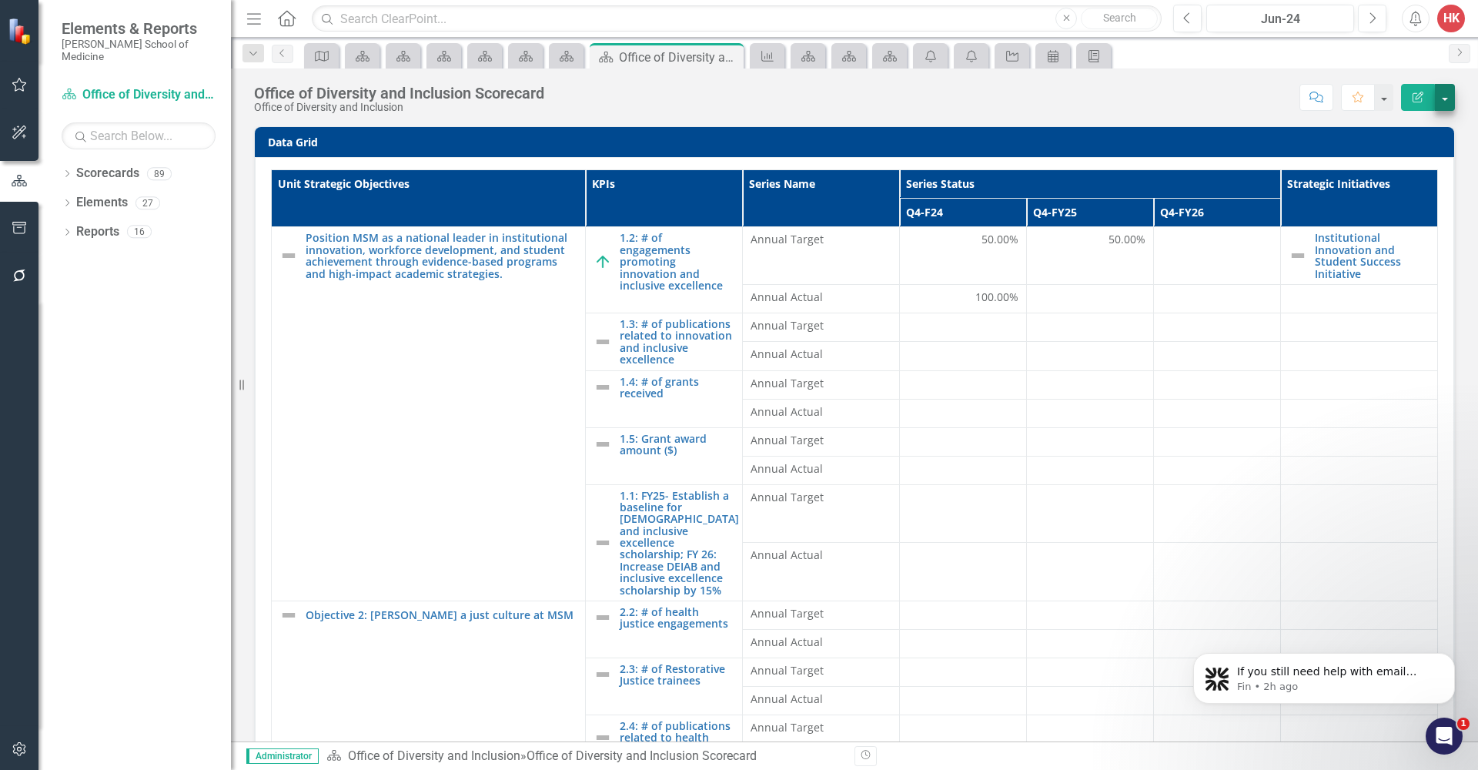
click at [1441, 102] on button "button" at bounding box center [1445, 97] width 20 height 27
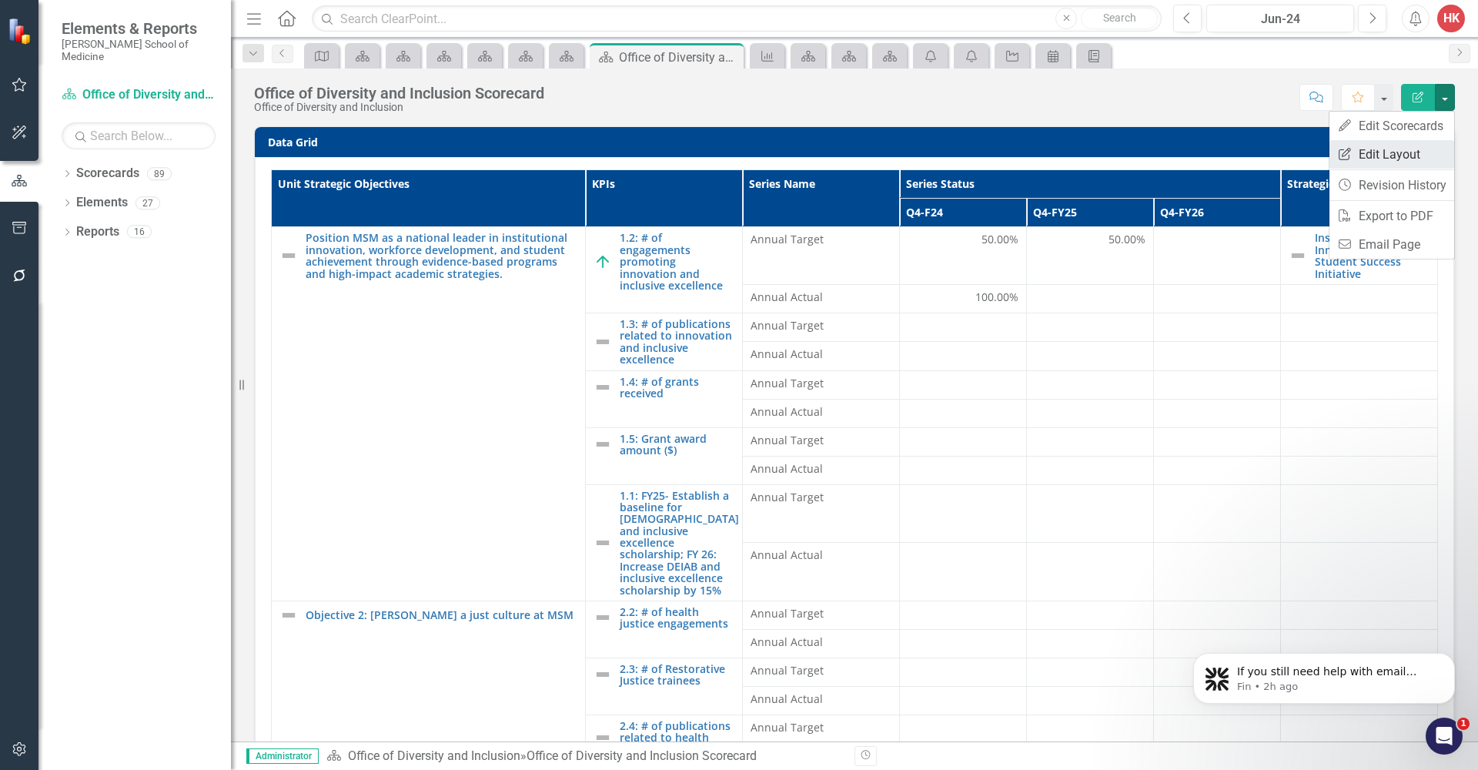
click at [1414, 149] on link "Edit Report Edit Layout" at bounding box center [1392, 154] width 125 height 28
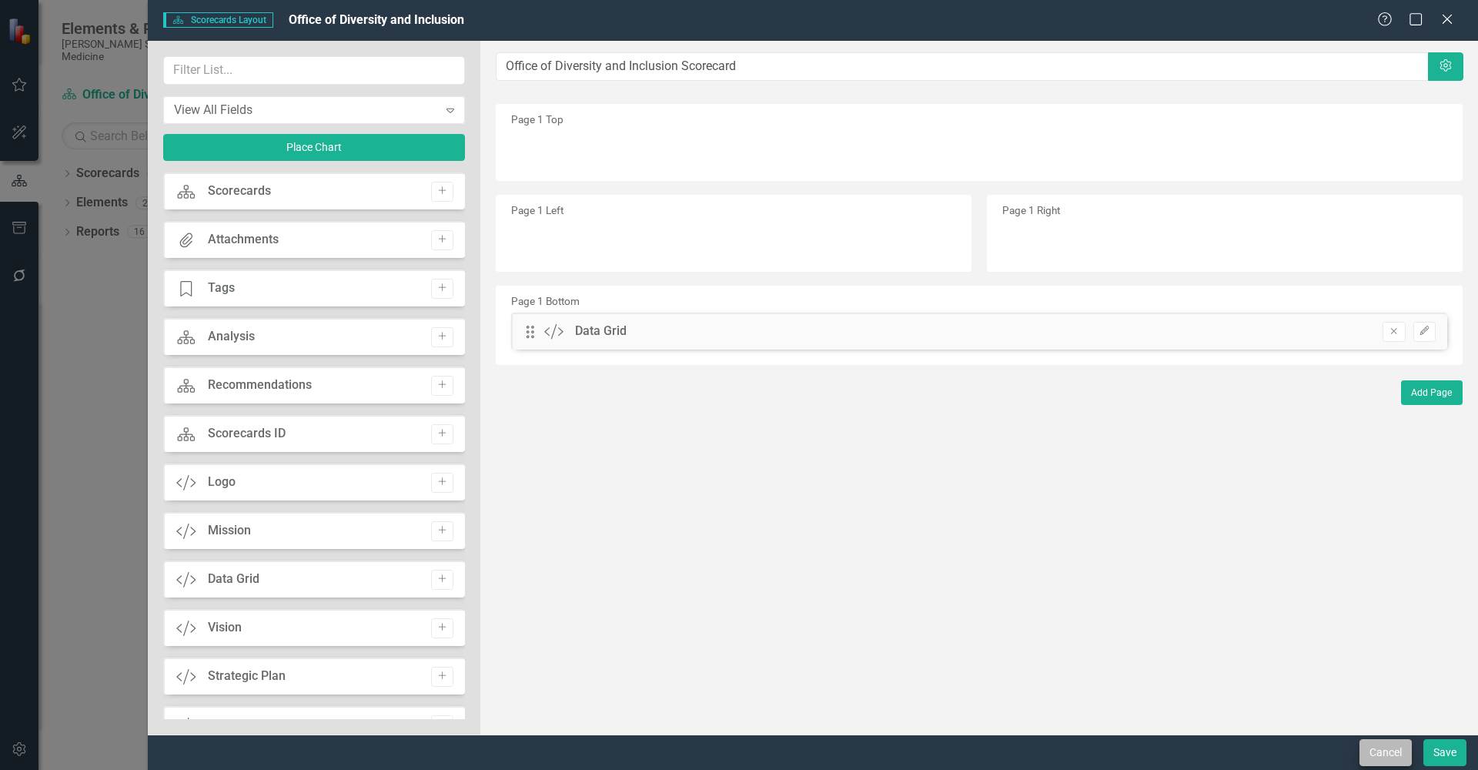
click at [1387, 751] on button "Cancel" at bounding box center [1386, 752] width 52 height 27
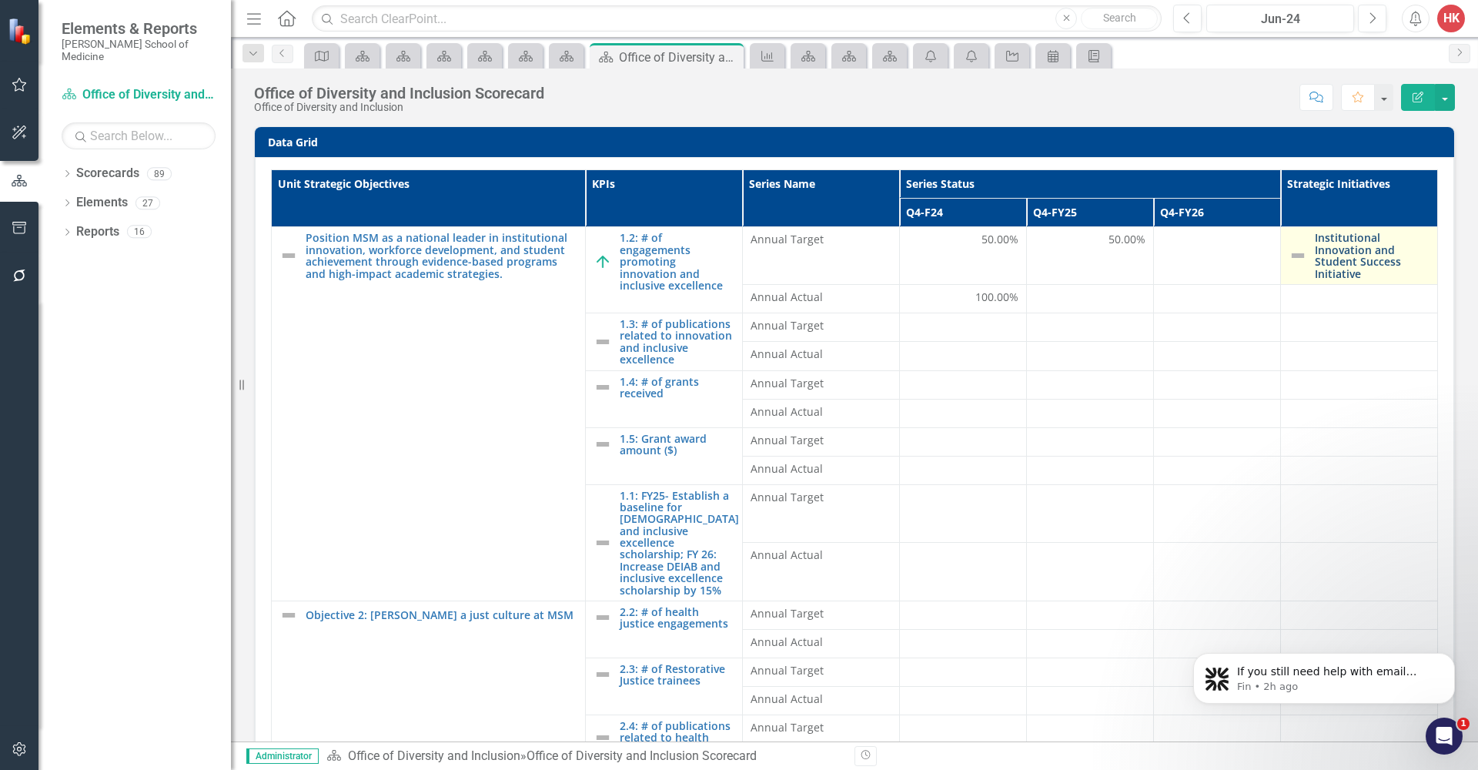
click at [1331, 256] on link "Institutional Innovation and Student Success Initiative" at bounding box center [1372, 256] width 115 height 48
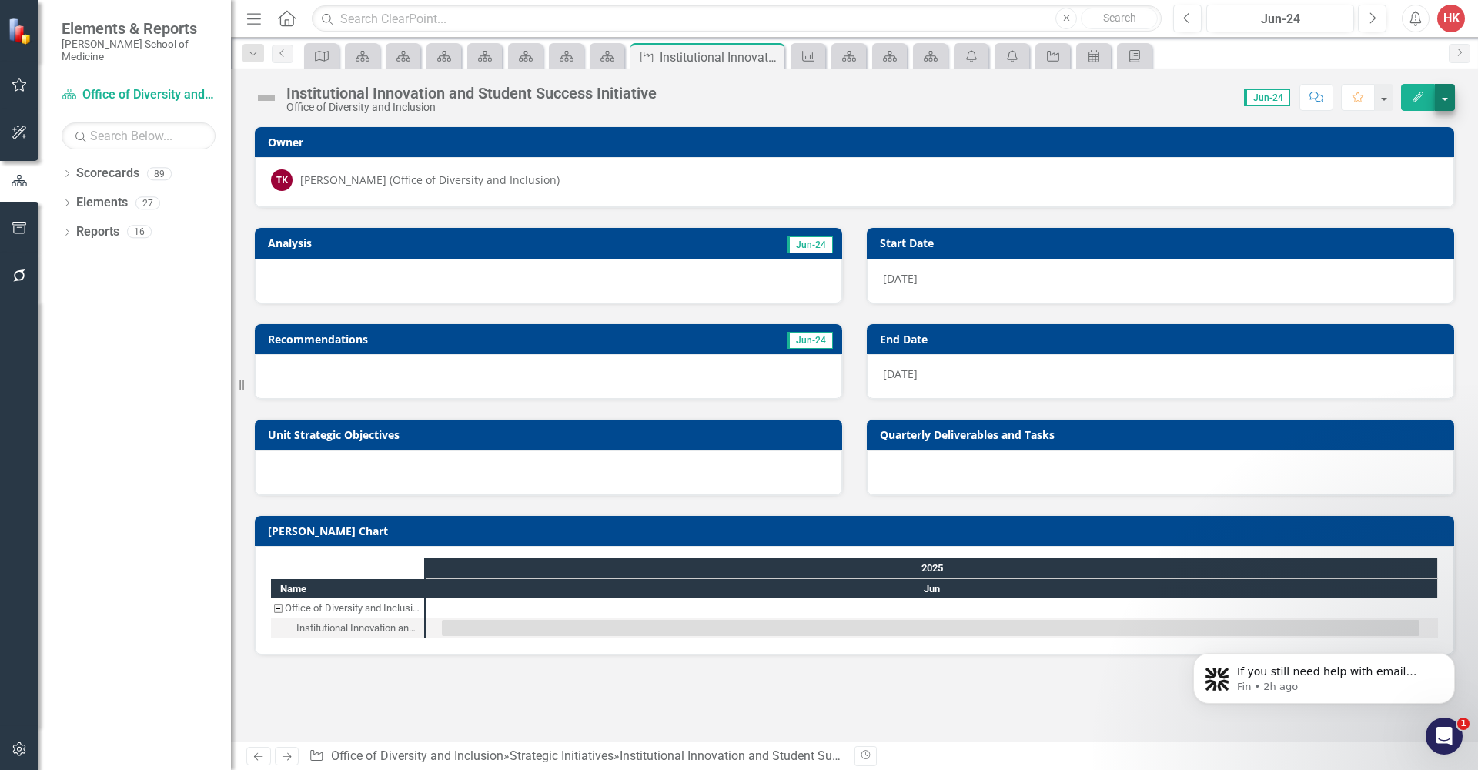
click at [1448, 101] on button "button" at bounding box center [1445, 97] width 20 height 27
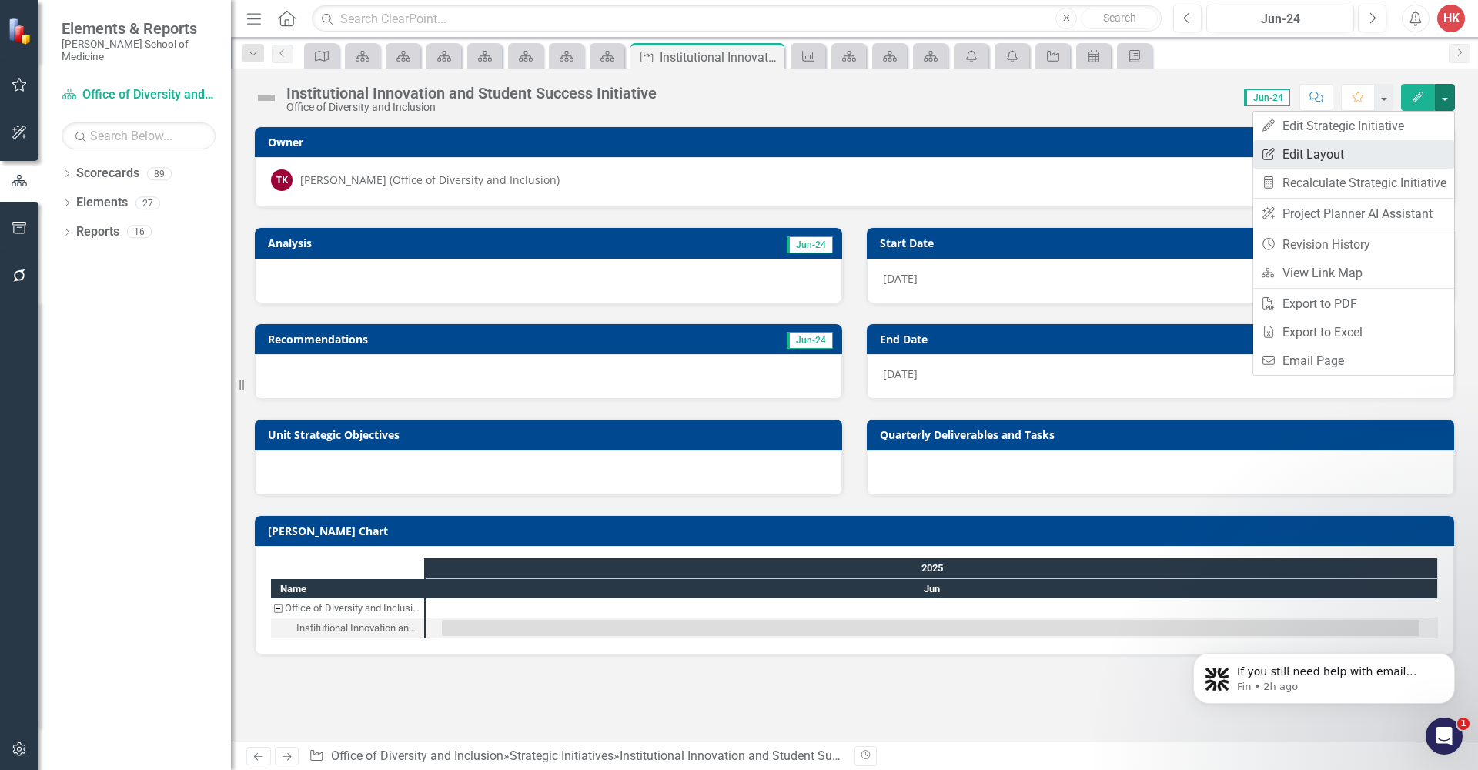
click at [1336, 162] on link "Edit Report Edit Layout" at bounding box center [1354, 154] width 201 height 28
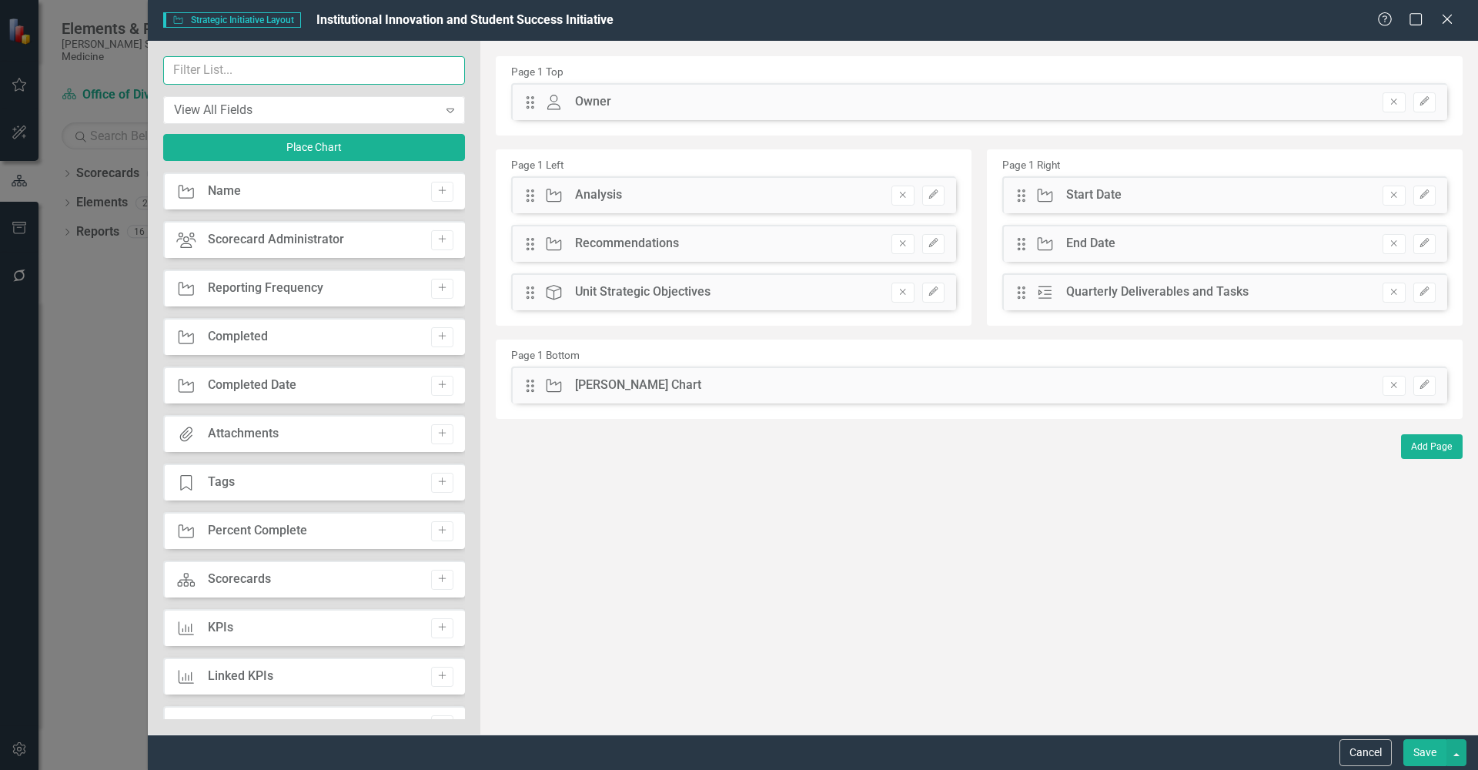
click at [336, 64] on input "text" at bounding box center [314, 70] width 302 height 28
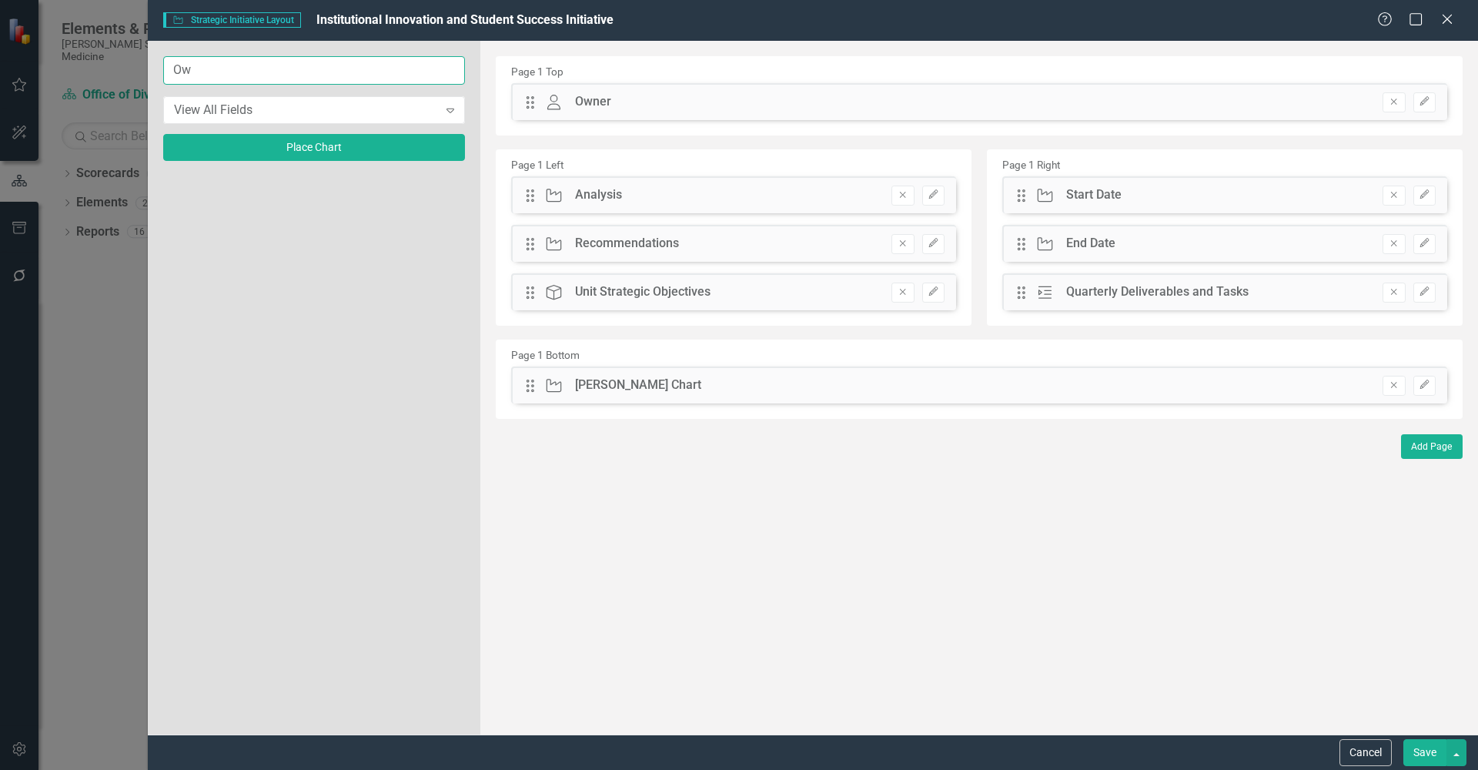
type input "O"
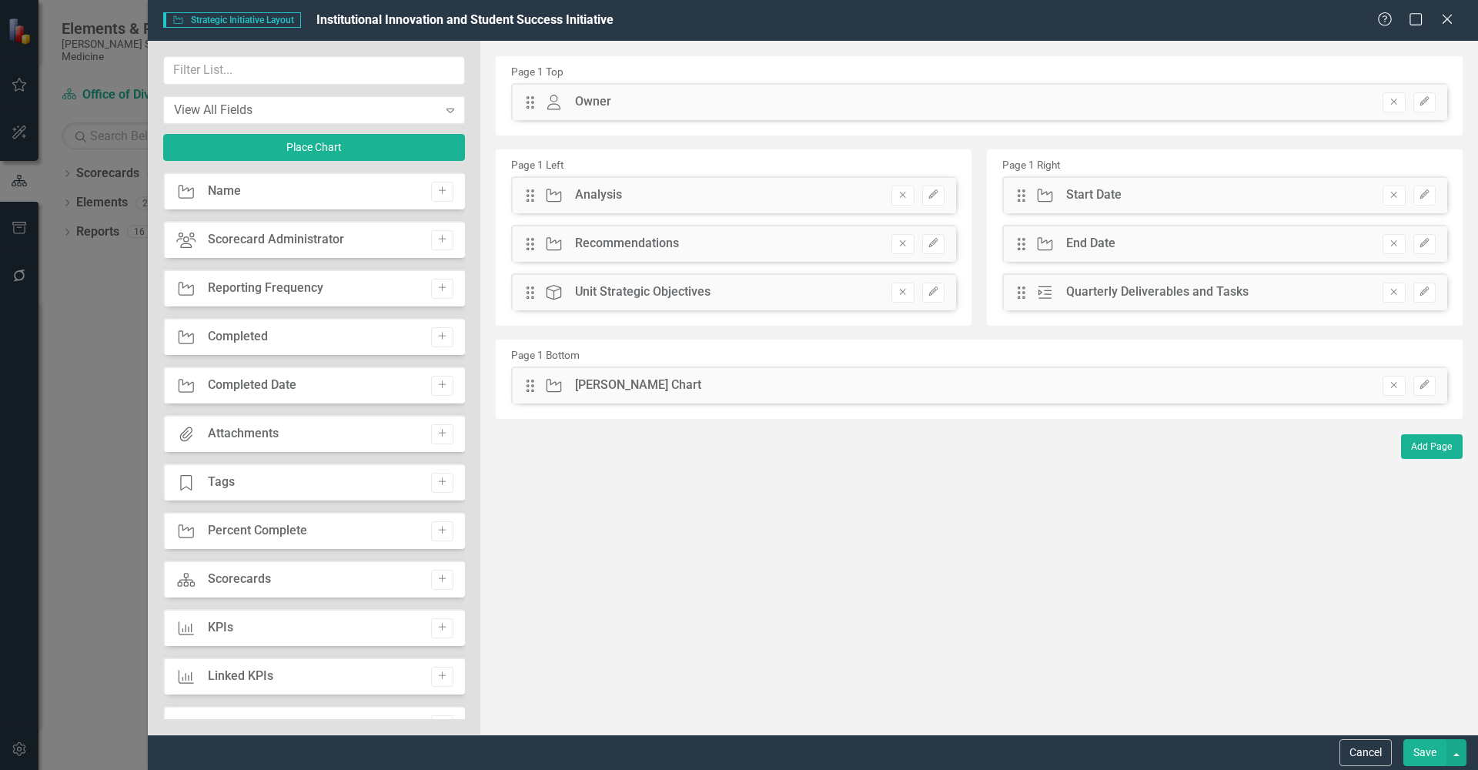
drag, startPoint x: 1377, startPoint y: 683, endPoint x: 1406, endPoint y: 766, distance: 87.9
click at [1404, 763] on form "Strategic Initiative Strategic Initiative Layout Institutional Innovation and S…" at bounding box center [813, 385] width 1331 height 770
click at [1384, 755] on button "Cancel" at bounding box center [1366, 752] width 52 height 27
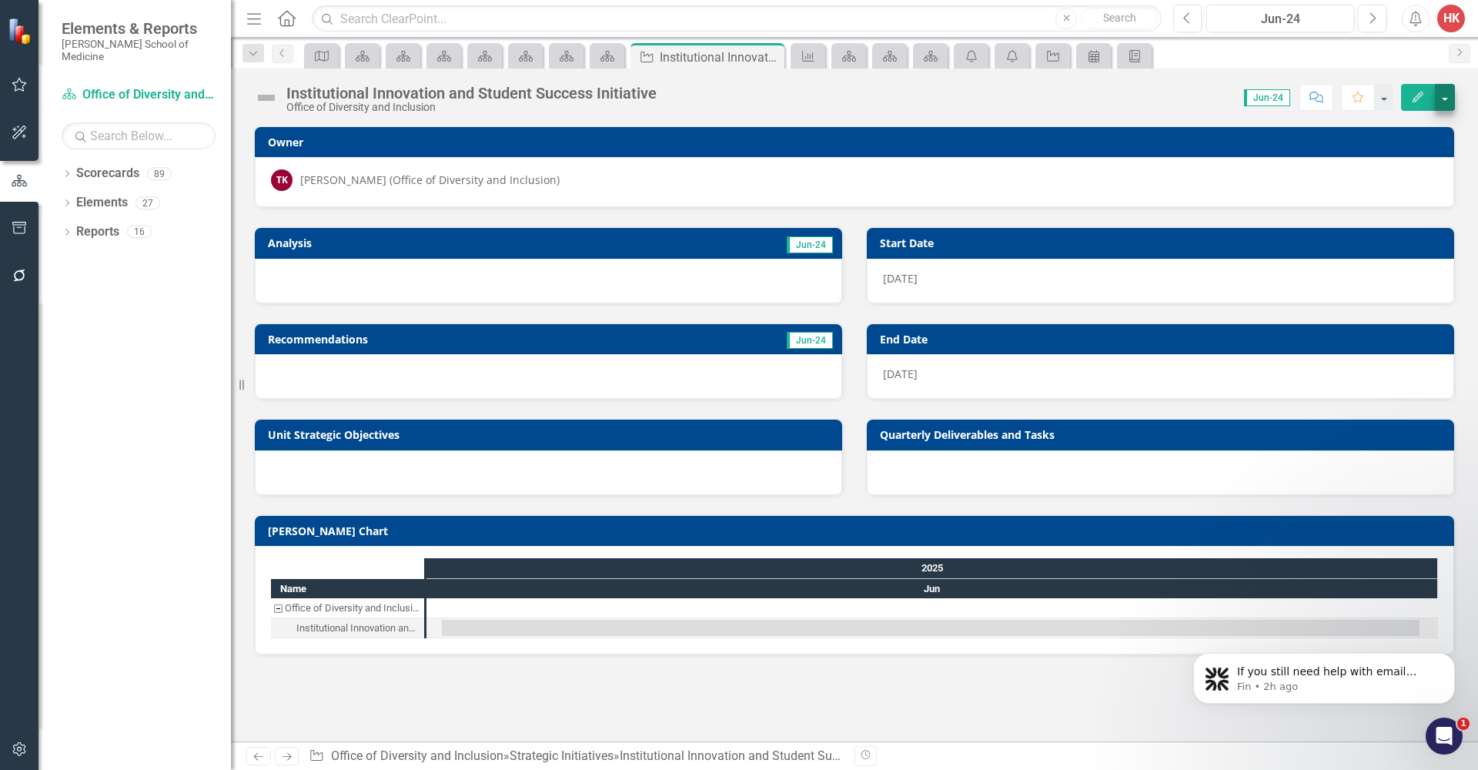
click at [1444, 100] on button "button" at bounding box center [1445, 97] width 20 height 27
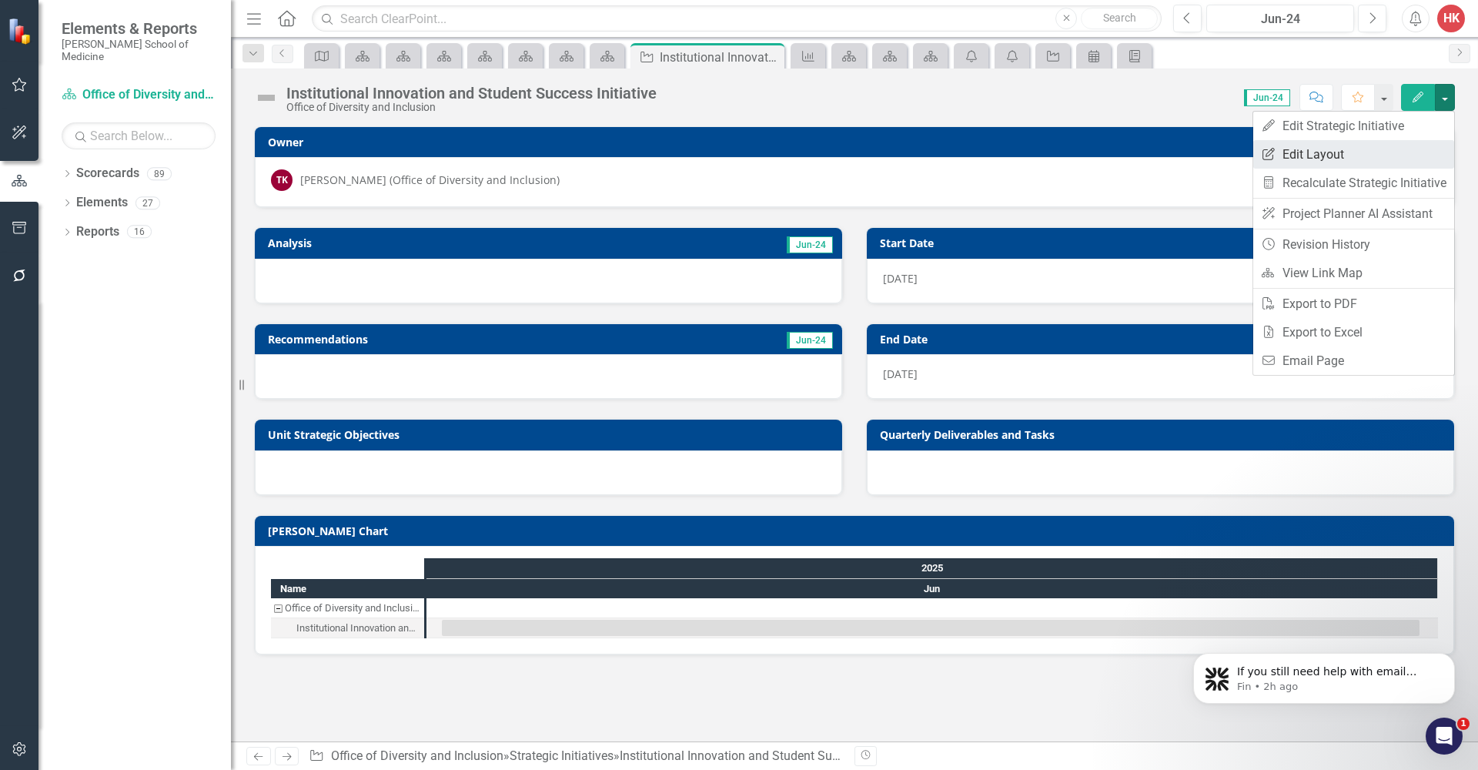
click at [1347, 150] on link "Edit Report Edit Layout" at bounding box center [1354, 154] width 201 height 28
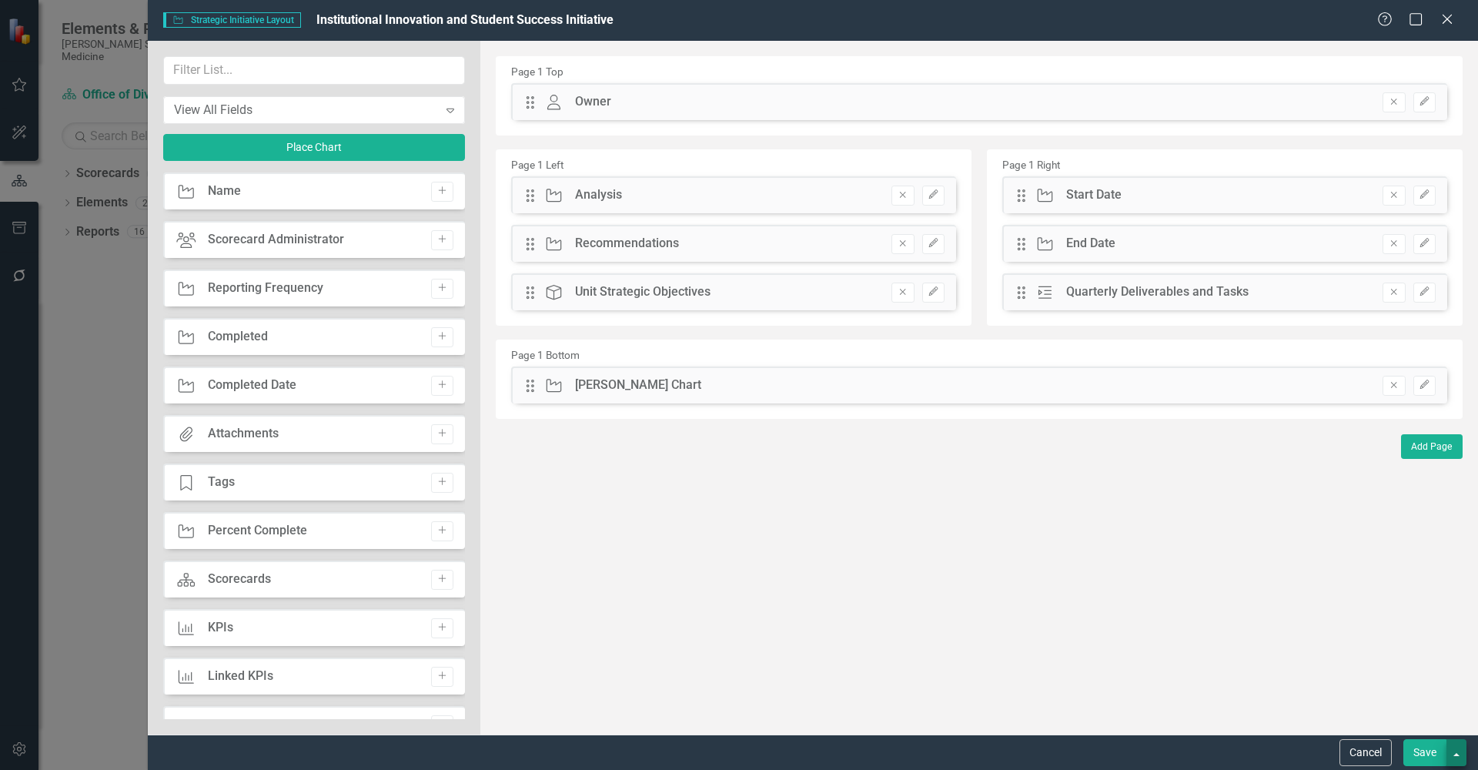
click at [1461, 759] on button "button" at bounding box center [1457, 752] width 20 height 27
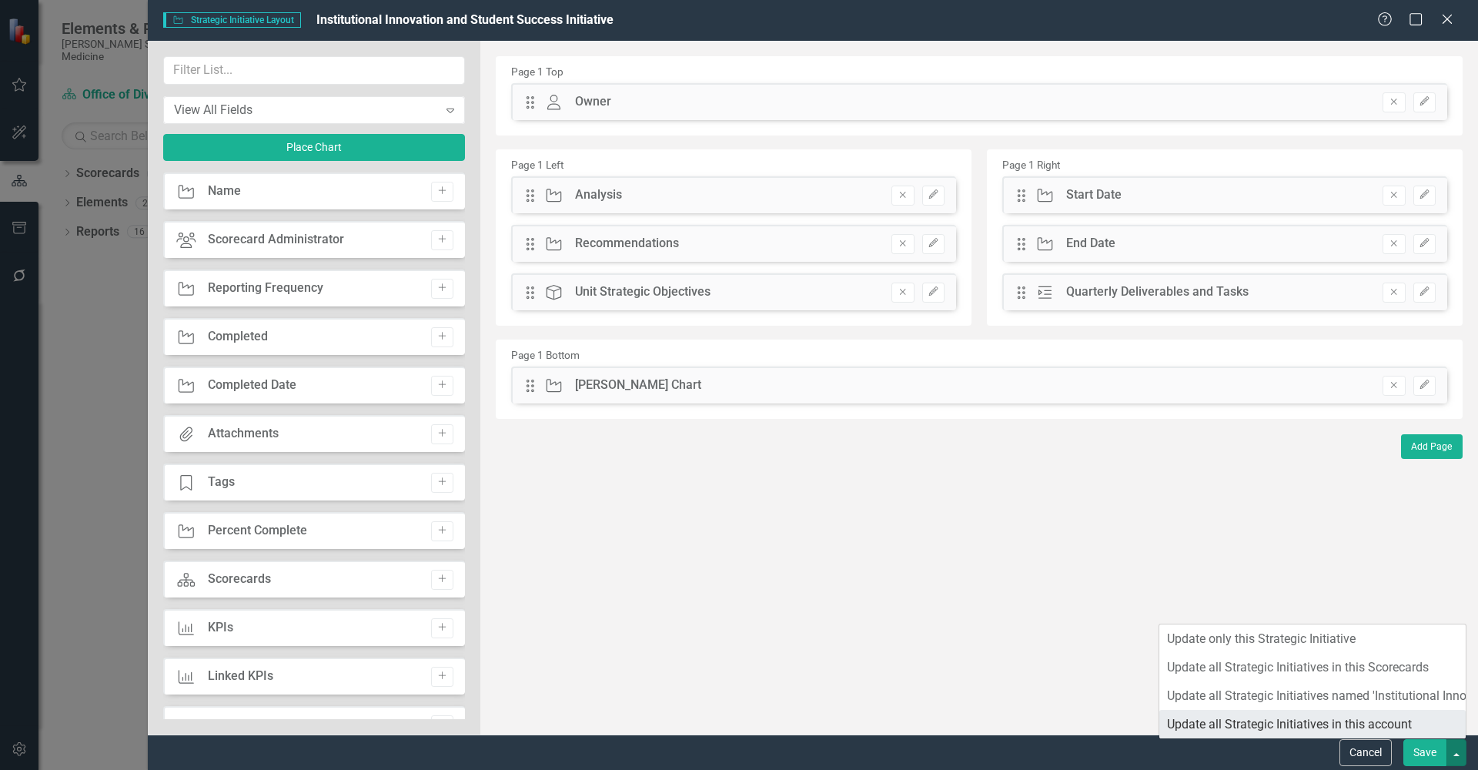
click at [1367, 726] on link "Update all Strategic Initiatives in this account" at bounding box center [1313, 724] width 306 height 28
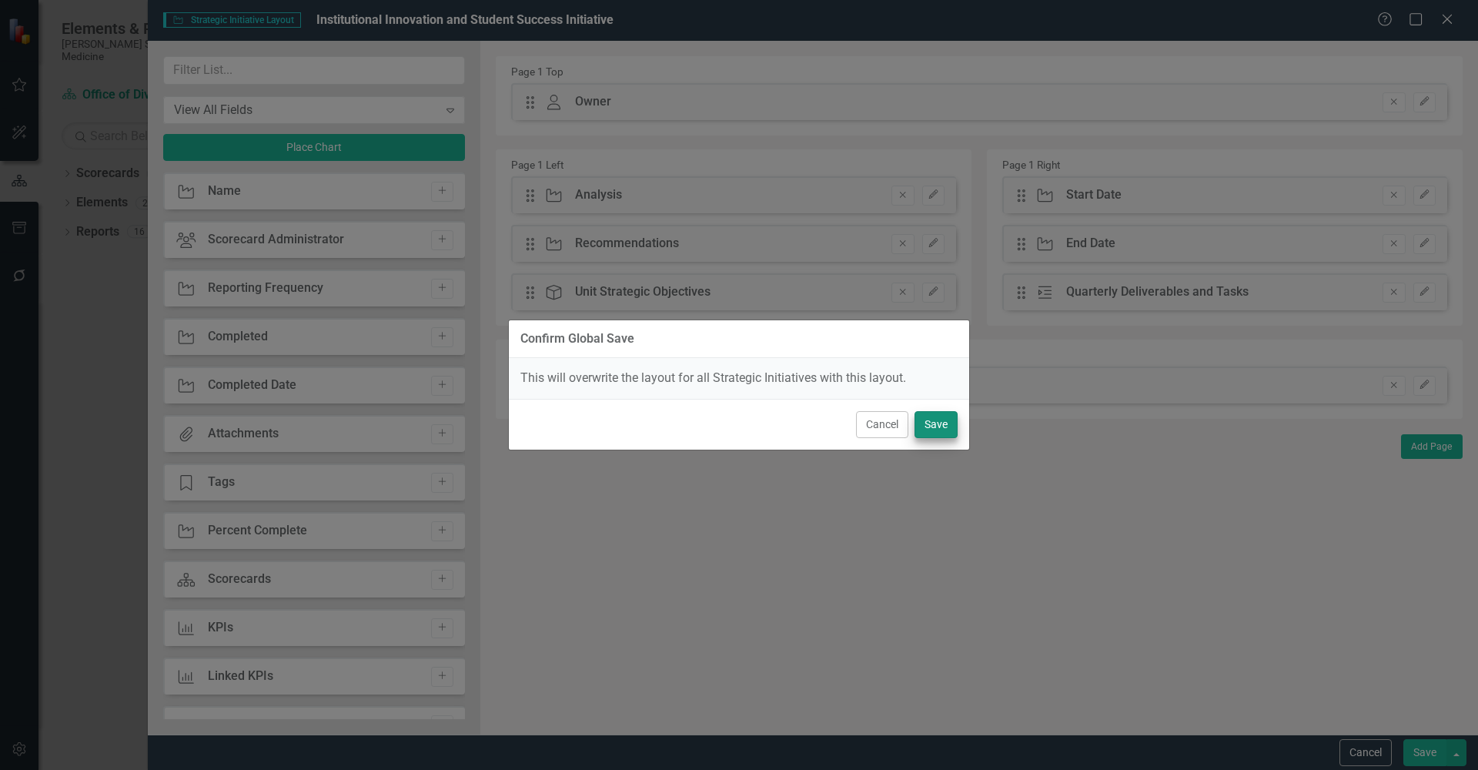
click at [946, 431] on button "Save" at bounding box center [936, 424] width 43 height 27
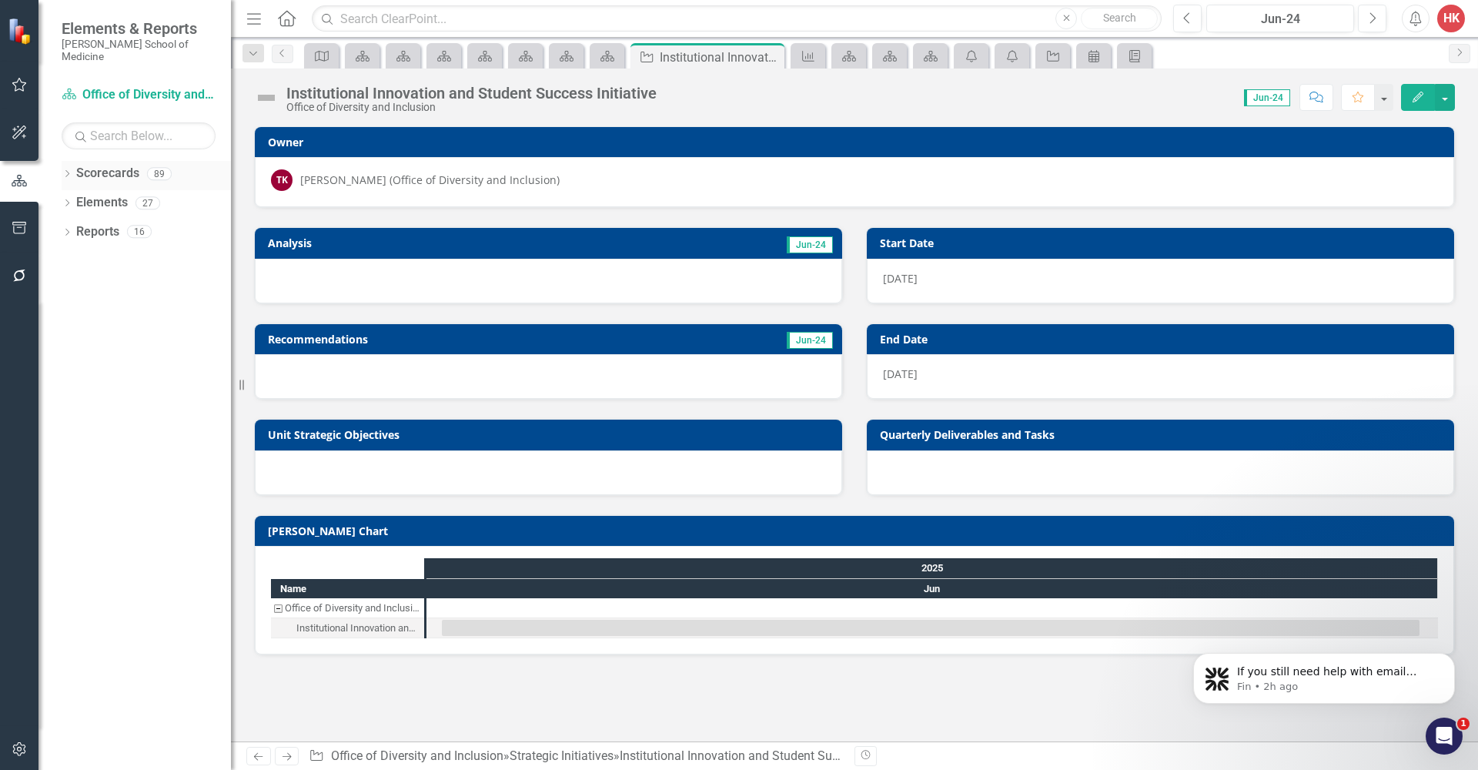
click at [109, 165] on link "Scorecards" at bounding box center [107, 174] width 63 height 18
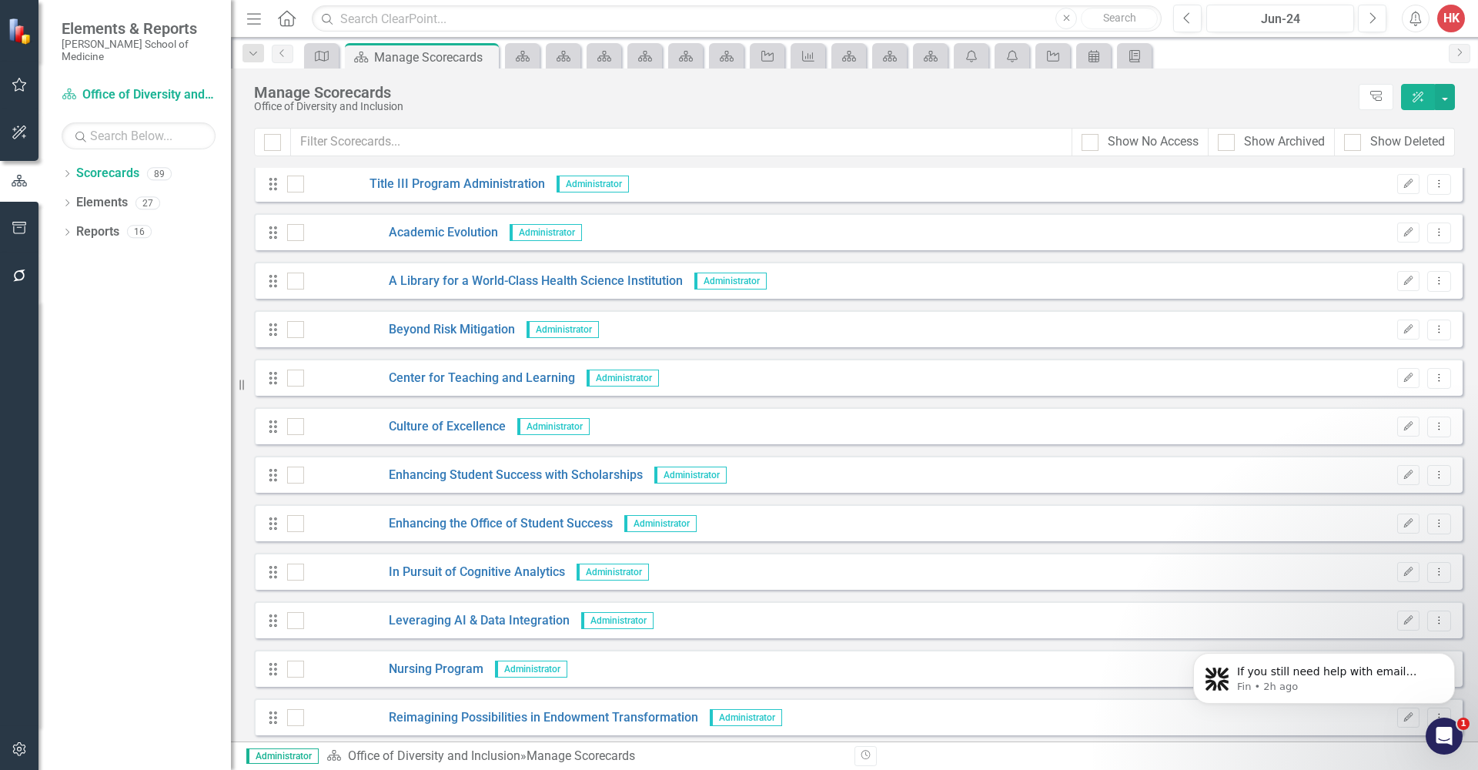
scroll to position [3299, 0]
click at [457, 236] on link "Academic Evolution" at bounding box center [401, 236] width 194 height 18
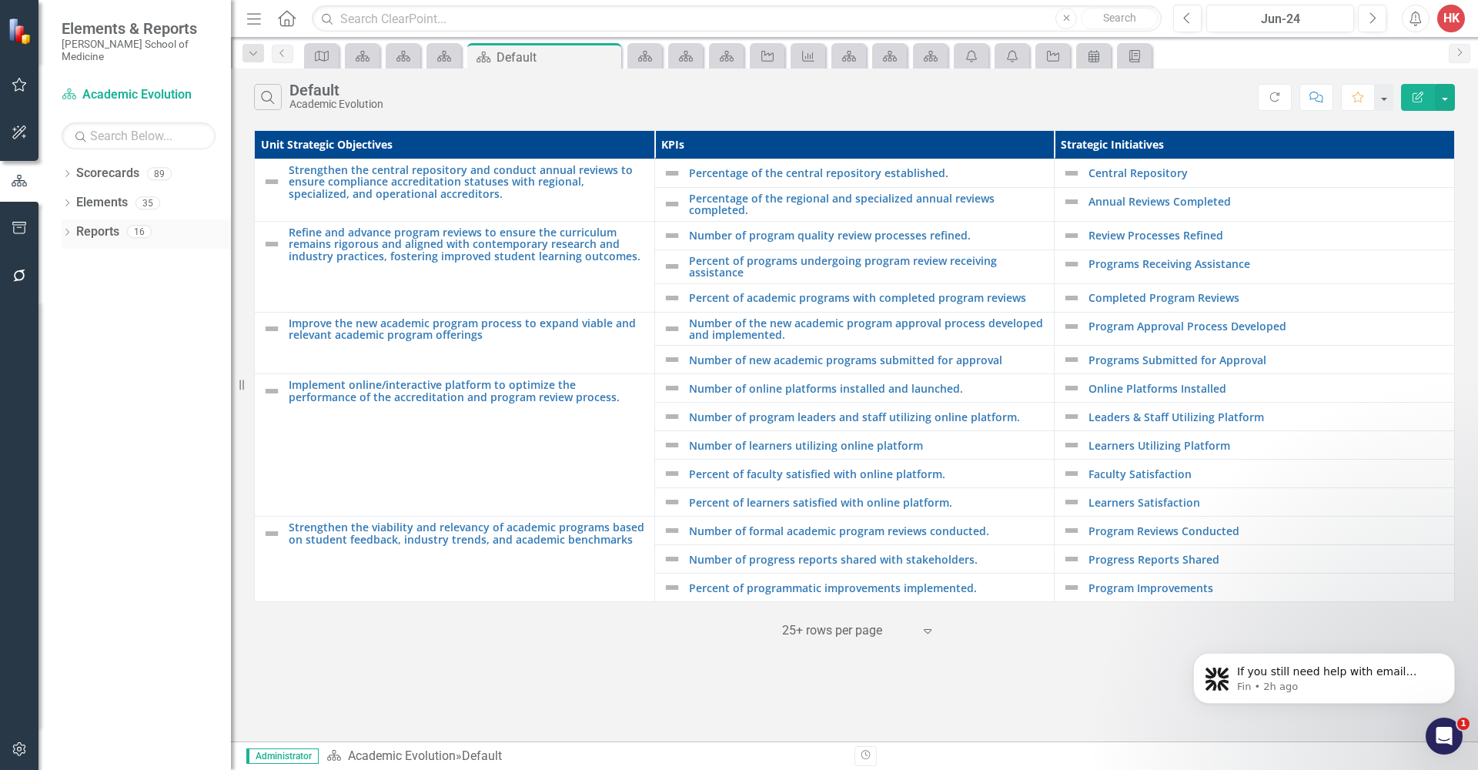
click at [95, 223] on link "Reports" at bounding box center [97, 232] width 43 height 18
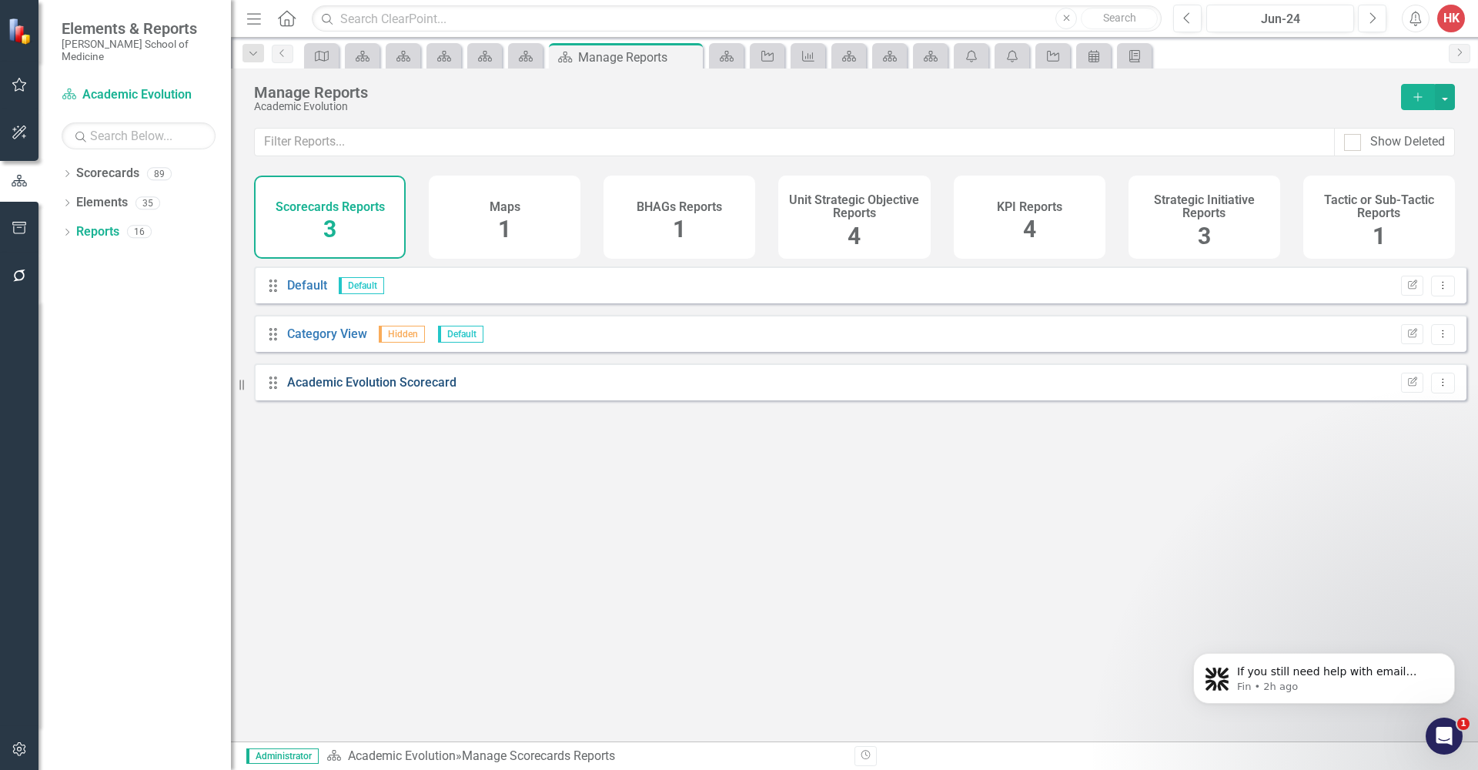
click at [445, 390] on link "Academic Evolution Scorecard" at bounding box center [371, 382] width 169 height 15
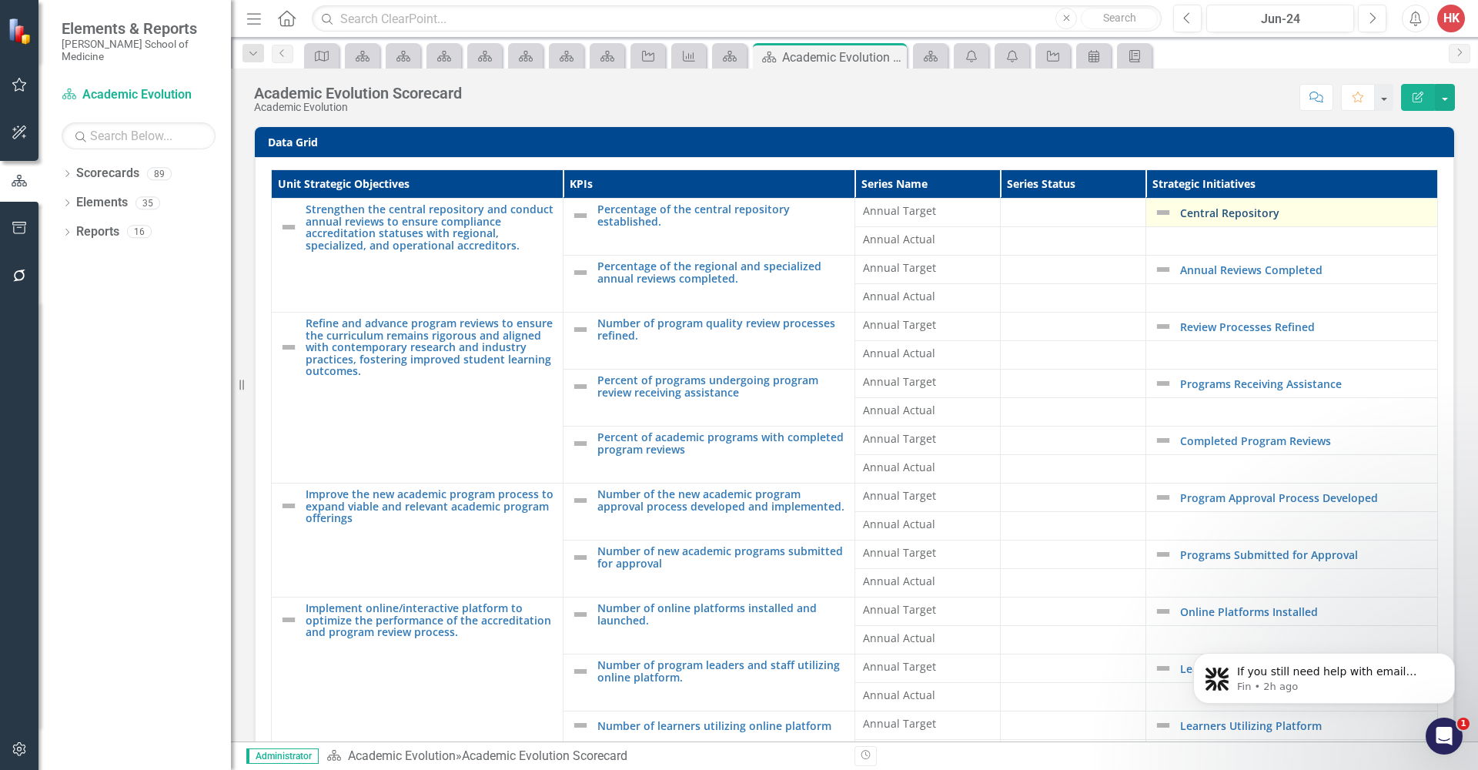
click at [1218, 214] on link "Central Repository" at bounding box center [1304, 213] width 249 height 12
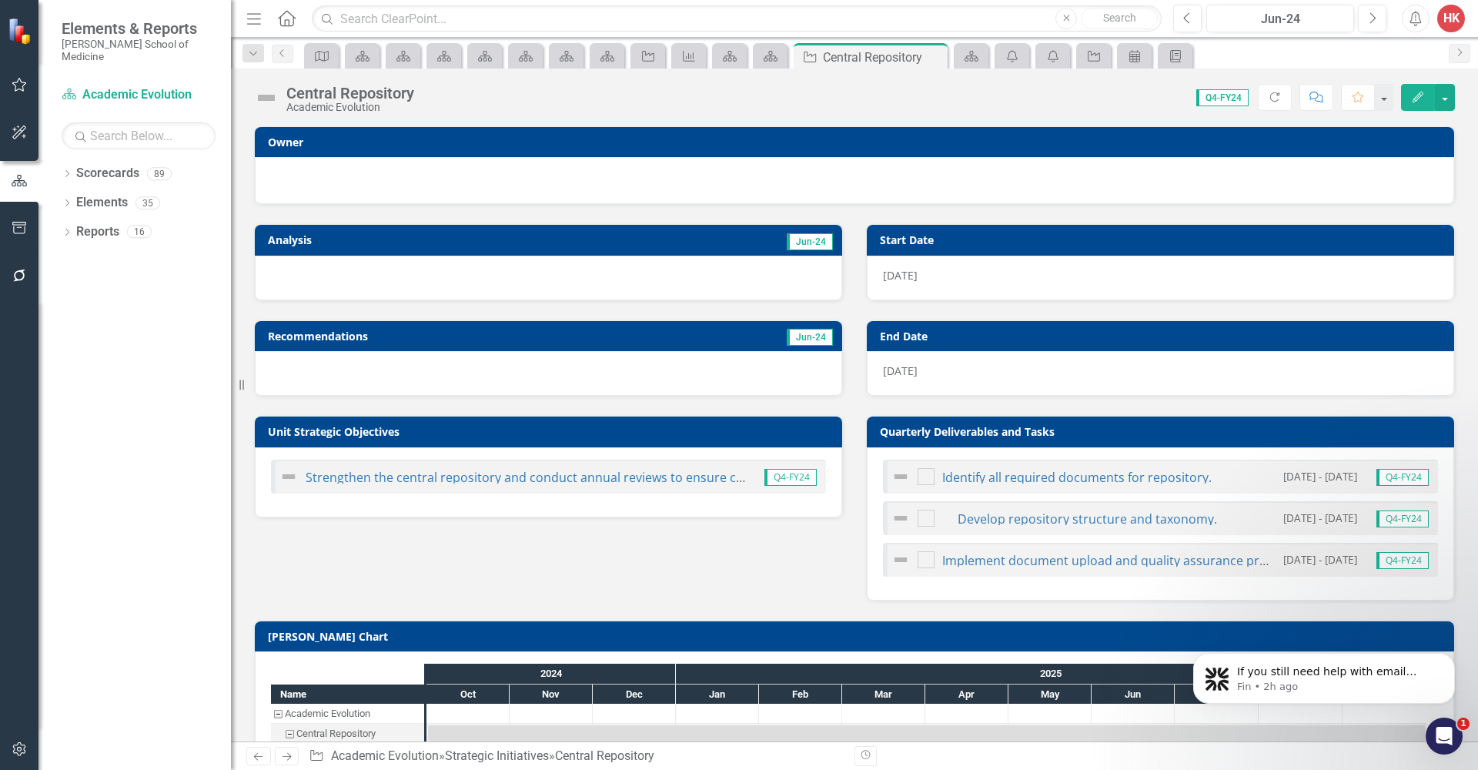
click at [1424, 143] on h3 "Owner" at bounding box center [857, 142] width 1179 height 12
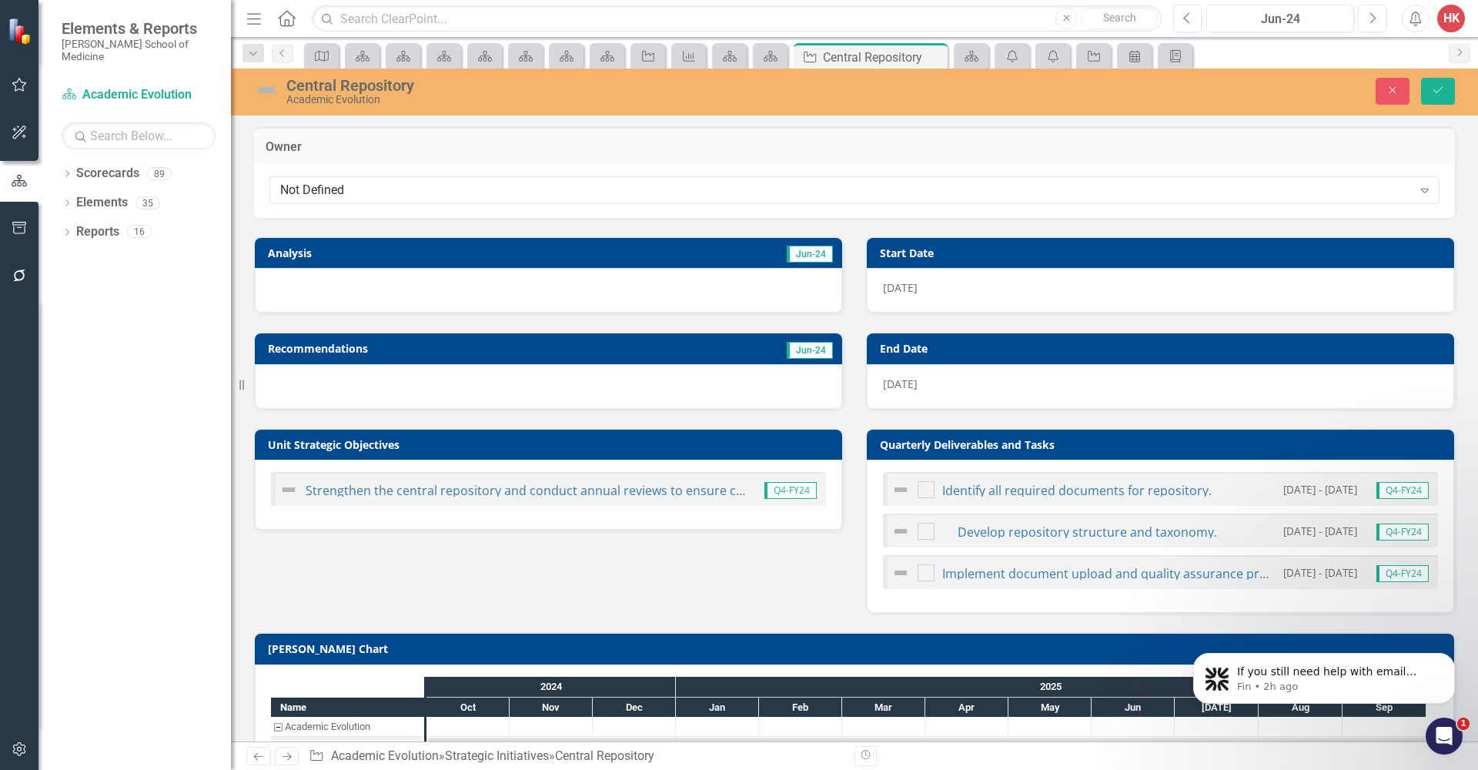
click at [1424, 144] on h3 "Owner" at bounding box center [855, 147] width 1178 height 14
click at [1418, 195] on icon "Expand" at bounding box center [1425, 190] width 15 height 12
click at [1452, 94] on button "Save" at bounding box center [1438, 91] width 34 height 27
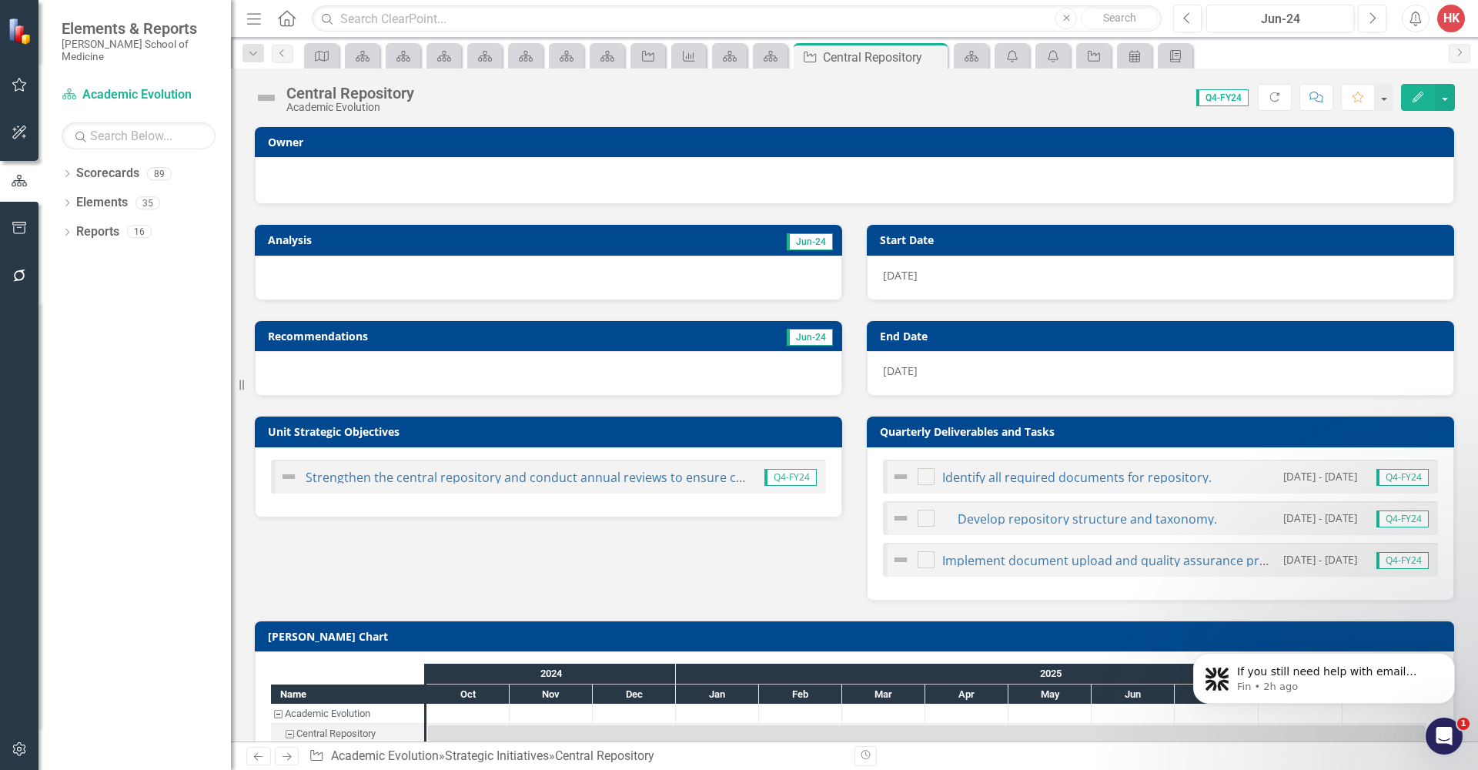
click at [1355, 178] on div at bounding box center [854, 178] width 1167 height 18
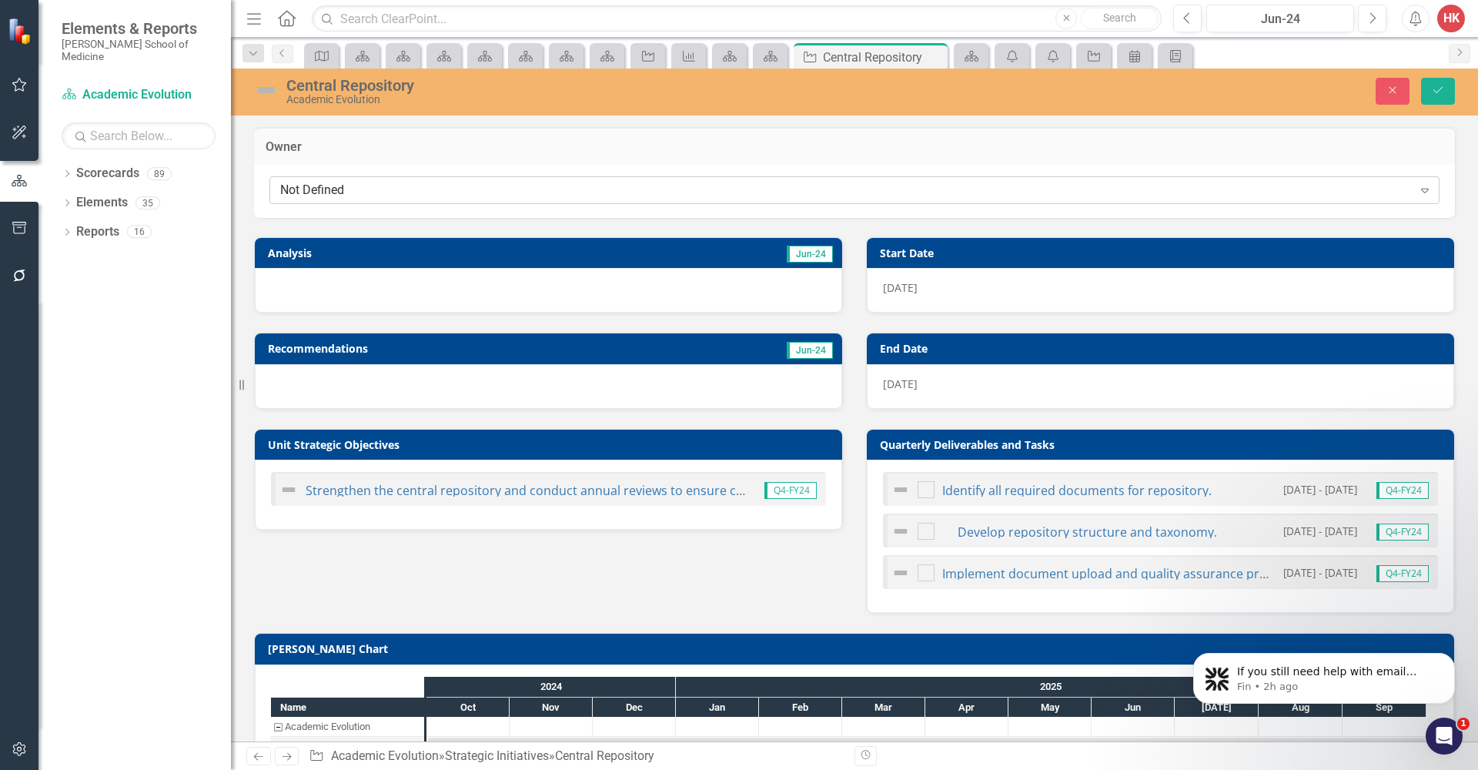
click at [1418, 189] on icon "Expand" at bounding box center [1425, 190] width 15 height 12
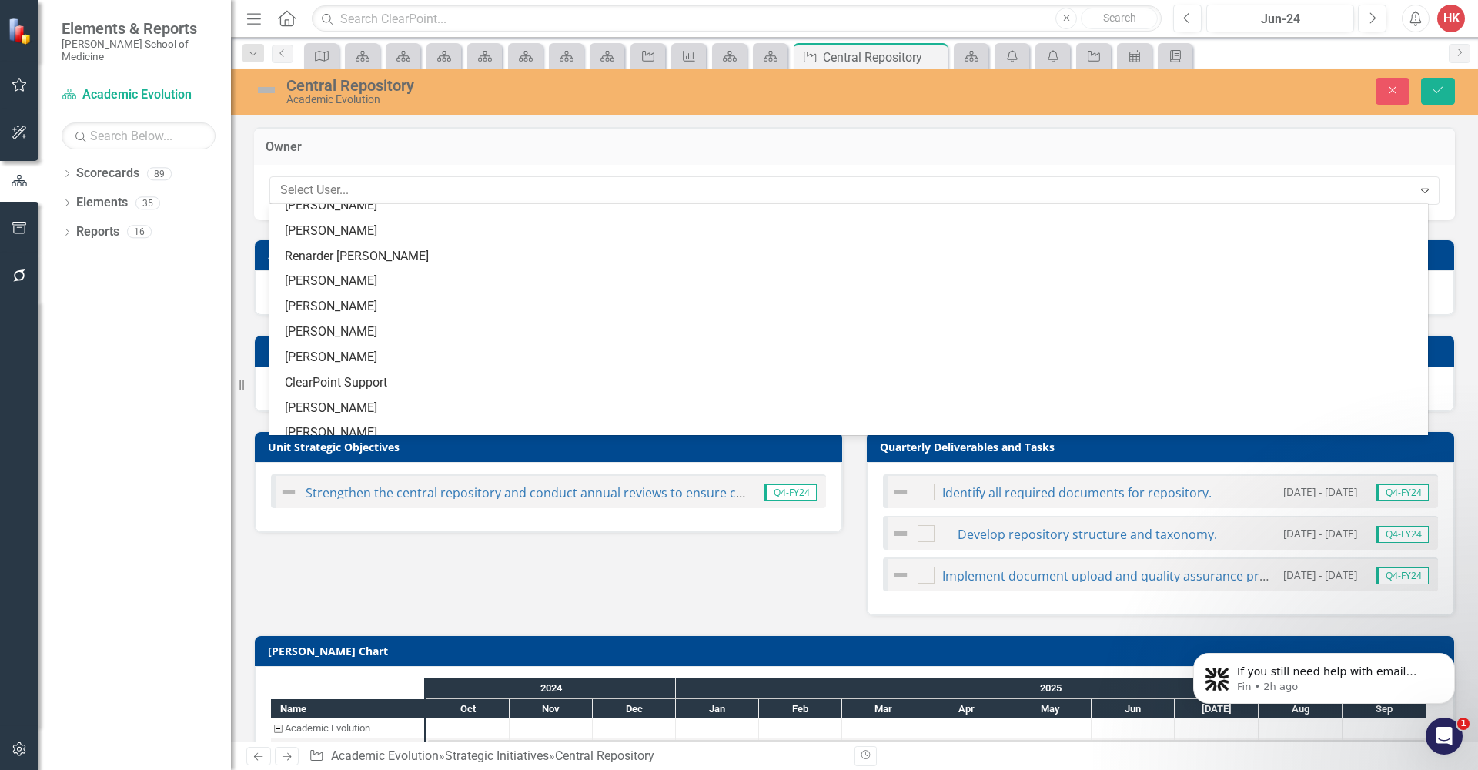
scroll to position [1067, 0]
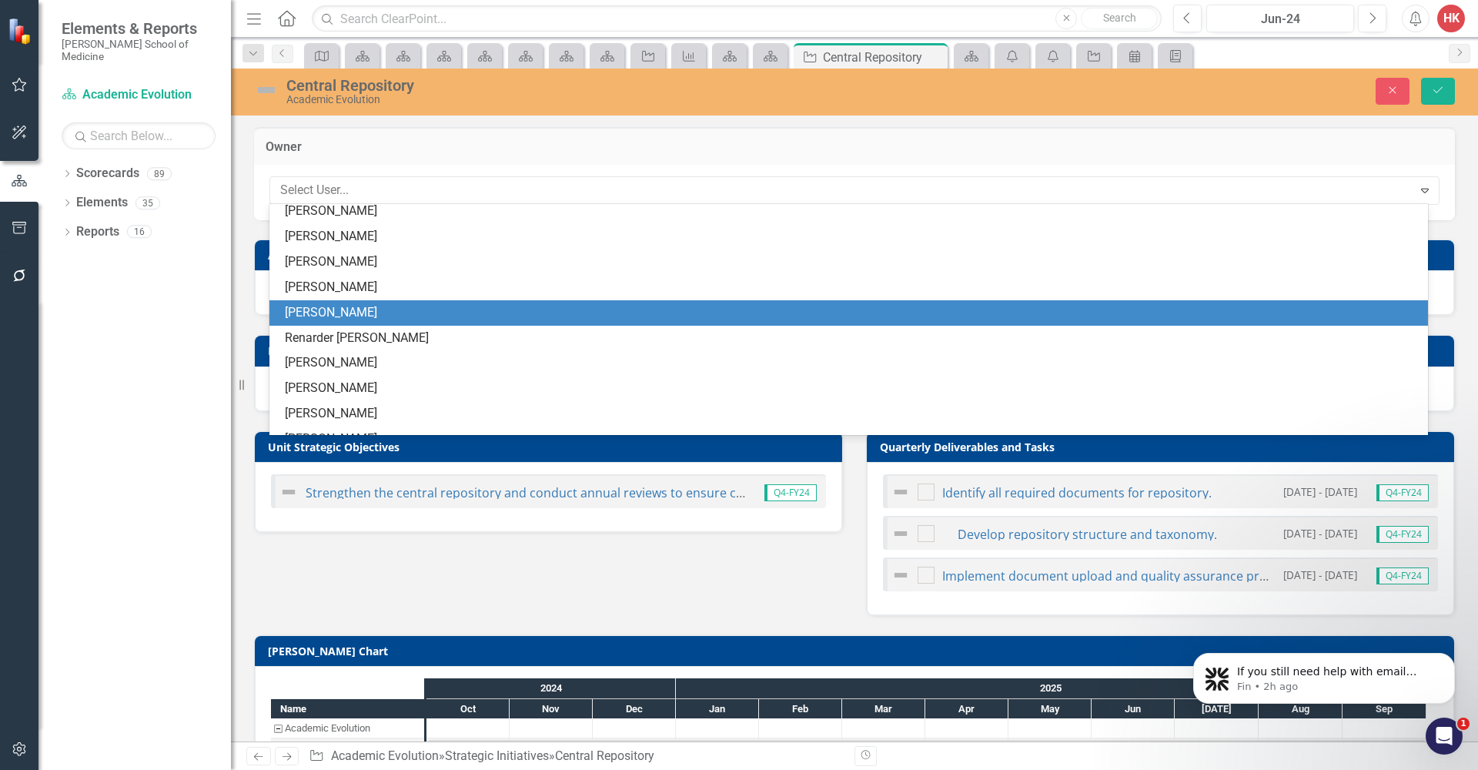
click at [346, 300] on div "[PERSON_NAME]" at bounding box center [848, 312] width 1159 height 25
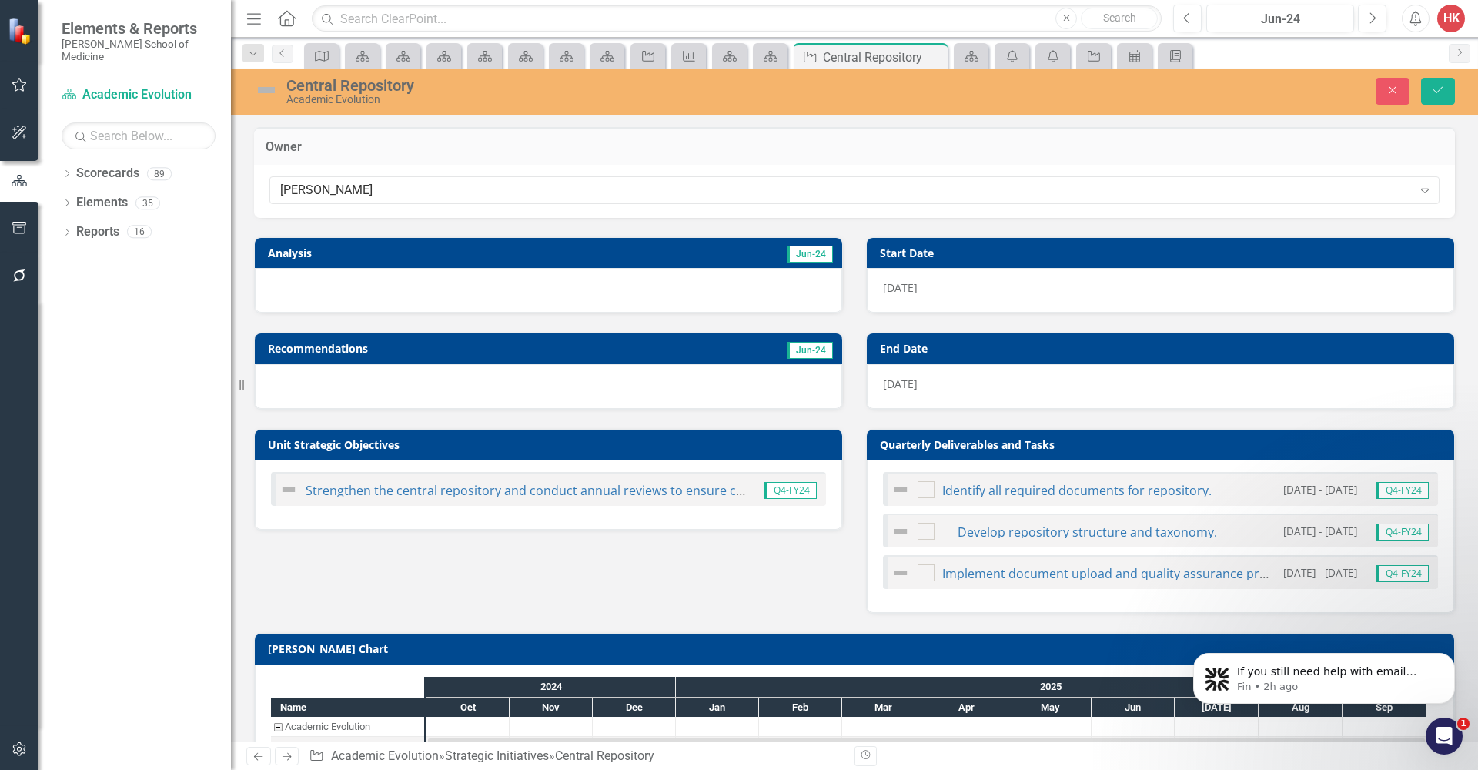
scroll to position [105, 0]
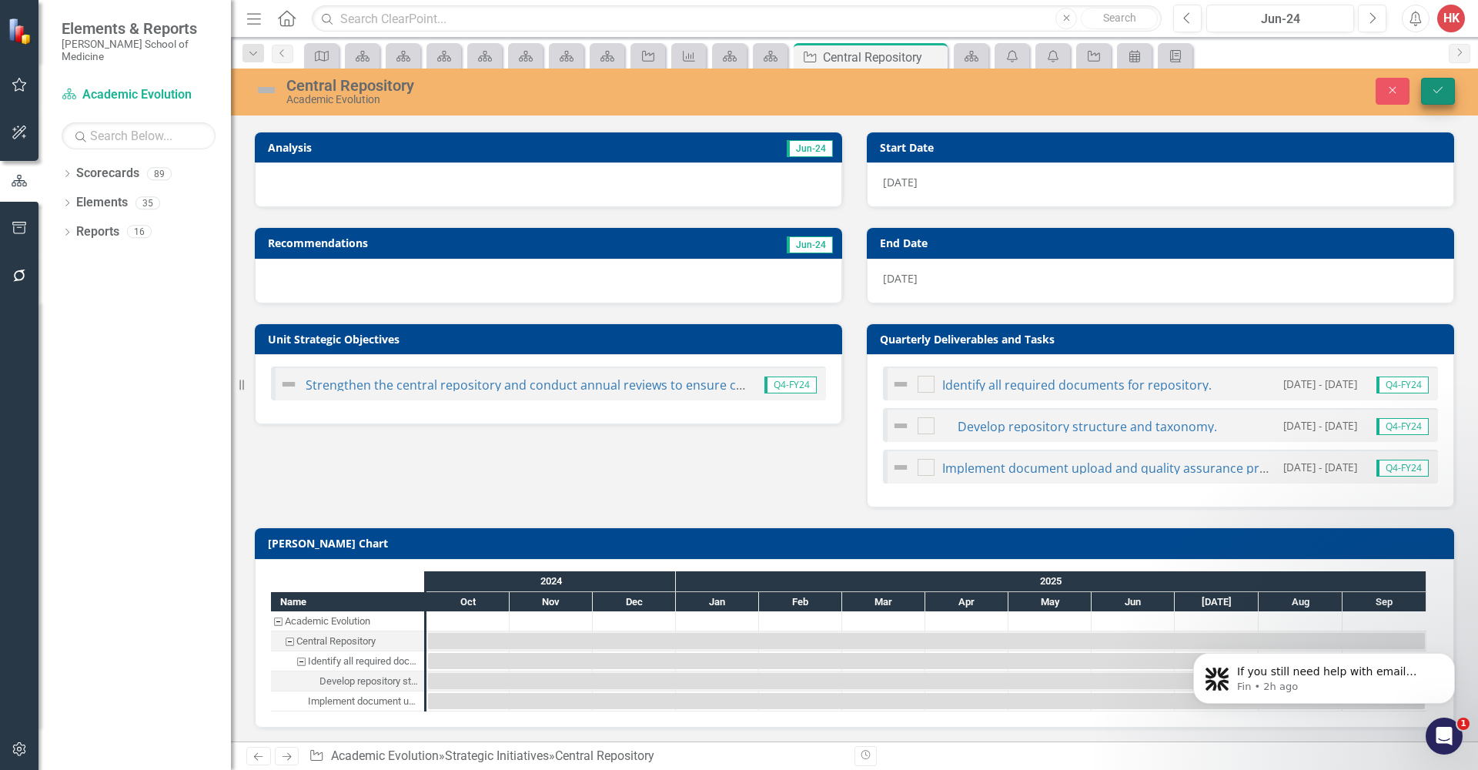
click at [1447, 89] on button "Save" at bounding box center [1438, 91] width 34 height 27
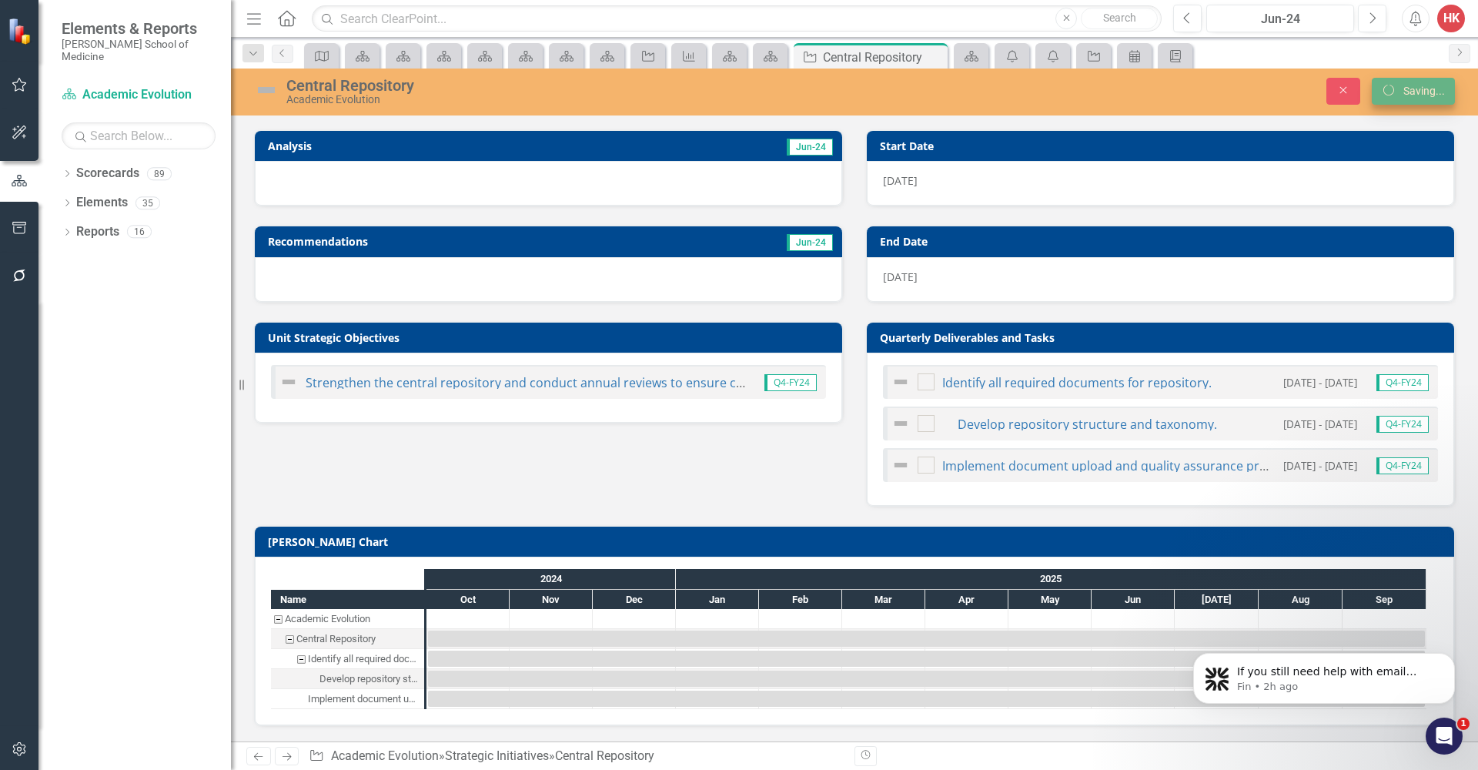
scroll to position [97, 0]
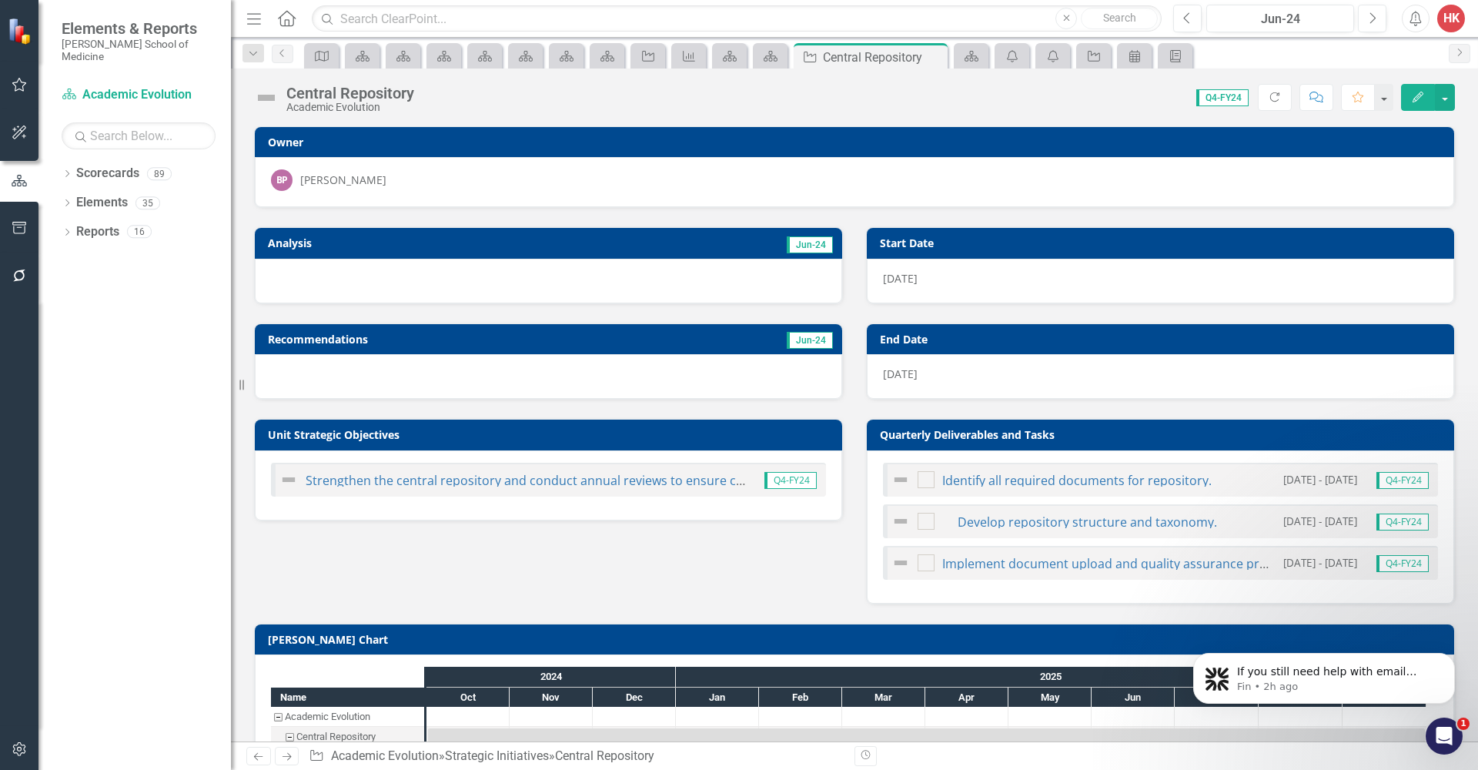
drag, startPoint x: 867, startPoint y: 436, endPoint x: 1062, endPoint y: 435, distance: 194.8
click at [1059, 436] on div "Quarterly Deliverables and Tasks" at bounding box center [1160, 435] width 587 height 30
click at [1052, 437] on h3 "Quarterly Deliverables and Tasks" at bounding box center [1163, 435] width 567 height 12
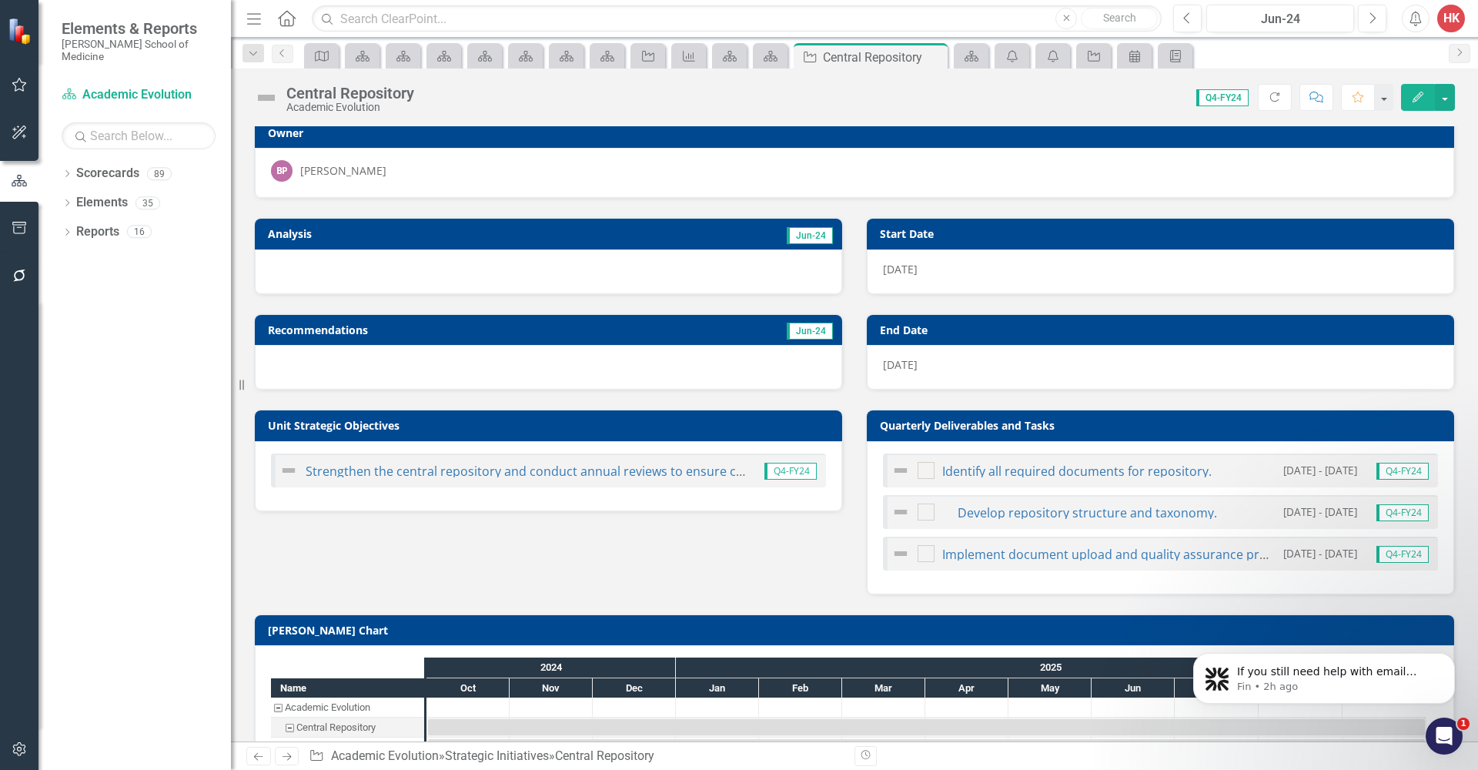
scroll to position [0, 0]
